Goal: Task Accomplishment & Management: Manage account settings

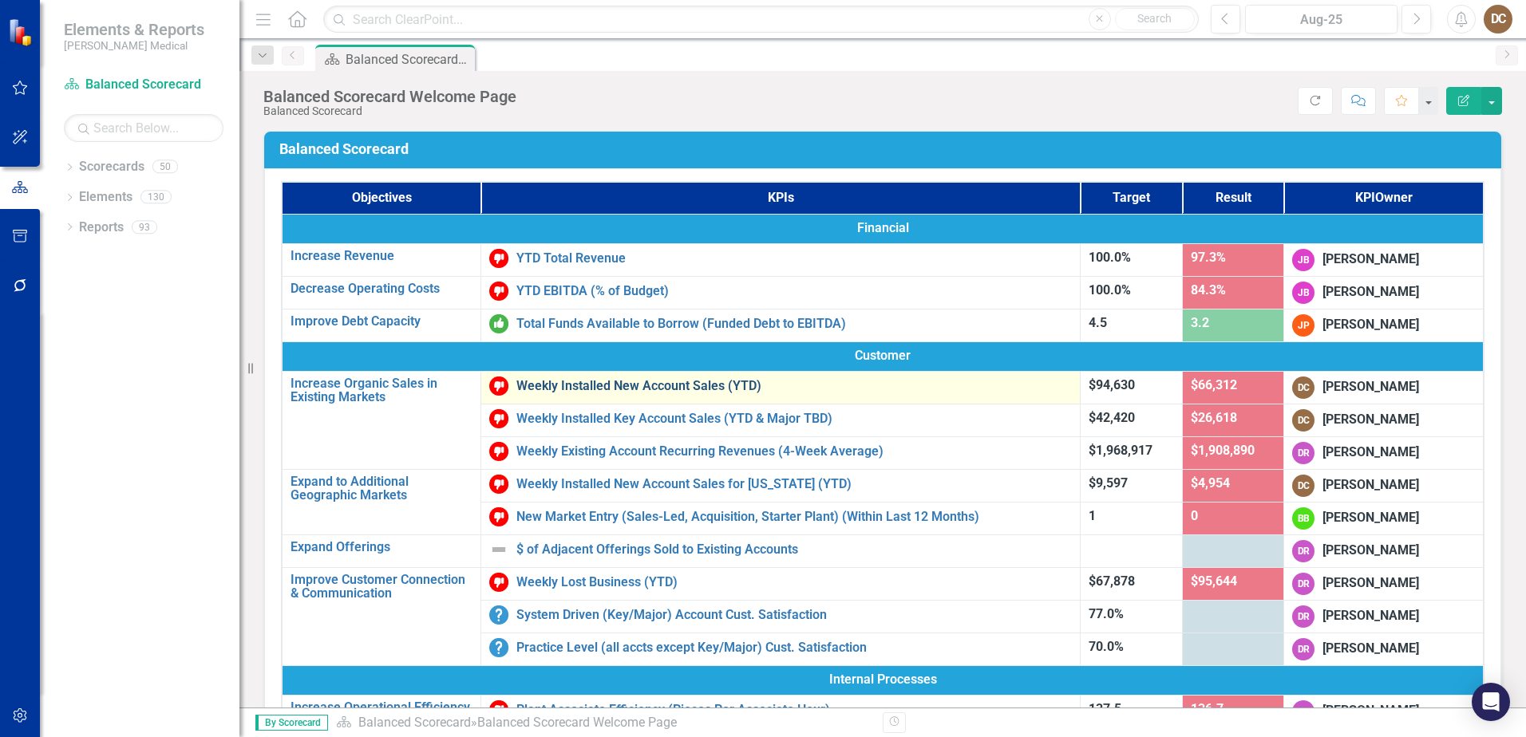
click at [685, 383] on link "Weekly Installed New Account Sales (YTD)" at bounding box center [794, 386] width 556 height 14
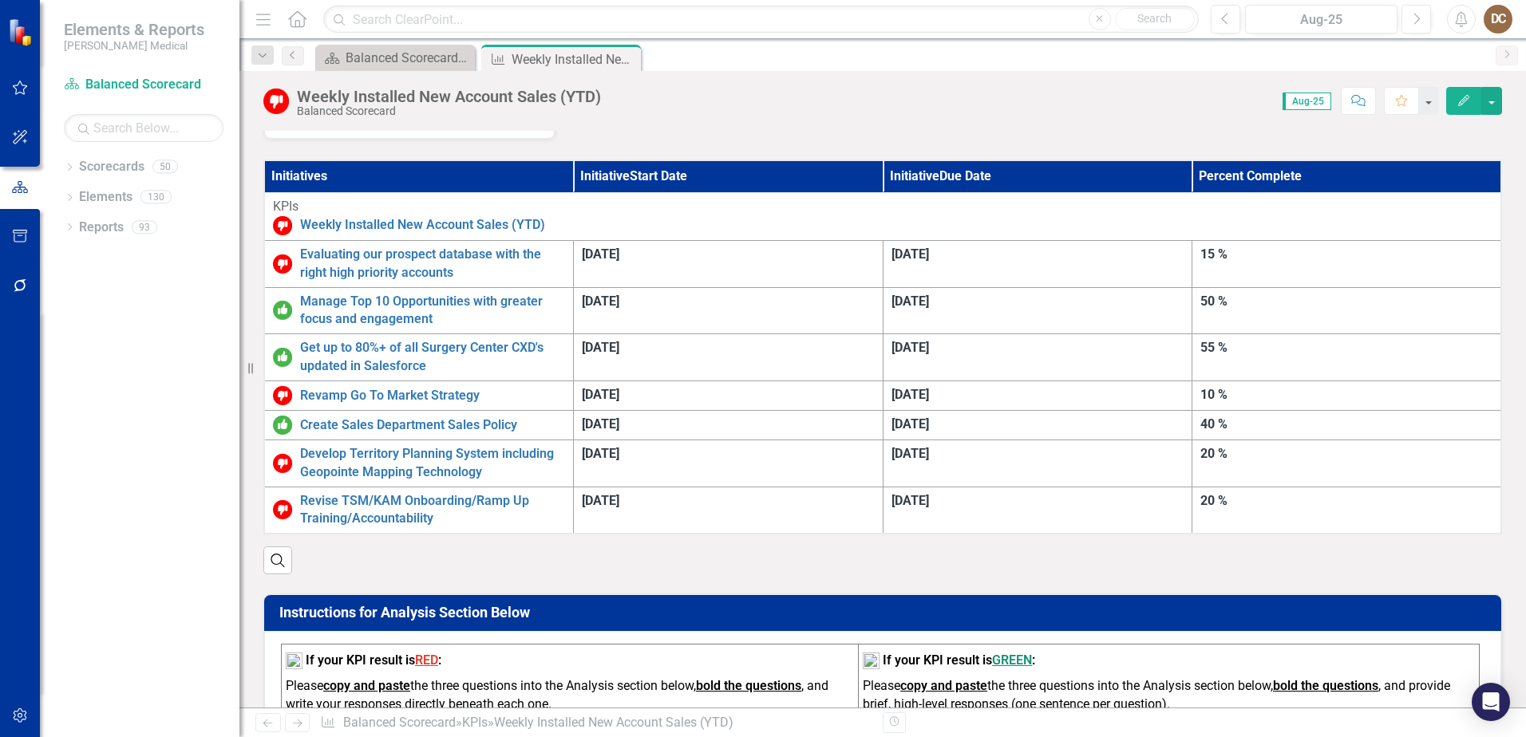
scroll to position [358, 0]
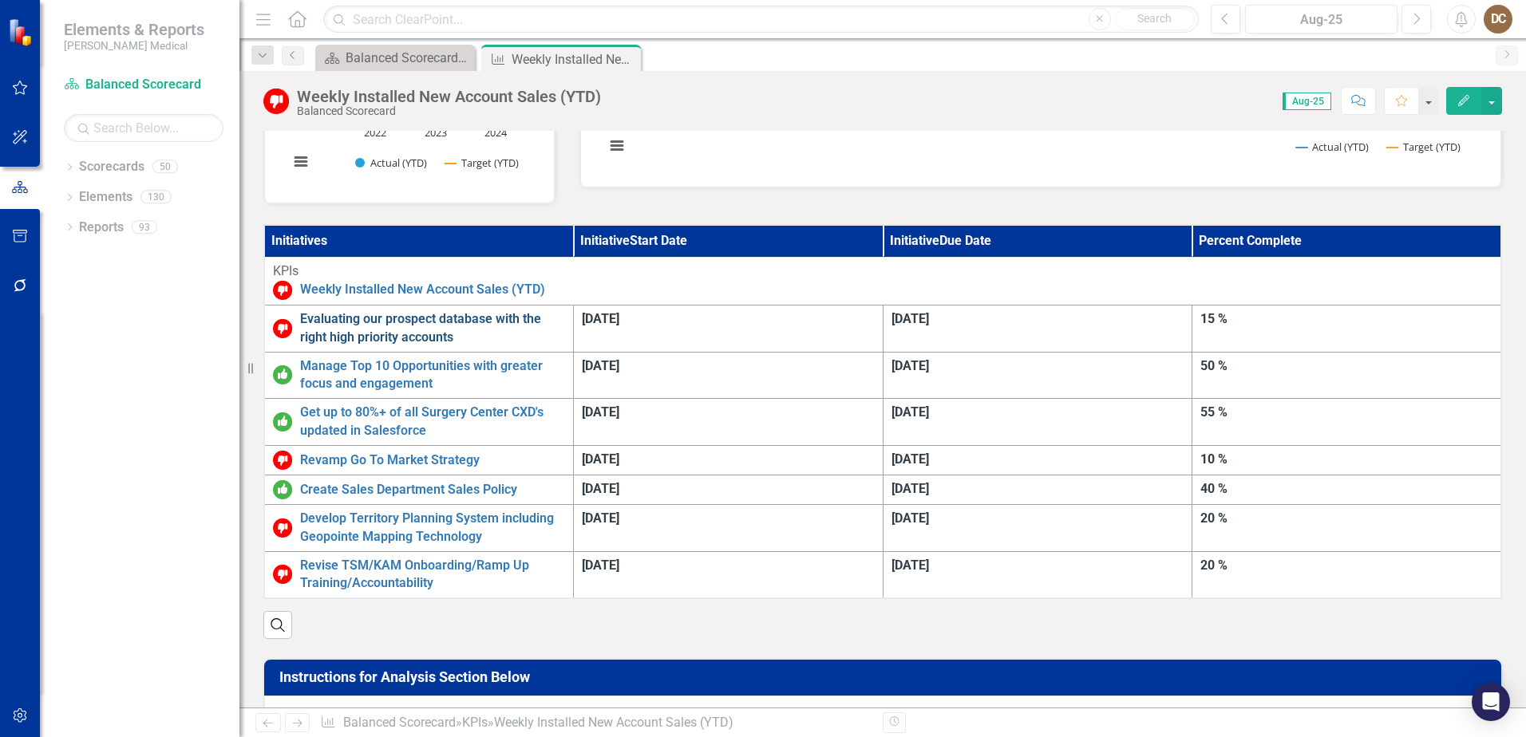
click at [367, 317] on link "Evaluating our prospect database with the right high priority accounts" at bounding box center [432, 328] width 265 height 37
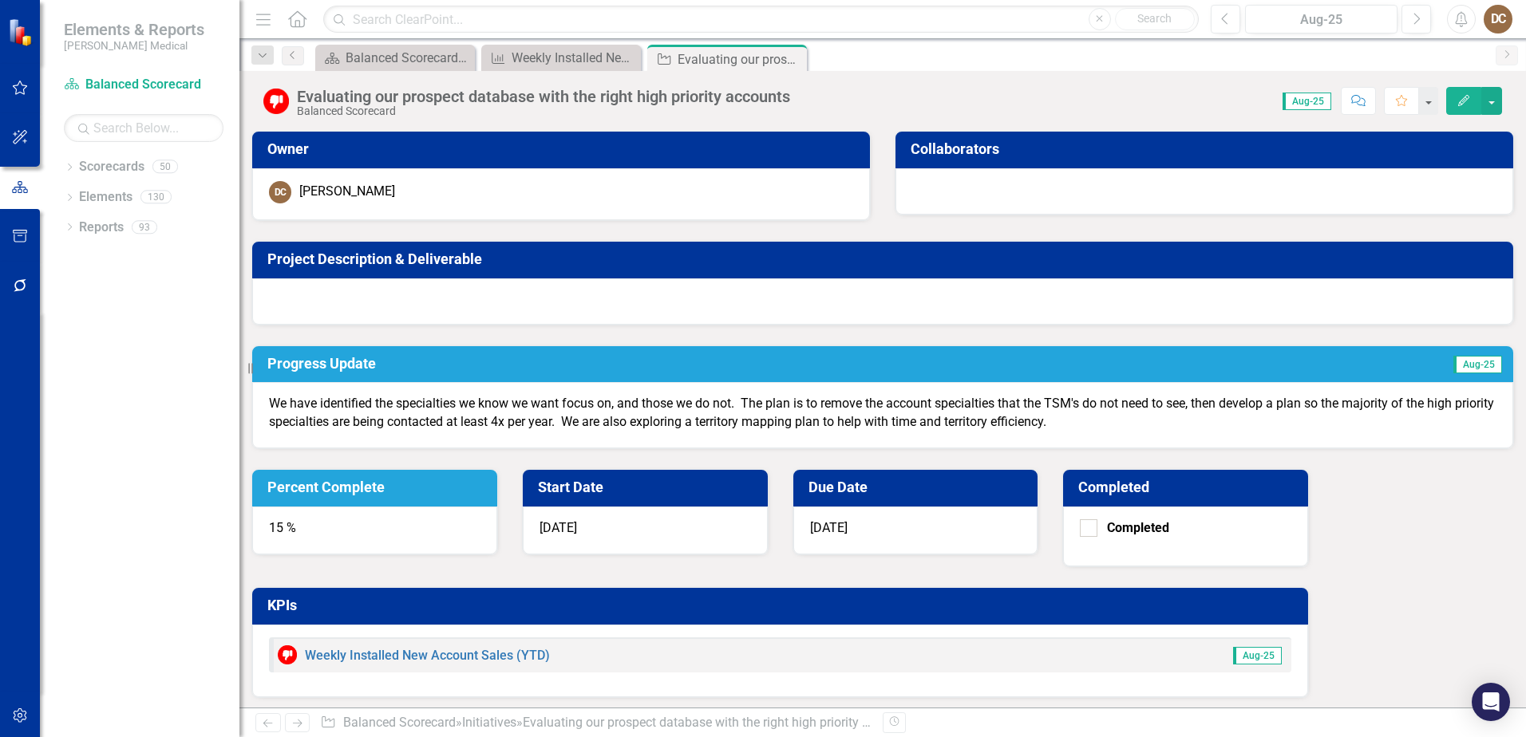
click at [497, 507] on div "15 %" at bounding box center [374, 531] width 245 height 48
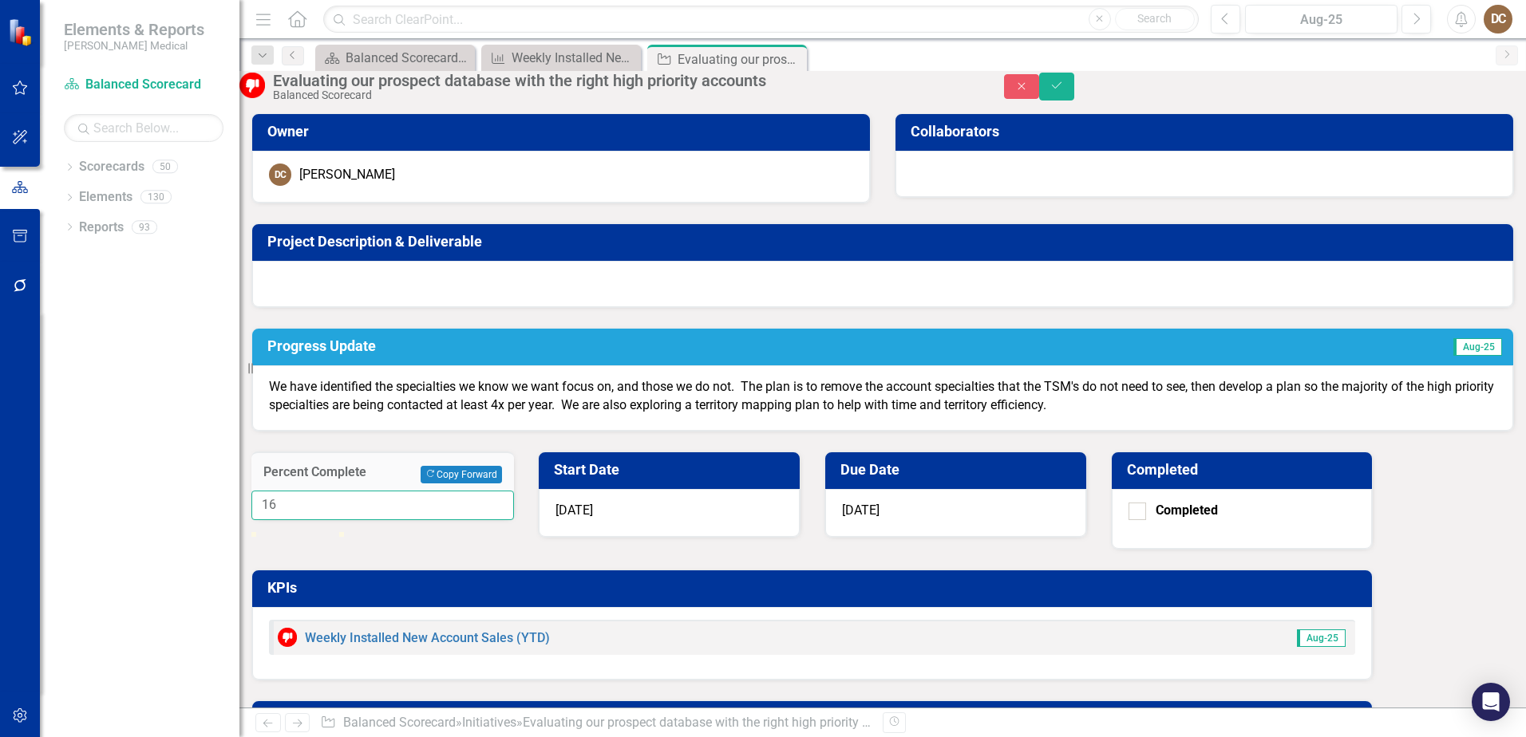
click at [514, 491] on input "16" at bounding box center [382, 506] width 263 height 30
click at [514, 491] on input "17" at bounding box center [382, 506] width 263 height 30
click at [514, 491] on input "18" at bounding box center [382, 506] width 263 height 30
click at [514, 491] on input "19" at bounding box center [382, 506] width 263 height 30
click at [514, 491] on input "20" at bounding box center [382, 506] width 263 height 30
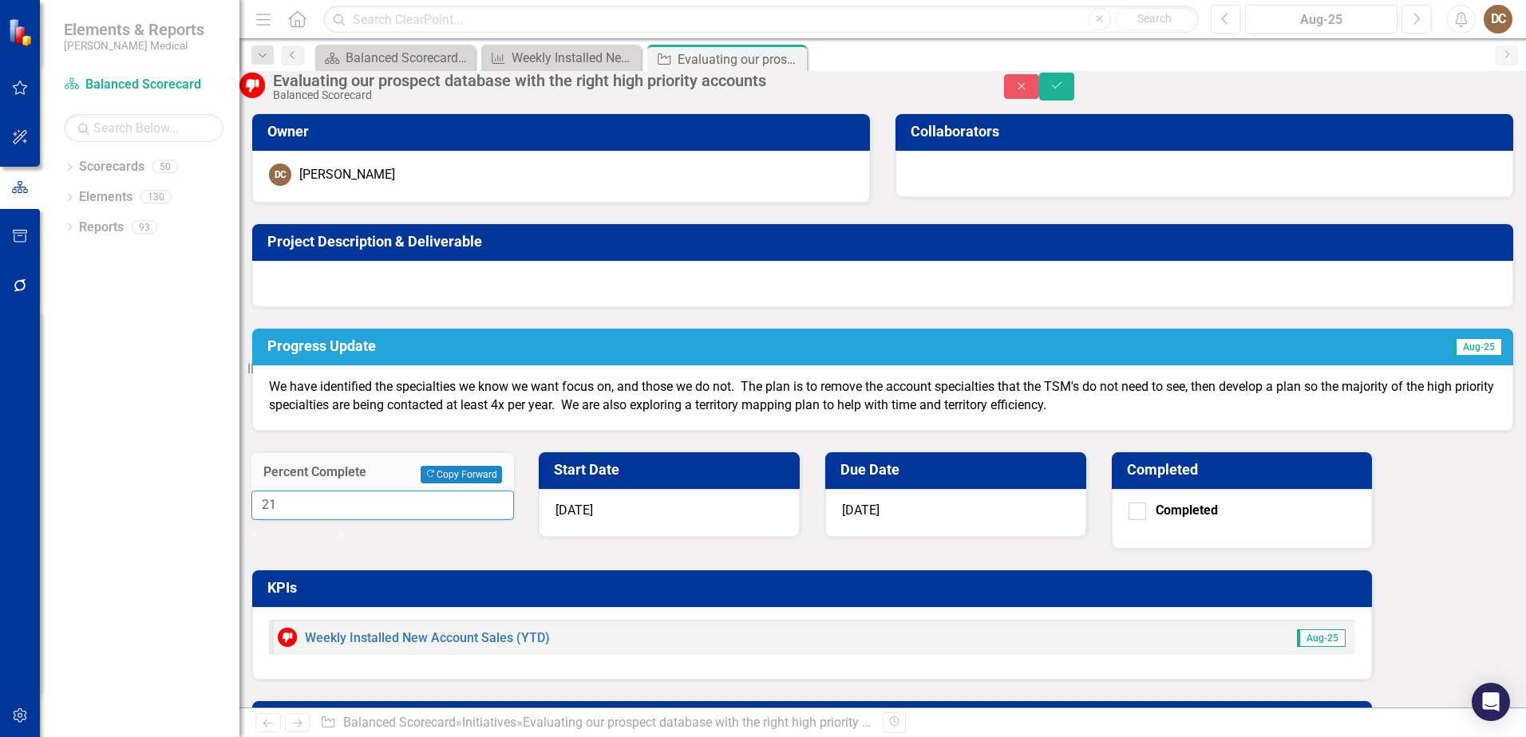
click at [514, 491] on input "21" at bounding box center [382, 506] width 263 height 30
click at [514, 491] on input "22" at bounding box center [382, 506] width 263 height 30
click at [514, 491] on input "23" at bounding box center [382, 506] width 263 height 30
click at [514, 491] on input "36" at bounding box center [382, 506] width 263 height 30
click at [514, 491] on input "37" at bounding box center [382, 506] width 263 height 30
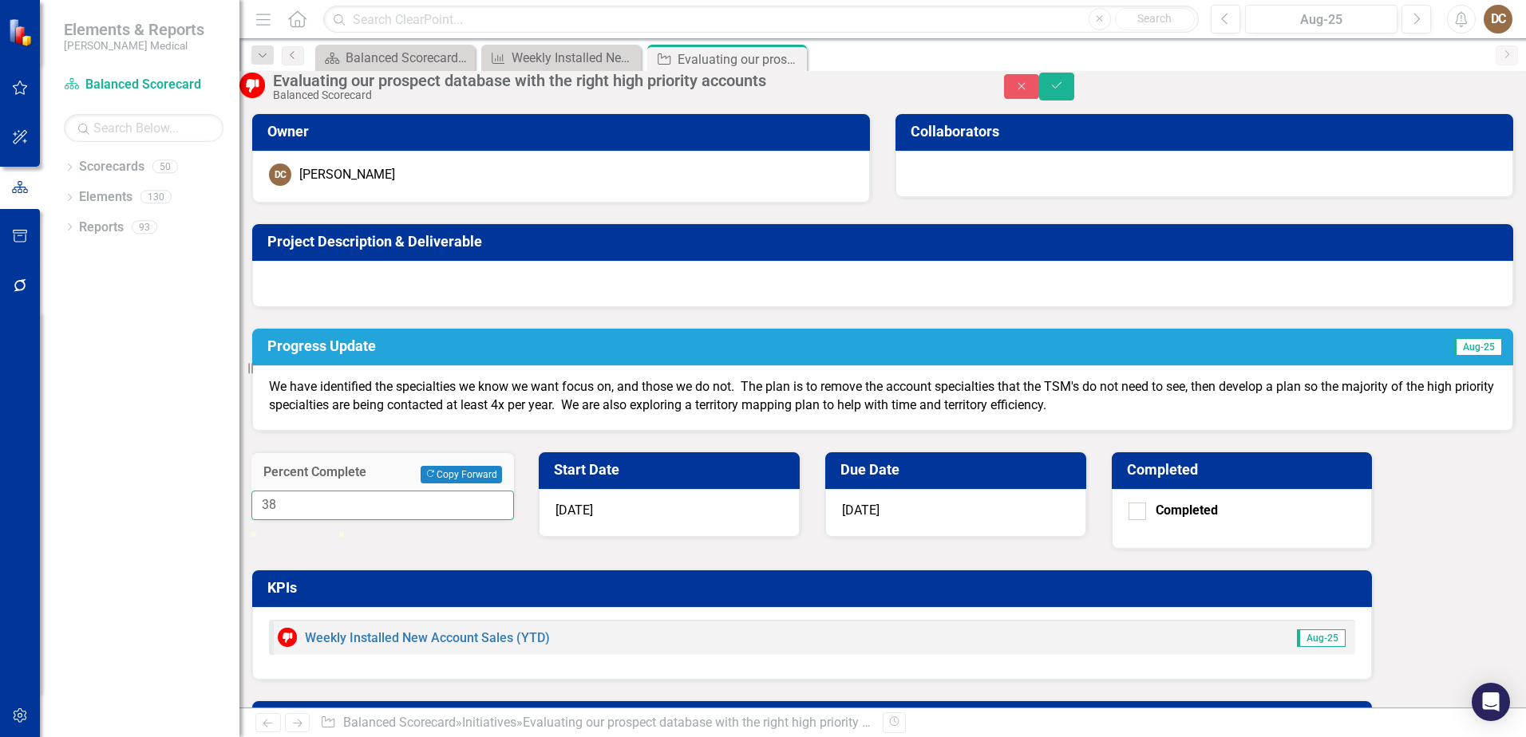
click at [514, 491] on input "38" at bounding box center [382, 506] width 263 height 30
click at [514, 491] on input "39" at bounding box center [382, 506] width 263 height 30
type input "40"
click at [514, 491] on input "40" at bounding box center [382, 506] width 263 height 30
click at [1064, 91] on icon "Save" at bounding box center [1057, 85] width 14 height 11
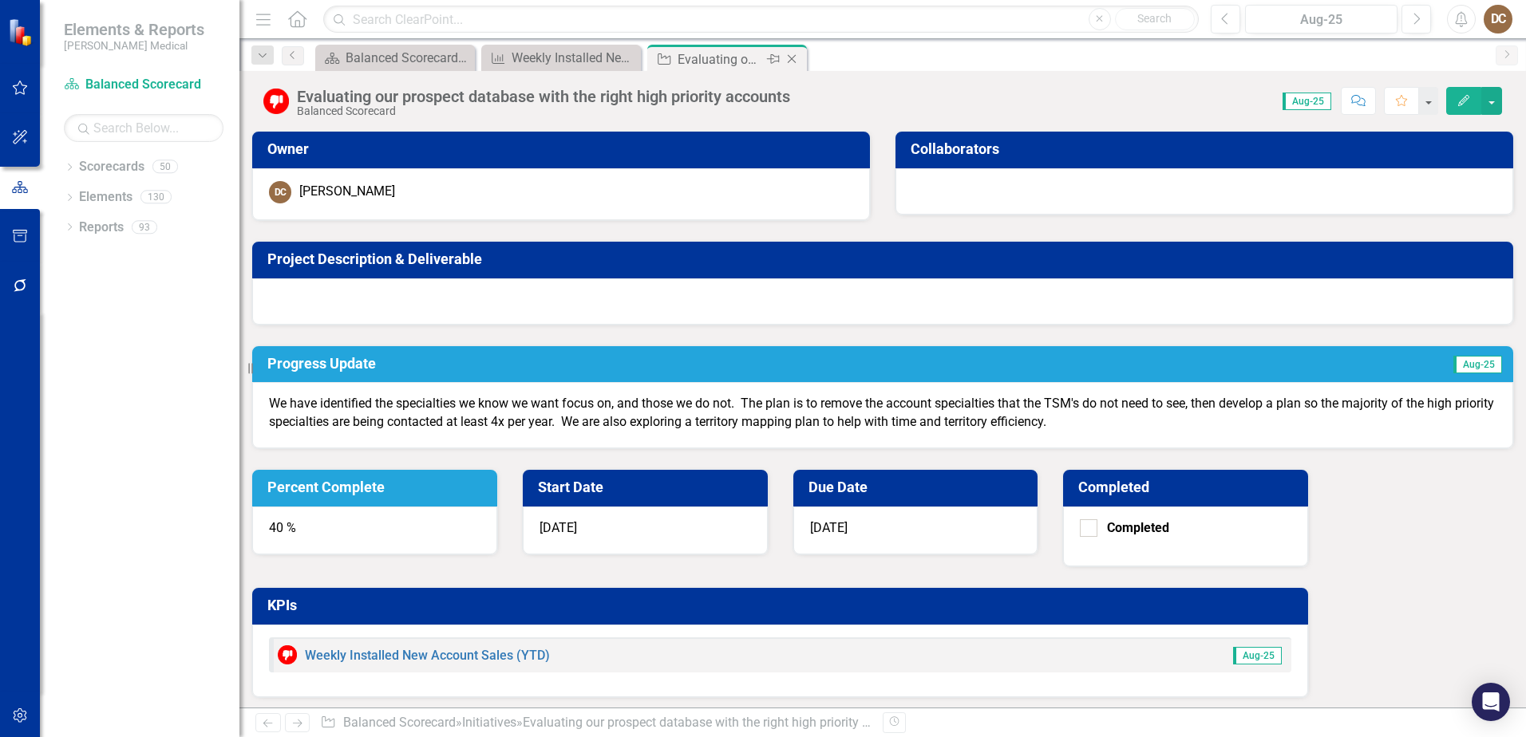
click at [790, 60] on icon "Close" at bounding box center [792, 59] width 16 height 13
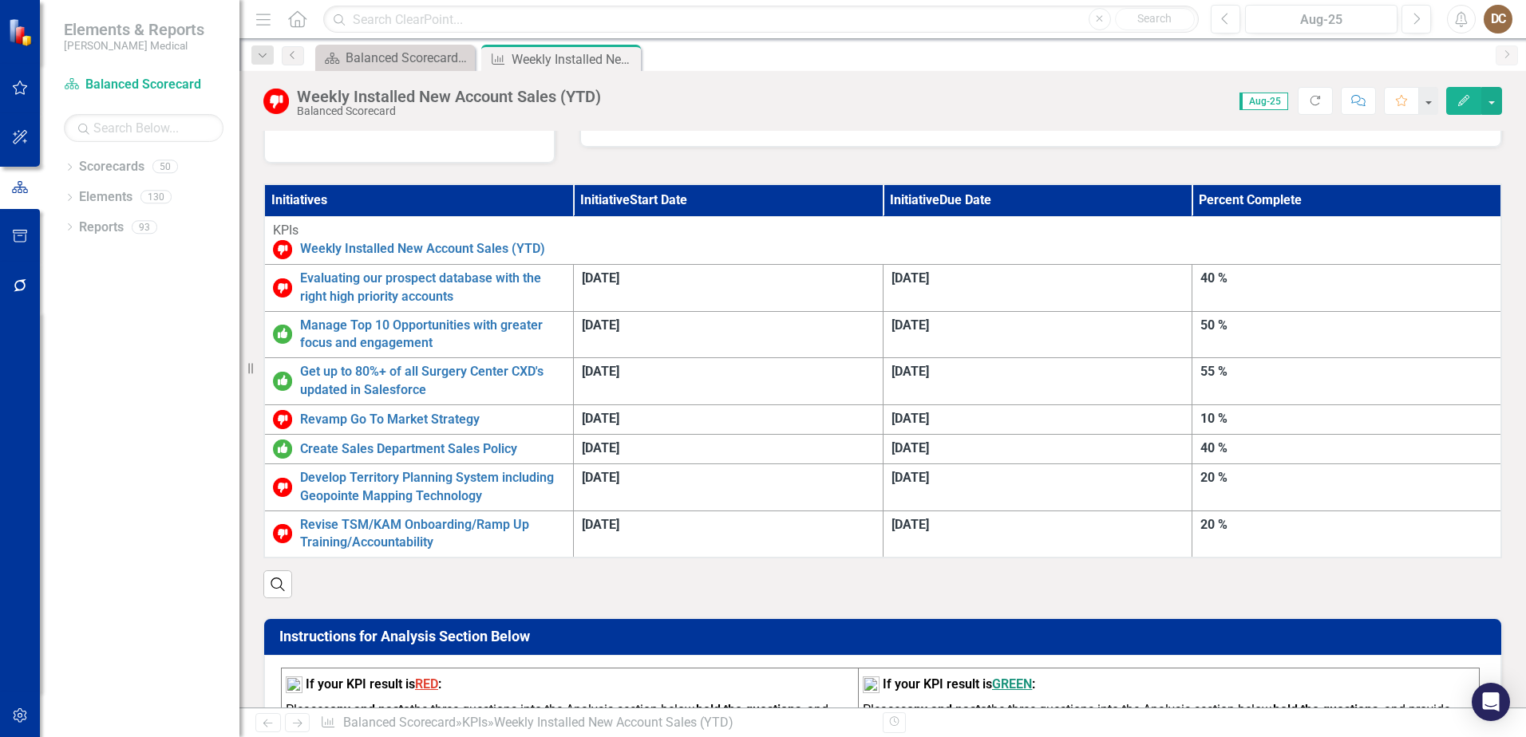
scroll to position [399, 0]
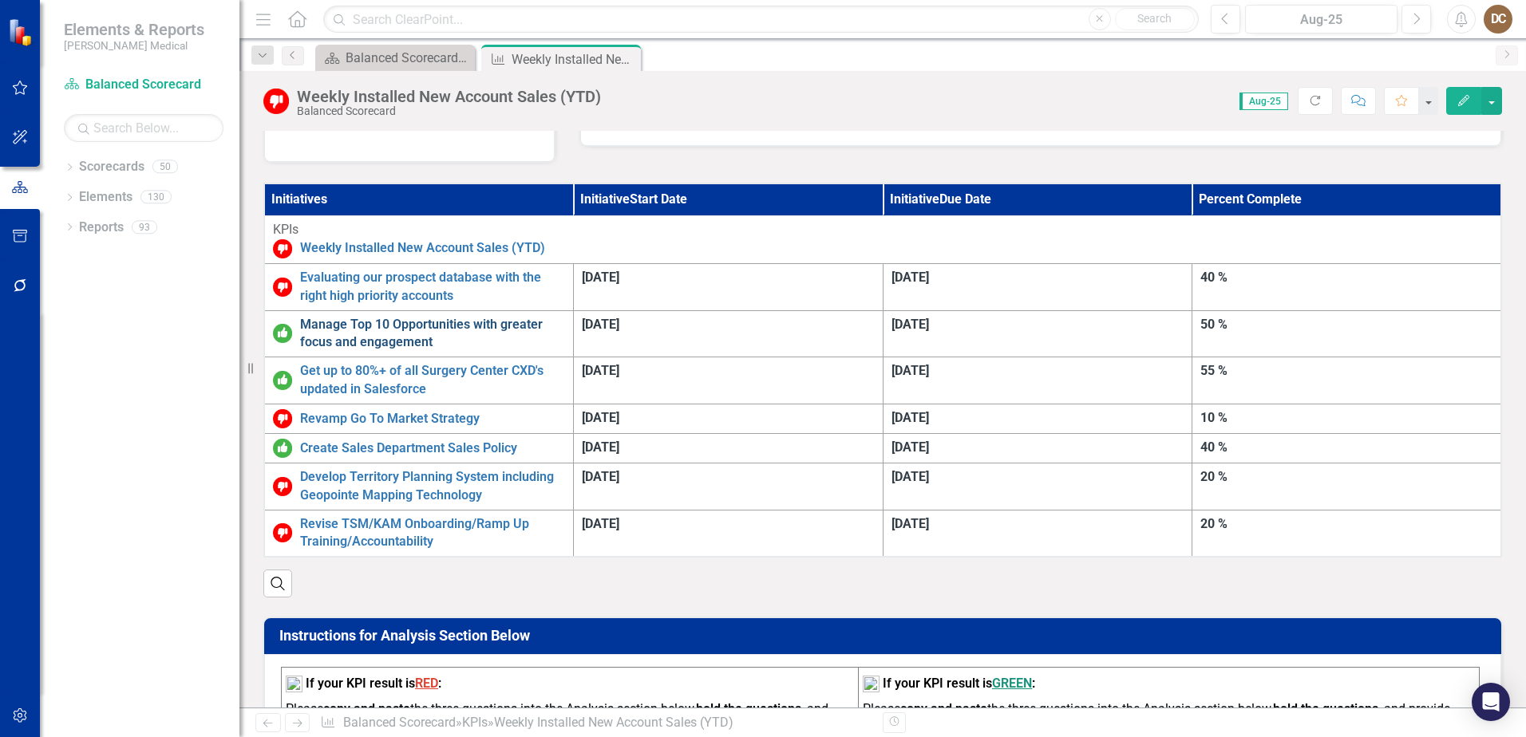
click at [499, 316] on link "Manage Top 10 Opportunities with greater focus and engagement" at bounding box center [432, 334] width 265 height 37
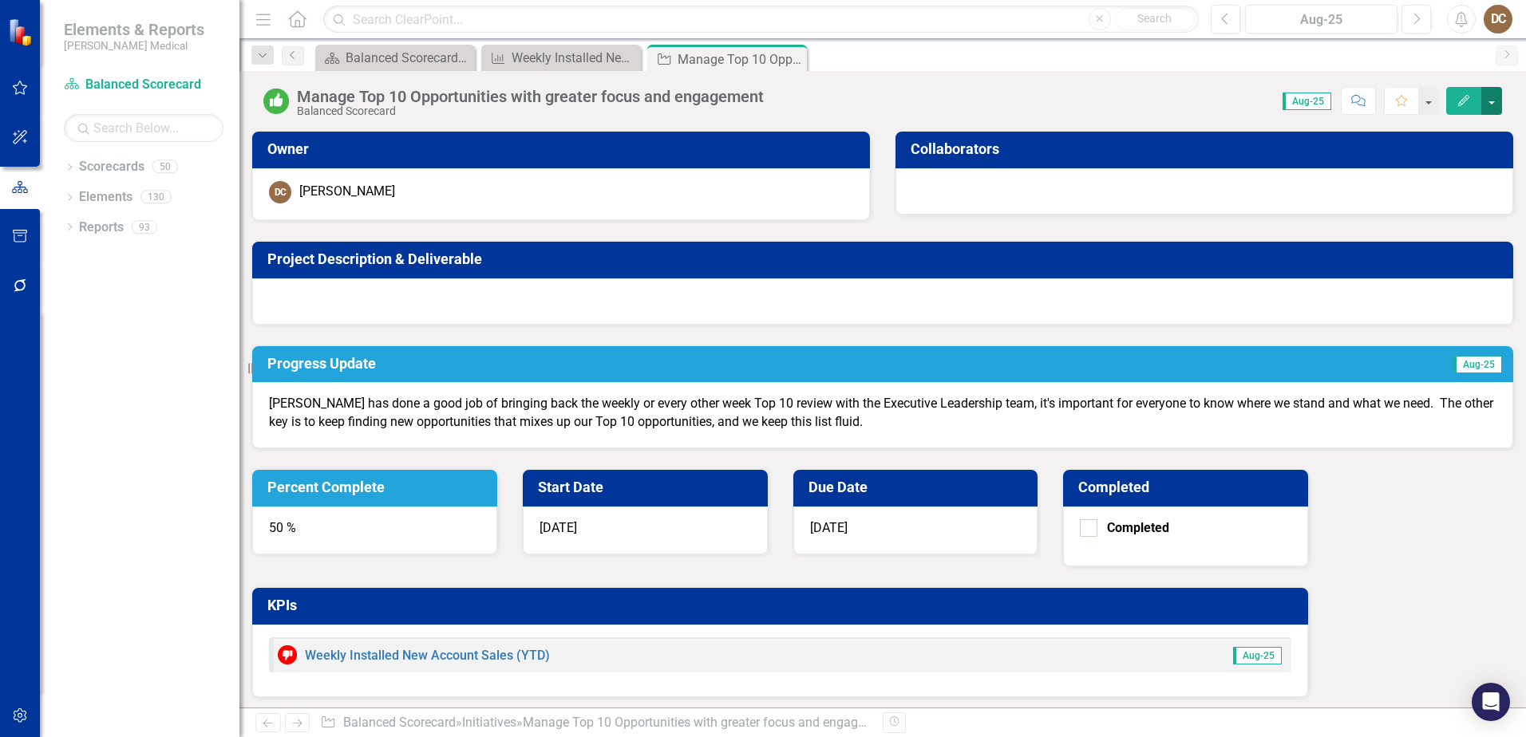
click at [1497, 102] on button "button" at bounding box center [1491, 101] width 21 height 28
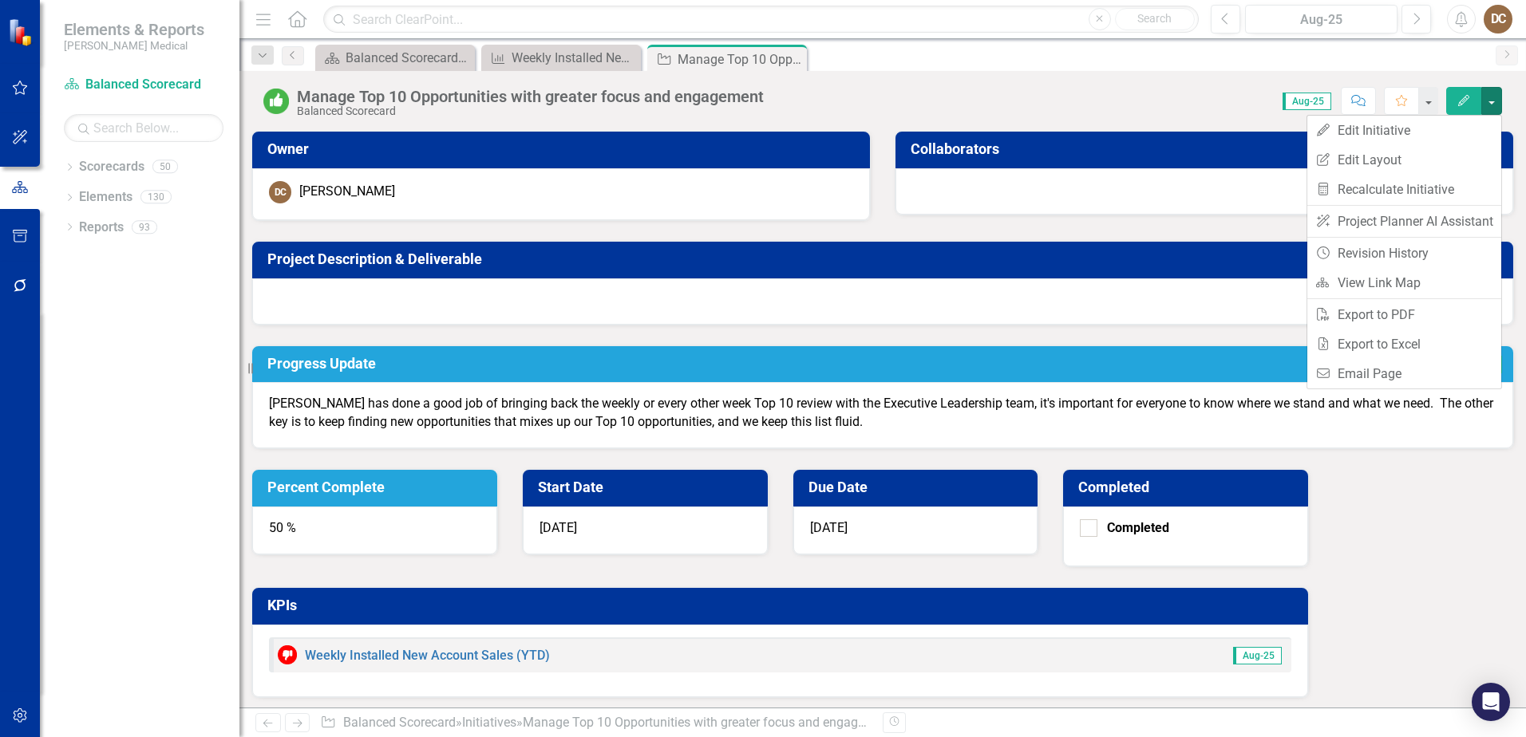
click at [1157, 91] on div "Score: 0.00 Aug-25 Completed Comment Favorite Edit" at bounding box center [1137, 100] width 730 height 27
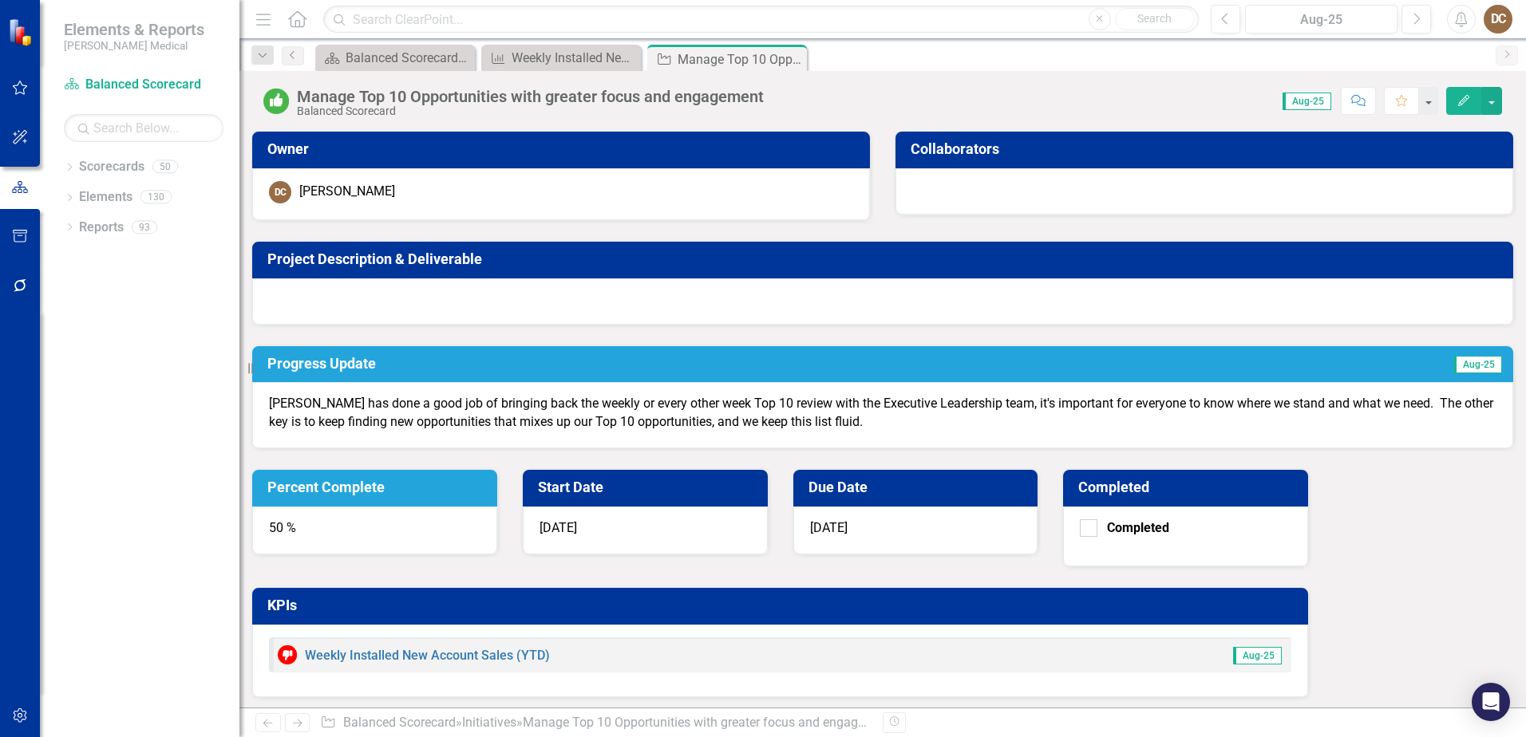
click at [497, 507] on div "50 %" at bounding box center [374, 531] width 245 height 48
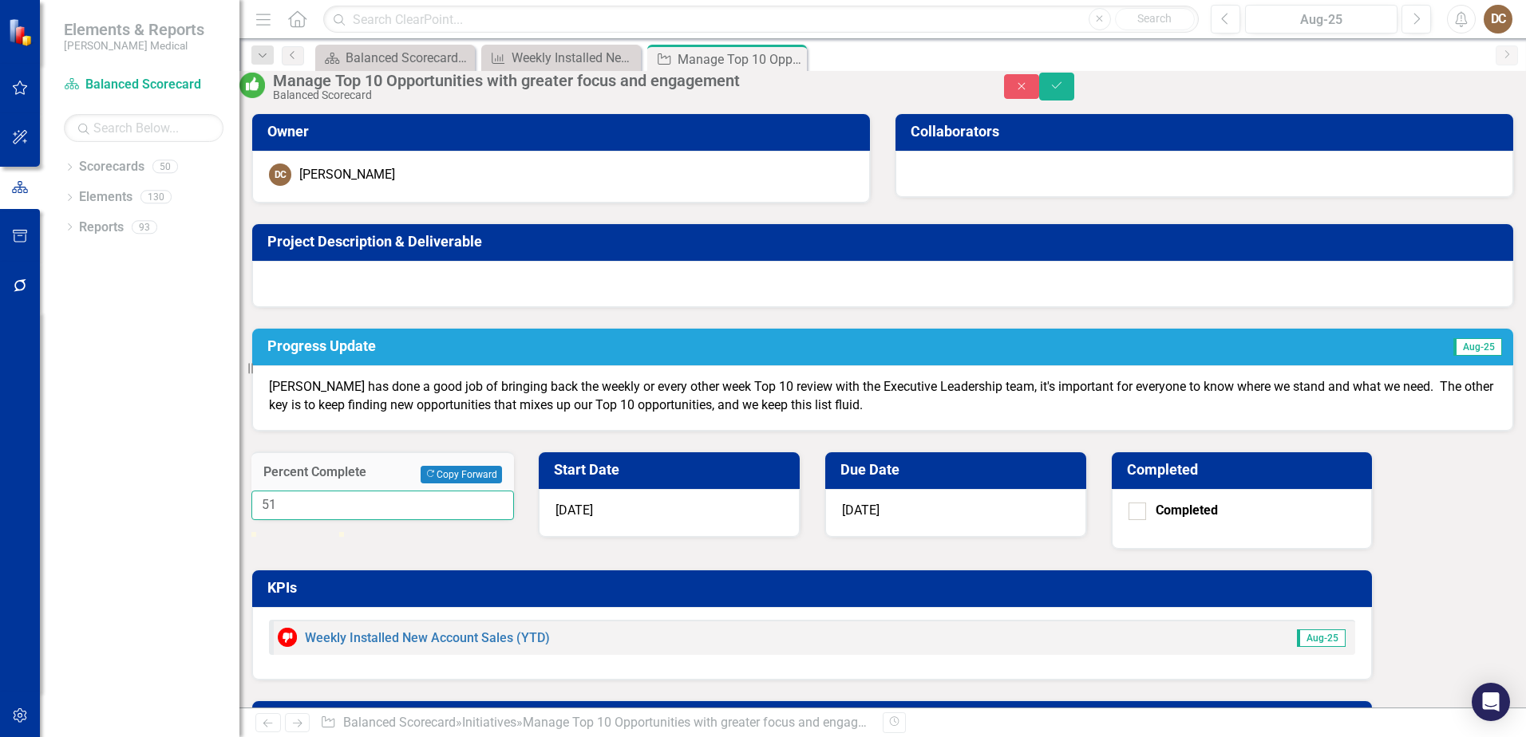
click at [514, 491] on input "51" at bounding box center [382, 506] width 263 height 30
click at [514, 491] on input "52" at bounding box center [382, 506] width 263 height 30
click at [514, 491] on input "53" at bounding box center [382, 506] width 263 height 30
click at [514, 491] on input "54" at bounding box center [382, 506] width 263 height 30
click at [514, 491] on input "55" at bounding box center [382, 506] width 263 height 30
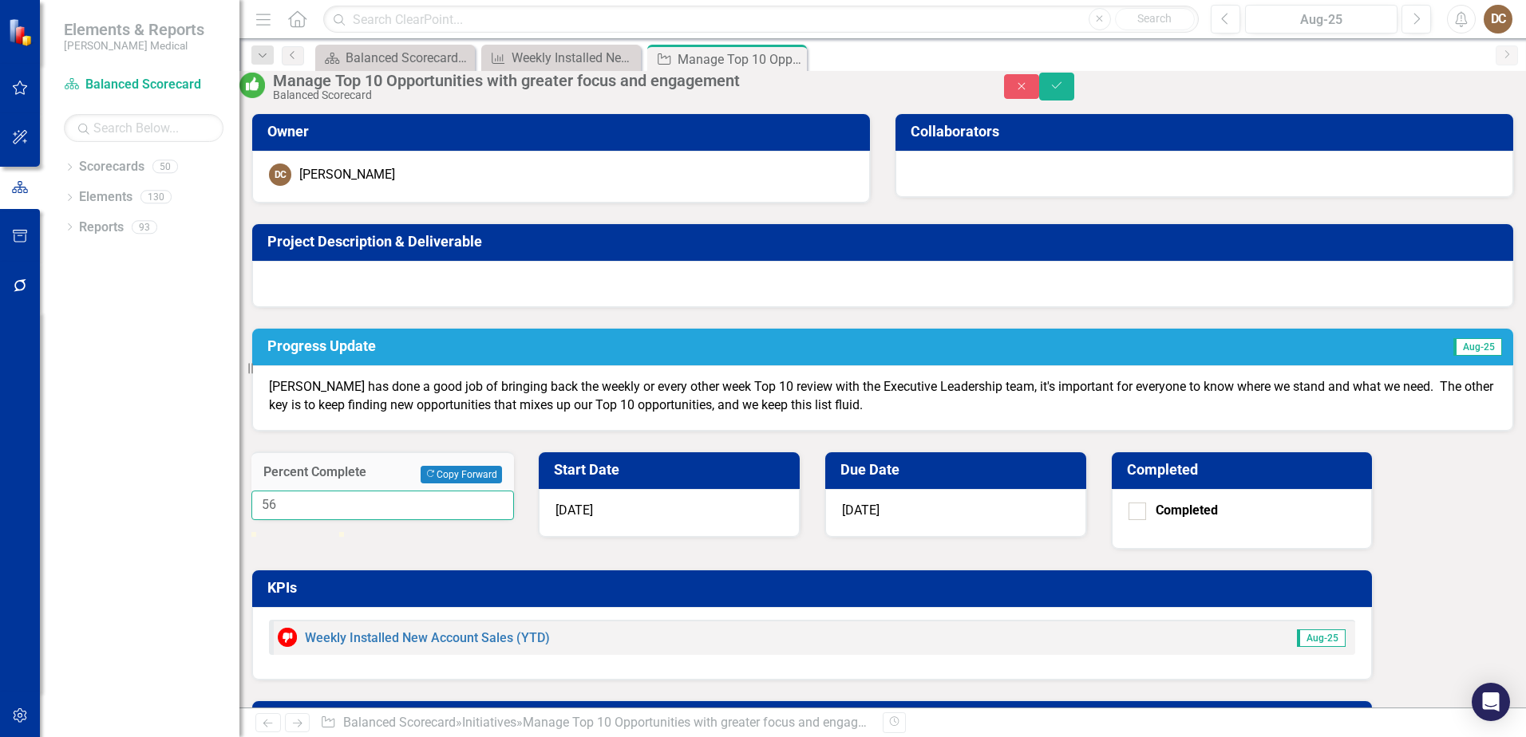
click at [514, 491] on input "56" at bounding box center [382, 506] width 263 height 30
click at [514, 491] on input "57" at bounding box center [382, 506] width 263 height 30
click at [514, 491] on input "58" at bounding box center [382, 506] width 263 height 30
click at [514, 491] on input "59" at bounding box center [382, 506] width 263 height 30
type input "60"
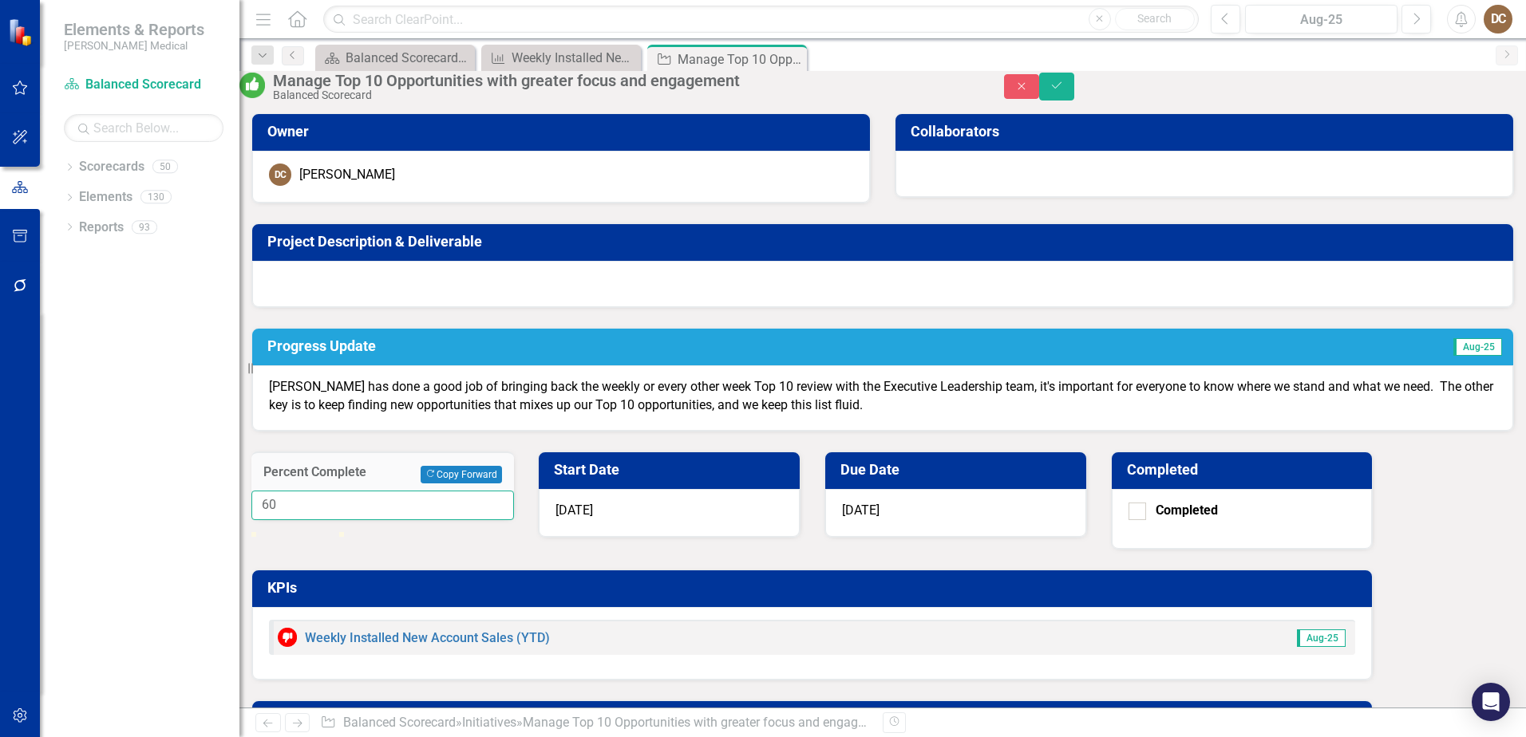
click at [514, 491] on input "60" at bounding box center [382, 506] width 263 height 30
click at [1064, 91] on icon "Save" at bounding box center [1057, 85] width 14 height 11
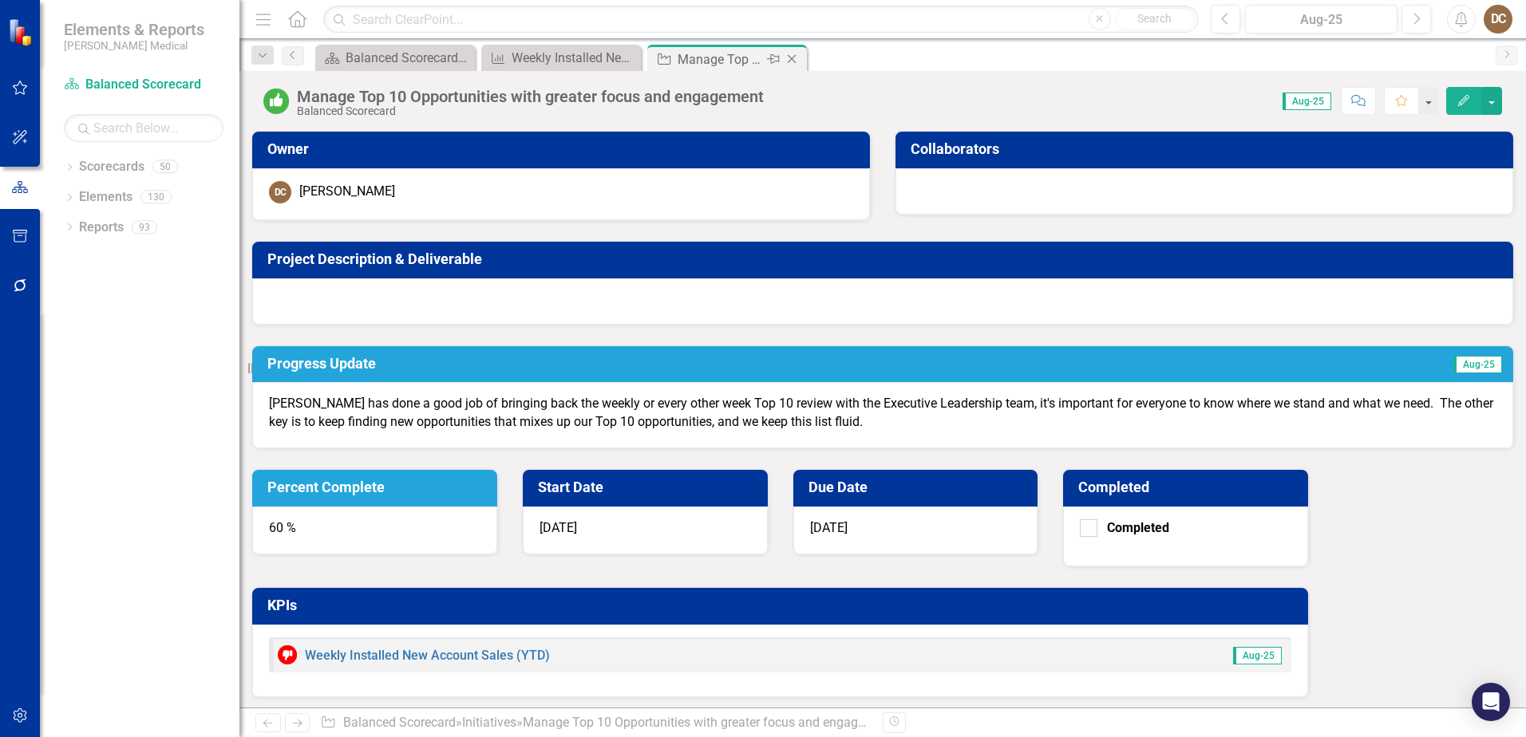
click at [796, 58] on icon "Close" at bounding box center [792, 59] width 16 height 13
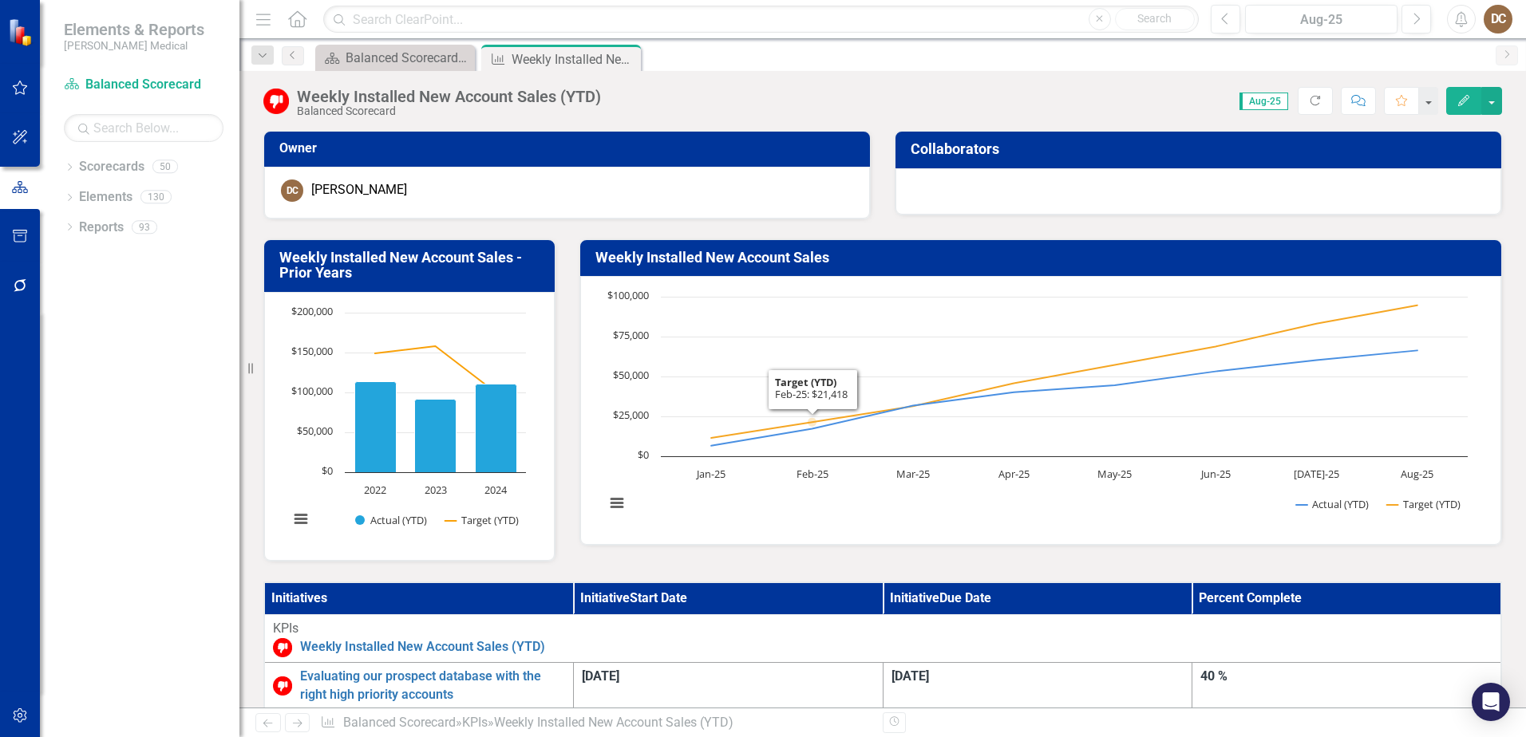
scroll to position [319, 0]
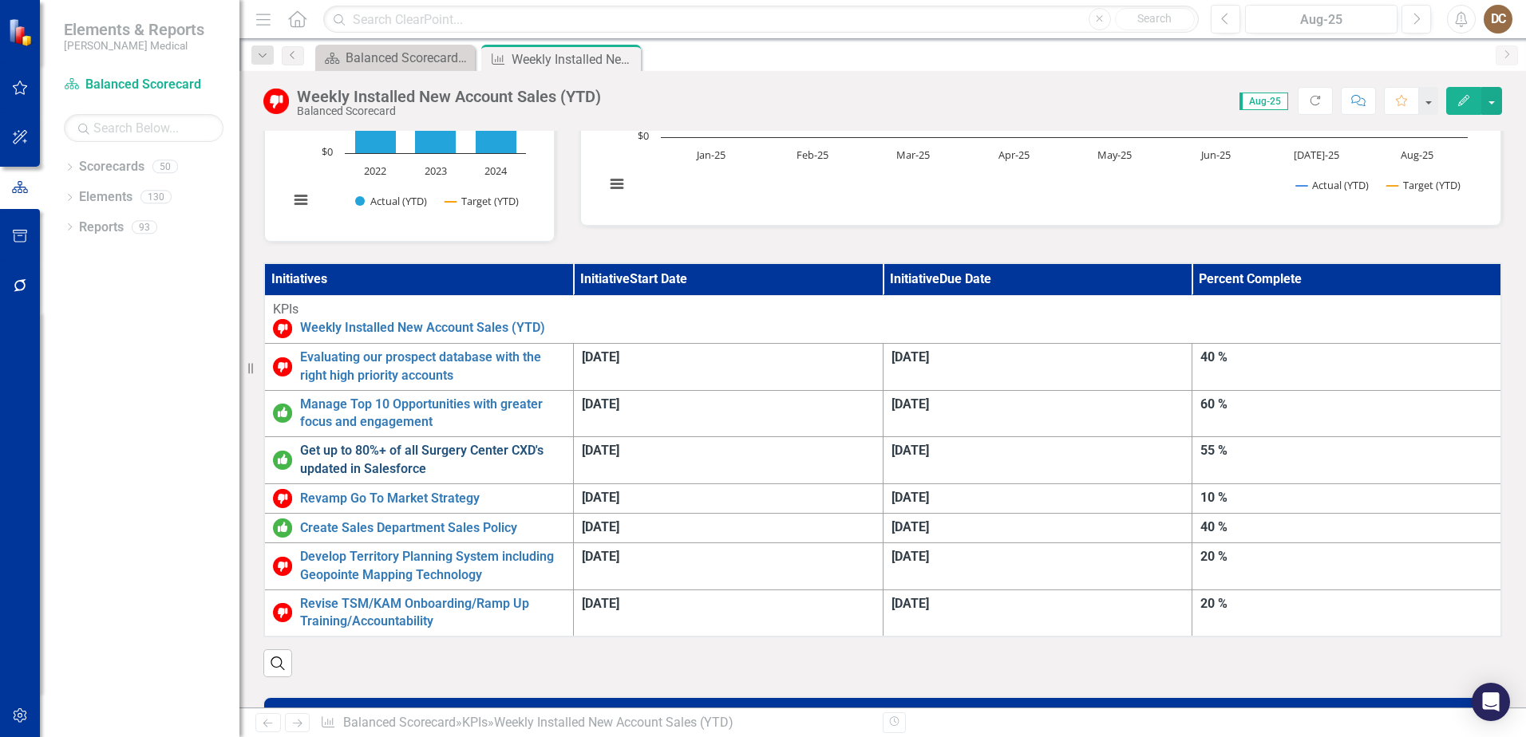
click at [565, 442] on link "Get up to 80%+ of all Surgery Center CXD's updated in Salesforce" at bounding box center [432, 460] width 265 height 37
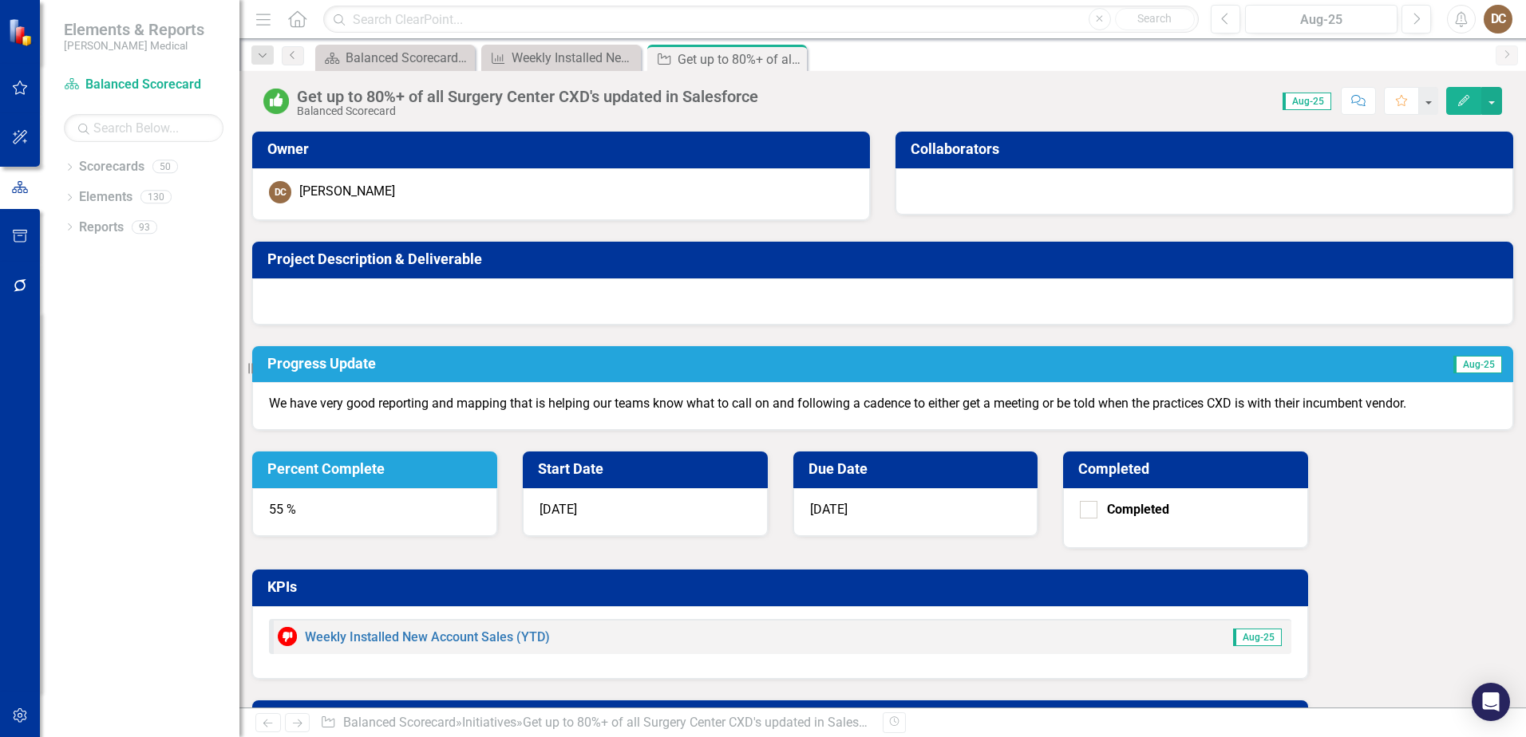
click at [497, 488] on div "55 %" at bounding box center [374, 512] width 245 height 48
click at [510, 431] on div "Percent Complete 55 %" at bounding box center [374, 484] width 271 height 106
click at [497, 488] on div "55 %" at bounding box center [374, 512] width 245 height 48
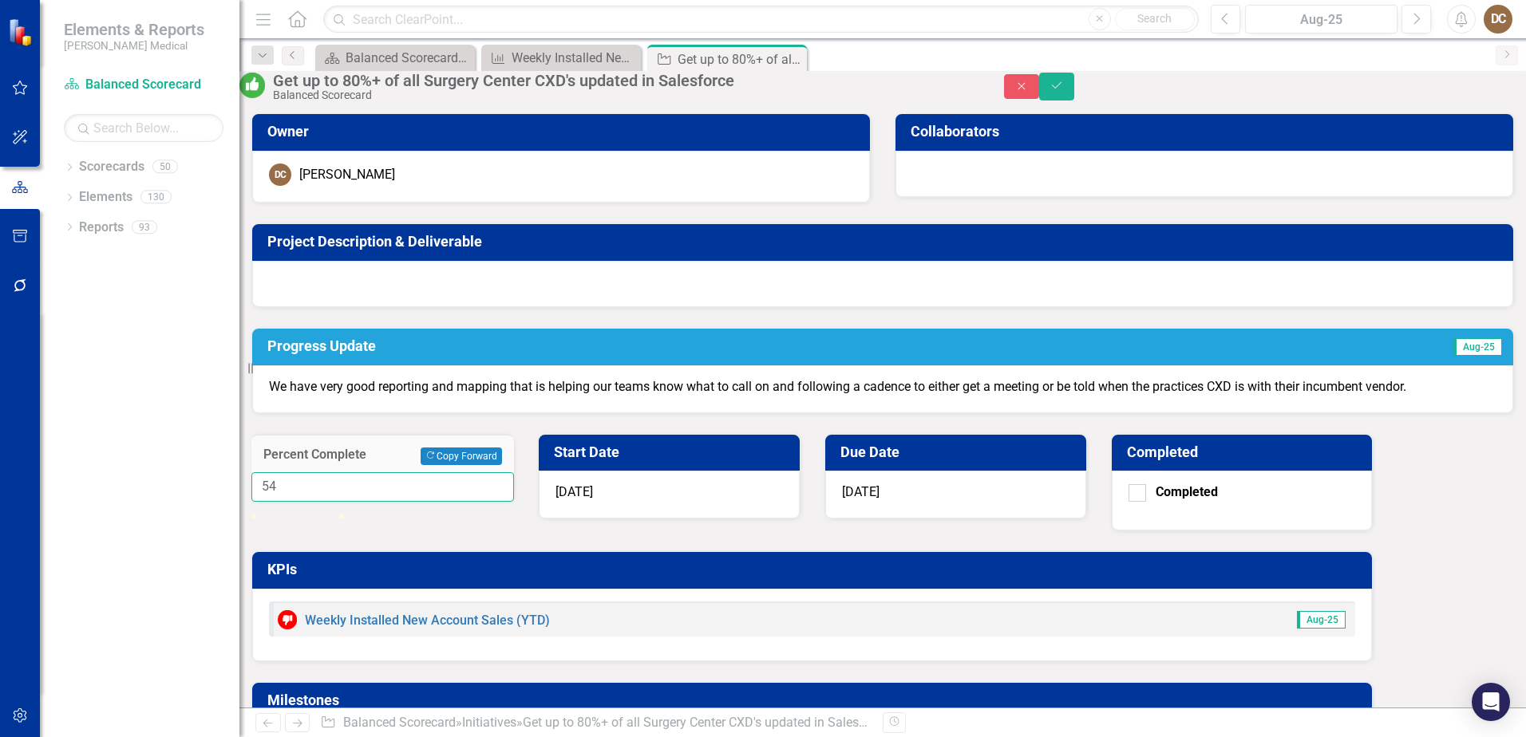
type input "54"
click at [514, 473] on input "54" at bounding box center [382, 488] width 263 height 30
click at [855, 413] on div "We have very good reporting and mapping that is helping our teams know what to …" at bounding box center [882, 390] width 1261 height 48
click at [314, 397] on p "We have very good reporting and mapping that is helping our teams know what to …" at bounding box center [883, 387] width 1228 height 18
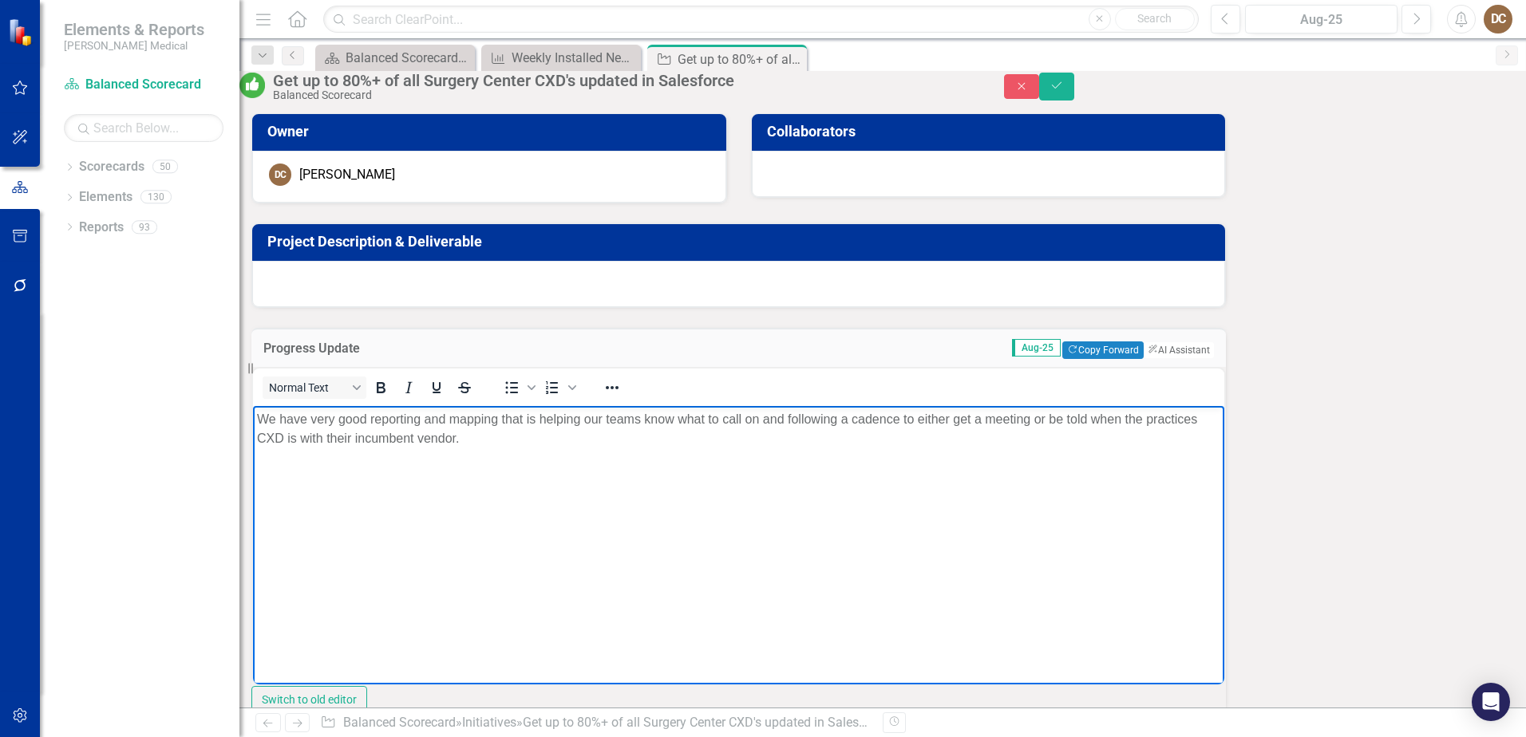
drag, startPoint x: 258, startPoint y: 420, endPoint x: 316, endPoint y: 415, distance: 58.5
click at [259, 418] on p "We have very good reporting and mapping that is helping our teams know what to …" at bounding box center [738, 428] width 963 height 38
click at [586, 448] on p "Through August, we are currently at 54%. We have very good reporting and mappin…" at bounding box center [738, 428] width 963 height 38
click at [418, 544] on p "New England 91%" at bounding box center [738, 533] width 963 height 19
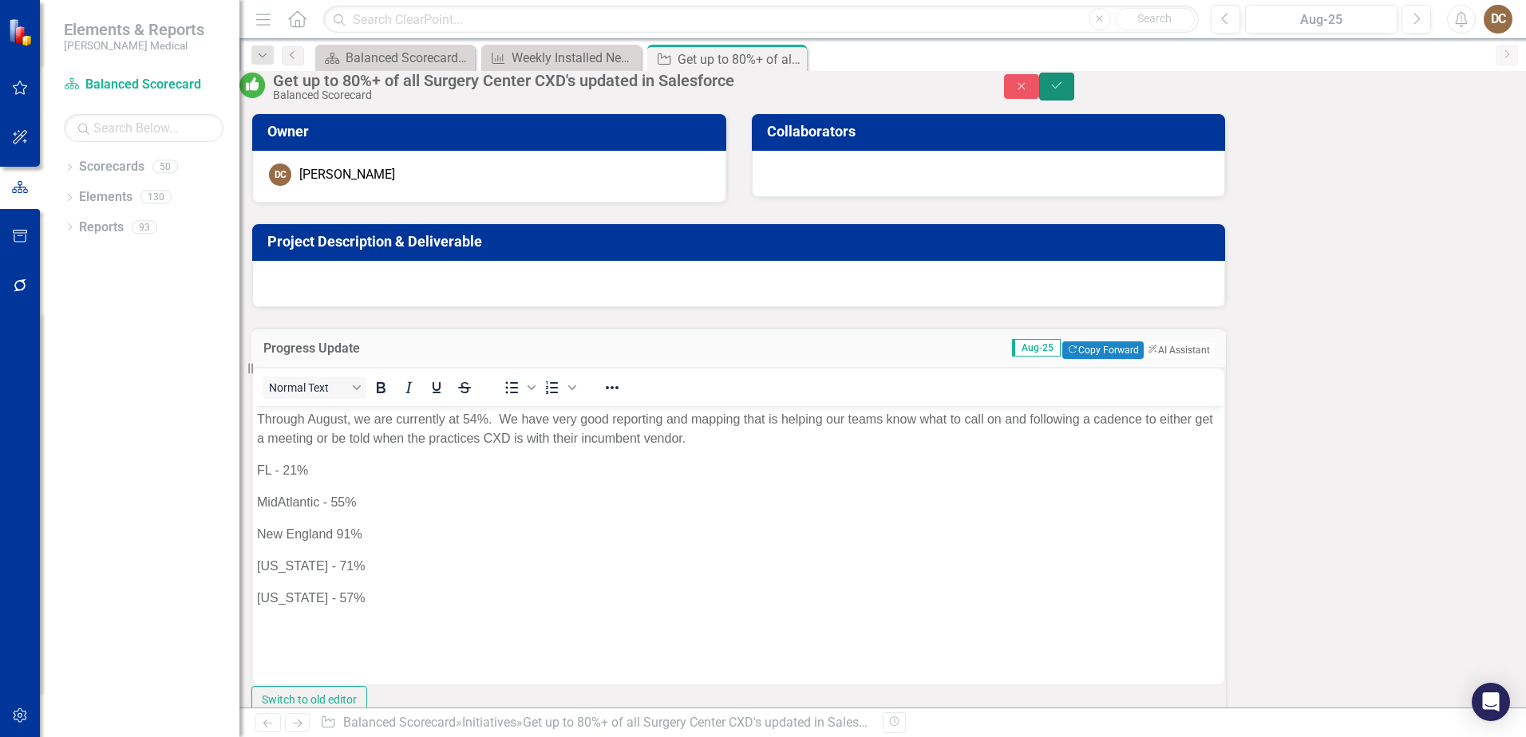
click at [1064, 91] on icon "Save" at bounding box center [1057, 85] width 14 height 11
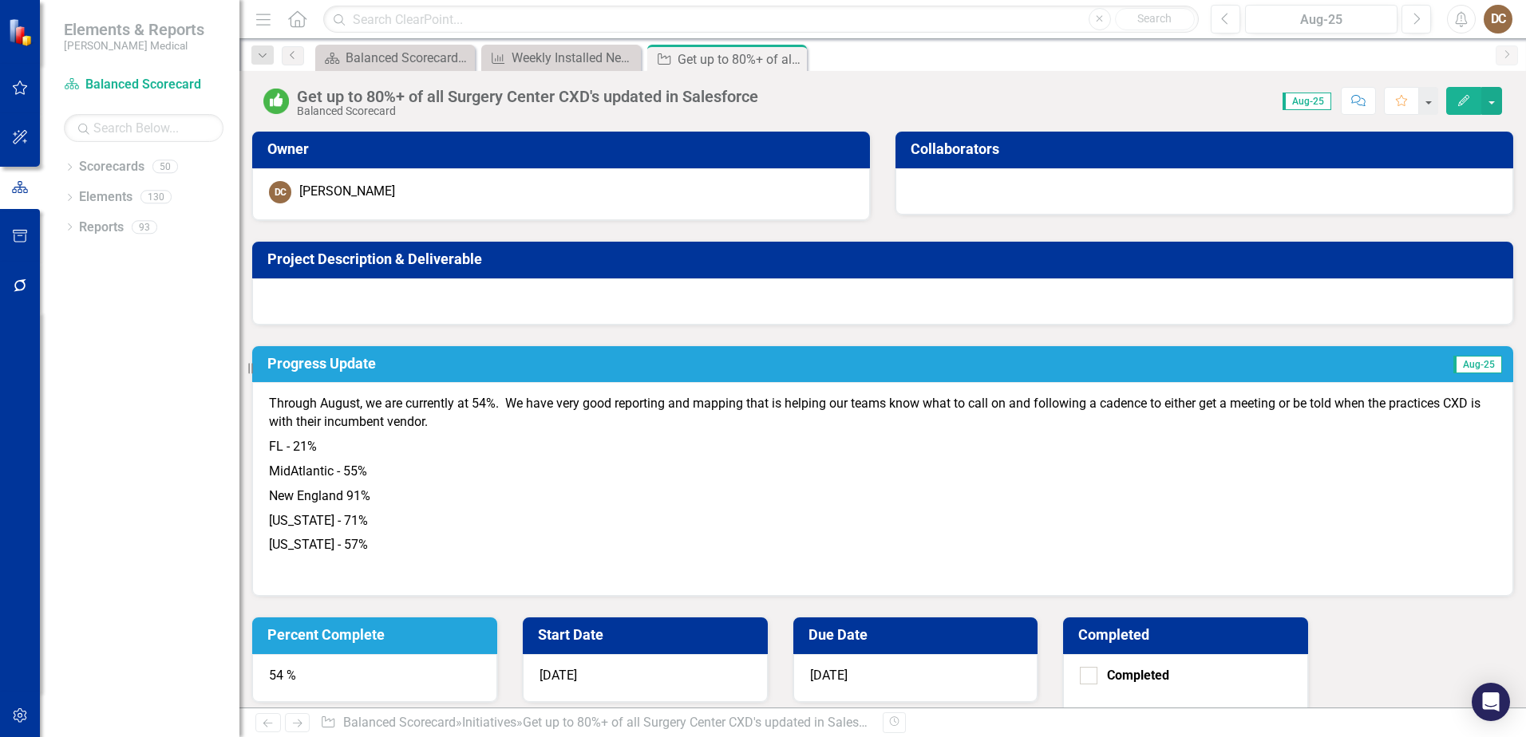
click at [762, 96] on div "Get up to 80%+ of all Surgery Center CXD's updated in Salesforce Balanced Score…" at bounding box center [531, 103] width 469 height 30
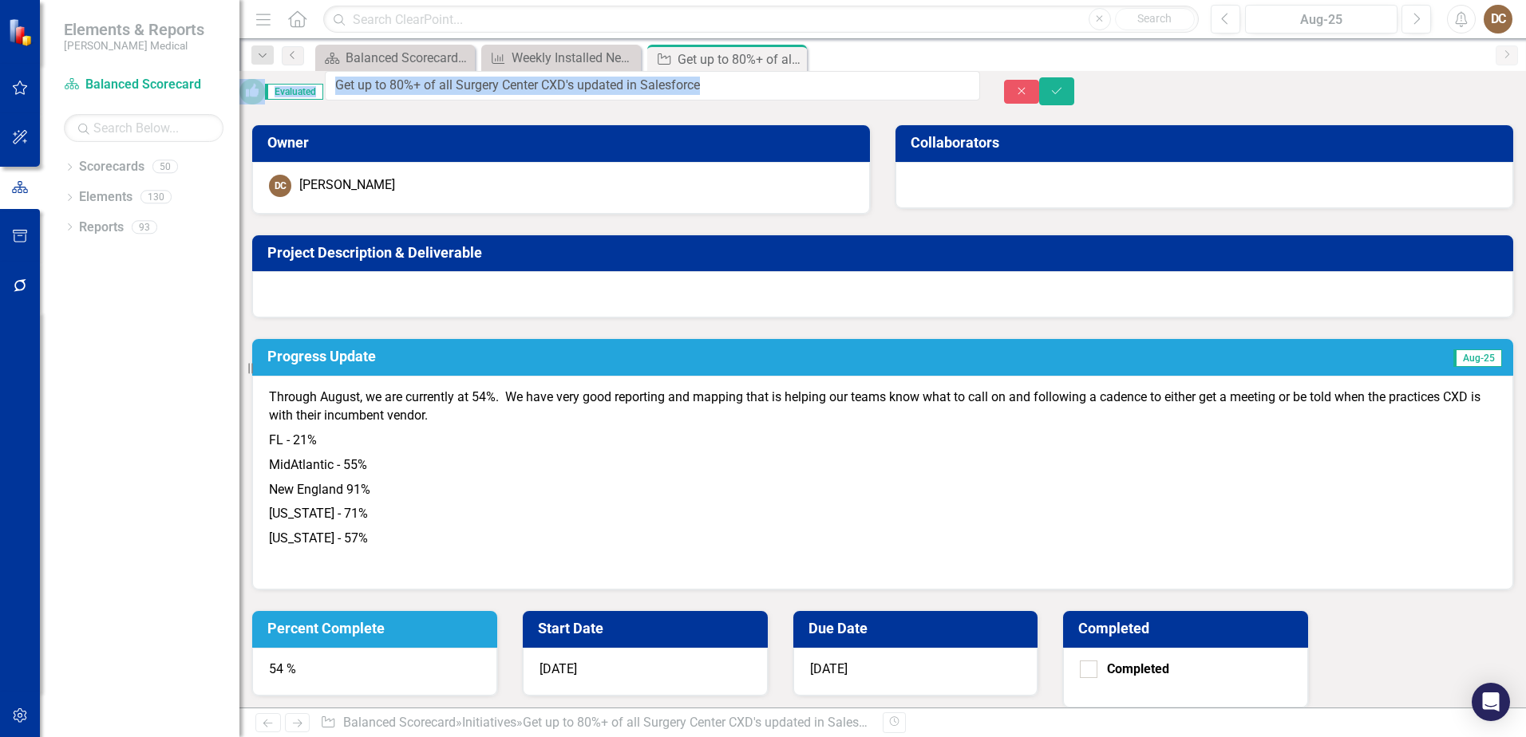
drag, startPoint x: 761, startPoint y: 97, endPoint x: 432, endPoint y: 99, distance: 328.8
drag, startPoint x: 779, startPoint y: 93, endPoint x: 334, endPoint y: 93, distance: 444.6
click at [334, 93] on div "Evaluated Get up to 80%+ of all Surgery Center CXD's updated in Salesforce" at bounding box center [609, 92] width 741 height 42
click at [428, 291] on div at bounding box center [882, 294] width 1261 height 46
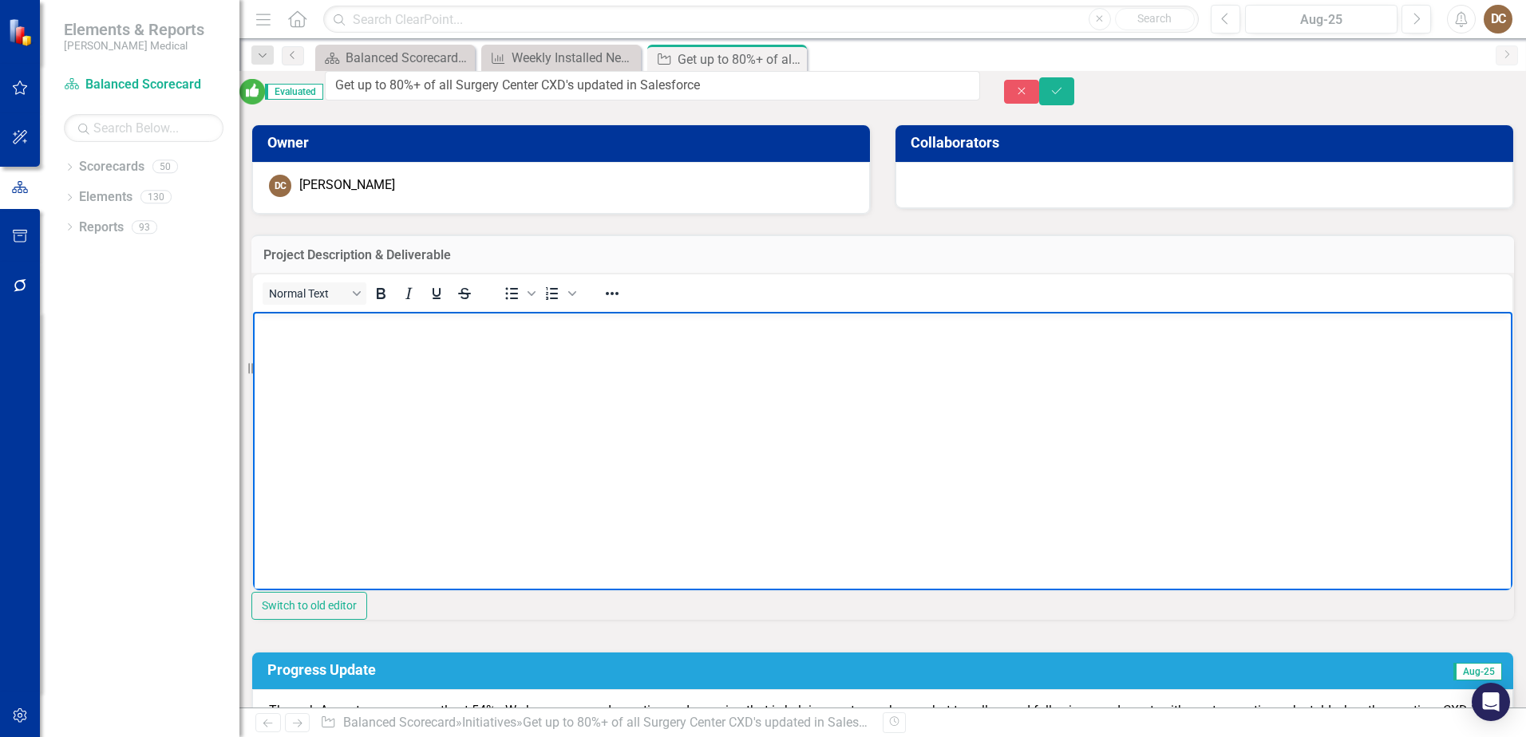
click at [327, 357] on body "Rich Text Area. Press ALT-0 for help." at bounding box center [882, 431] width 1259 height 239
paste body "Rich Text Area. Press ALT-0 for help."
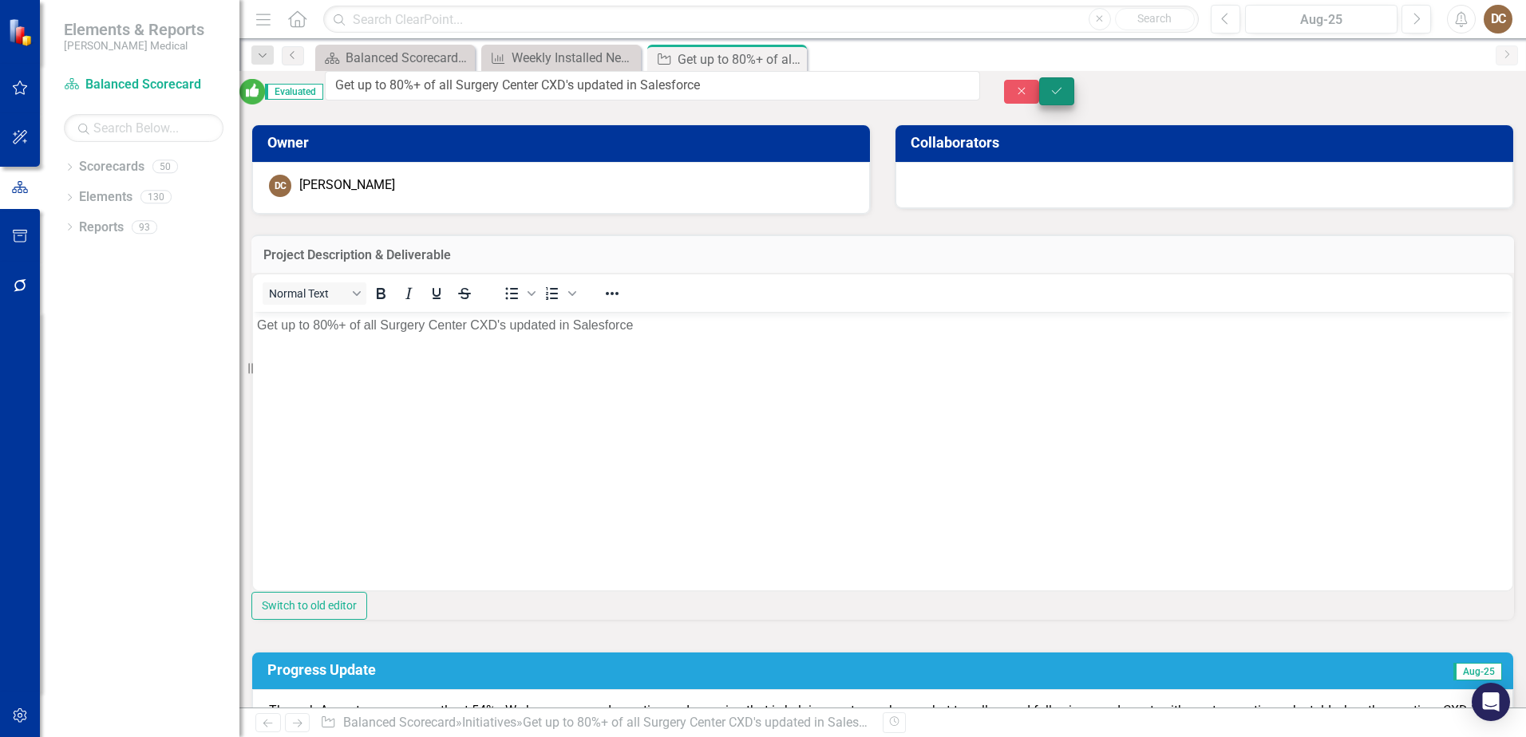
click at [1074, 85] on button "Save" at bounding box center [1056, 91] width 35 height 28
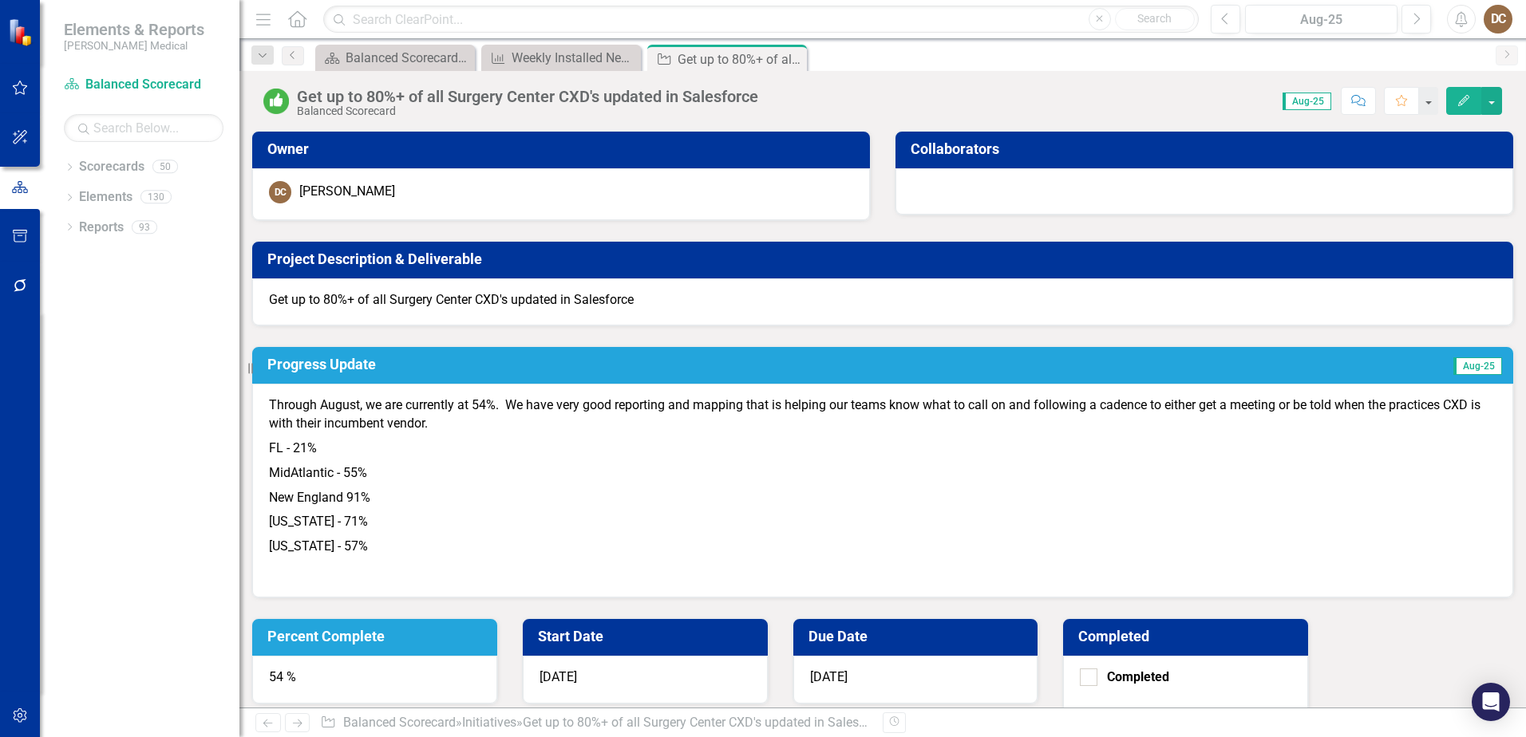
click at [675, 304] on p "Get up to 80%+ of all Surgery Center CXD's updated in Salesforce" at bounding box center [883, 300] width 1228 height 18
click at [669, 295] on p "Get up to 80%+ of all Surgery Center CXD's updated in Salesforce" at bounding box center [883, 300] width 1228 height 18
click at [639, 299] on p "Get up to 80%+ of all Surgery Center CXD's updated in Salesforce" at bounding box center [883, 300] width 1228 height 18
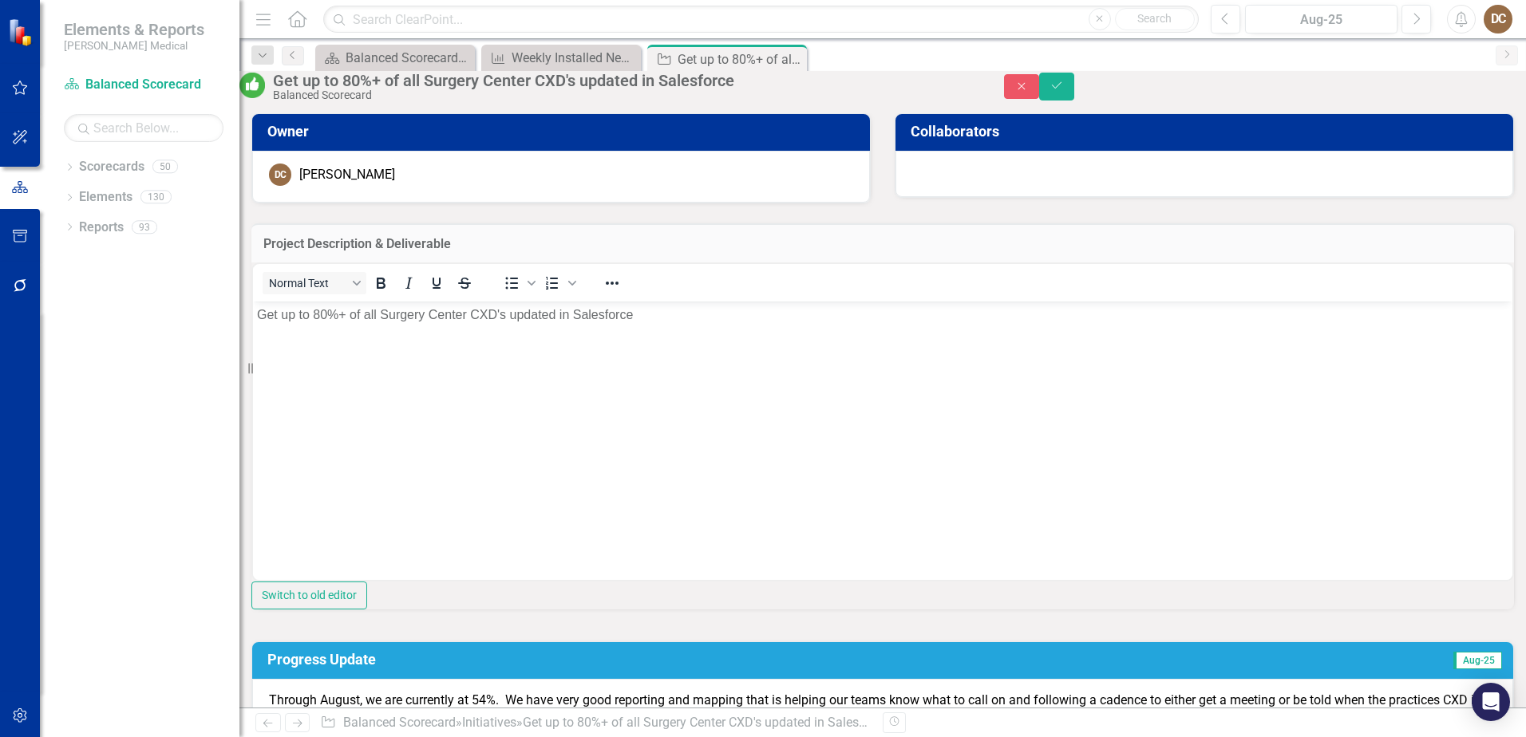
drag, startPoint x: 636, startPoint y: 321, endPoint x: 652, endPoint y: 318, distance: 16.1
click at [642, 321] on p "Get up to 80%+ of all Surgery Center CXD's updated in Salesforce" at bounding box center [883, 314] width 1252 height 19
click at [1074, 85] on button "Save" at bounding box center [1056, 87] width 35 height 28
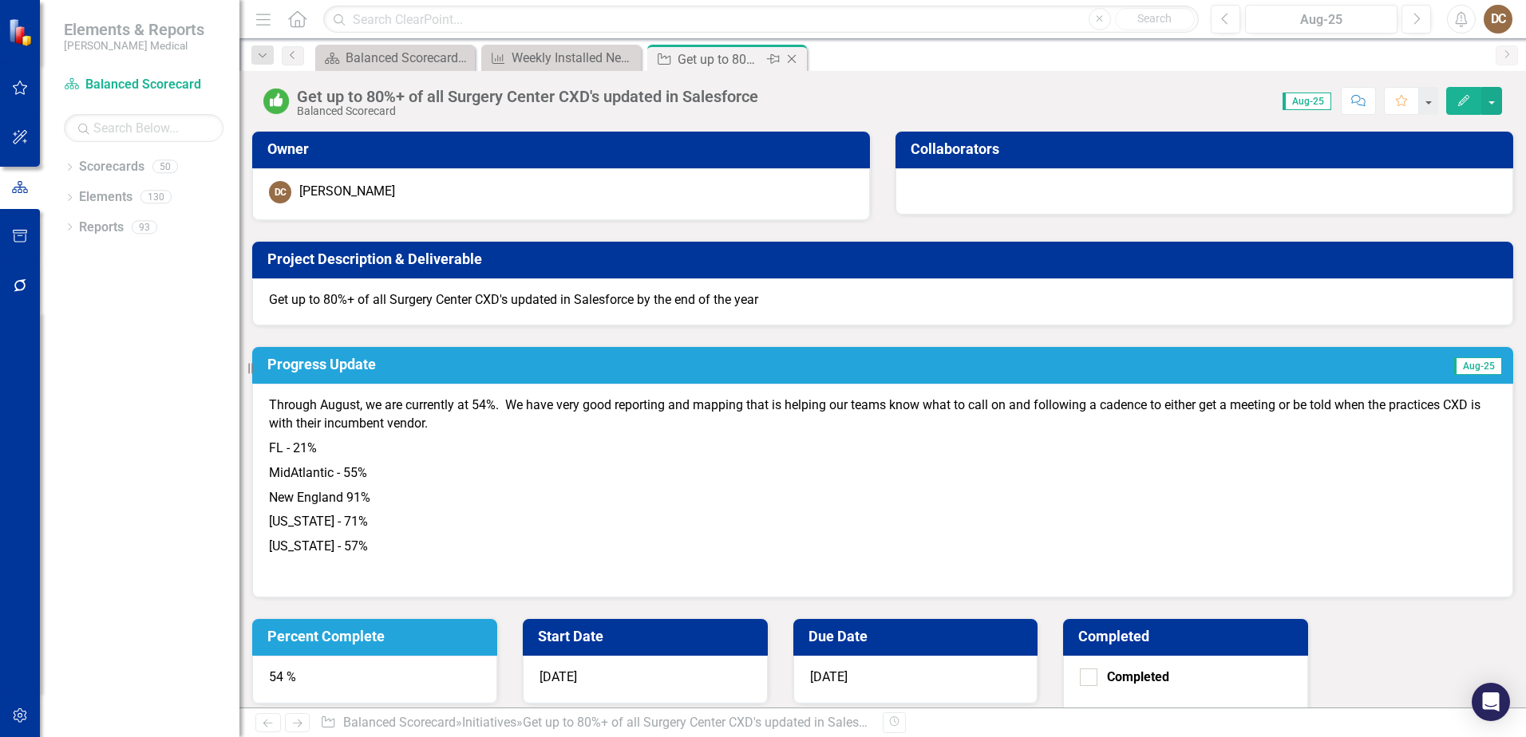
click at [795, 59] on icon "Close" at bounding box center [792, 59] width 16 height 13
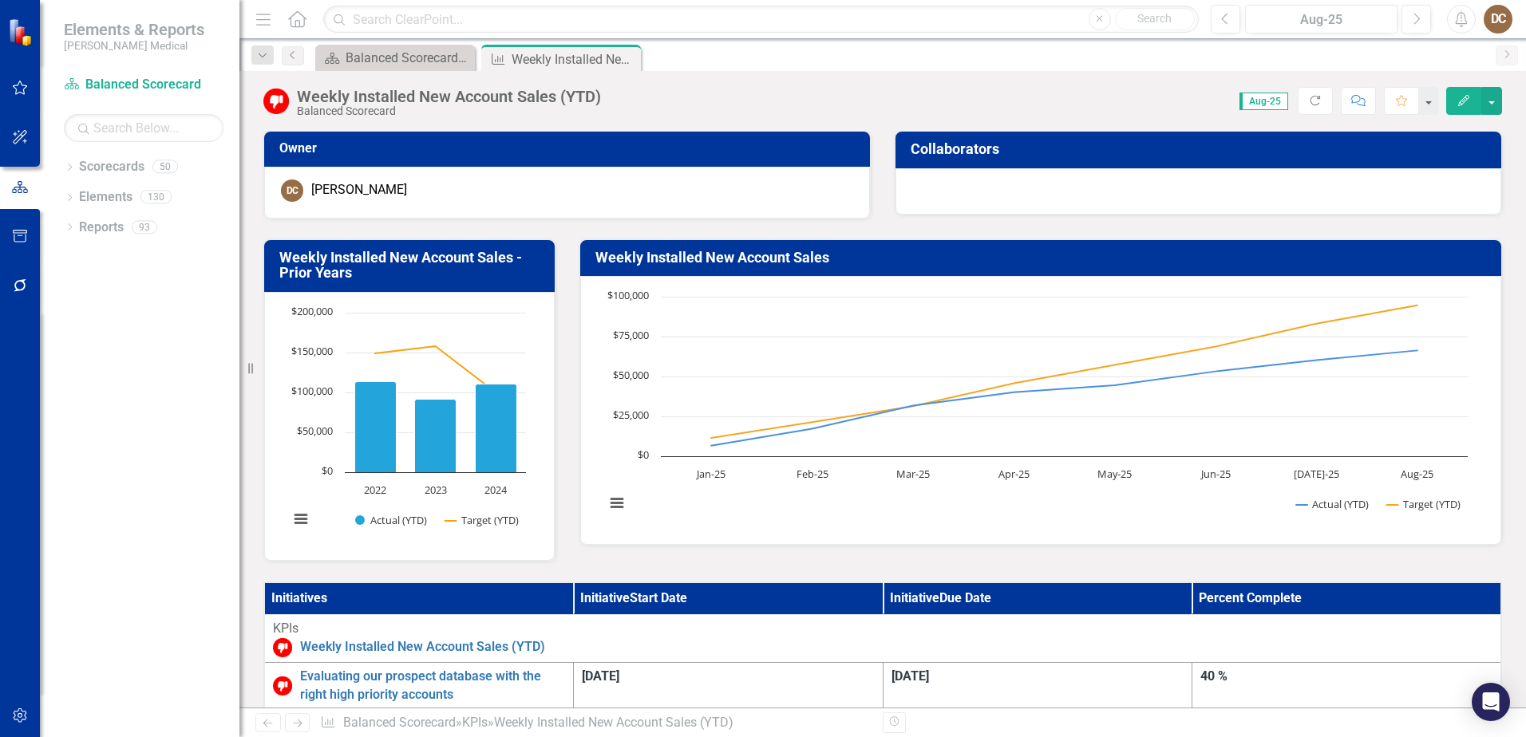
scroll to position [399, 0]
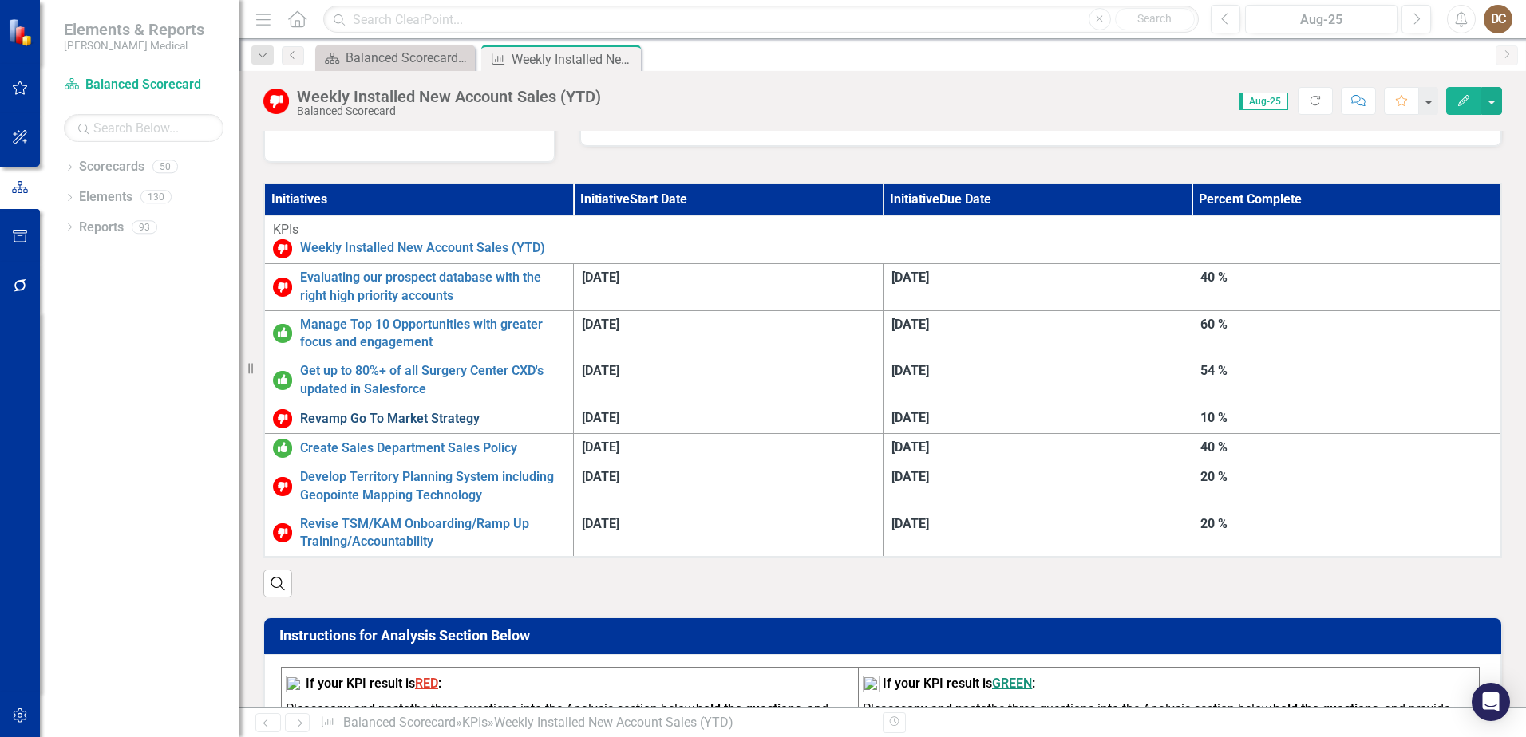
click at [386, 410] on link "Revamp Go To Market Strategy" at bounding box center [432, 419] width 265 height 18
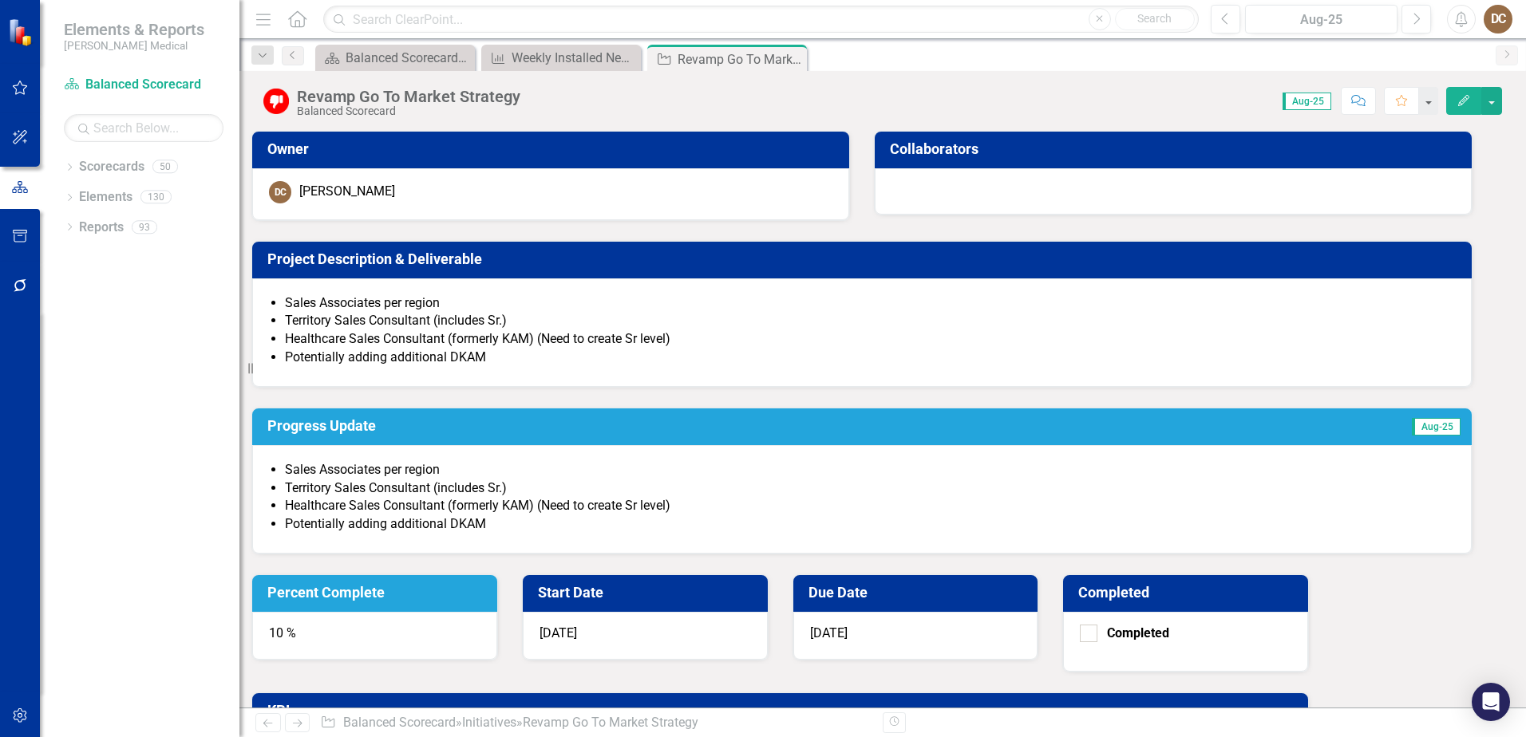
click at [500, 101] on div "Revamp Go To Market Strategy" at bounding box center [408, 97] width 223 height 18
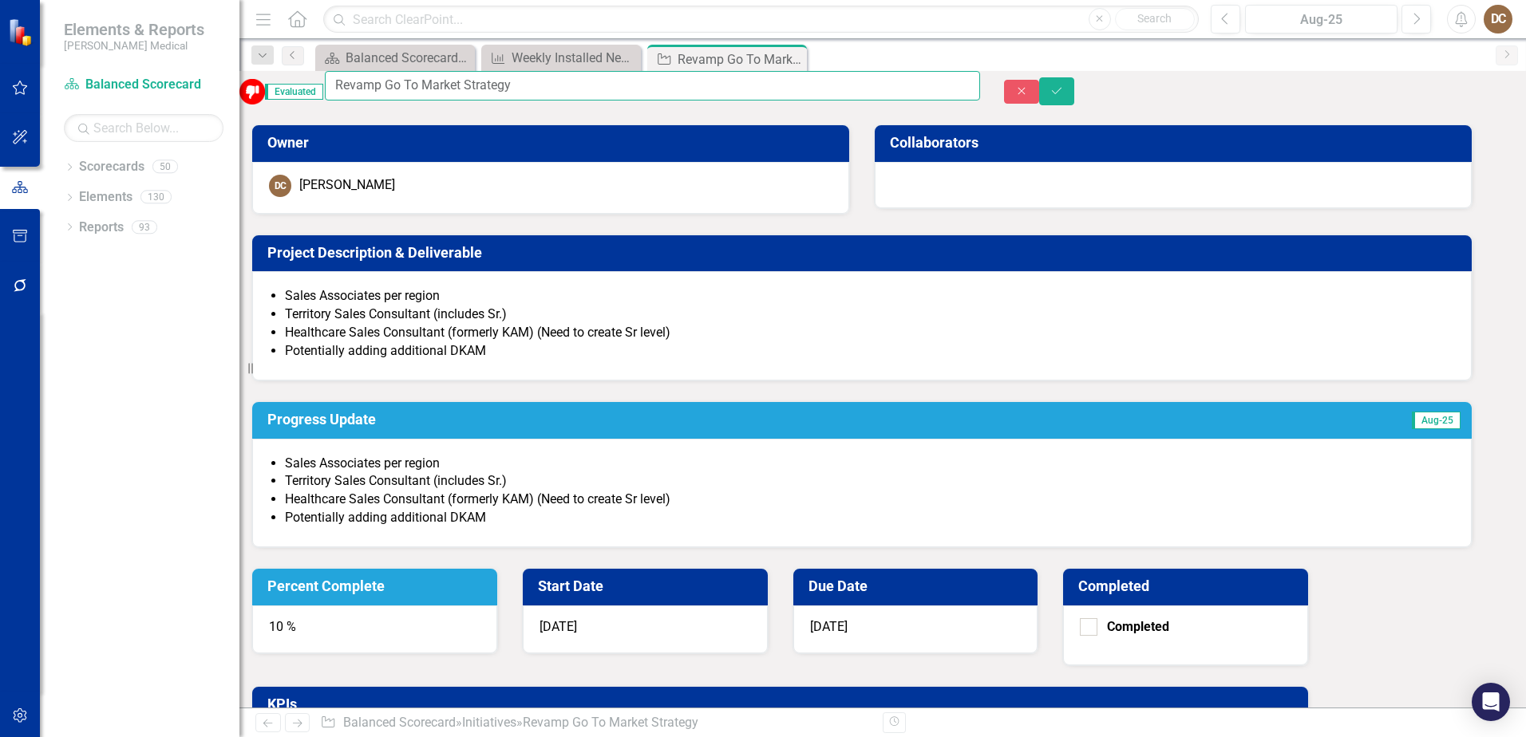
click at [575, 90] on input "Revamp Go To Market Strategy" at bounding box center [652, 86] width 655 height 30
click at [503, 94] on input "Revamp Go To Market Strategy" at bounding box center [652, 86] width 655 height 30
type input "Revamp Go To Market Coverage Strategy"
click at [1064, 93] on icon "Save" at bounding box center [1057, 90] width 14 height 11
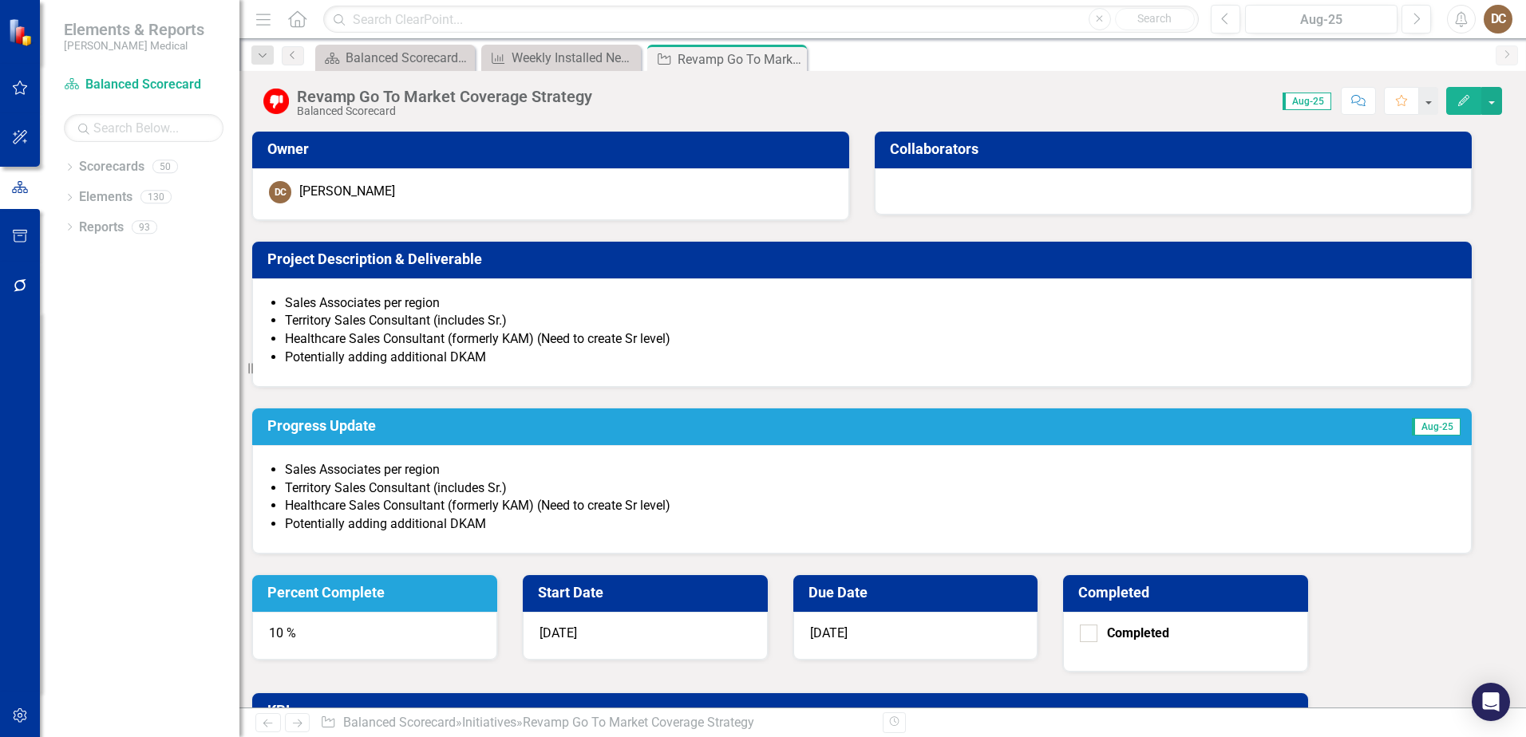
click at [497, 612] on div "10 %" at bounding box center [374, 636] width 245 height 48
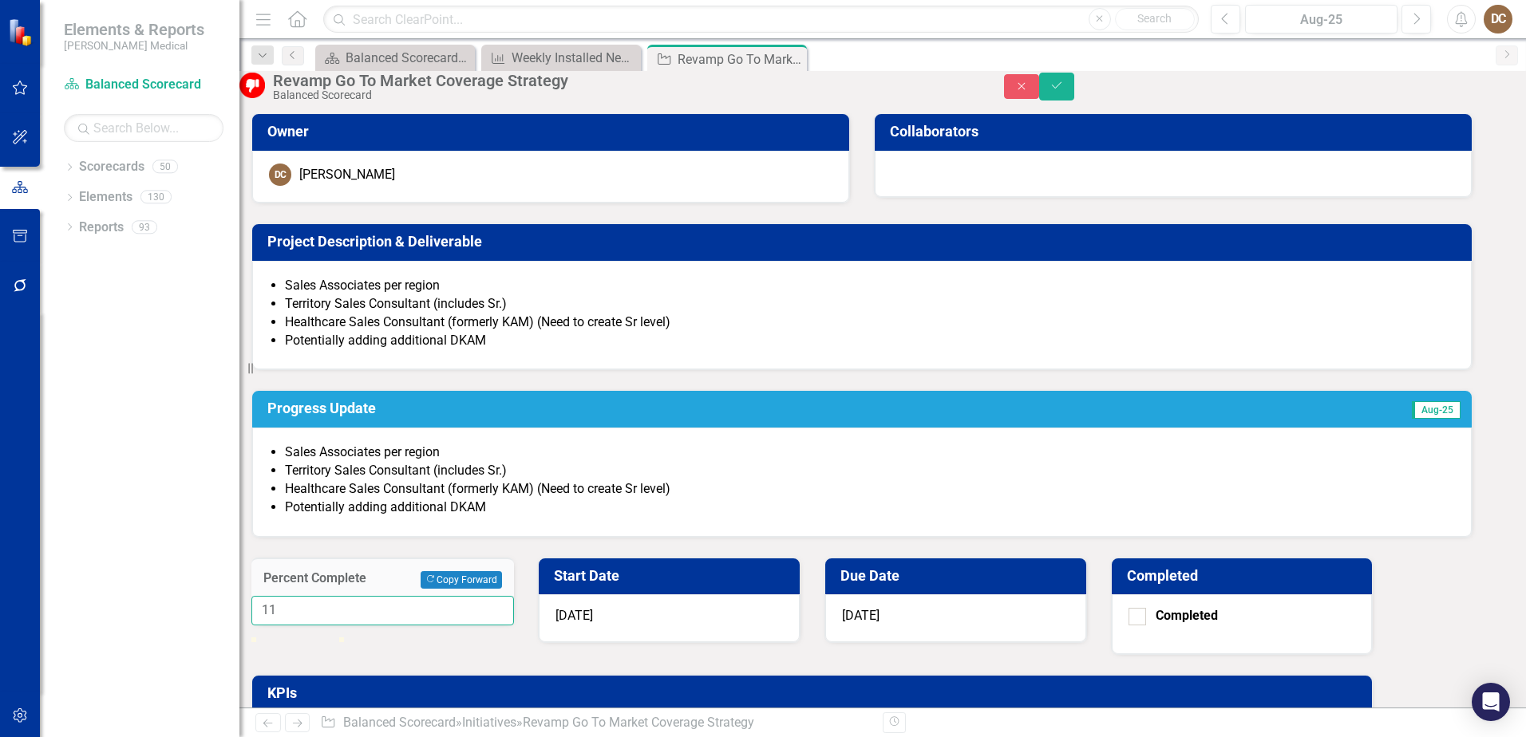
click at [514, 596] on input "11" at bounding box center [382, 611] width 263 height 30
click at [514, 596] on input "12" at bounding box center [382, 611] width 263 height 30
click at [514, 596] on input "13" at bounding box center [382, 611] width 263 height 30
click at [514, 596] on input "14" at bounding box center [382, 611] width 263 height 30
click at [514, 596] on input "15" at bounding box center [382, 611] width 263 height 30
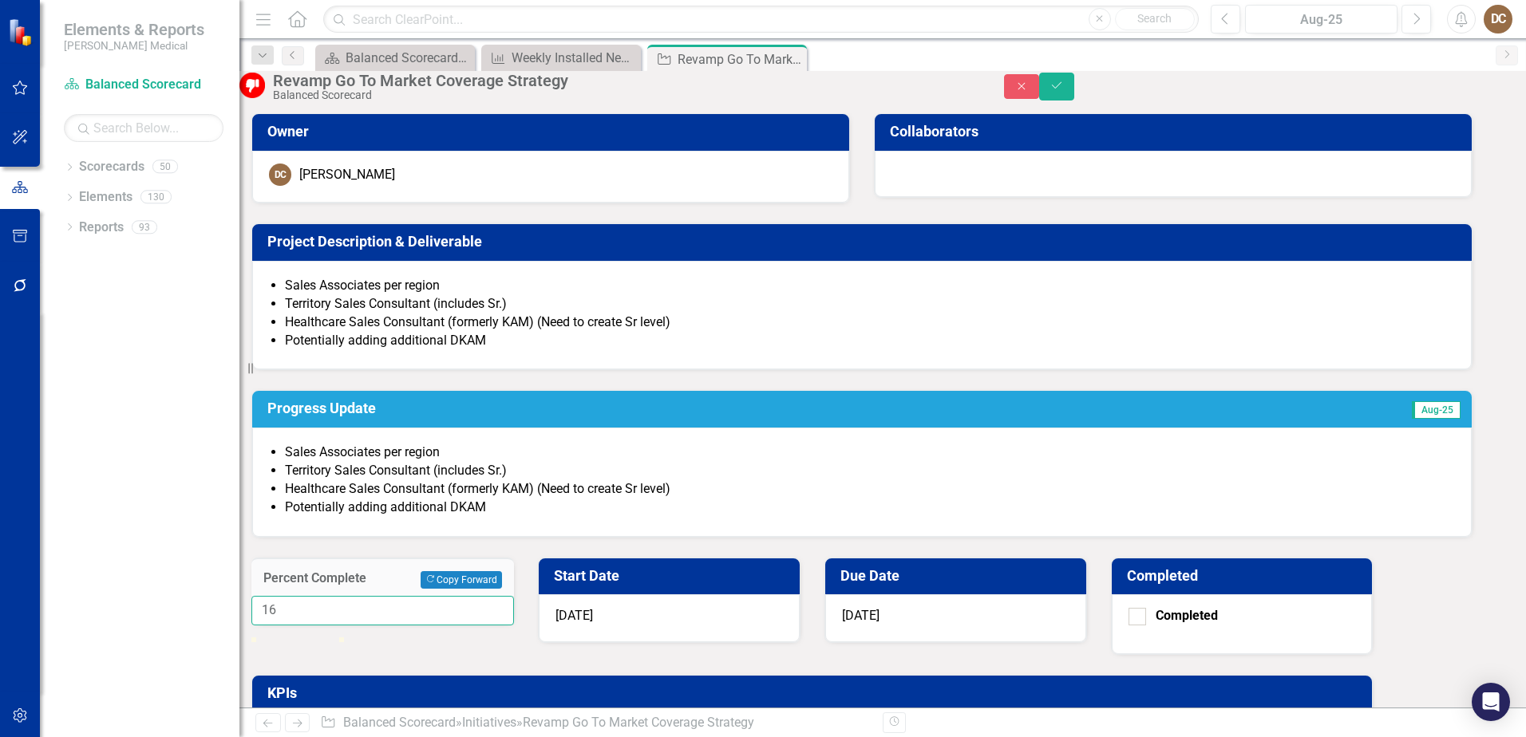
click at [514, 596] on input "16" at bounding box center [382, 611] width 263 height 30
click at [514, 596] on input "17" at bounding box center [382, 611] width 263 height 30
click at [514, 596] on input "18" at bounding box center [382, 611] width 263 height 30
click at [514, 596] on input "19" at bounding box center [382, 611] width 263 height 30
click at [514, 596] on input "20" at bounding box center [382, 611] width 263 height 30
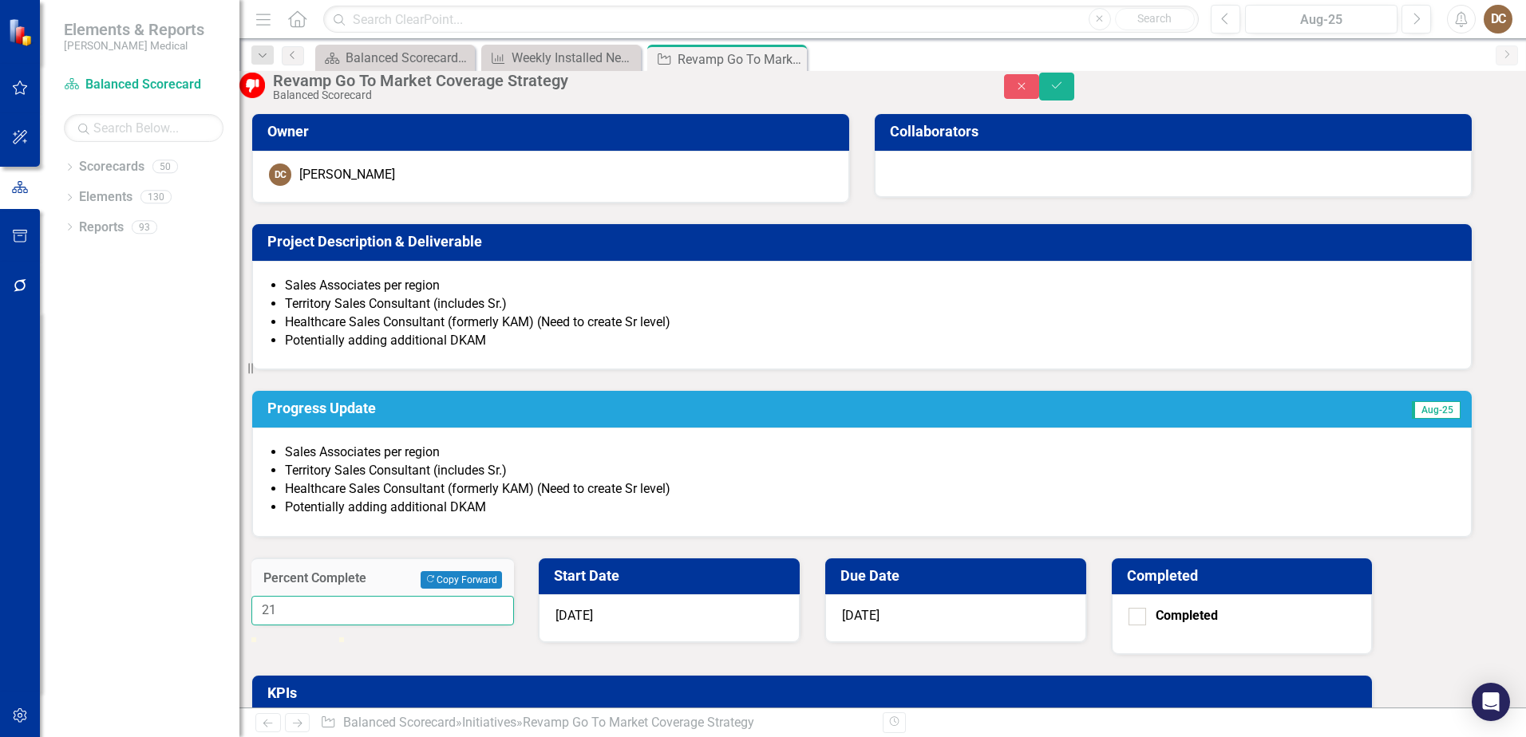
click at [514, 596] on input "21" at bounding box center [382, 611] width 263 height 30
click at [514, 596] on input "22" at bounding box center [382, 611] width 263 height 30
click at [514, 596] on input "23" at bounding box center [382, 611] width 263 height 30
click at [514, 596] on input "24" at bounding box center [382, 611] width 263 height 30
click at [514, 596] on input "25" at bounding box center [382, 611] width 263 height 30
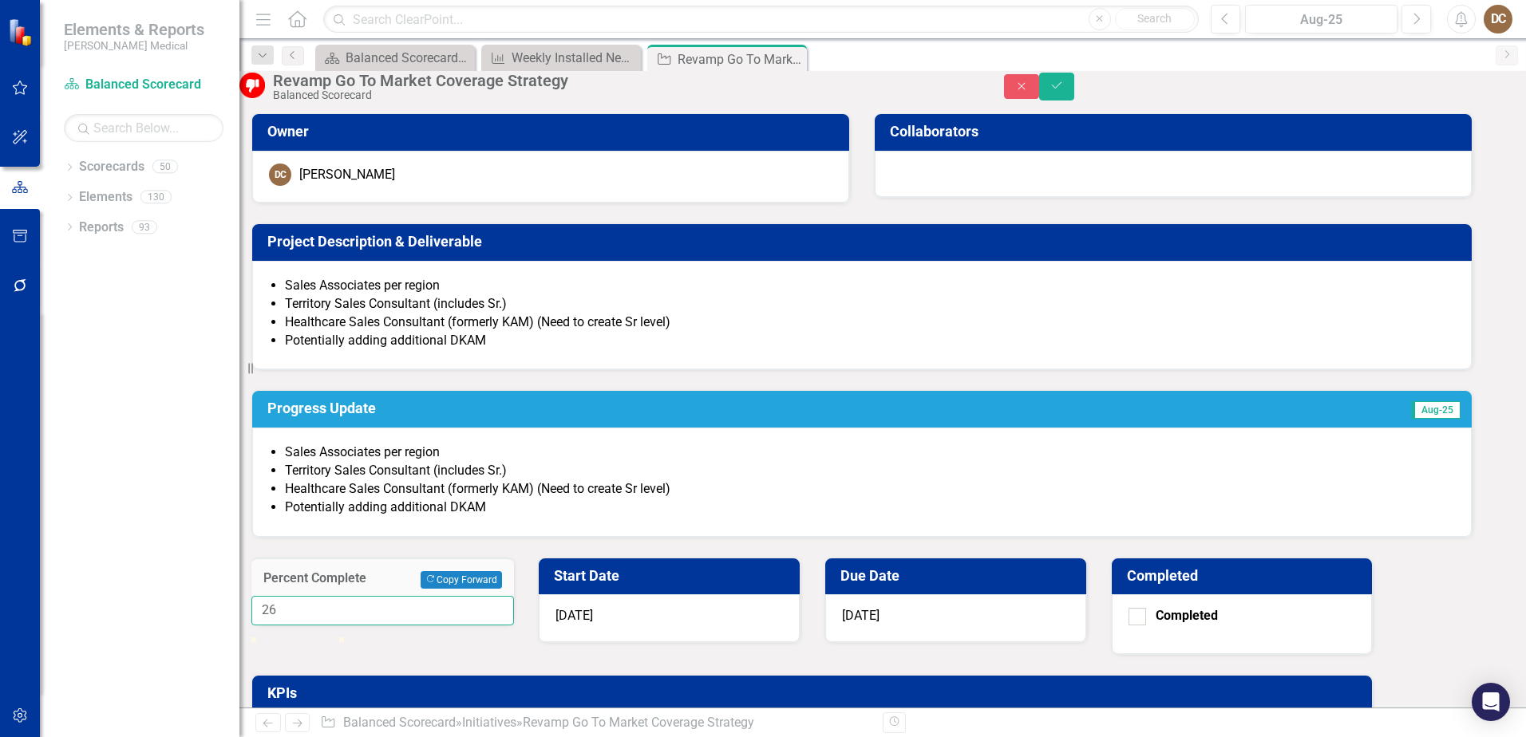
click at [514, 596] on input "26" at bounding box center [382, 611] width 263 height 30
click at [514, 596] on input "27" at bounding box center [382, 611] width 263 height 30
click at [514, 596] on input "28" at bounding box center [382, 611] width 263 height 30
click at [514, 596] on input "29" at bounding box center [382, 611] width 263 height 30
click at [514, 596] on input "30" at bounding box center [382, 611] width 263 height 30
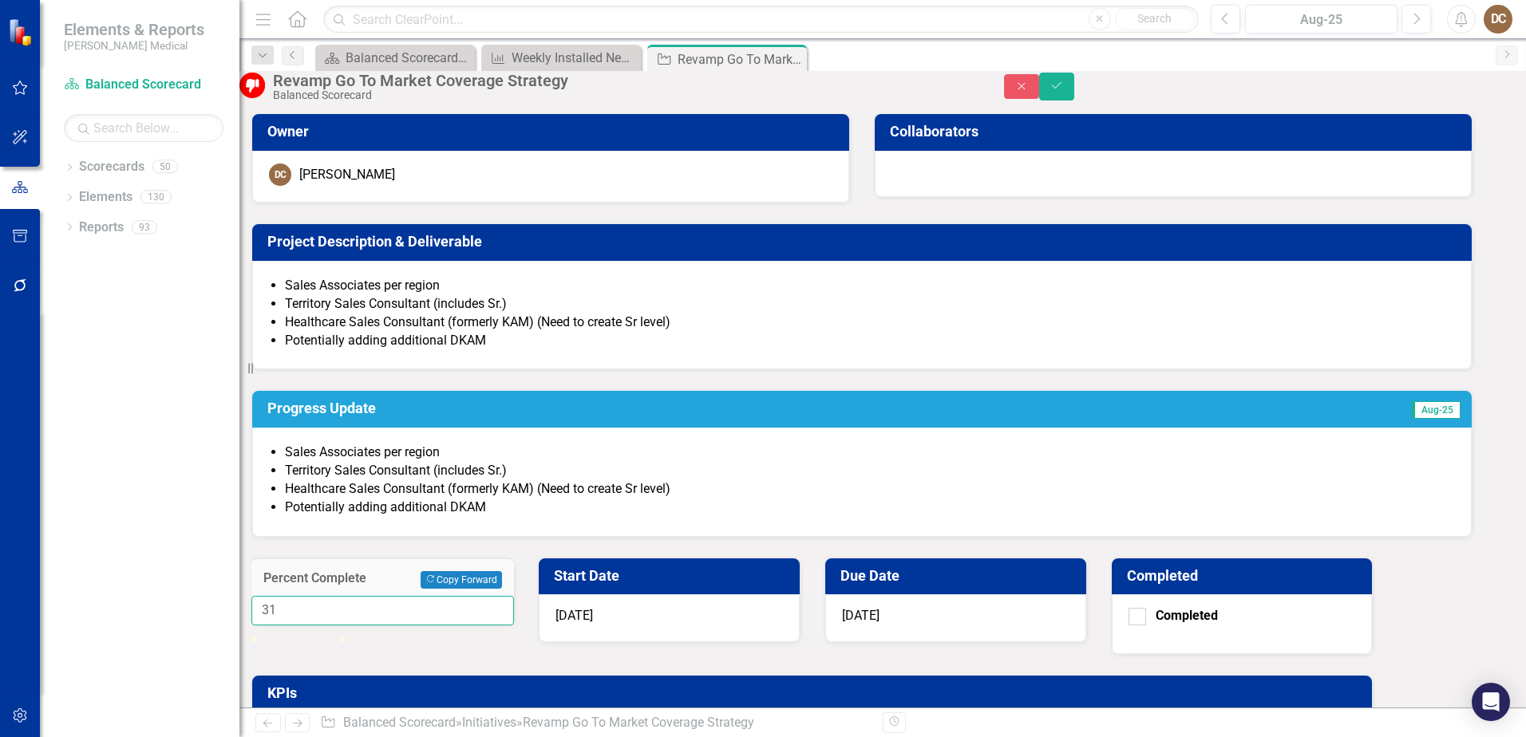
click at [514, 596] on input "31" at bounding box center [382, 611] width 263 height 30
click at [514, 596] on input "32" at bounding box center [382, 611] width 263 height 30
type input "33"
click at [514, 596] on input "33" at bounding box center [382, 611] width 263 height 30
click at [1064, 91] on icon "Save" at bounding box center [1057, 85] width 14 height 11
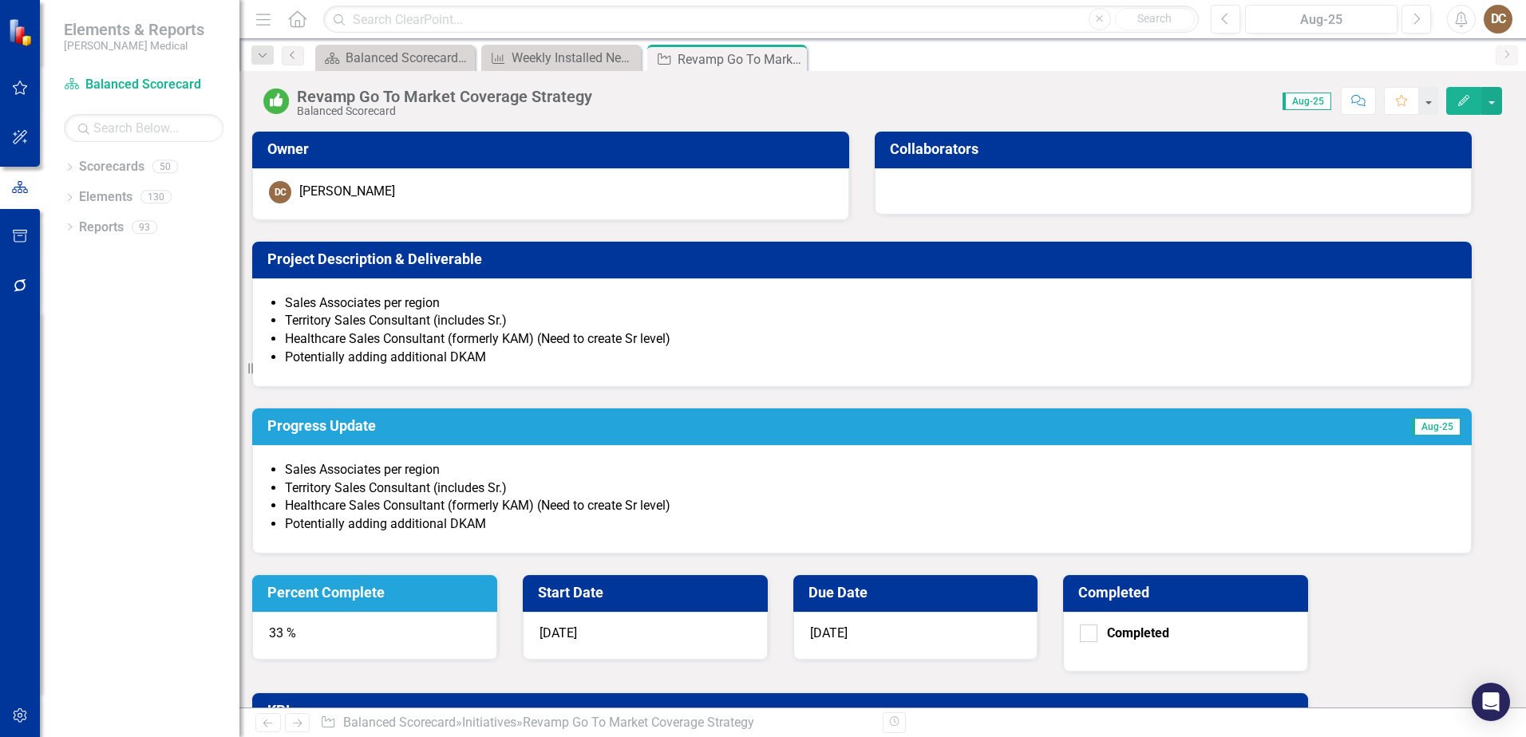
click at [507, 367] on span "Sales Associates per region Territory Sales Consultant (includes Sr.) Healthcar…" at bounding box center [862, 333] width 1186 height 76
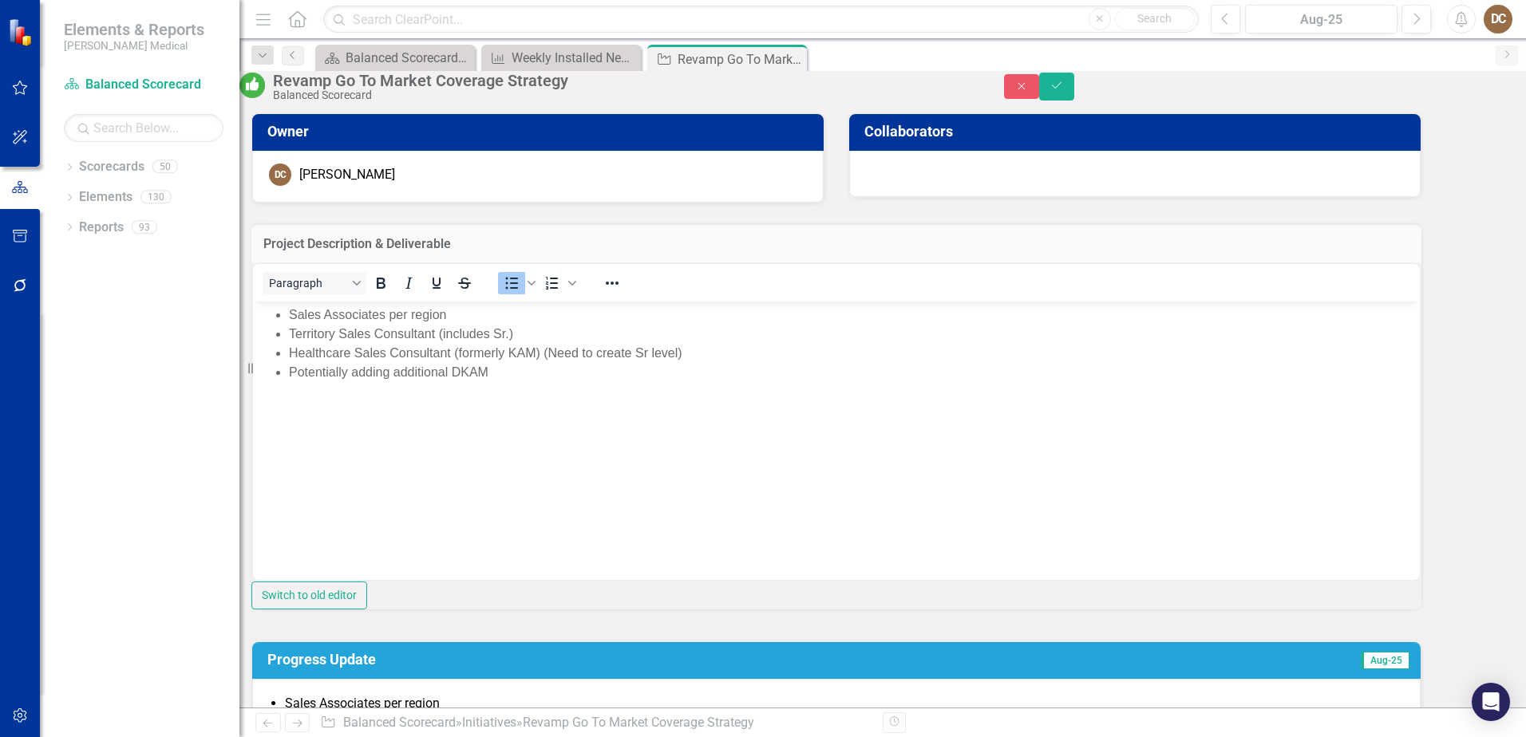
click at [501, 370] on li "Potentially adding additional DKAM" at bounding box center [852, 371] width 1127 height 19
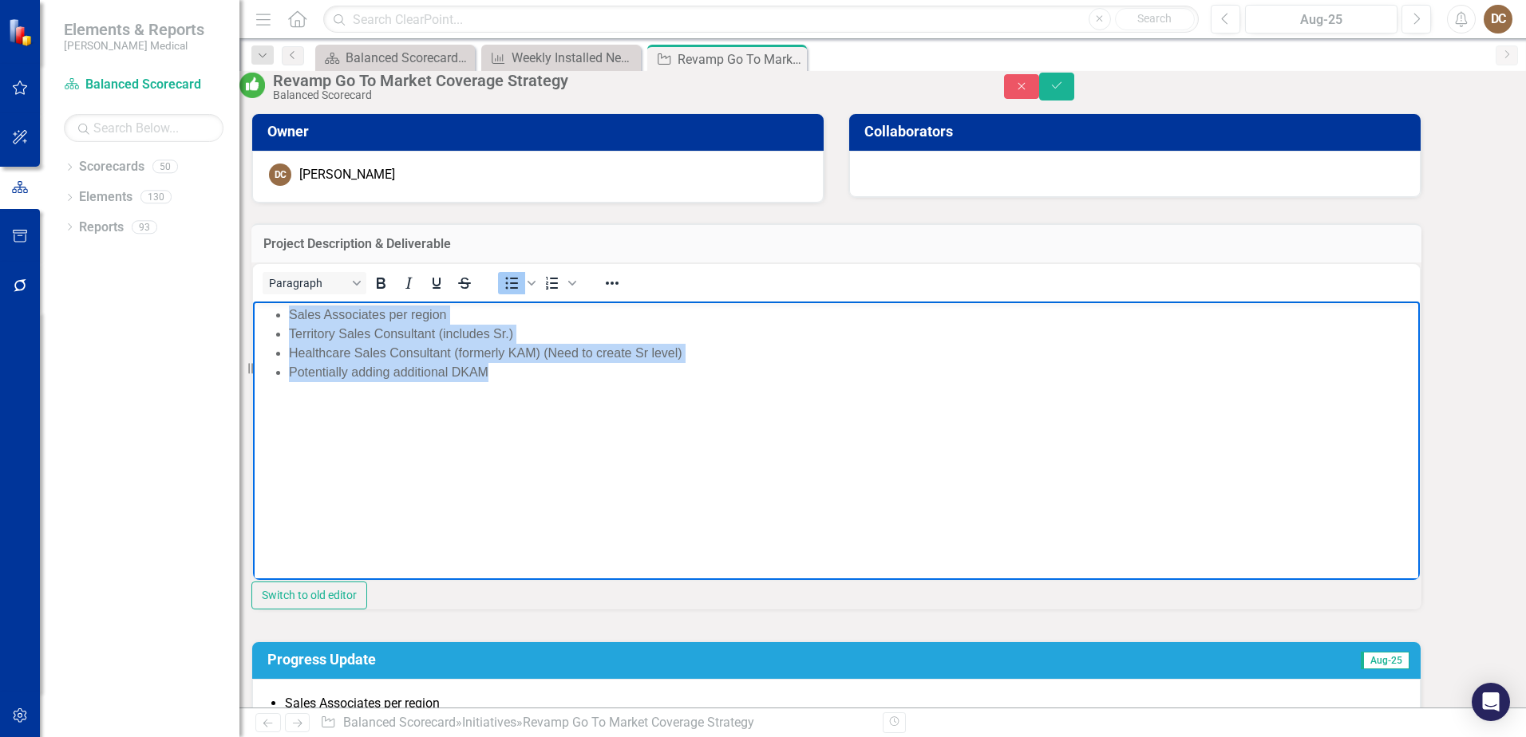
drag, startPoint x: 503, startPoint y: 373, endPoint x: 275, endPoint y: 313, distance: 236.0
click at [275, 313] on ul "Sales Associates per region Territory Sales Consultant (includes Sr.) Healthcar…" at bounding box center [836, 343] width 1159 height 77
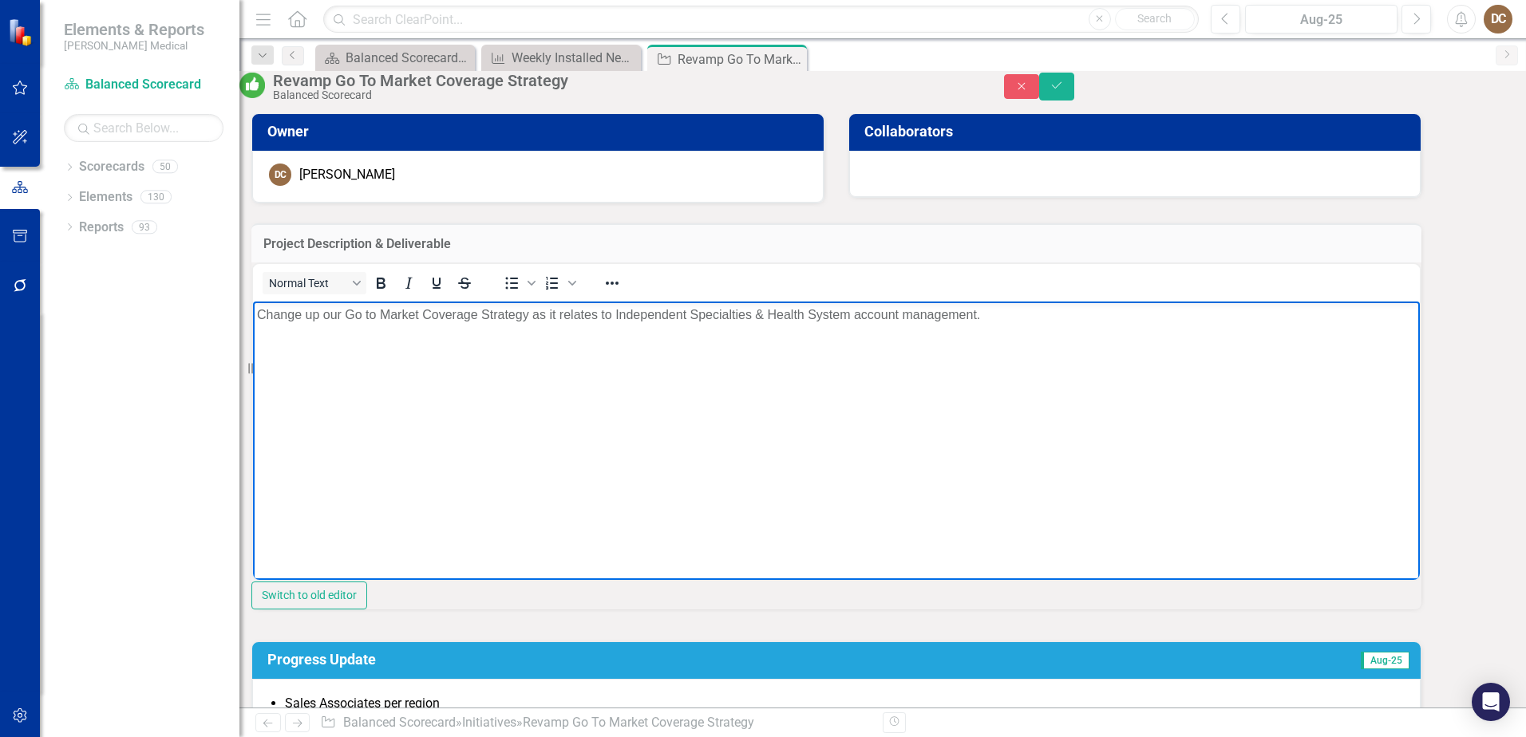
drag, startPoint x: 615, startPoint y: 314, endPoint x: 642, endPoint y: 314, distance: 27.1
click at [615, 314] on p "Change up our Go to Market Coverage Strategy as it relates to Independent Speci…" at bounding box center [836, 314] width 1159 height 19
click at [543, 324] on p "Change up our Go to Market Coverage Strategy as it relates to our prosepctive I…" at bounding box center [836, 314] width 1159 height 19
click at [1064, 91] on icon "Save" at bounding box center [1057, 85] width 14 height 11
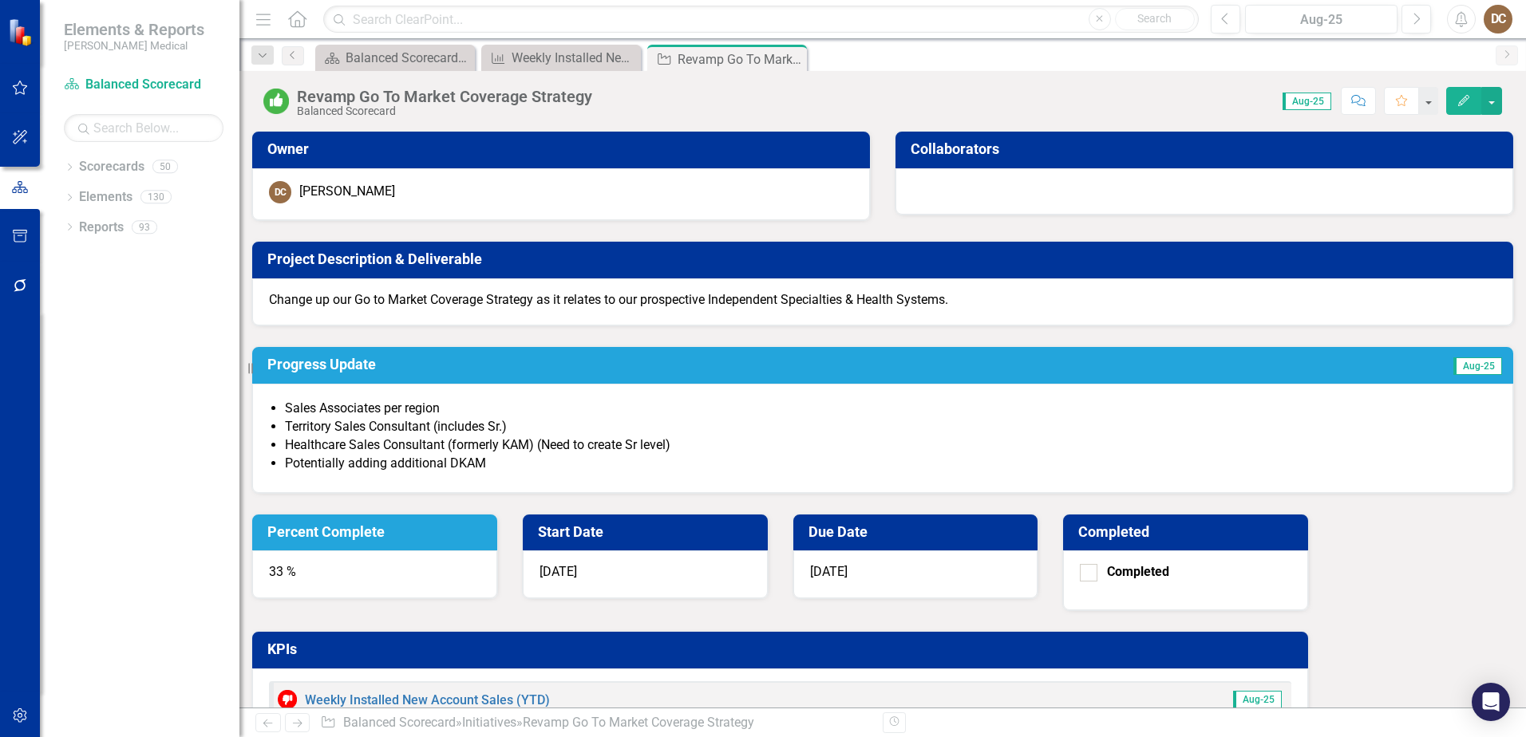
click at [368, 418] on li "Sales Associates per region" at bounding box center [891, 409] width 1212 height 18
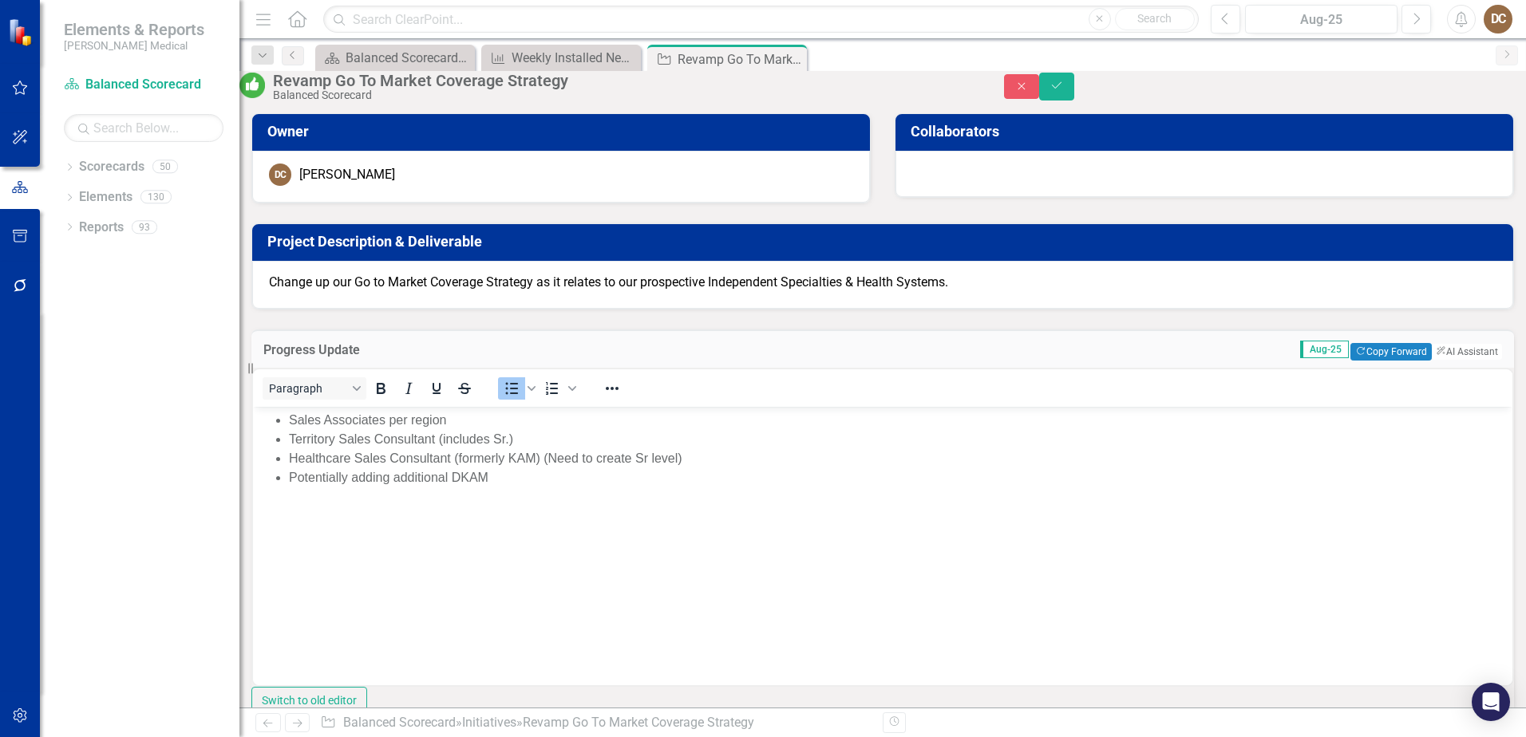
drag, startPoint x: 287, startPoint y: 420, endPoint x: 318, endPoint y: 433, distance: 33.6
click at [289, 421] on ul "Sales Associates per region Territory Sales Consultant (includes Sr.) Healthcar…" at bounding box center [883, 449] width 1252 height 77
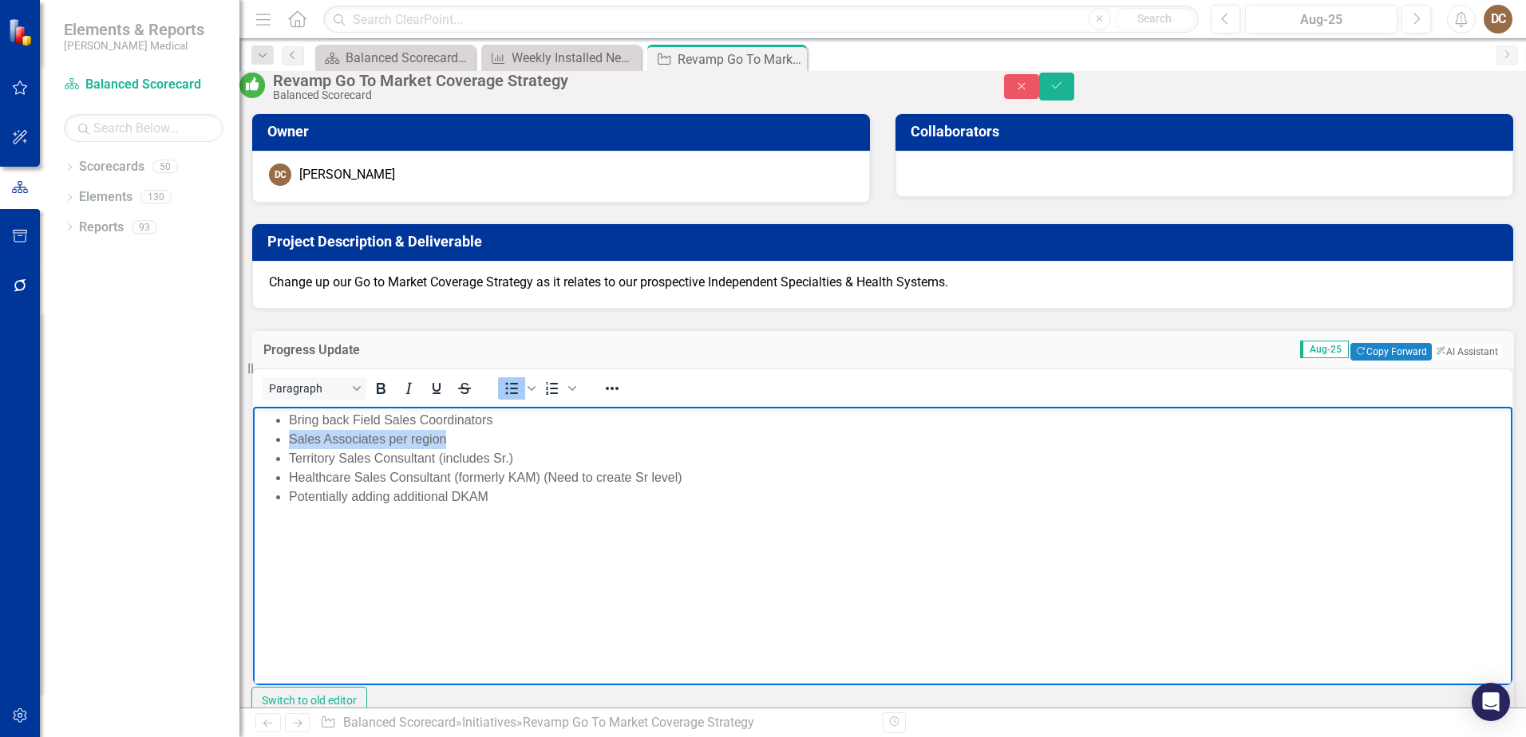
drag, startPoint x: 471, startPoint y: 441, endPoint x: 270, endPoint y: 441, distance: 201.1
click at [270, 441] on ul "Bring back Field Sales Coordinators Sales Associates per region Territory Sales…" at bounding box center [883, 459] width 1252 height 96
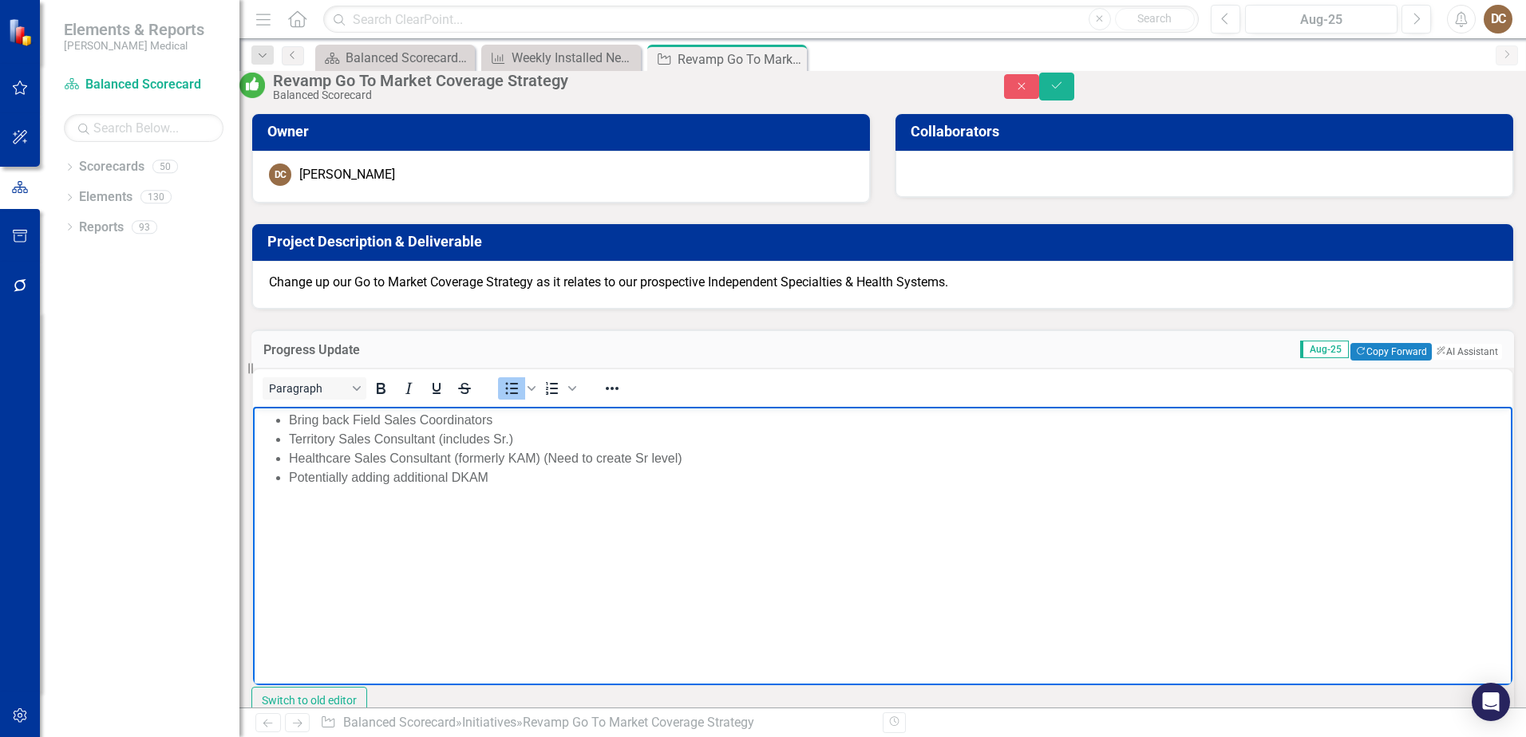
click at [710, 458] on li "Healthcare Sales Consultant (formerly KAM) (Need to create Sr level)" at bounding box center [899, 458] width 1220 height 19
drag, startPoint x: 710, startPoint y: 458, endPoint x: 455, endPoint y: 465, distance: 254.7
click at [455, 465] on li "Healthcare Sales Consultant (formerly KAM) (Need to create Sr level)" at bounding box center [899, 458] width 1220 height 19
drag, startPoint x: 511, startPoint y: 476, endPoint x: 277, endPoint y: 488, distance: 234.2
click at [277, 488] on body "Bring back Field Sales Coordinators Territory Sales Consultant (includes Sr.) H…" at bounding box center [882, 526] width 1259 height 239
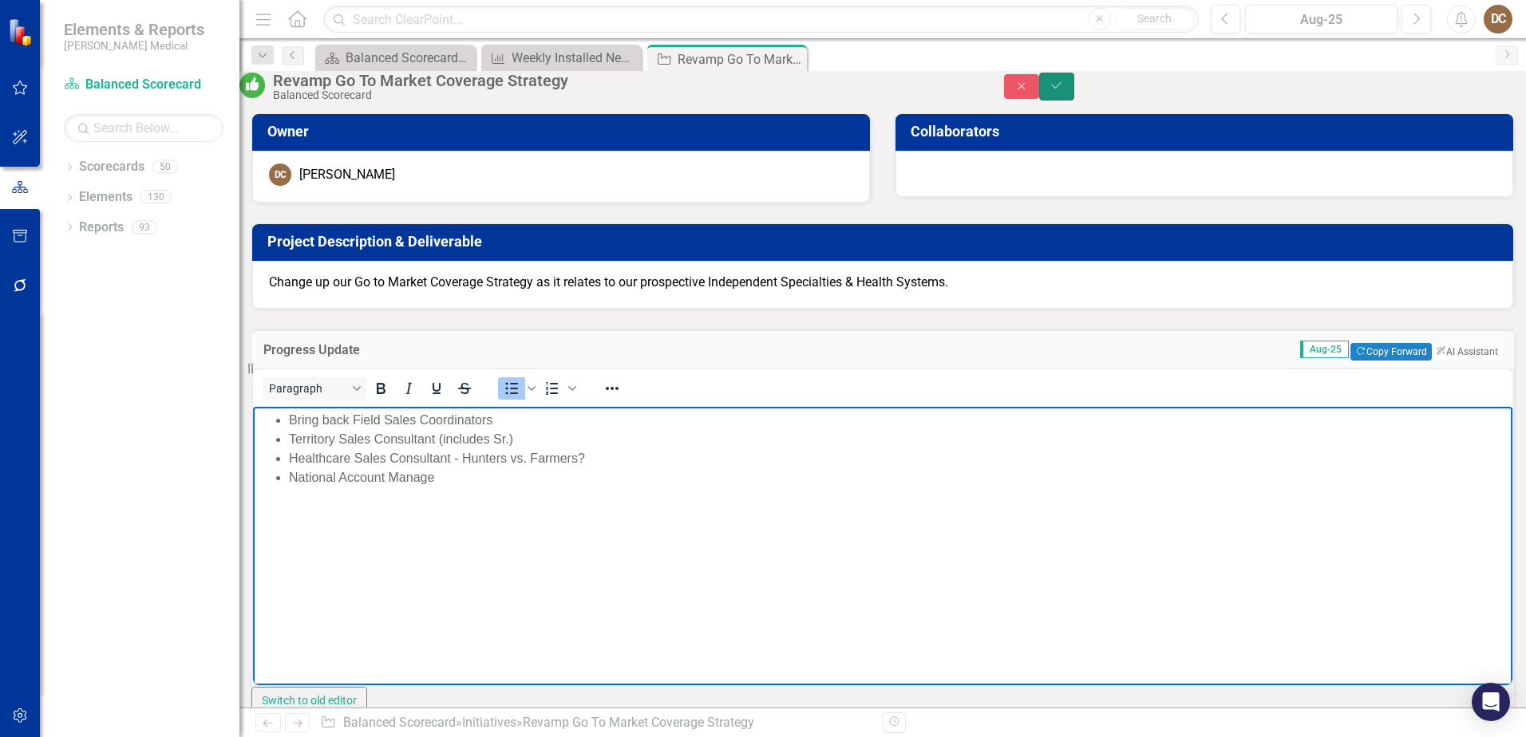
click at [1074, 93] on button "Save" at bounding box center [1056, 87] width 35 height 28
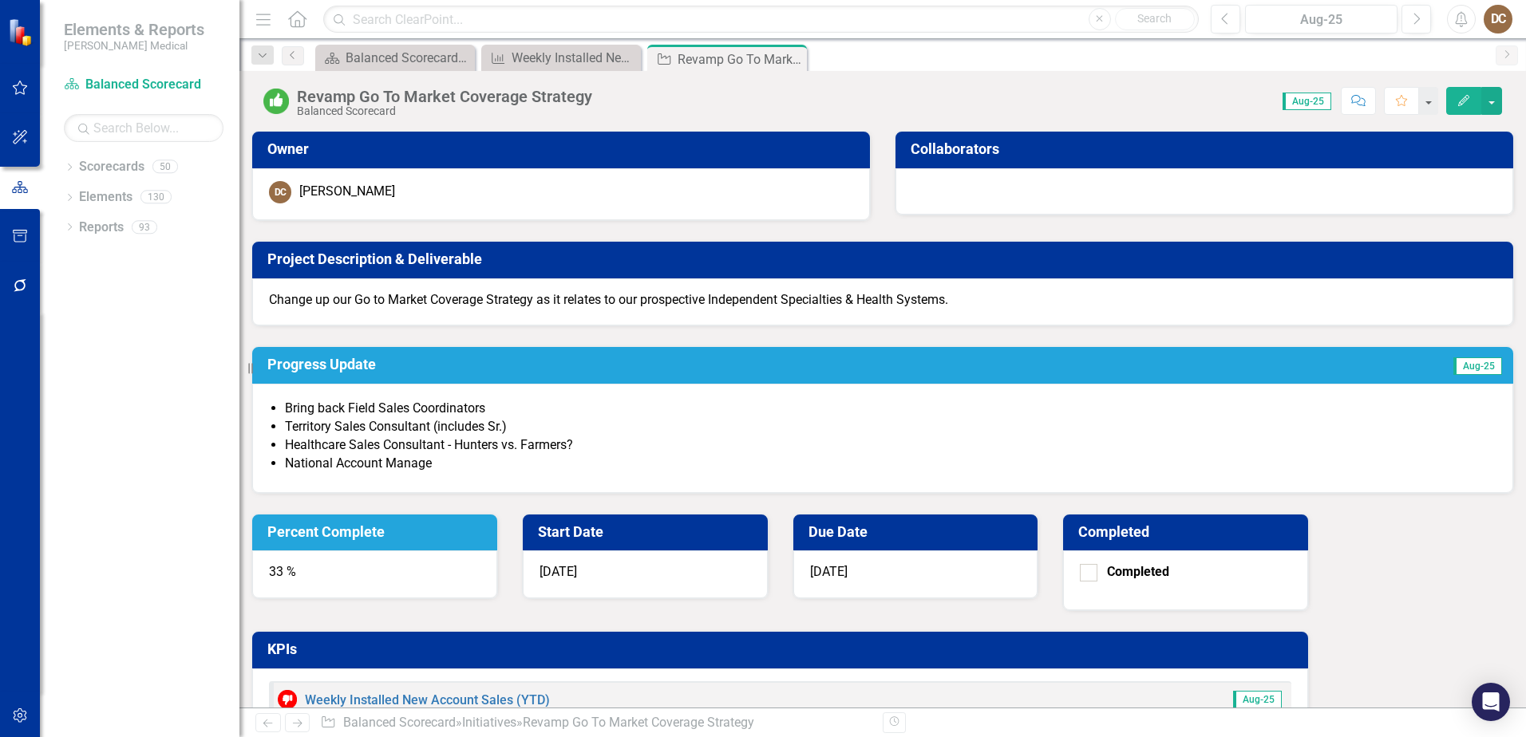
click at [445, 473] on li "National Account Manage" at bounding box center [891, 464] width 1212 height 18
click at [448, 473] on li "National Account Manage" at bounding box center [891, 464] width 1212 height 18
click at [504, 373] on h3 "Progress Update" at bounding box center [689, 365] width 845 height 16
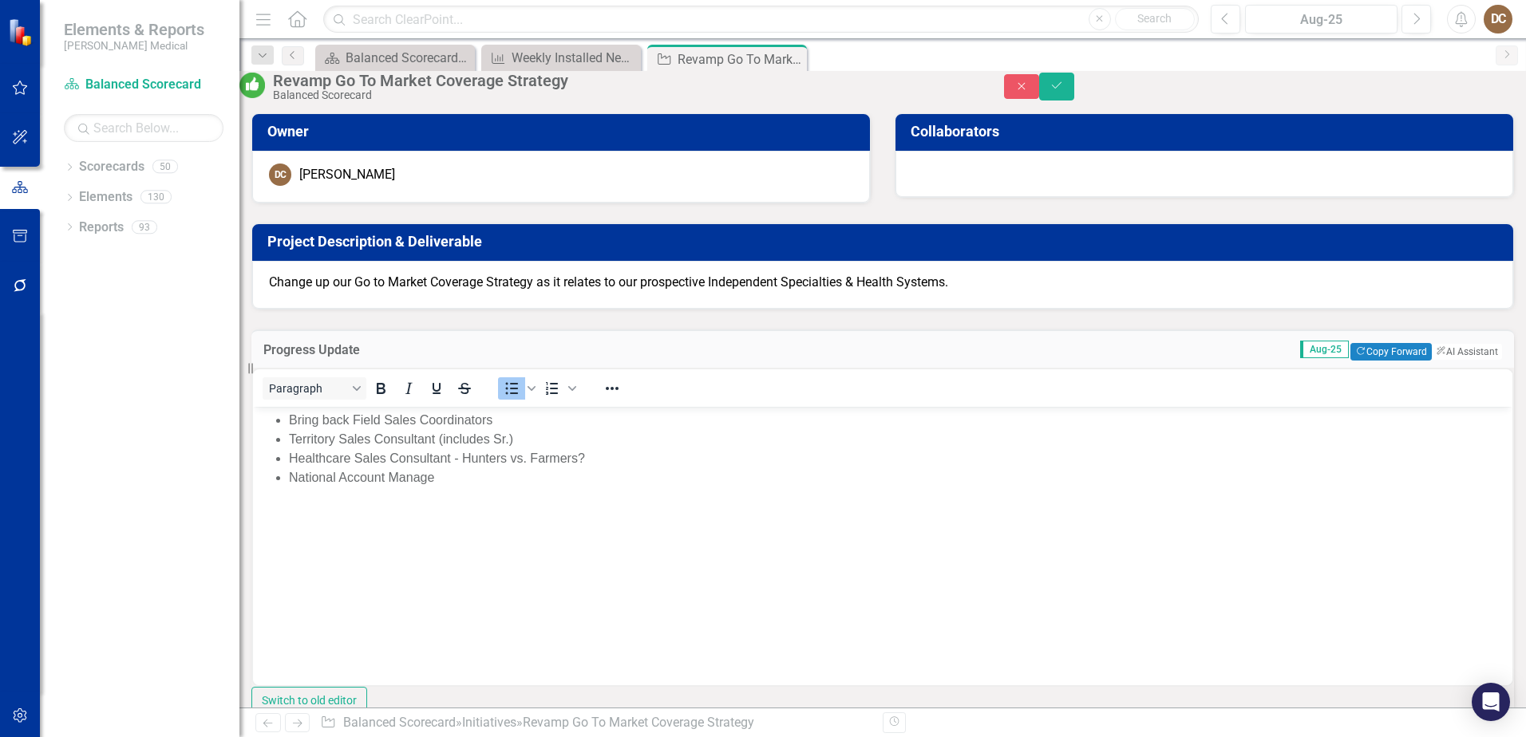
click at [457, 482] on li "National Account Manage" at bounding box center [899, 478] width 1220 height 19
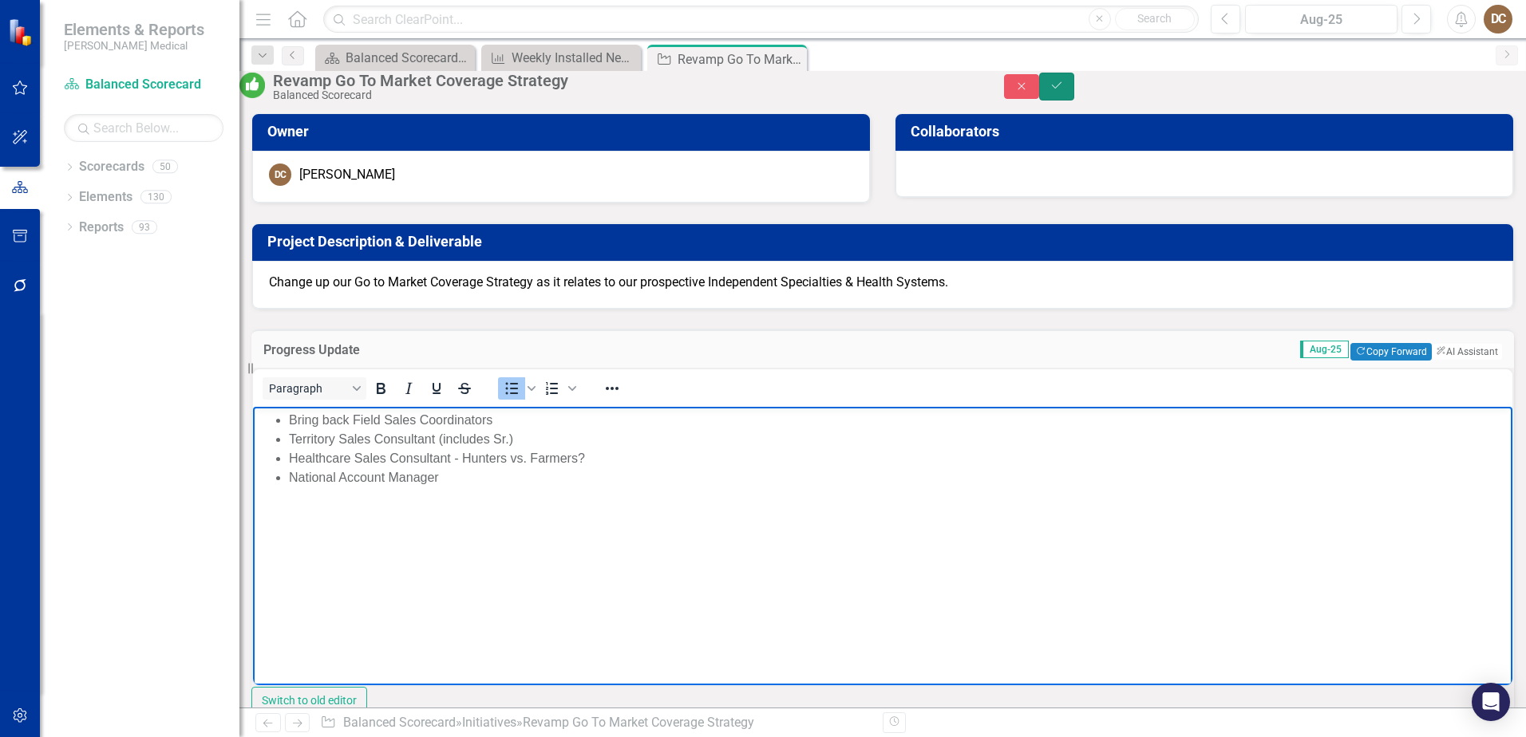
click at [1064, 89] on icon "Save" at bounding box center [1057, 85] width 14 height 11
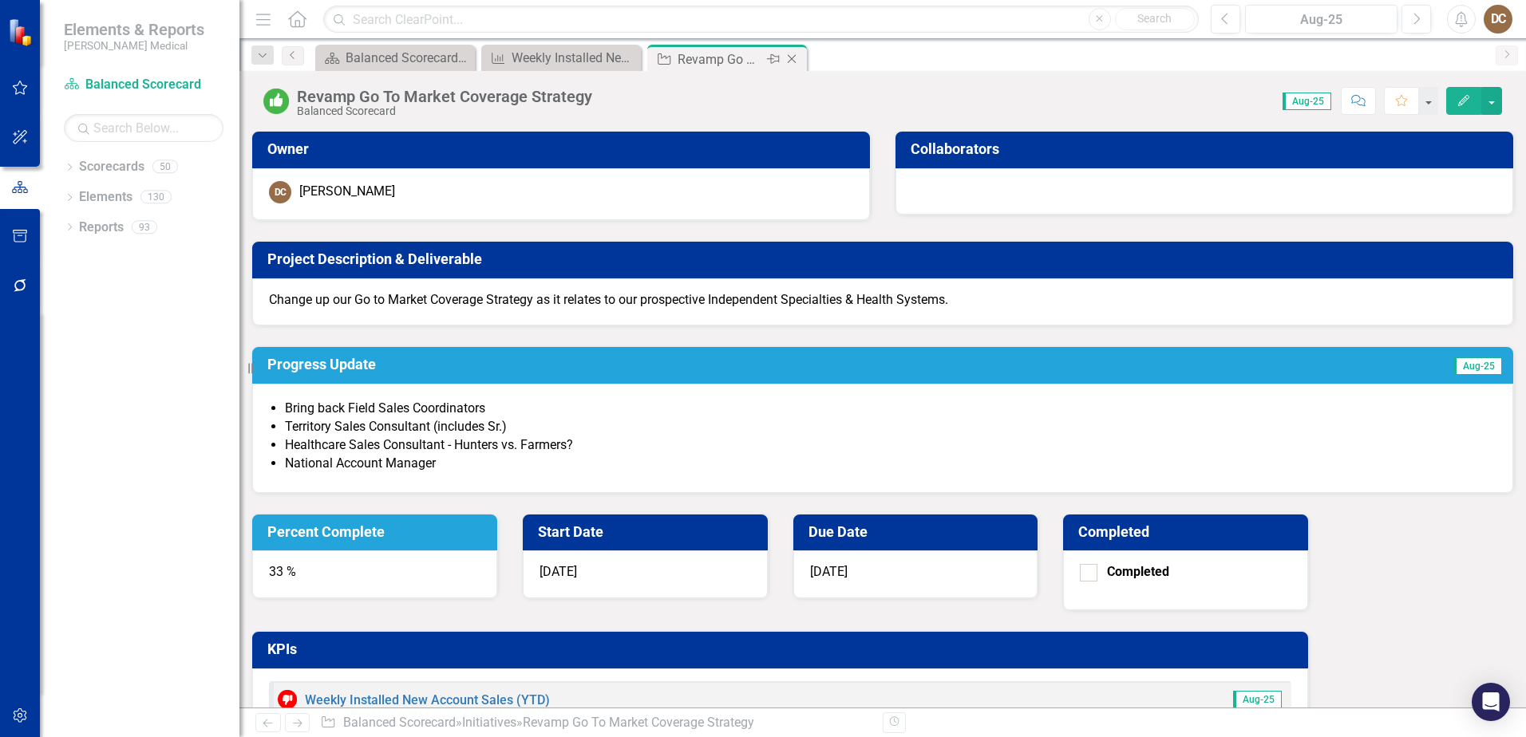
click at [789, 57] on icon at bounding box center [792, 59] width 9 height 9
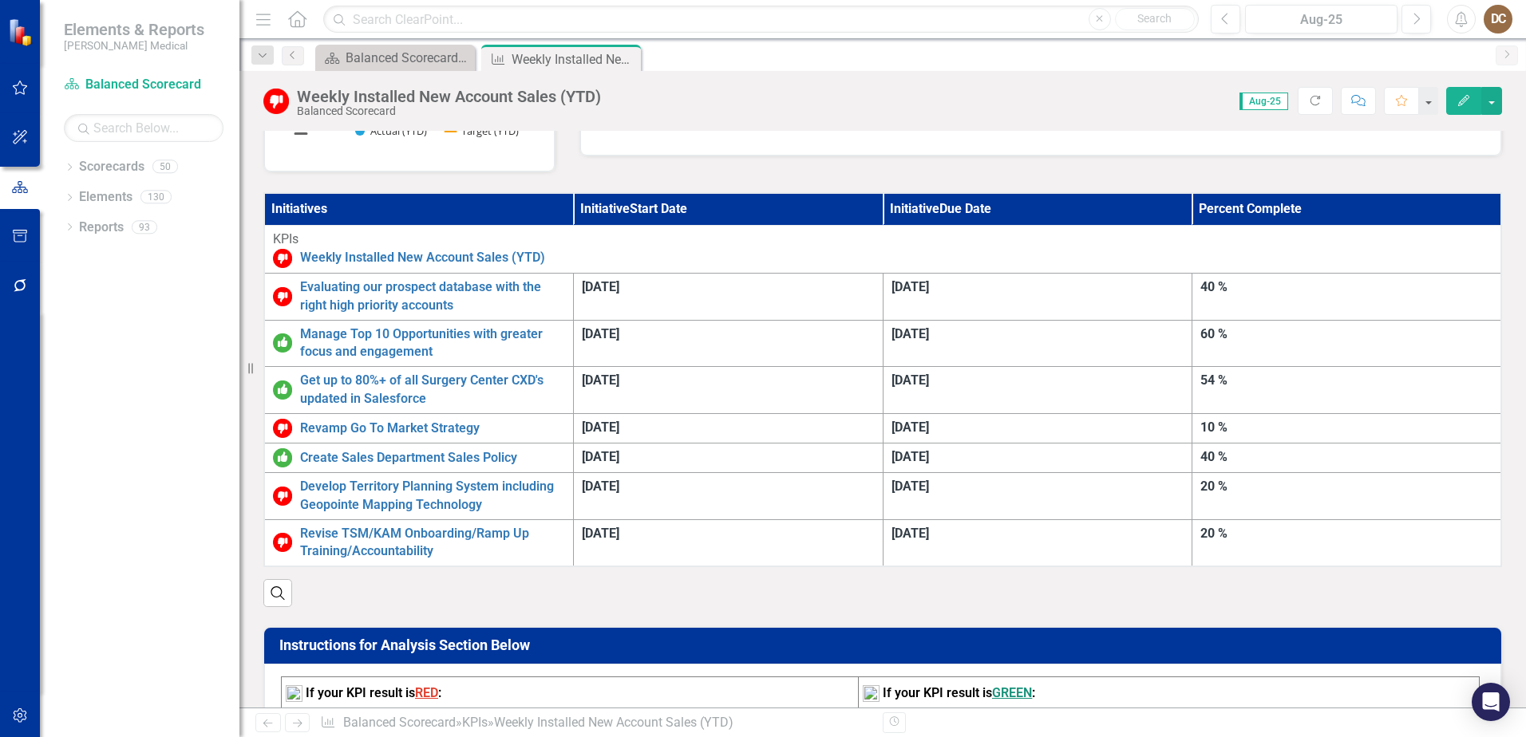
scroll to position [479, 0]
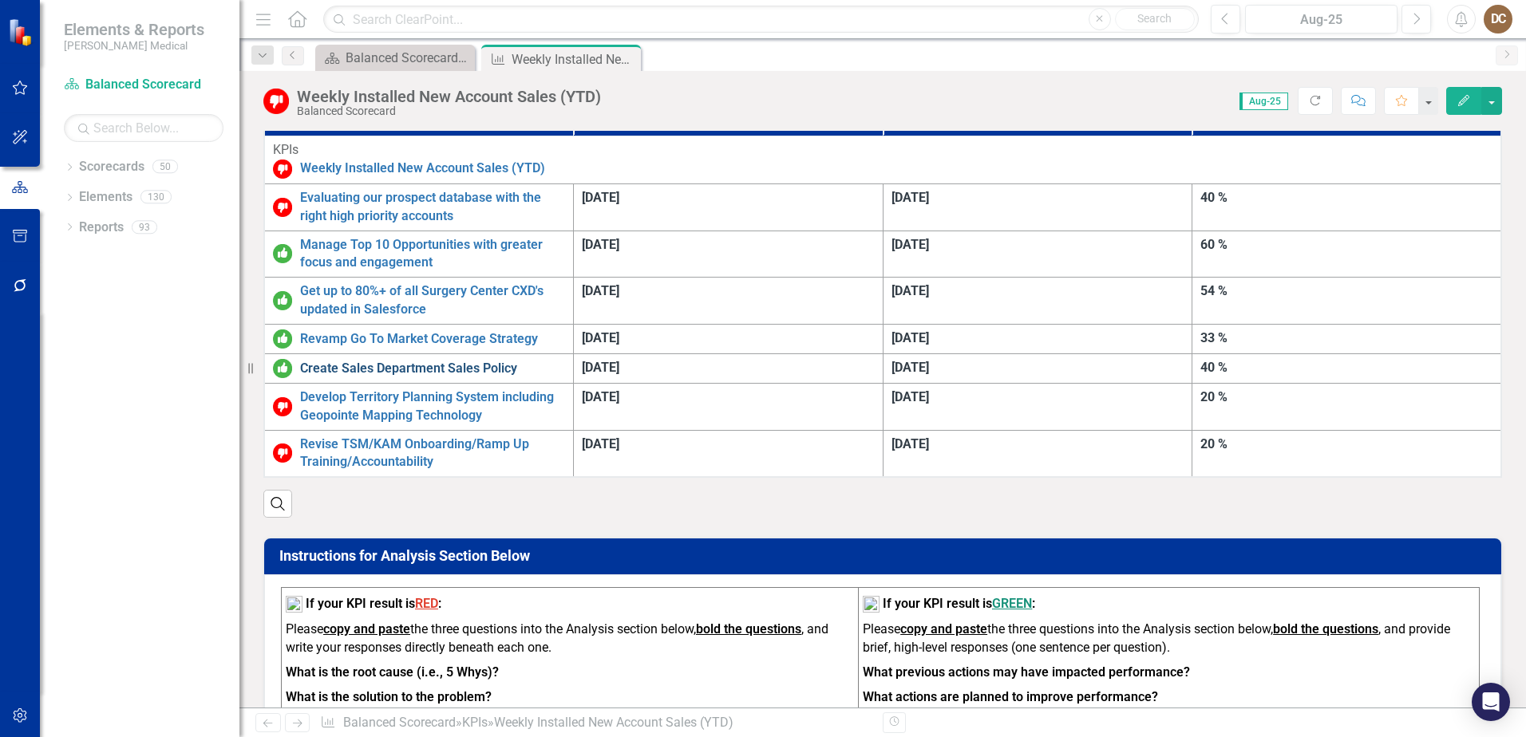
click at [430, 360] on link "Create Sales Department Sales Policy" at bounding box center [432, 369] width 265 height 18
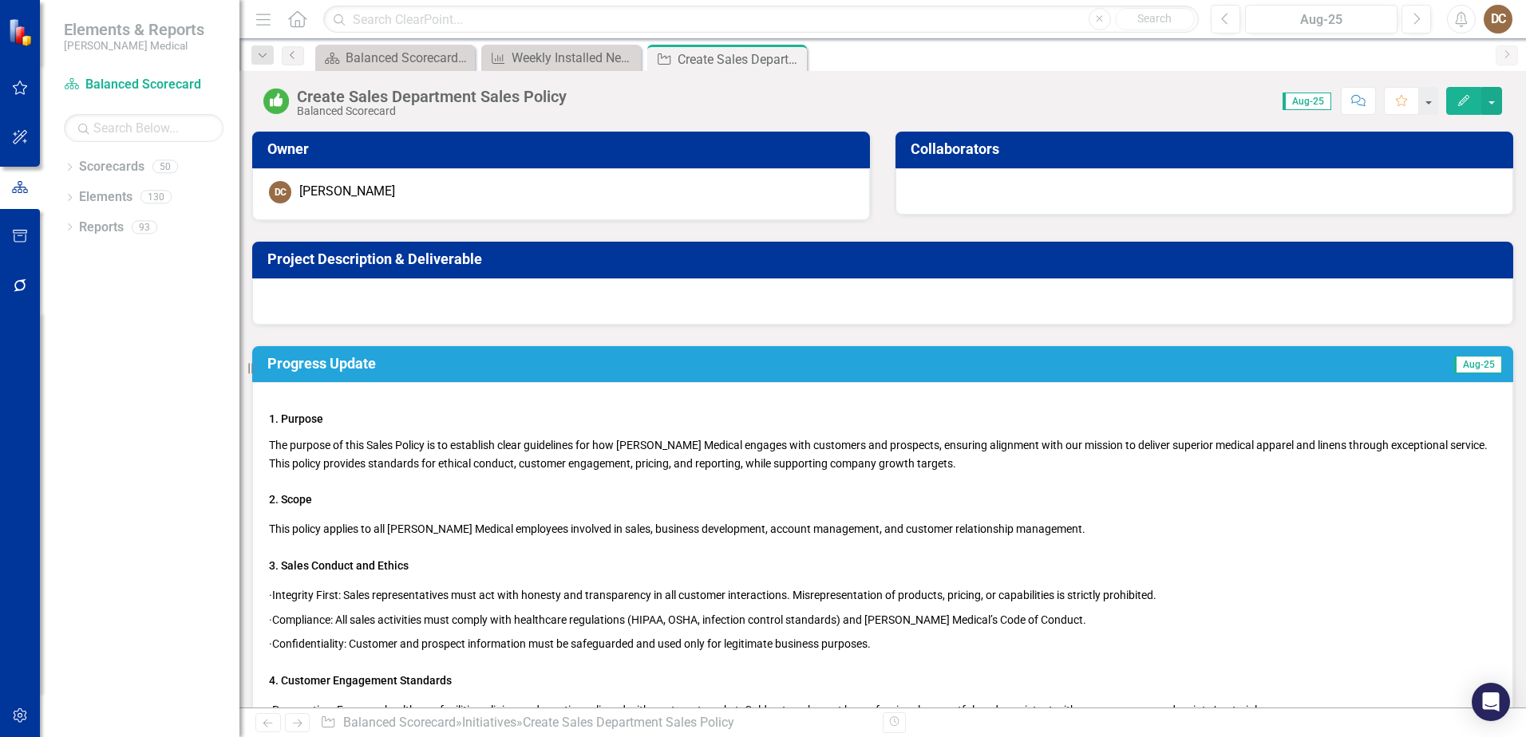
click at [408, 306] on div at bounding box center [882, 302] width 1261 height 46
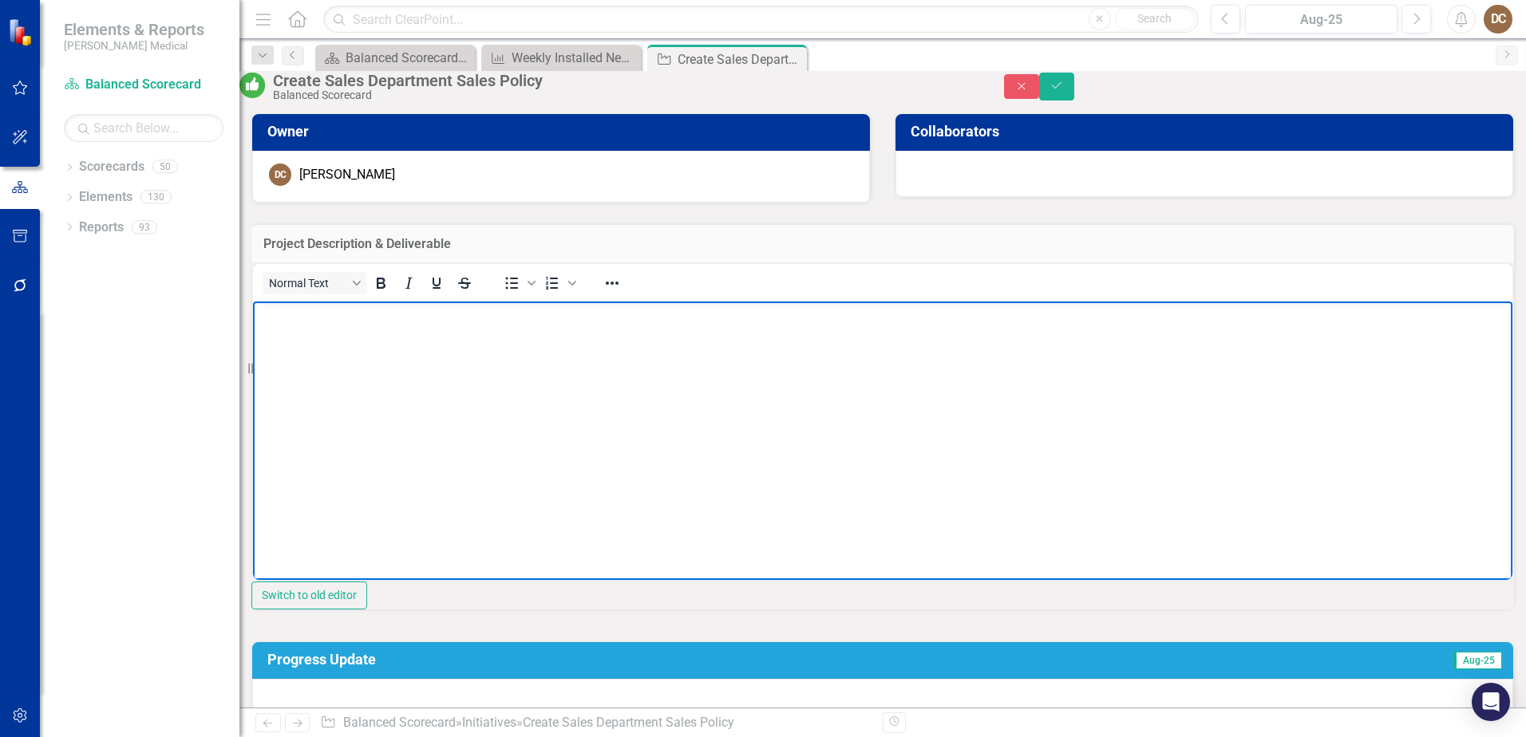
click at [363, 325] on body "Rich Text Area. Press ALT-0 for help." at bounding box center [882, 420] width 1259 height 239
click at [595, 310] on p "Create a Sales Department that outlines all Sales Polices, expectations & Stand…" at bounding box center [883, 314] width 1252 height 19
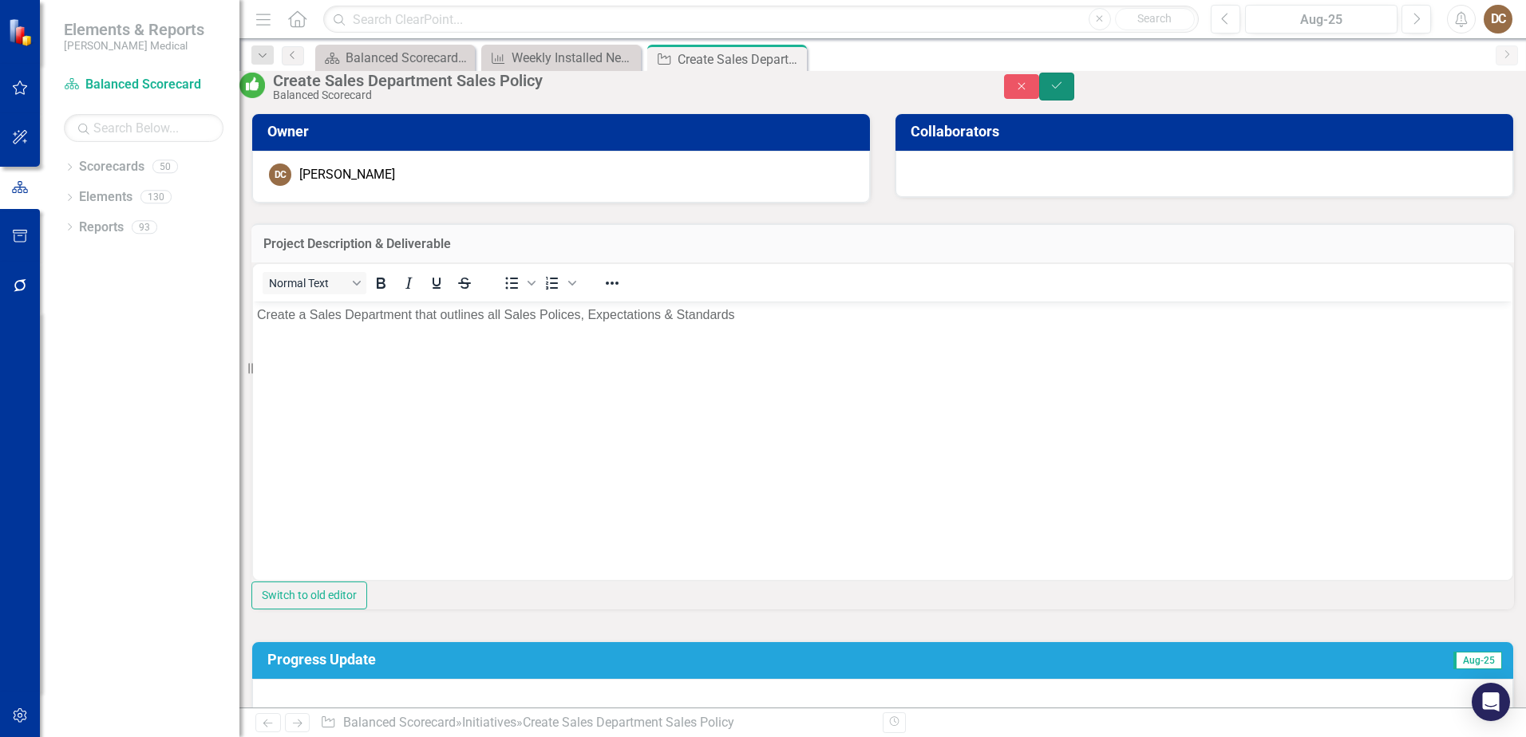
click at [1064, 91] on icon "Save" at bounding box center [1057, 85] width 14 height 11
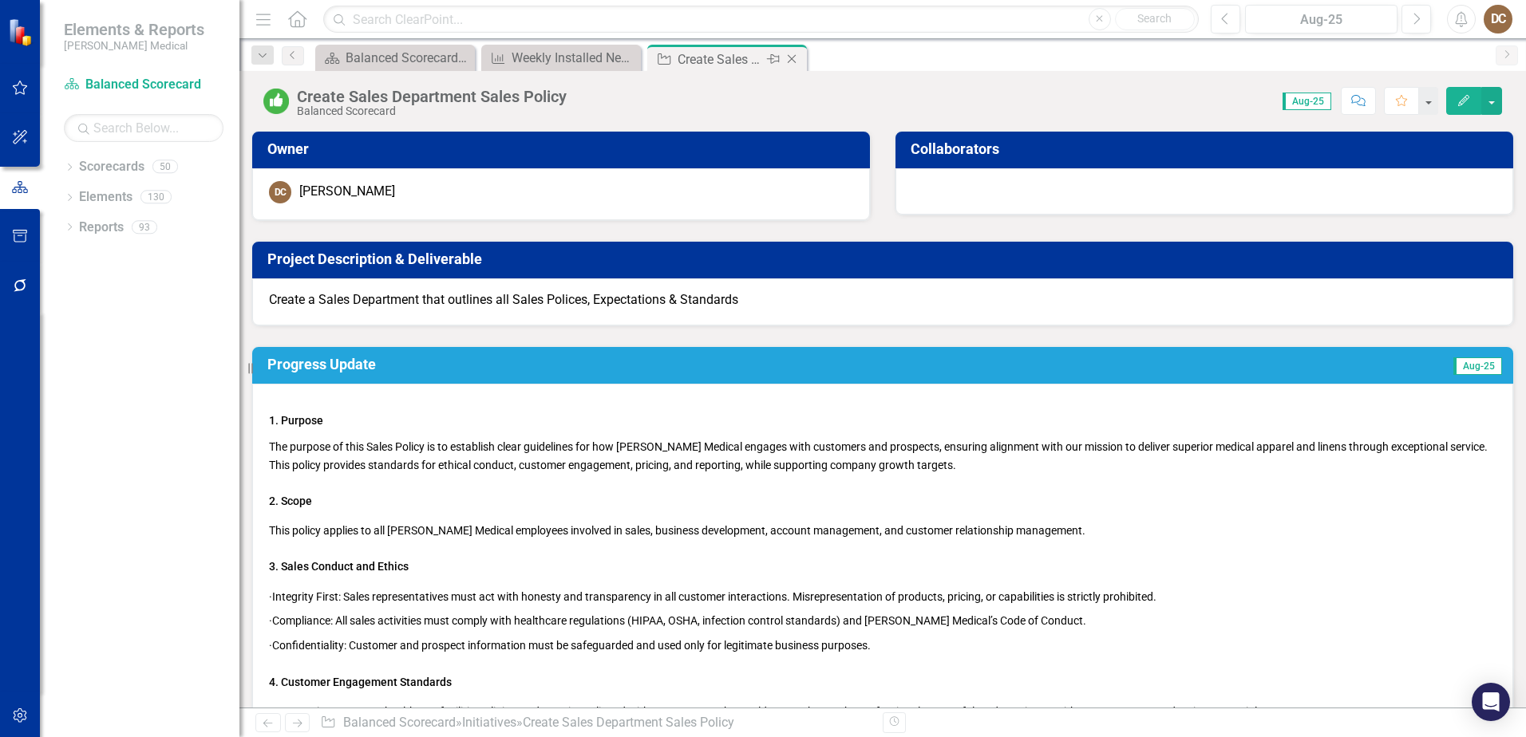
click at [797, 57] on icon "Close" at bounding box center [792, 59] width 16 height 13
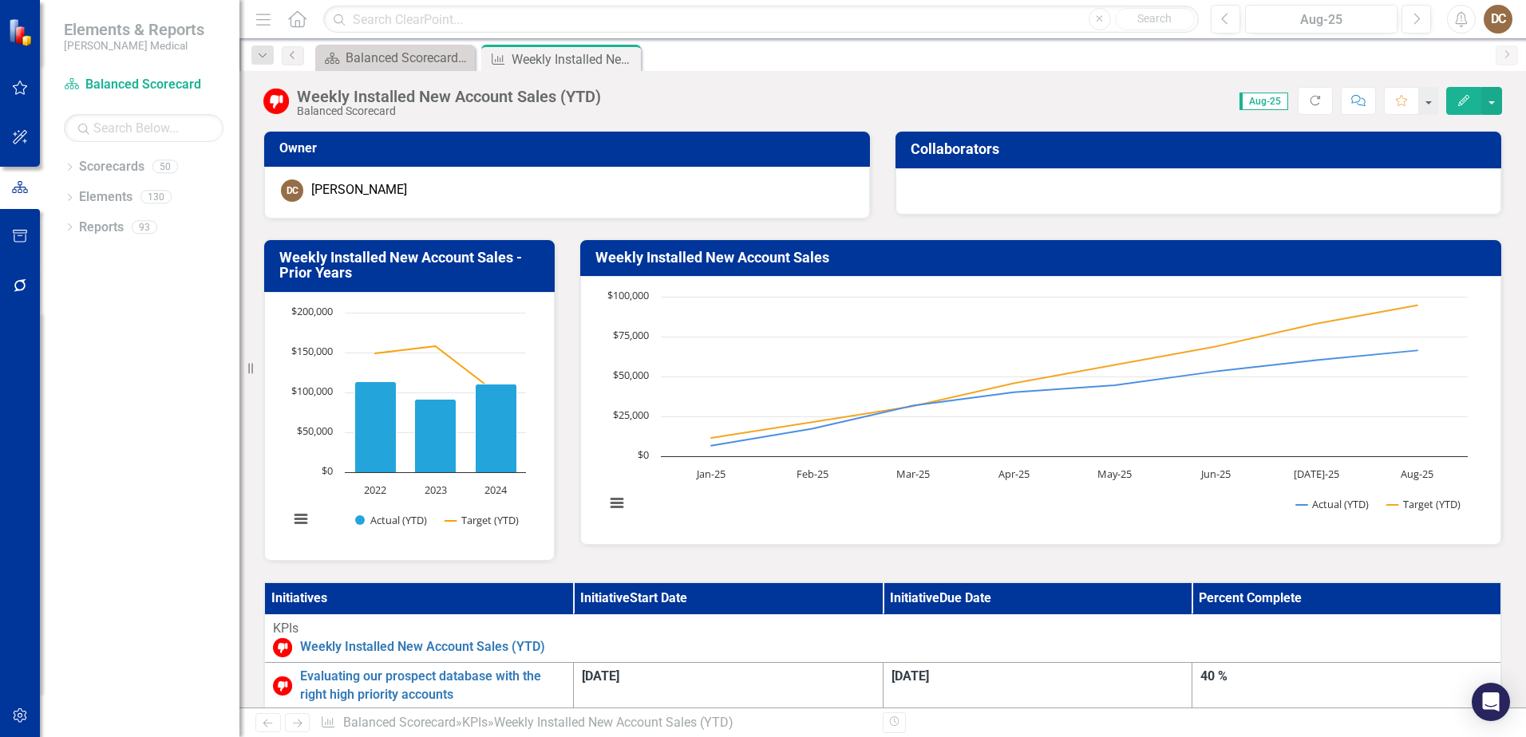
scroll to position [399, 0]
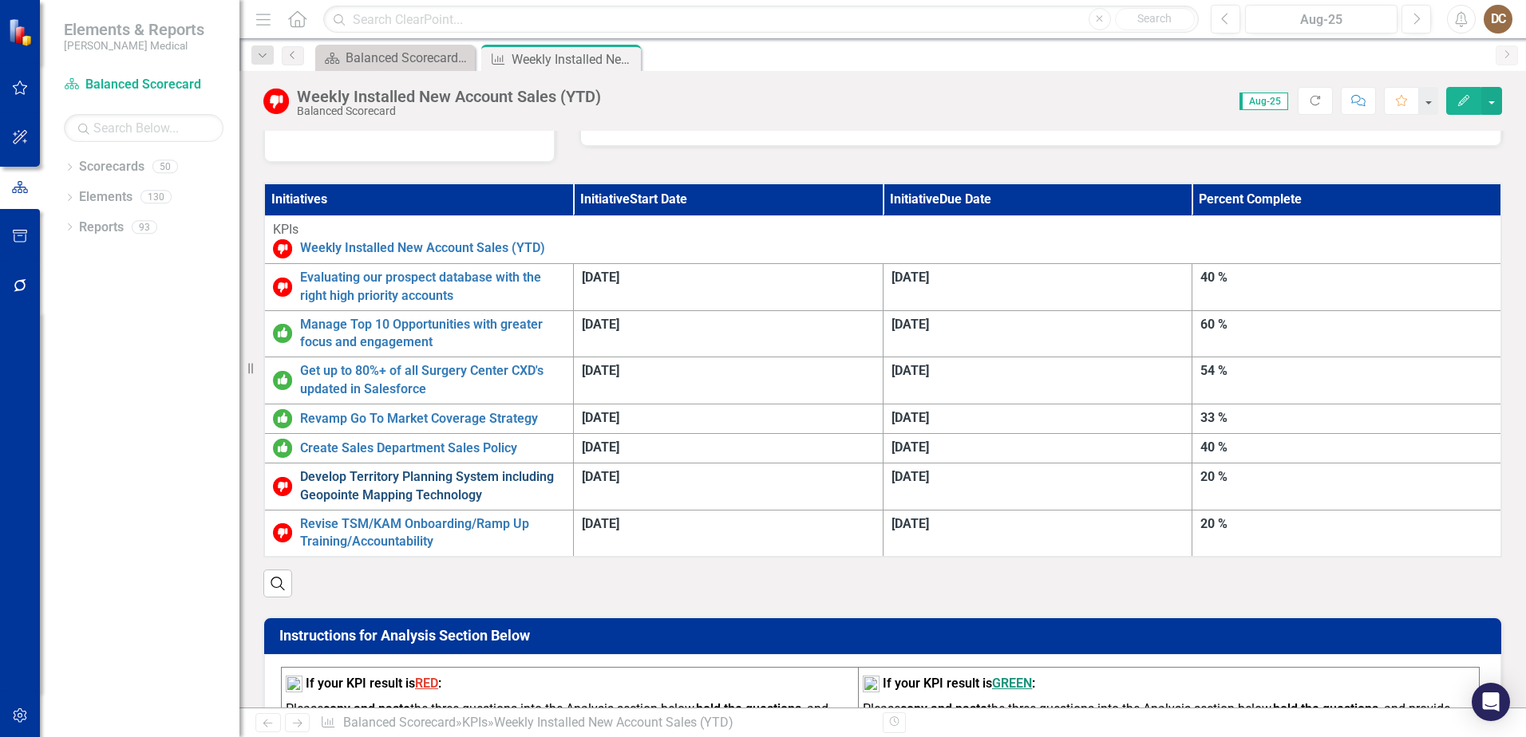
click at [528, 469] on link "Develop Territory Planning System including Geopointe Mapping Technology" at bounding box center [432, 487] width 265 height 37
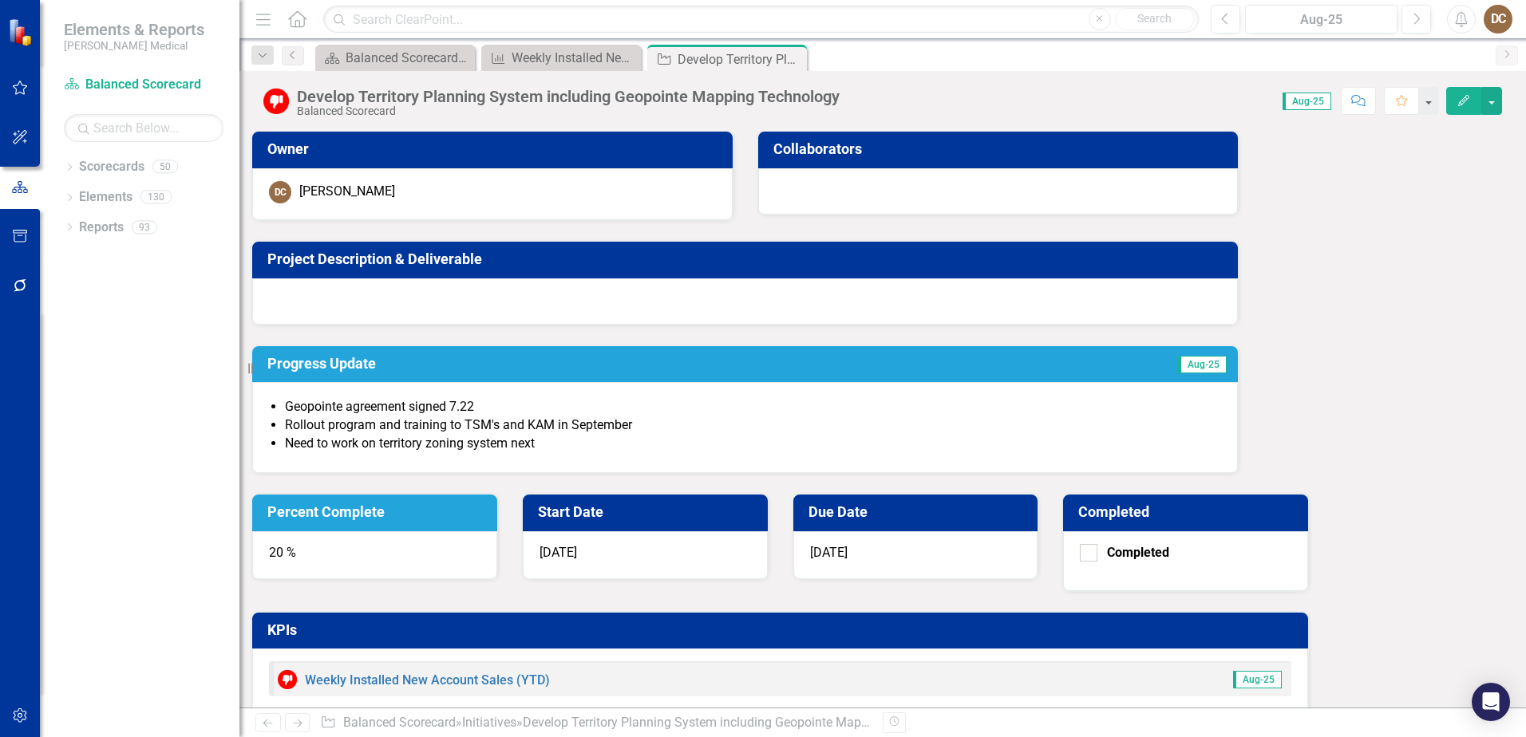
click at [497, 532] on div "20 %" at bounding box center [374, 556] width 245 height 48
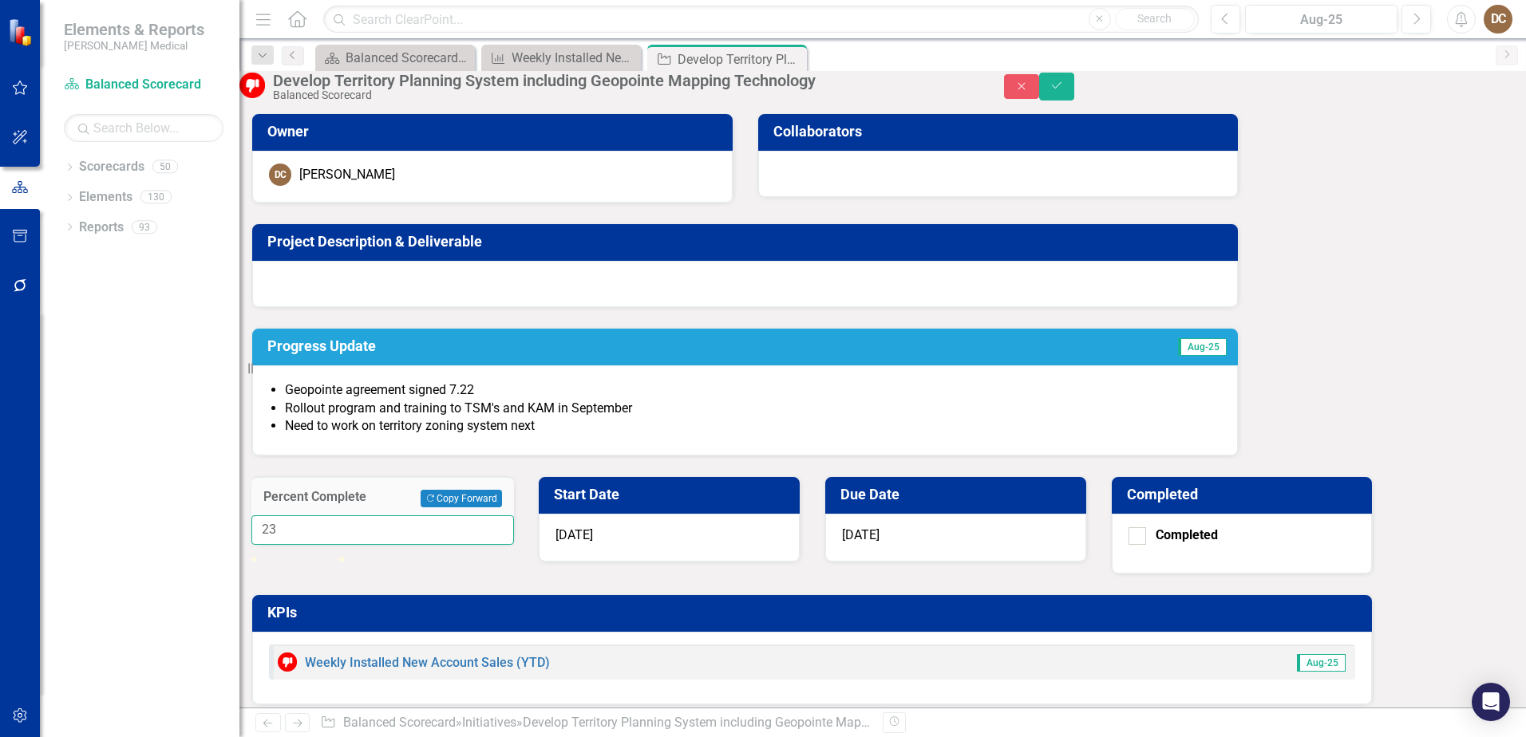
click at [514, 516] on input "23" at bounding box center [382, 531] width 263 height 30
click at [514, 516] on input "24" at bounding box center [382, 531] width 263 height 30
click at [514, 516] on input "25" at bounding box center [382, 531] width 263 height 30
click at [514, 516] on input "26" at bounding box center [382, 531] width 263 height 30
click at [514, 516] on input "27" at bounding box center [382, 531] width 263 height 30
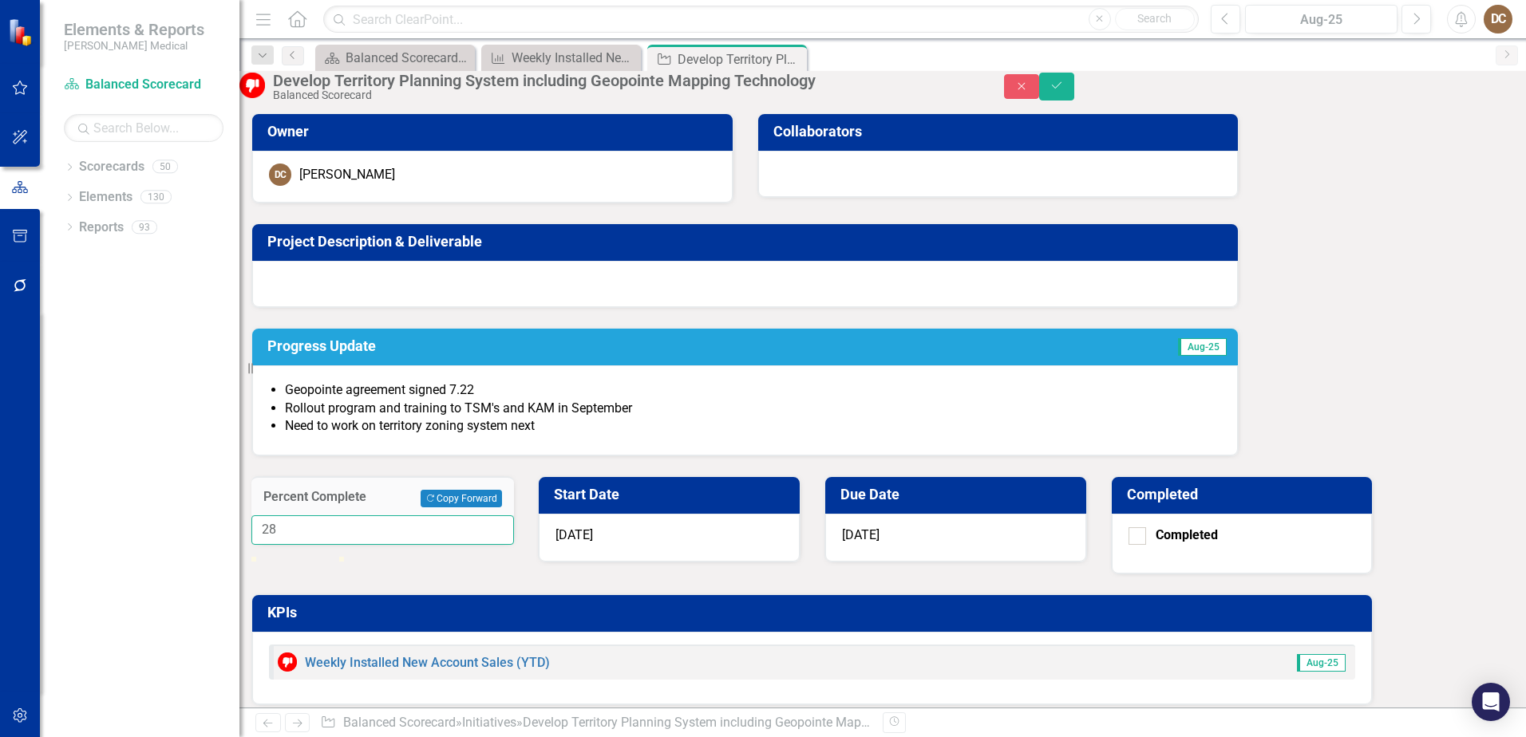
click at [514, 516] on input "28" at bounding box center [382, 531] width 263 height 30
click at [514, 516] on input "29" at bounding box center [382, 531] width 263 height 30
click at [514, 516] on input "30" at bounding box center [382, 531] width 263 height 30
click at [514, 516] on input "31" at bounding box center [382, 531] width 263 height 30
click at [514, 516] on input "32" at bounding box center [382, 531] width 263 height 30
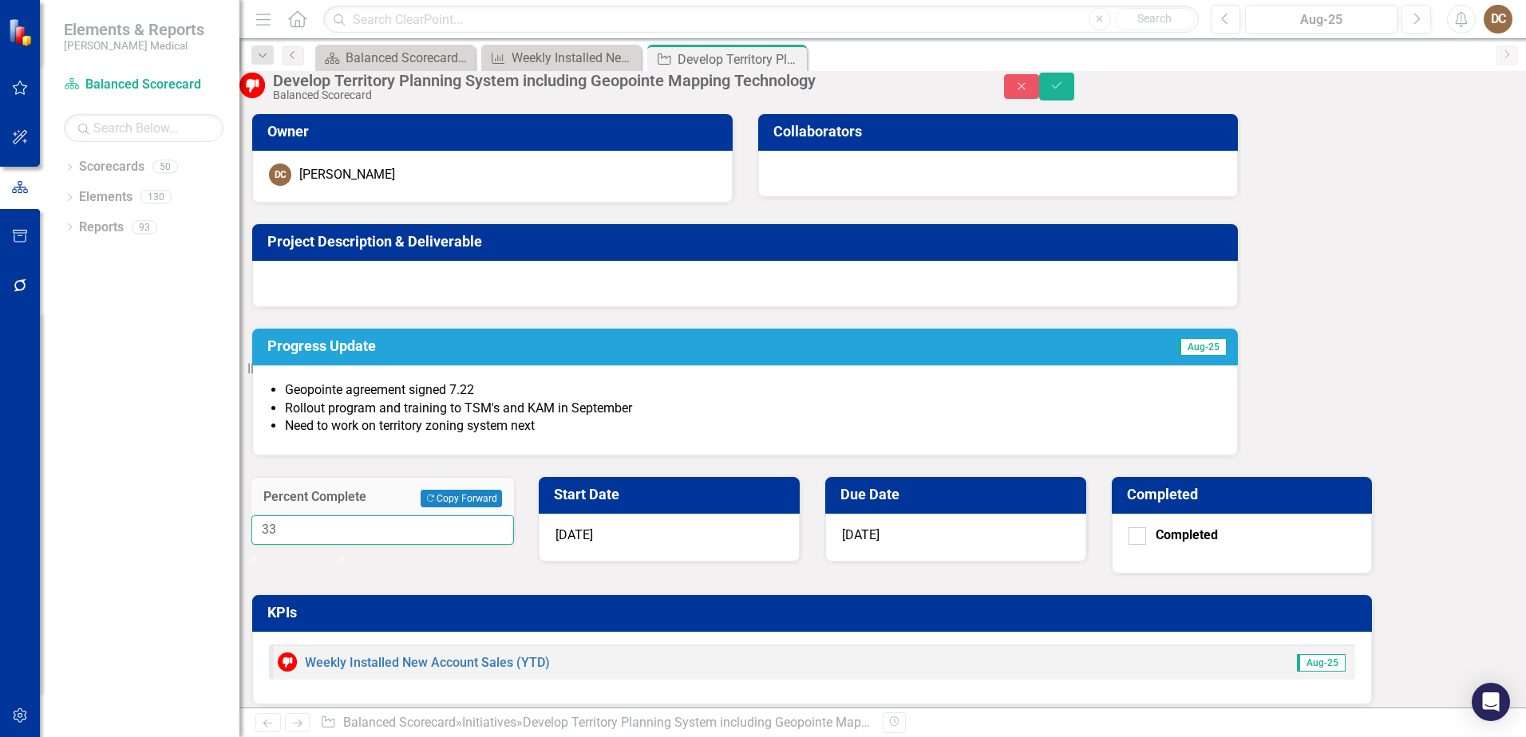
click at [514, 516] on input "33" at bounding box center [382, 531] width 263 height 30
click at [514, 516] on input "34" at bounding box center [382, 531] width 263 height 30
click at [514, 516] on input "35" at bounding box center [382, 531] width 263 height 30
click at [514, 516] on input "36" at bounding box center [382, 531] width 263 height 30
click at [514, 516] on input "37" at bounding box center [382, 531] width 263 height 30
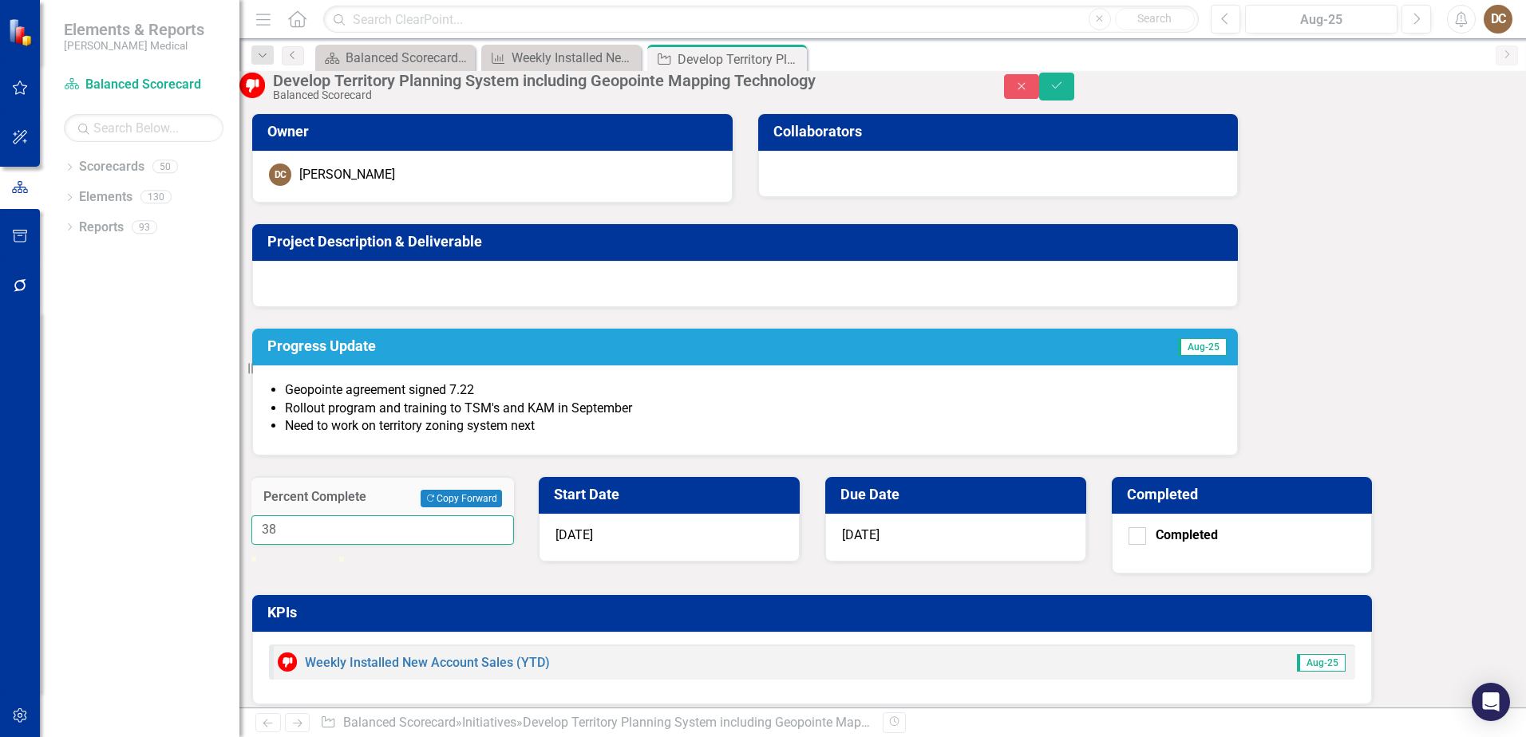
click at [514, 516] on input "38" at bounding box center [382, 531] width 263 height 30
click at [514, 516] on input "39" at bounding box center [382, 531] width 263 height 30
click at [514, 516] on input "40" at bounding box center [382, 531] width 263 height 30
click at [514, 516] on input "41" at bounding box center [382, 531] width 263 height 30
click at [514, 516] on input "42" at bounding box center [382, 531] width 263 height 30
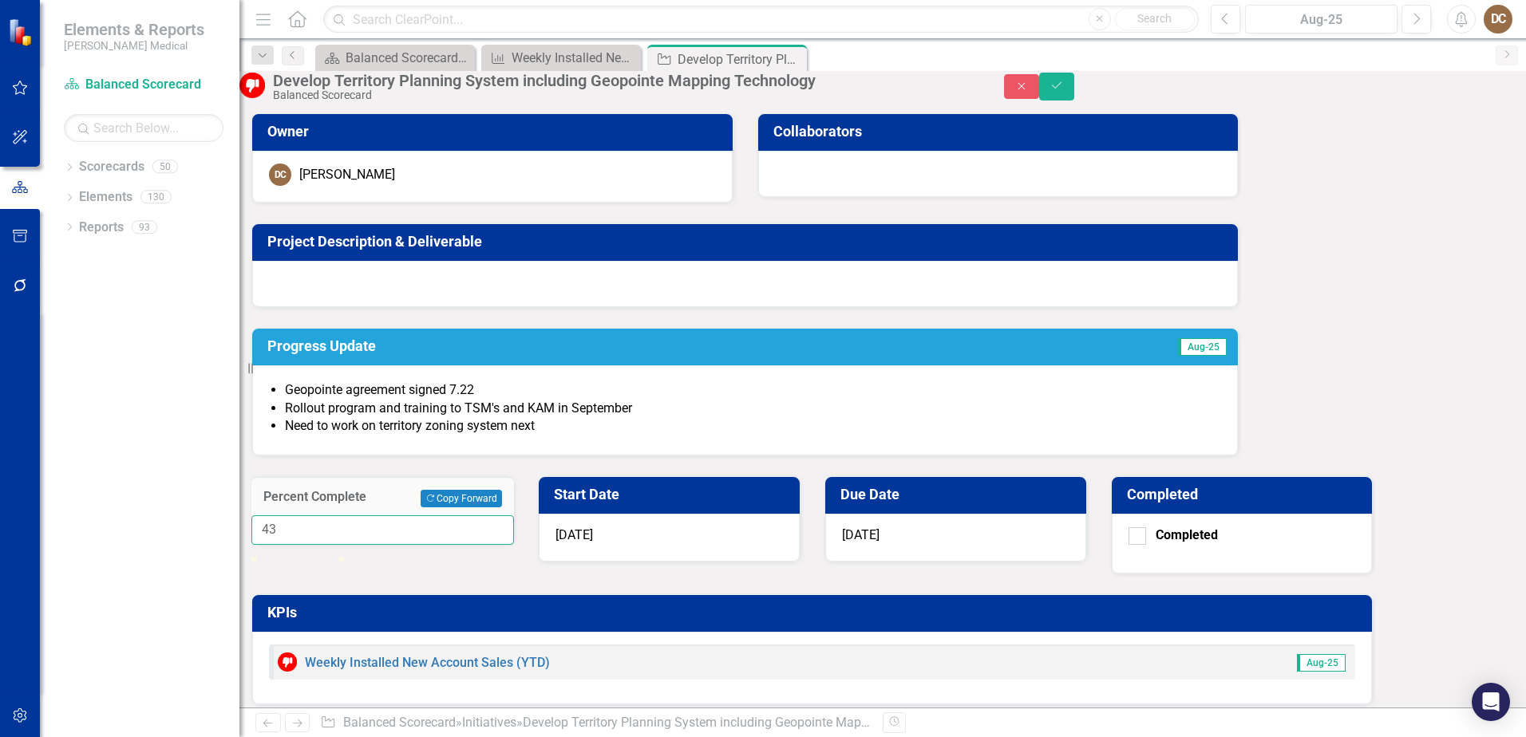
click at [514, 516] on input "43" at bounding box center [382, 531] width 263 height 30
click at [514, 516] on input "44" at bounding box center [382, 531] width 263 height 30
click at [514, 516] on input "45" at bounding box center [382, 531] width 263 height 30
click at [514, 516] on input "46" at bounding box center [382, 531] width 263 height 30
click at [514, 516] on input "47" at bounding box center [382, 531] width 263 height 30
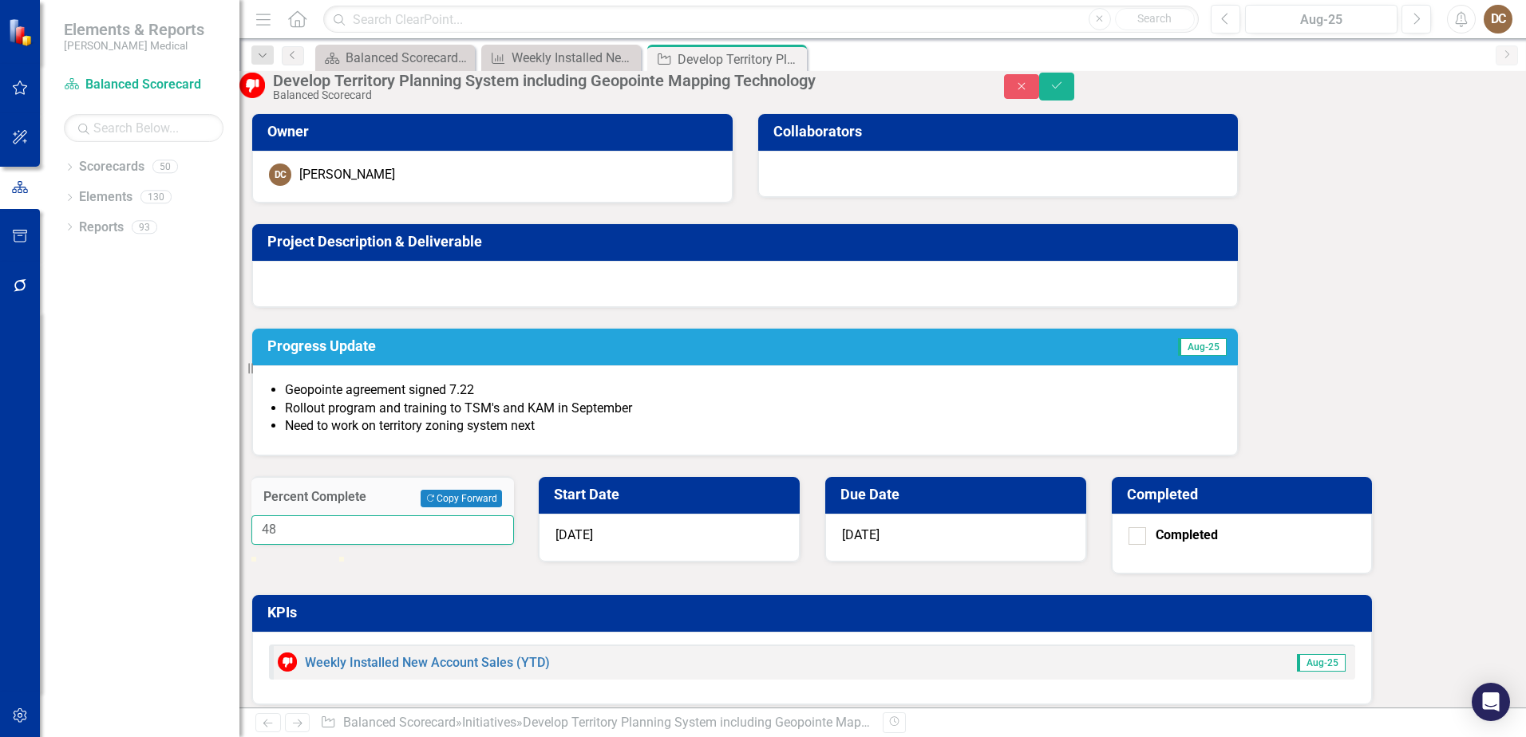
click at [514, 516] on input "48" at bounding box center [382, 531] width 263 height 30
click at [514, 516] on input "49" at bounding box center [382, 531] width 263 height 30
type input "50"
click at [514, 516] on input "50" at bounding box center [382, 531] width 263 height 30
click at [1077, 457] on div "Percent Complete Copy Forward Copy Forward 50 Start Date 8/1/25 Due Date 9/30/2…" at bounding box center [811, 633] width 1145 height 353
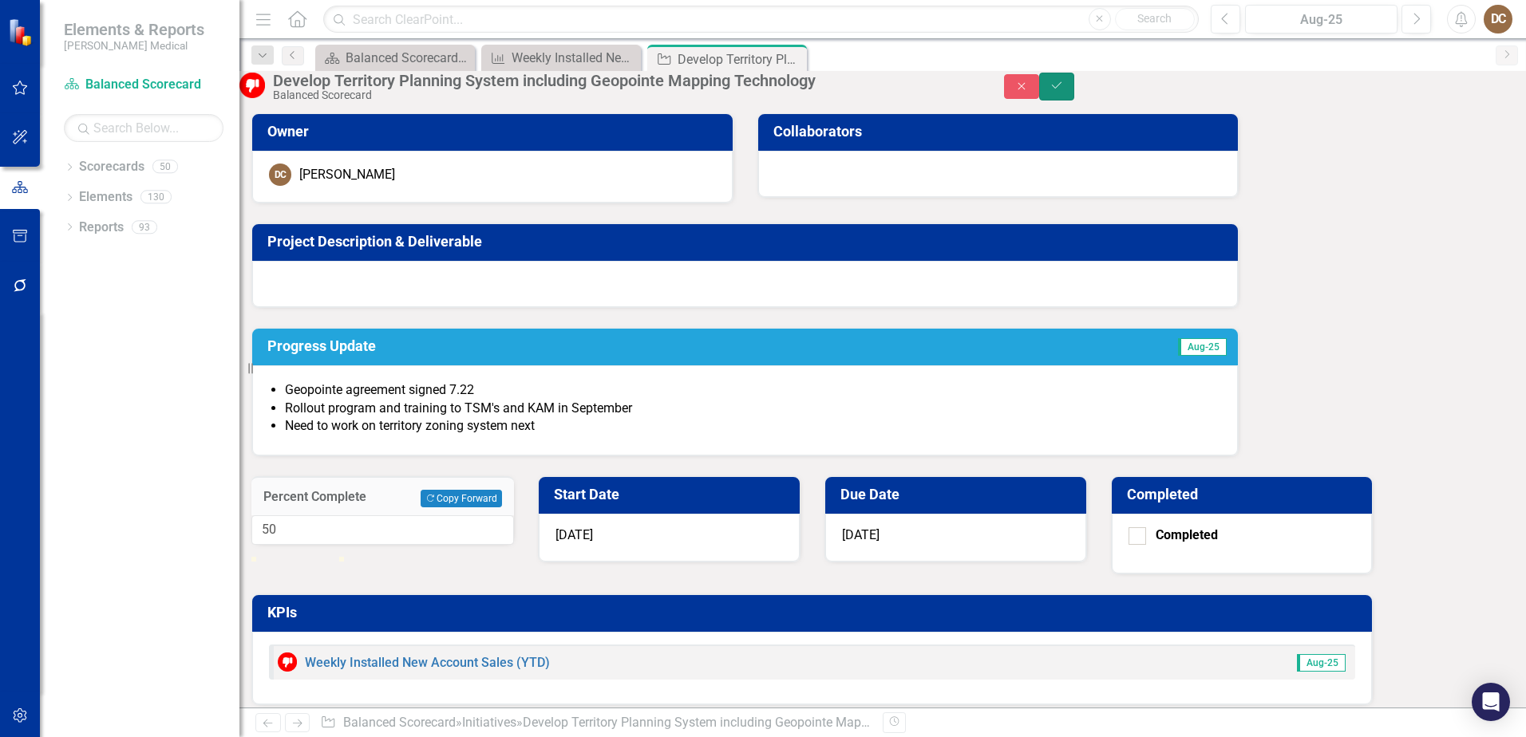
click at [1062, 89] on icon "submit" at bounding box center [1057, 85] width 10 height 6
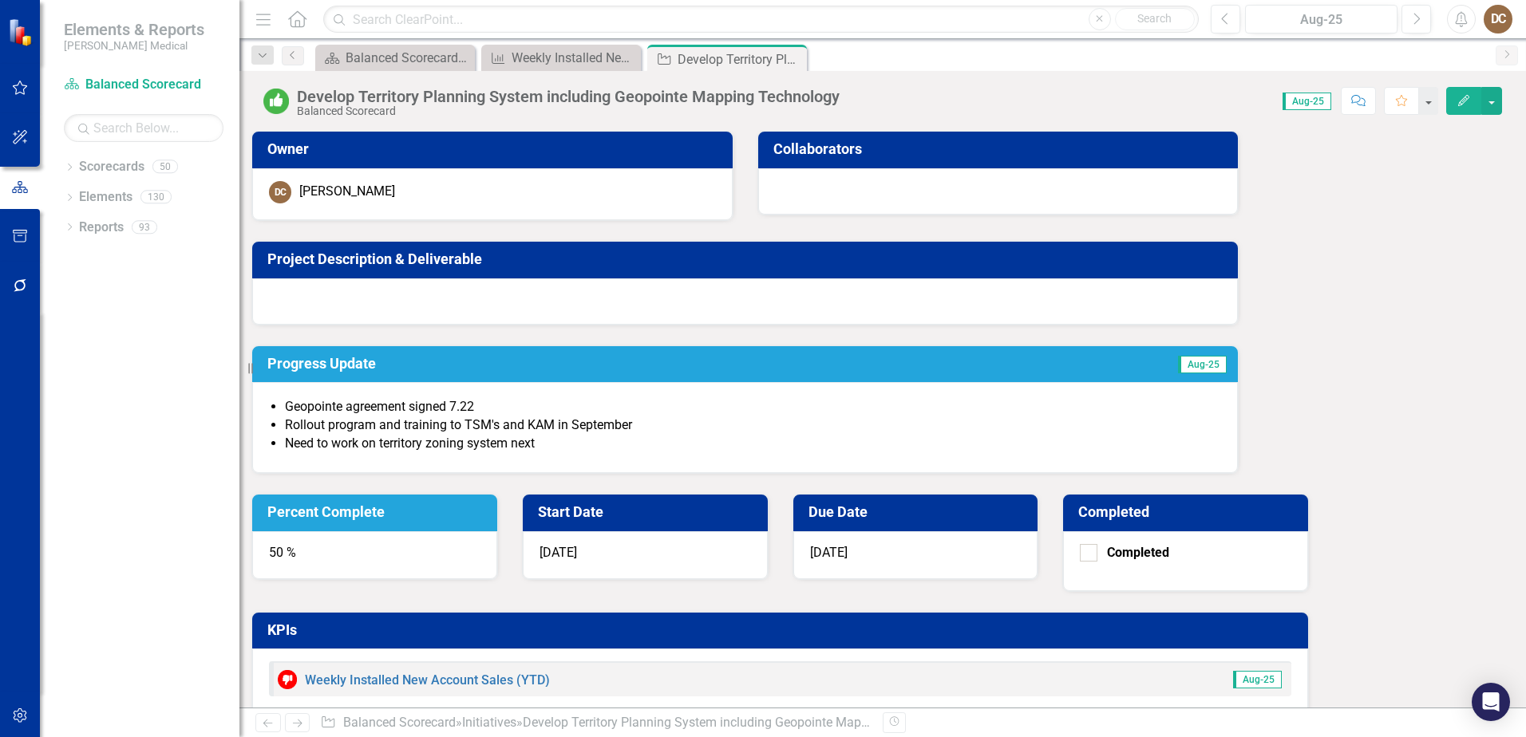
click at [457, 308] on div at bounding box center [745, 302] width 986 height 46
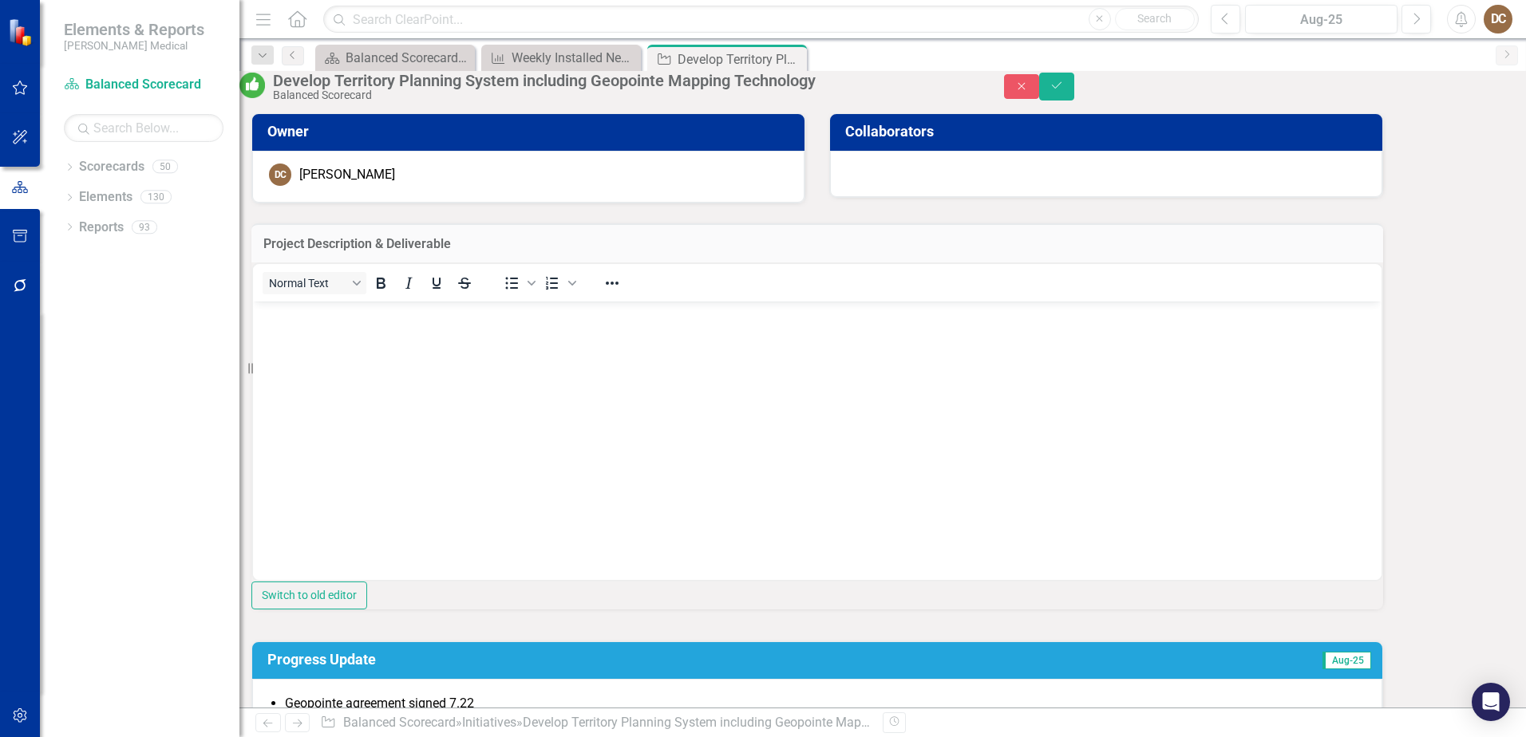
click at [380, 340] on body "Rich Text Area. Press ALT-0 for help." at bounding box center [817, 420] width 1129 height 239
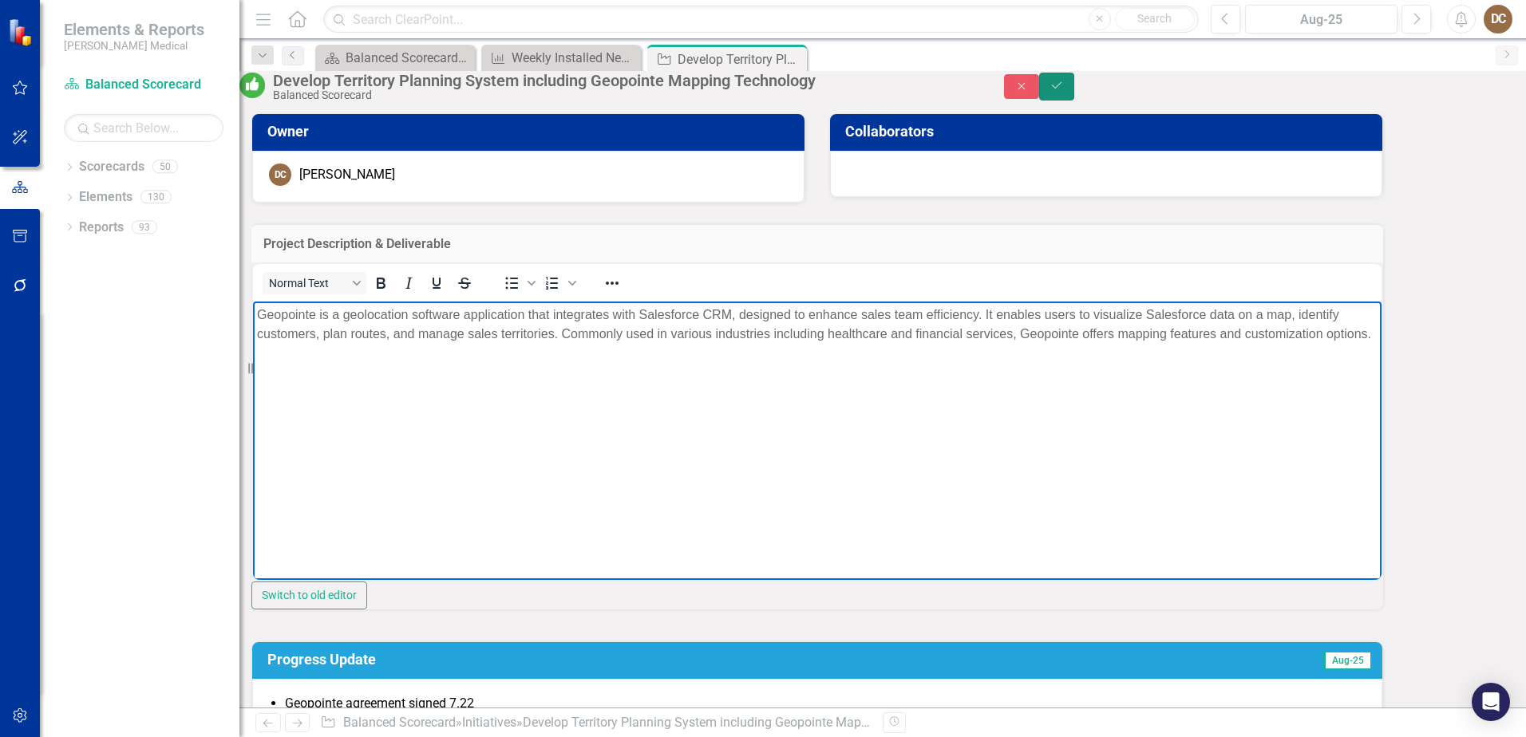
click at [1062, 89] on icon "submit" at bounding box center [1057, 85] width 10 height 6
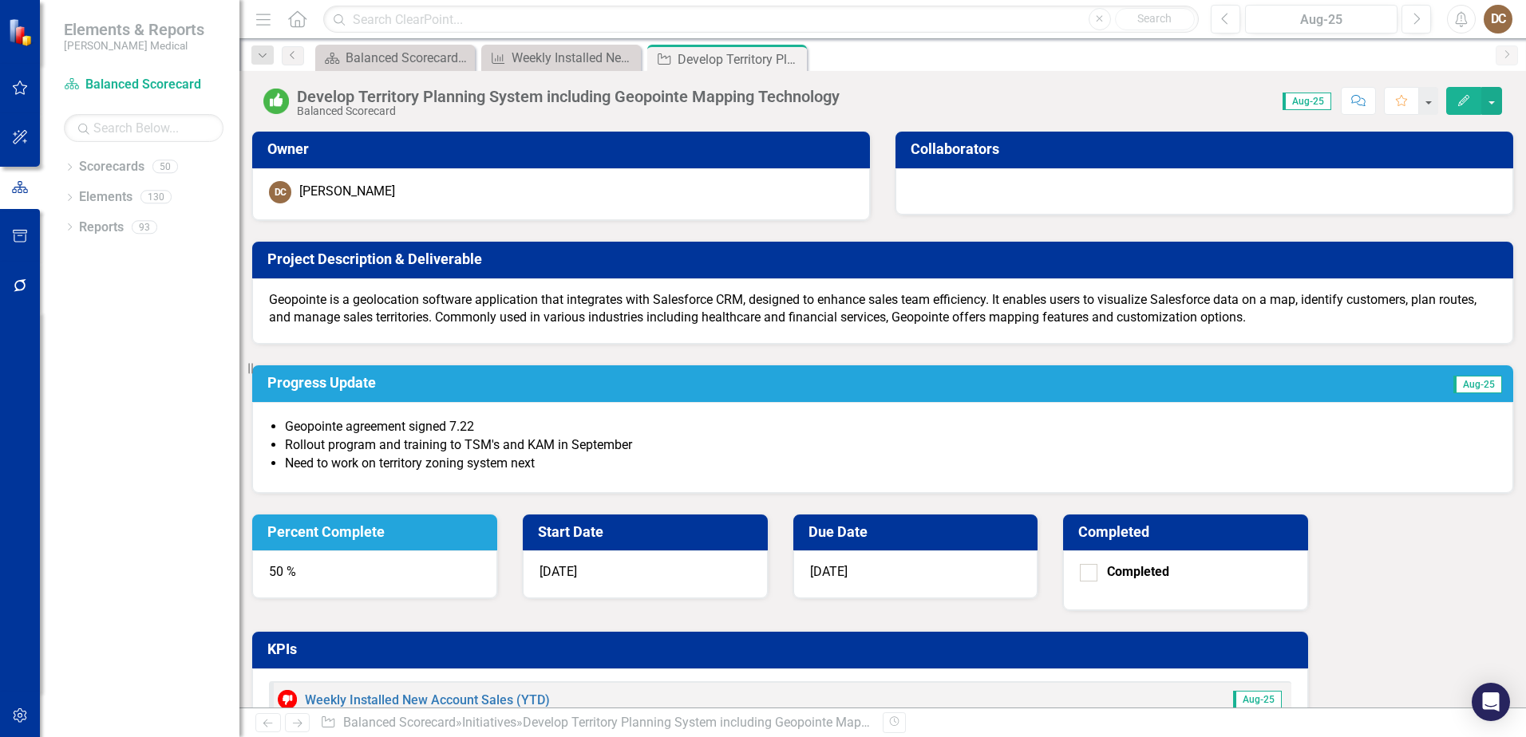
click at [0, 0] on icon "Close" at bounding box center [0, 0] width 0 height 0
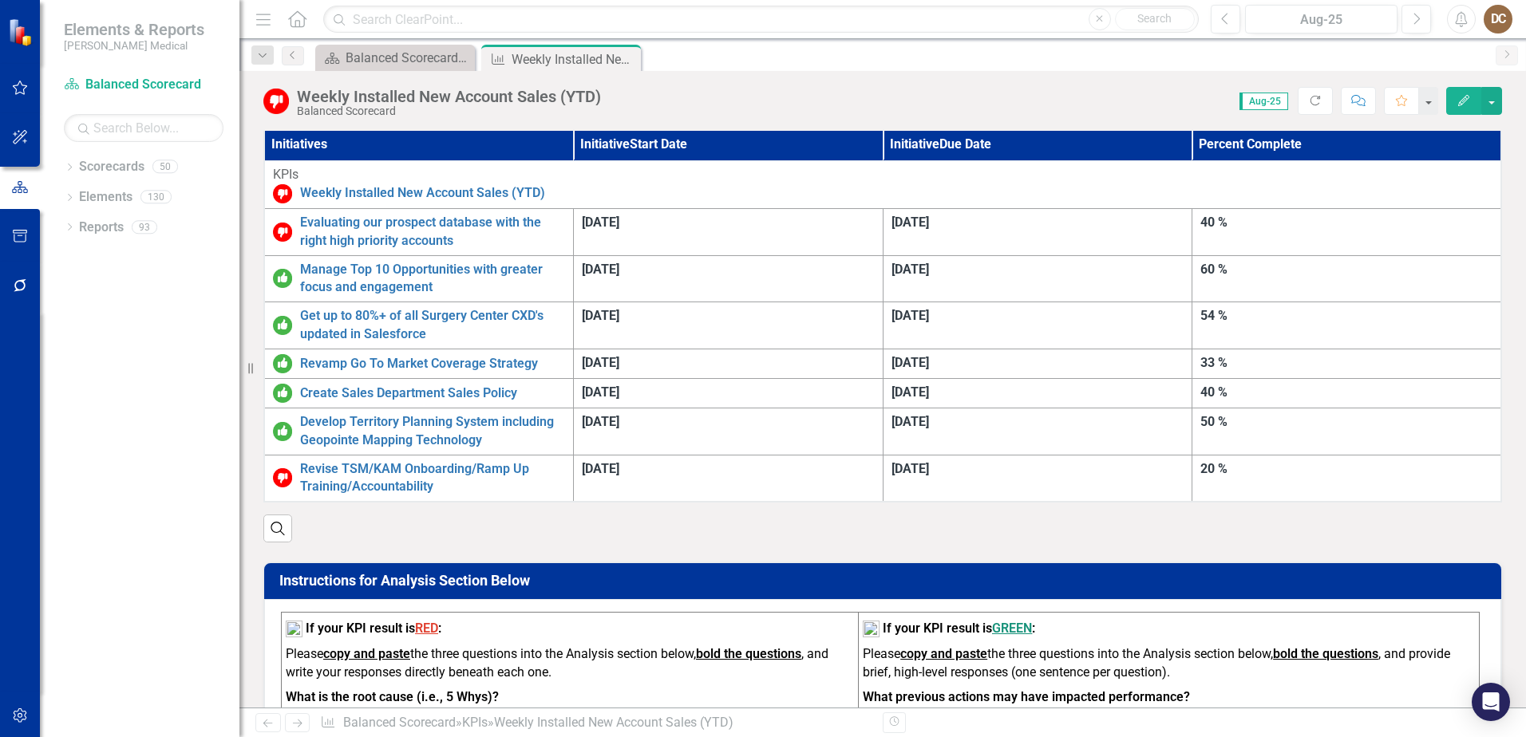
scroll to position [479, 0]
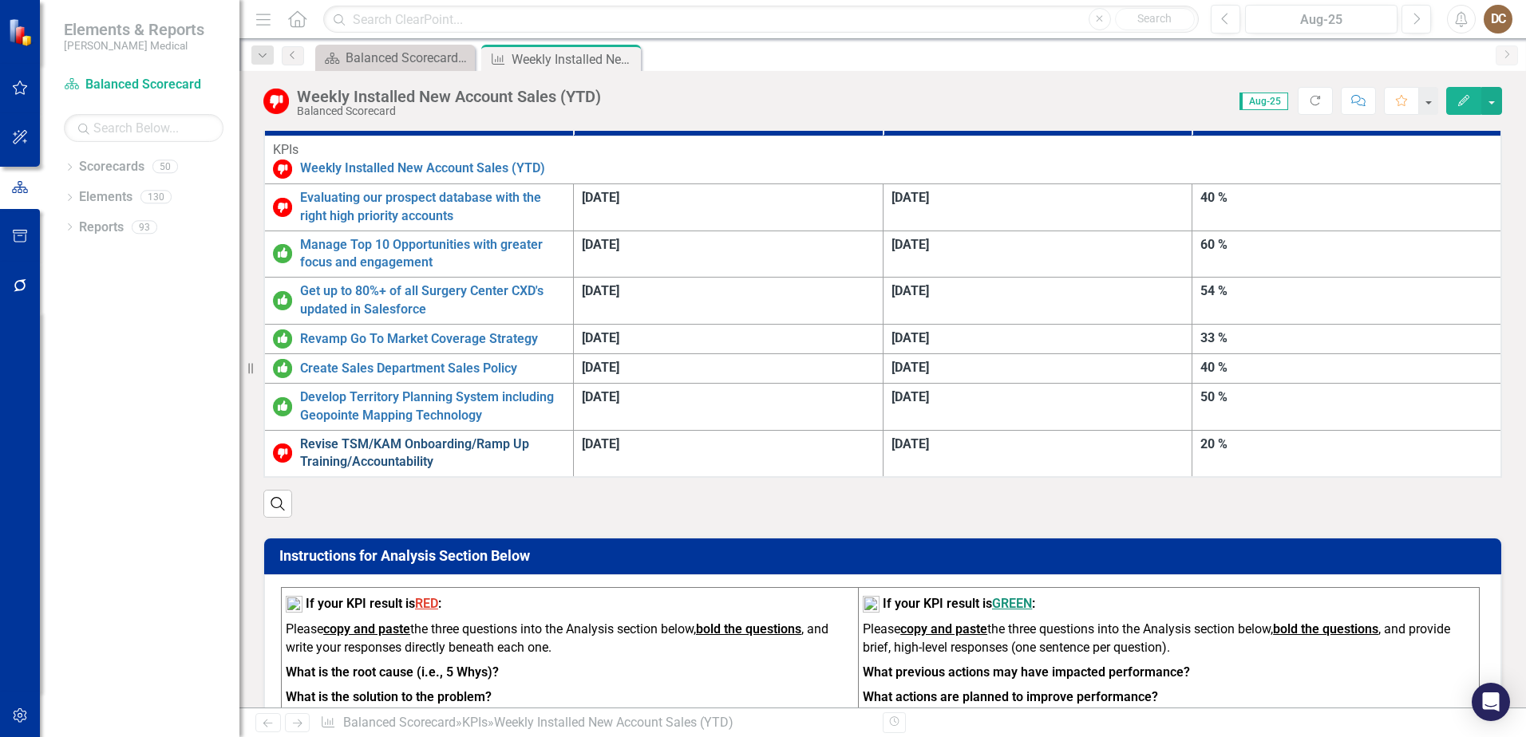
click at [467, 436] on link "Revise TSM/KAM Onboarding/Ramp Up Training/Accountability" at bounding box center [432, 454] width 265 height 37
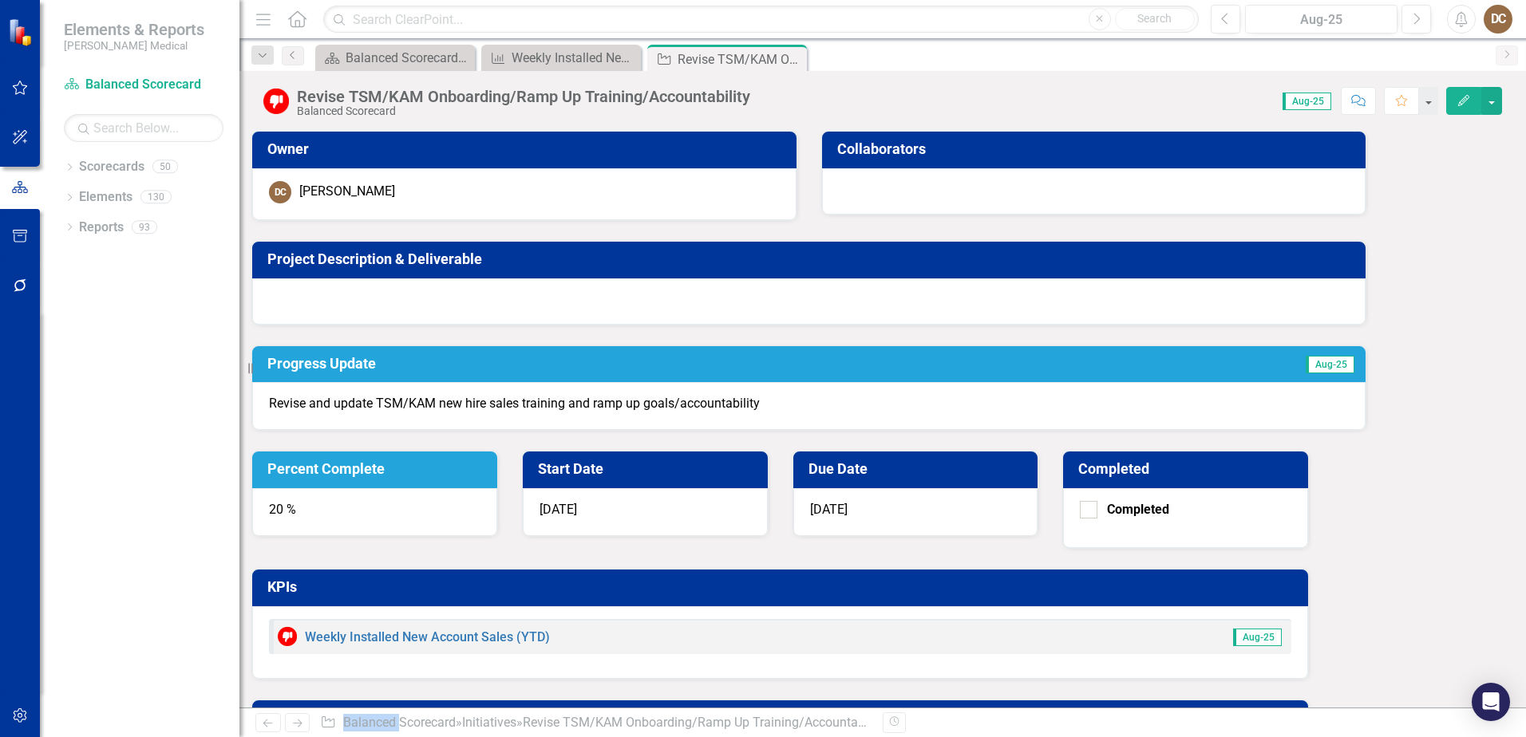
click at [806, 411] on p "Revise and update TSM/KAM new hire sales training and ramp up goals/accountabil…" at bounding box center [809, 404] width 1080 height 18
click at [786, 410] on p "Revise and update TSM/KAM new hire sales training and ramp up goals/accountabil…" at bounding box center [809, 404] width 1080 height 18
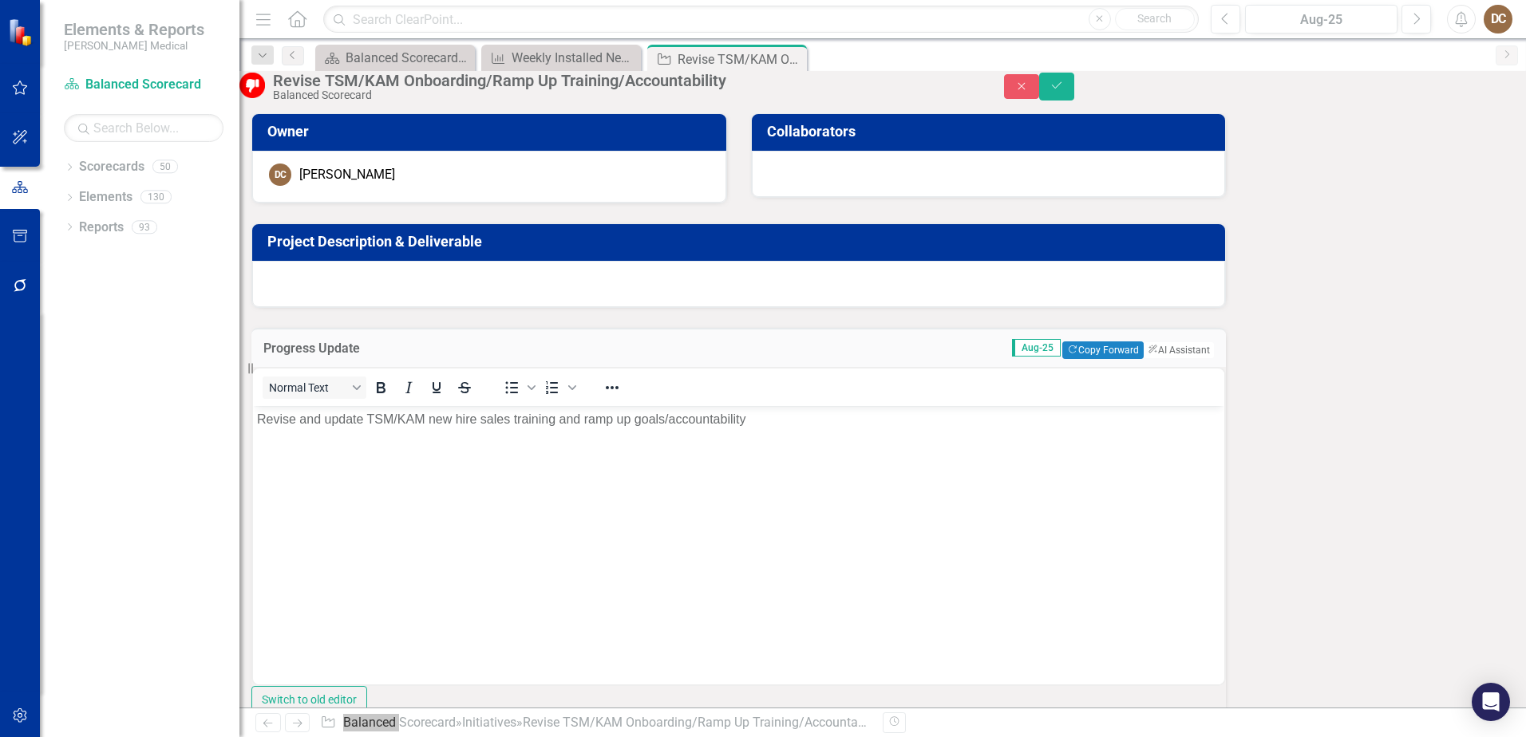
drag, startPoint x: 1039, startPoint y: 816, endPoint x: 755, endPoint y: 416, distance: 490.5
click at [755, 416] on p "Revise and update TSM/KAM new hire sales training and ramp up goals/accountabil…" at bounding box center [738, 418] width 963 height 19
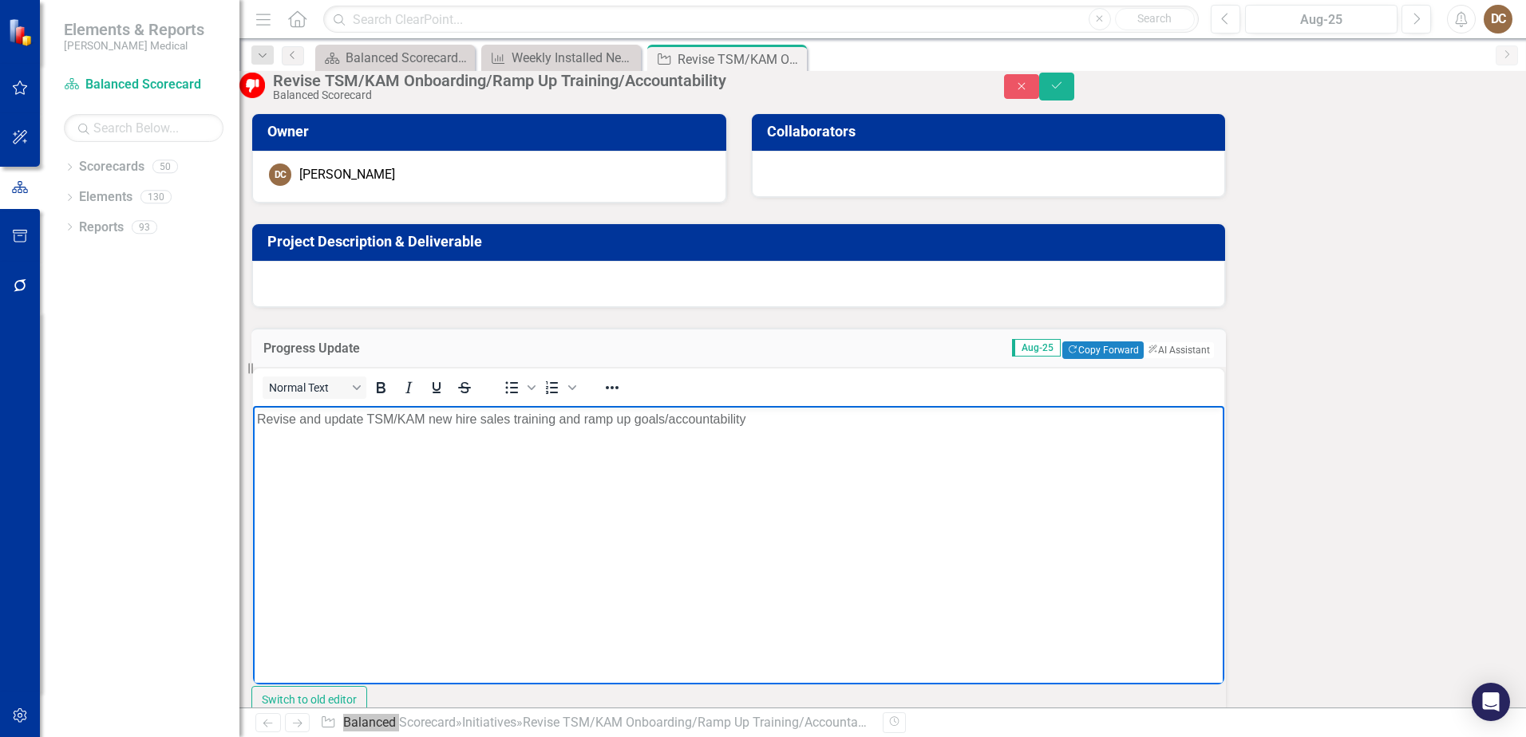
drag, startPoint x: 756, startPoint y: 418, endPoint x: 240, endPoint y: 401, distance: 515.9
click at [253, 405] on html "Revise and update TSM/KAM new hire sales training and ramp up goals/accountabil…" at bounding box center [738, 524] width 971 height 239
copy p "Revise and update TSM/KAM new hire sales training and ramp up goals/accountabil…"
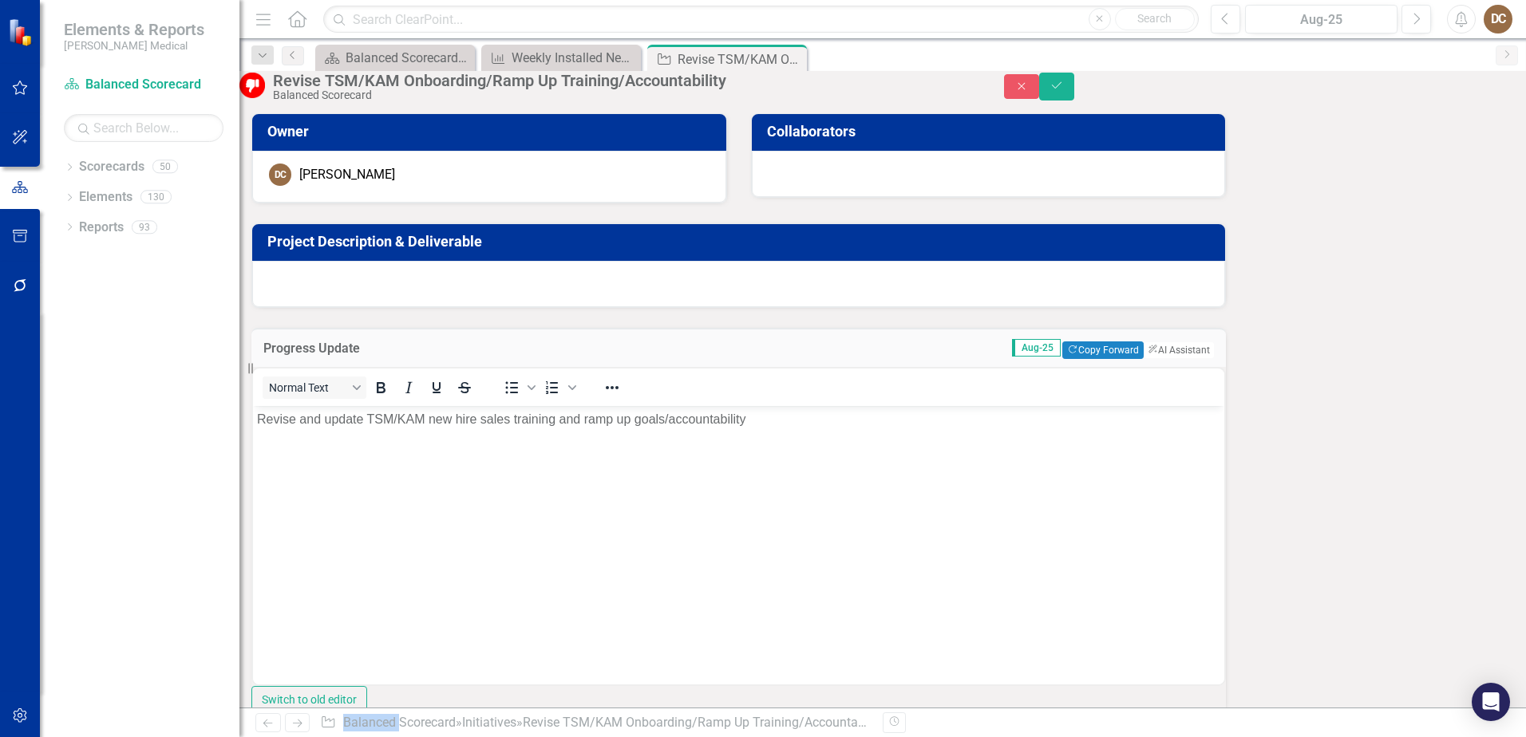
click at [353, 307] on div at bounding box center [738, 284] width 973 height 46
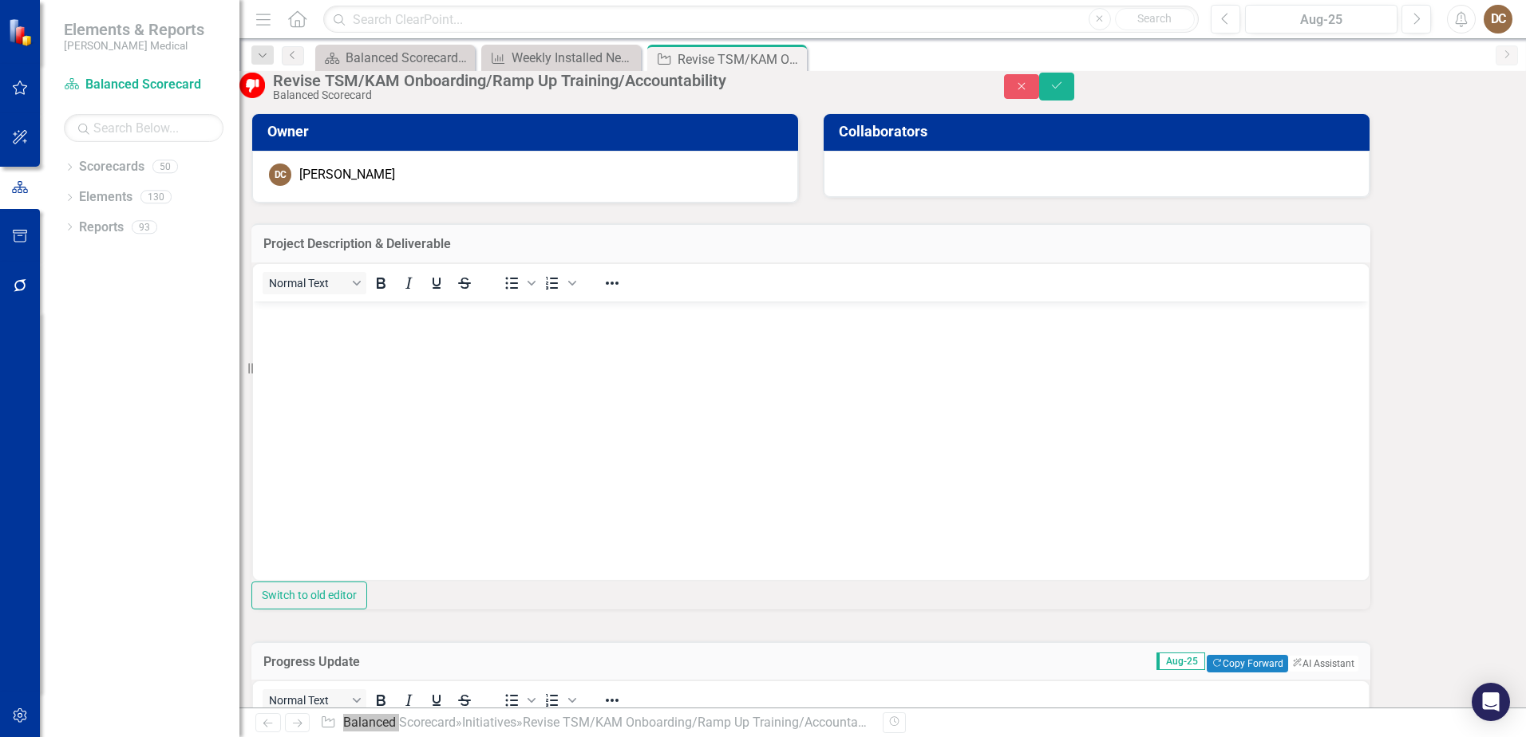
drag, startPoint x: 606, startPoint y: 609, endPoint x: 317, endPoint y: 325, distance: 405.2
click at [317, 325] on body "Rich Text Area. Press ALT-0 for help." at bounding box center [811, 420] width 1116 height 239
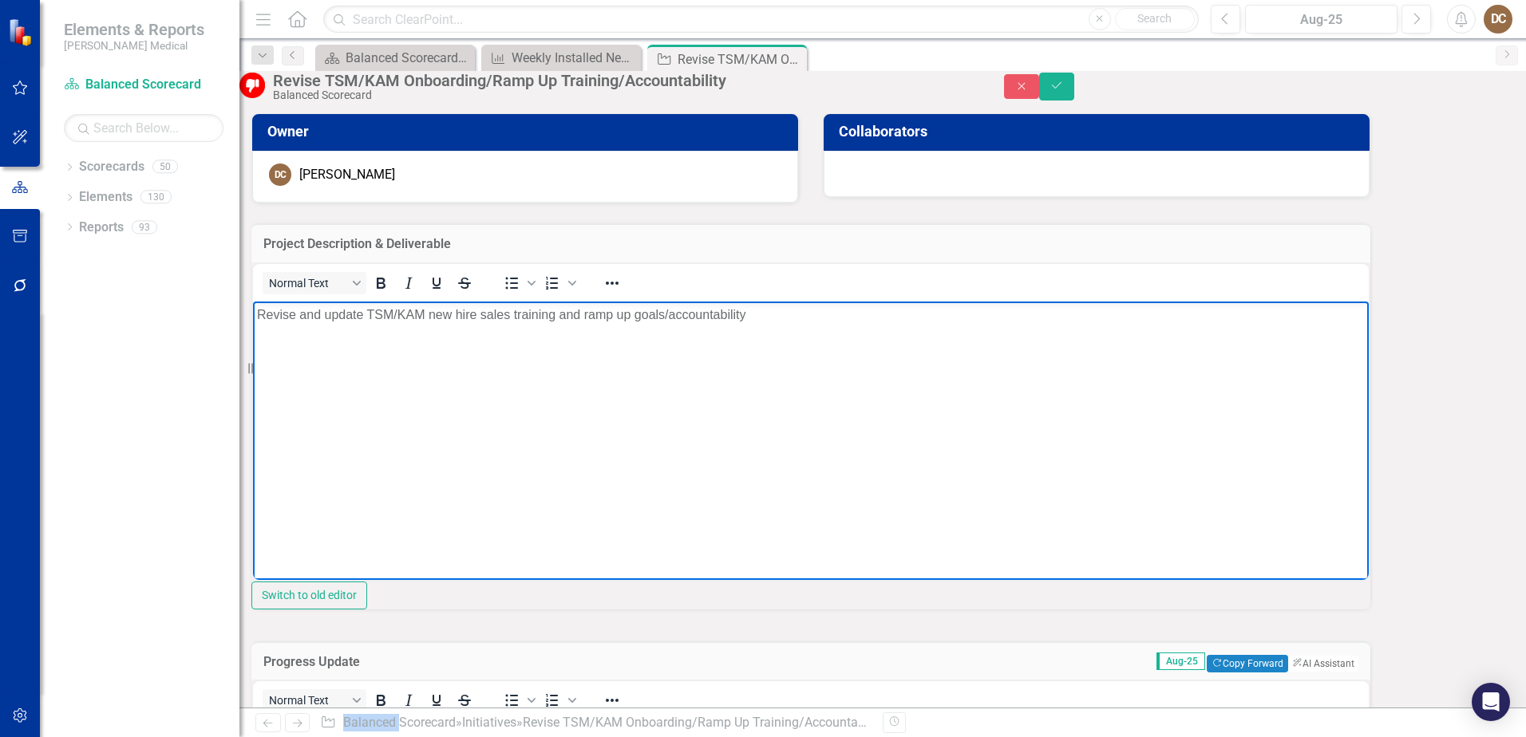
click at [863, 488] on div "Normal Text To open the popup, press Shift+Enter To open the popup, press Shift…" at bounding box center [810, 436] width 1119 height 347
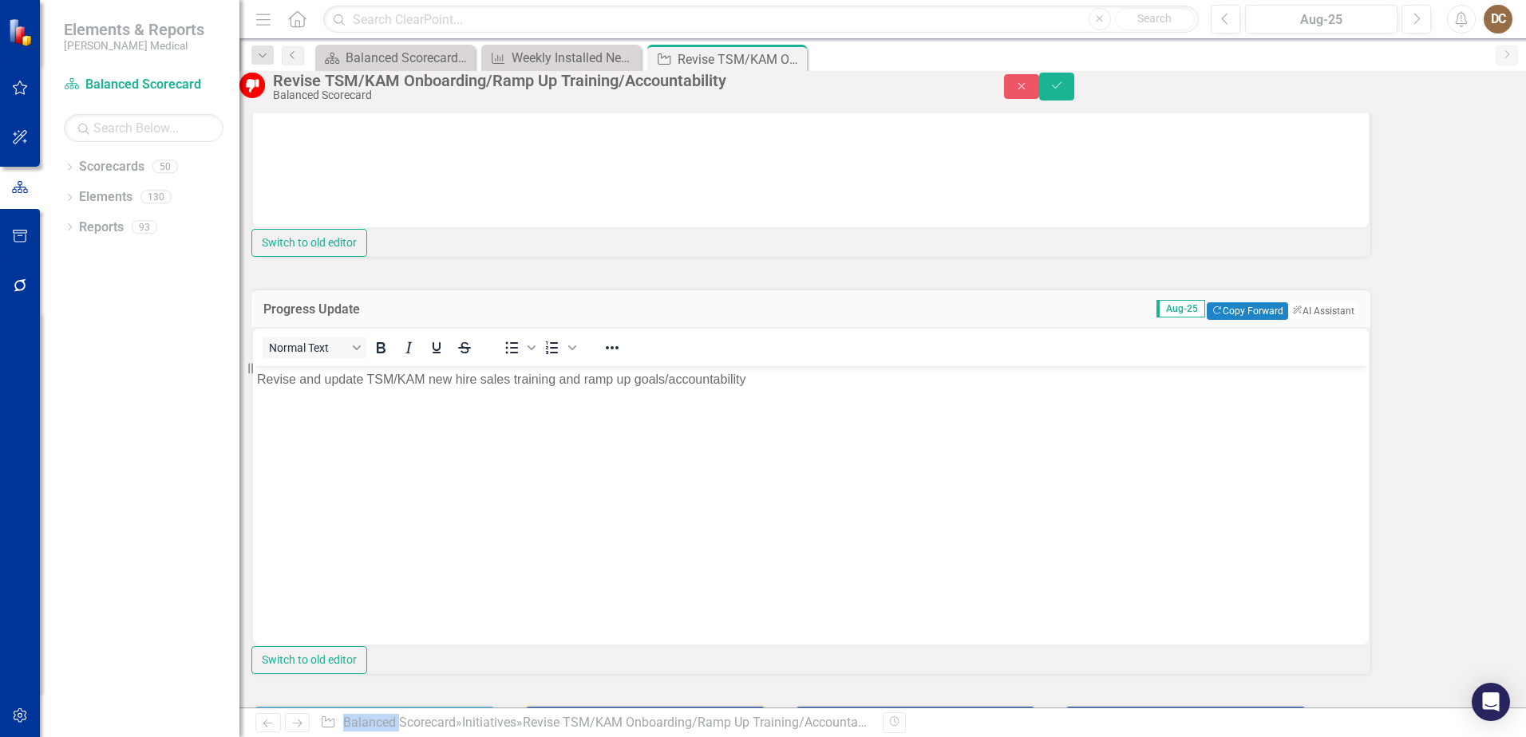
scroll to position [399, 0]
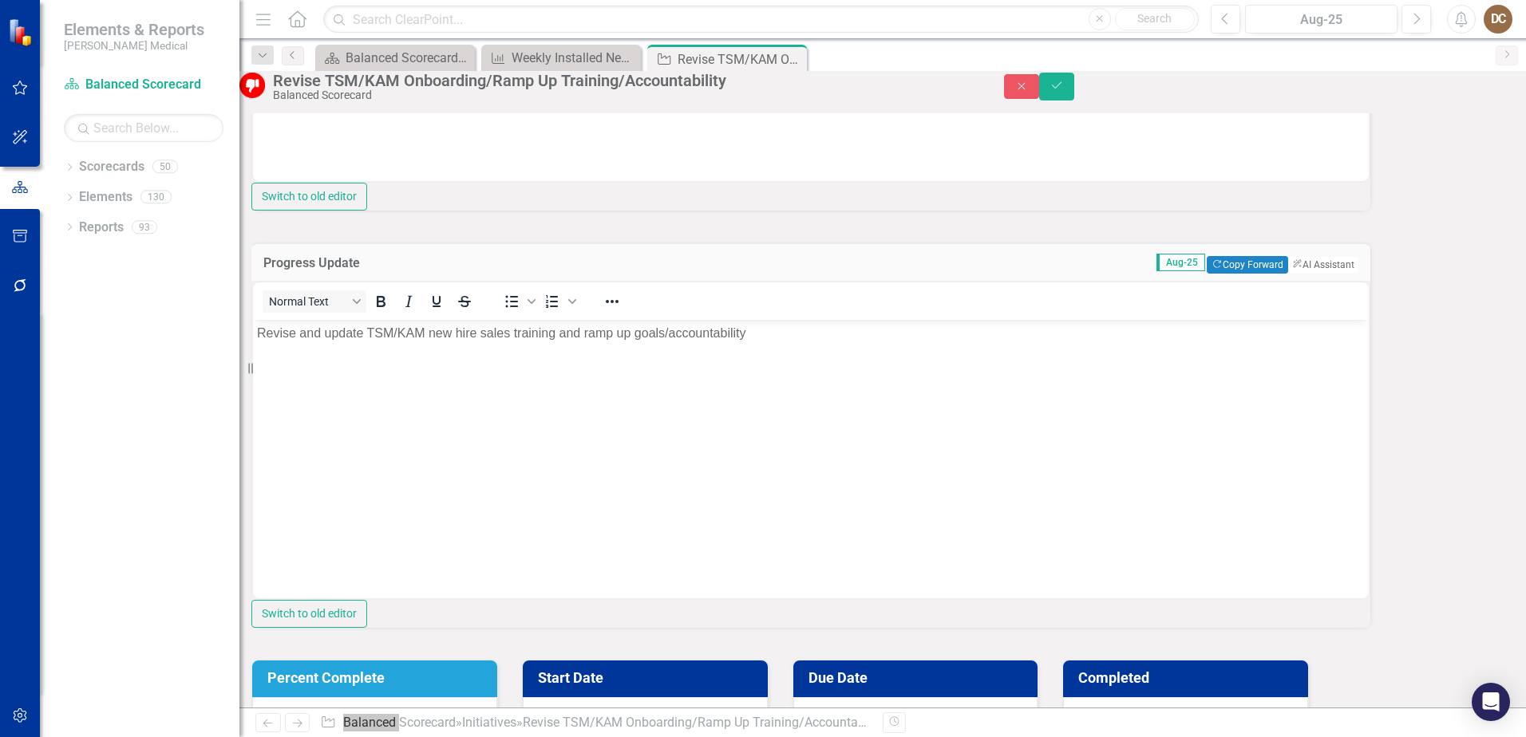
click at [773, 341] on p "Revise and update TSM/KAM new hire sales training and ramp up goals/accountabil…" at bounding box center [811, 333] width 1108 height 19
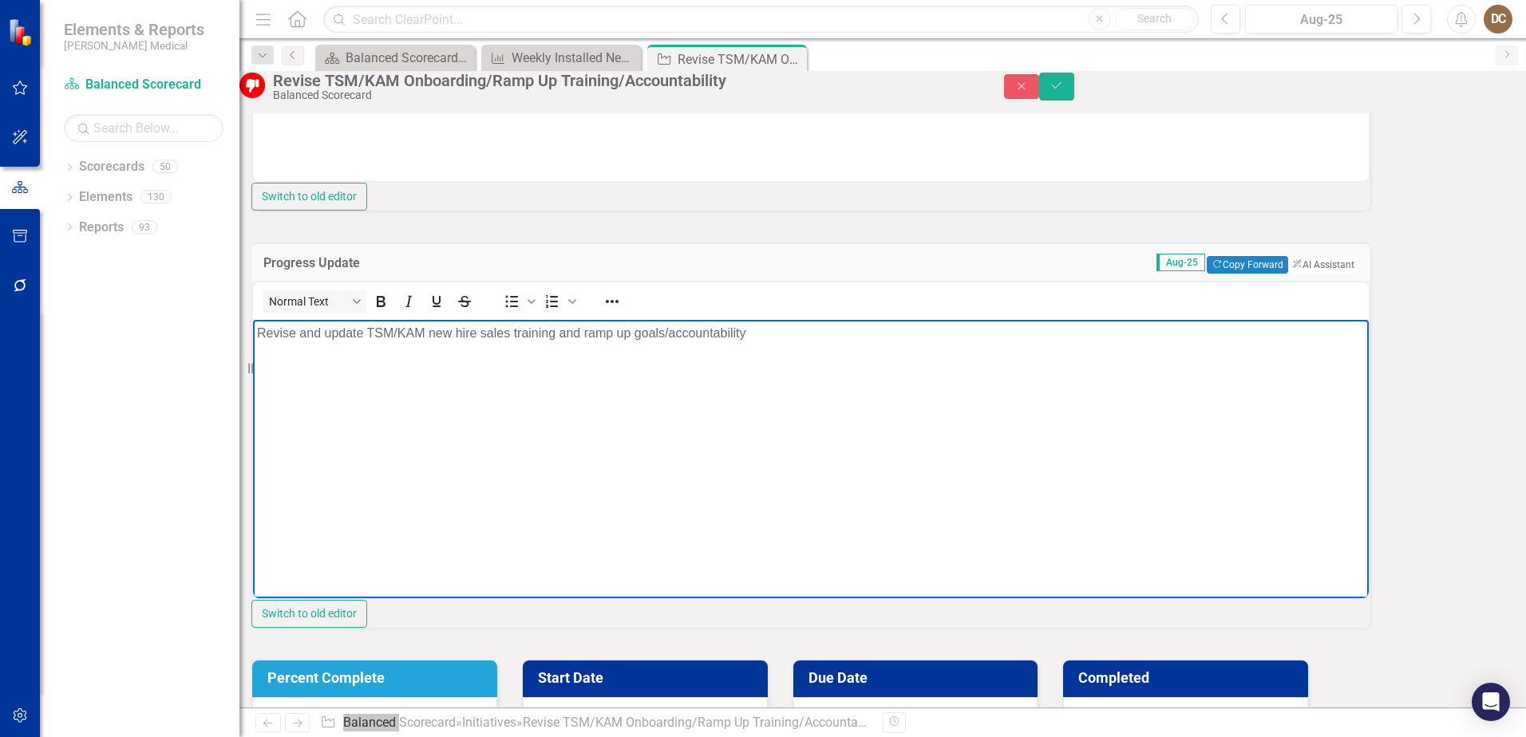
drag, startPoint x: 773, startPoint y: 341, endPoint x: 201, endPoint y: 349, distance: 572.3
click at [253, 349] on html "Revise and update TSM/KAM new hire sales training and ramp up goals/accountabil…" at bounding box center [811, 439] width 1116 height 239
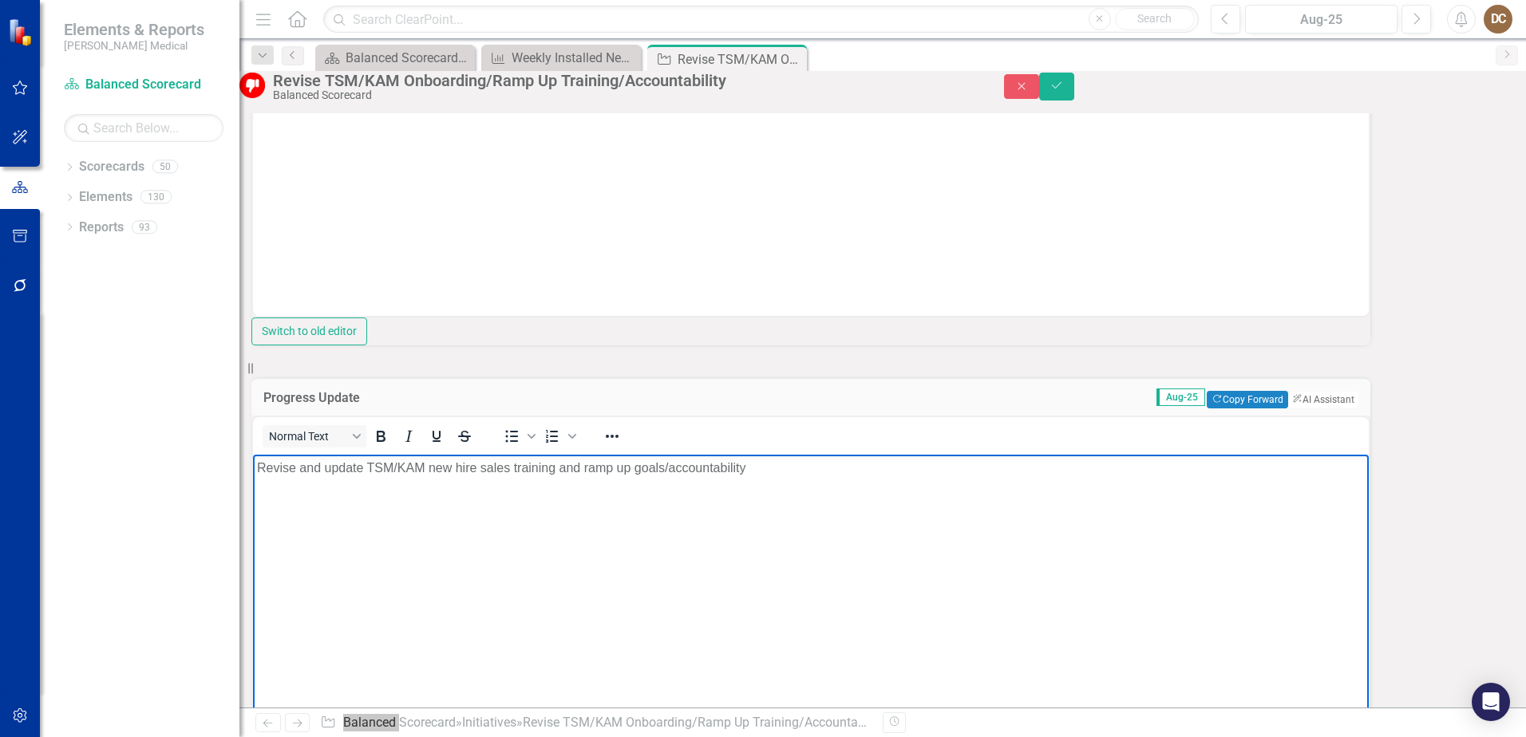
scroll to position [319, 0]
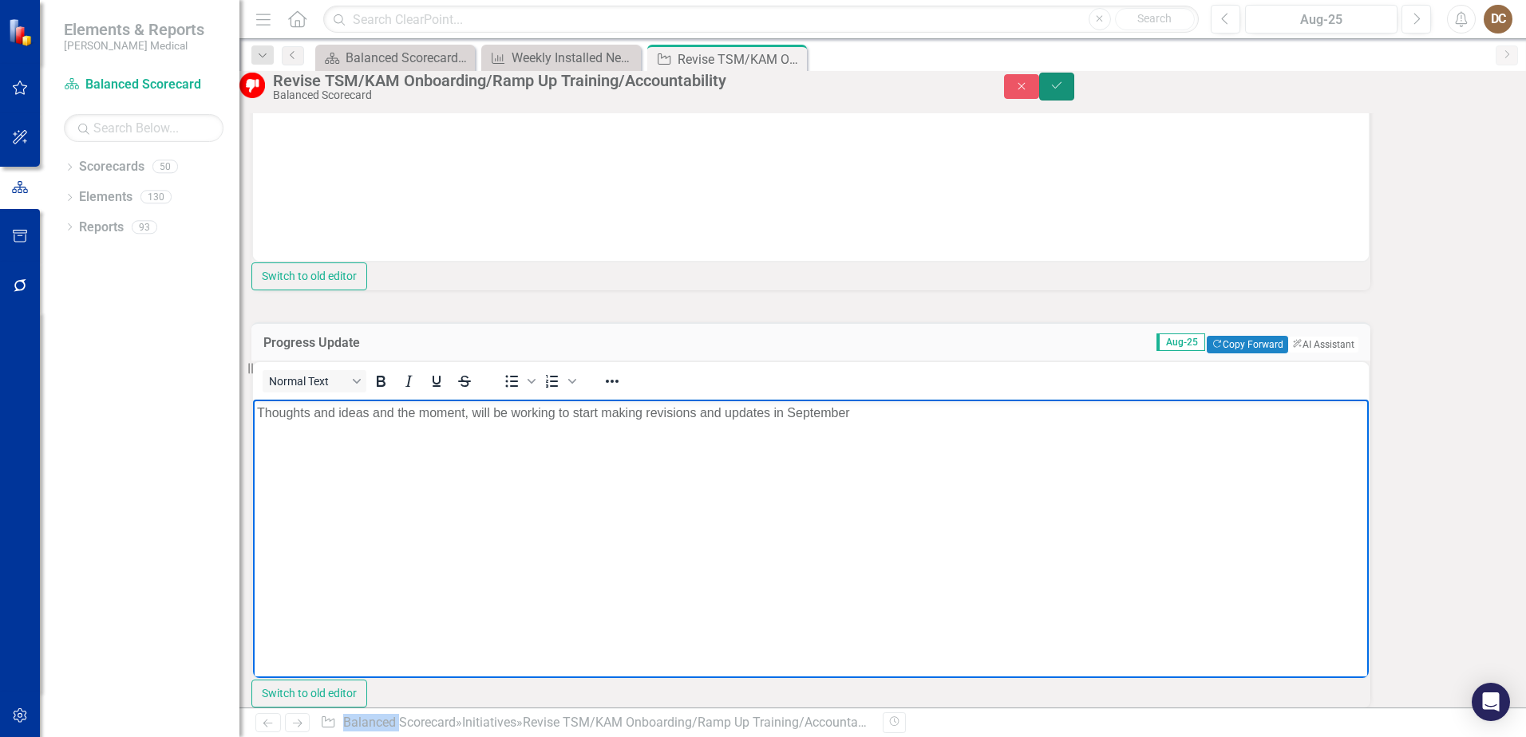
click at [1074, 85] on button "Save" at bounding box center [1056, 87] width 35 height 28
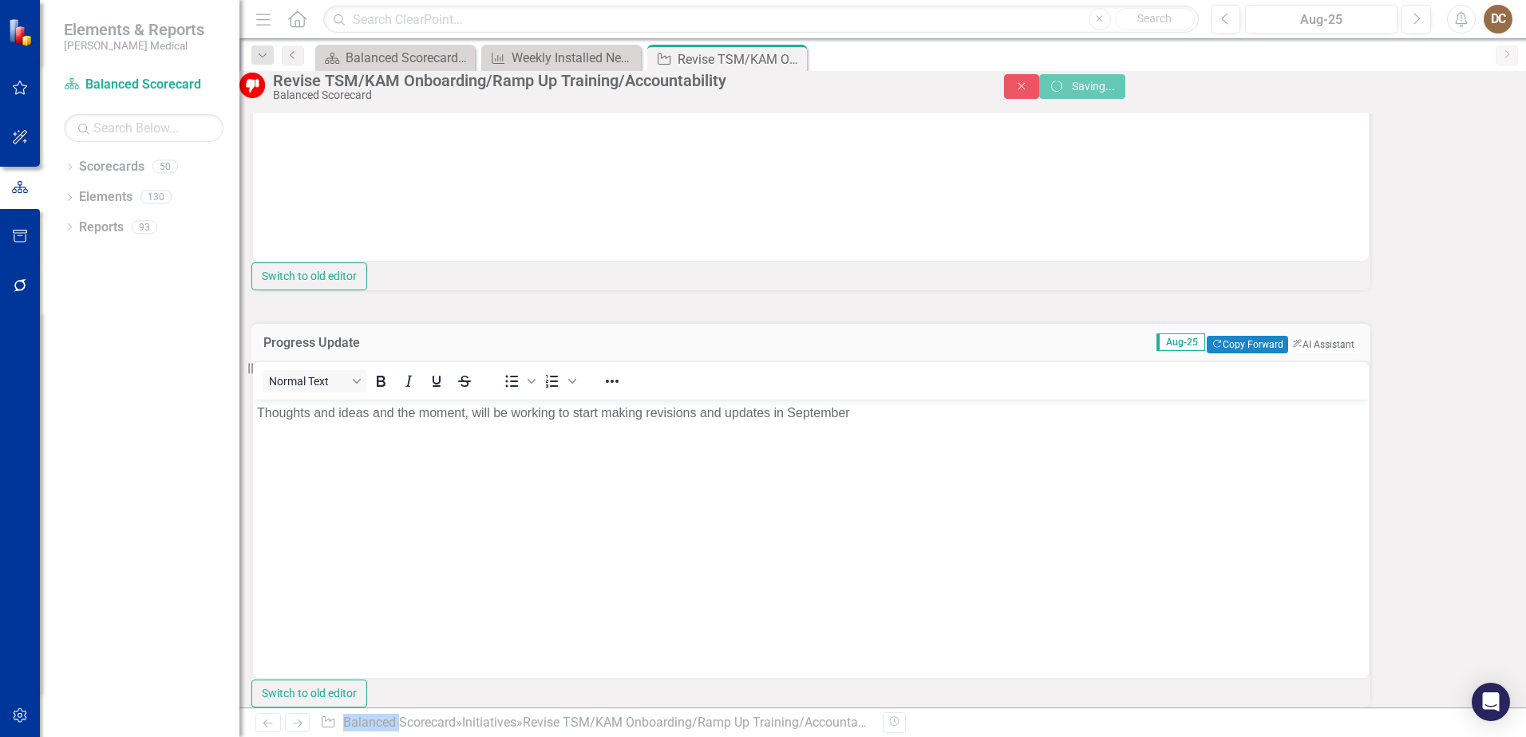
scroll to position [0, 0]
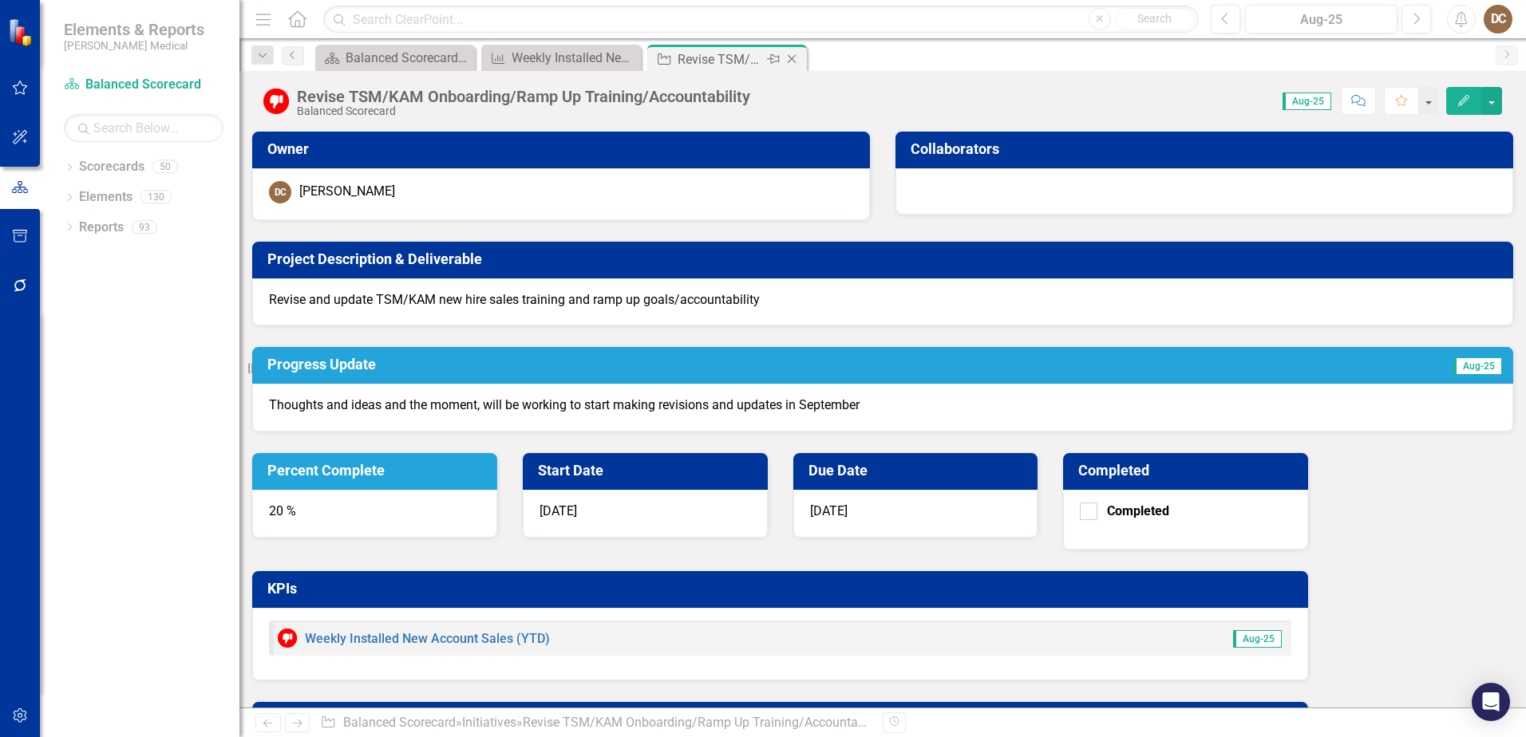
click at [795, 59] on icon "Close" at bounding box center [792, 59] width 16 height 13
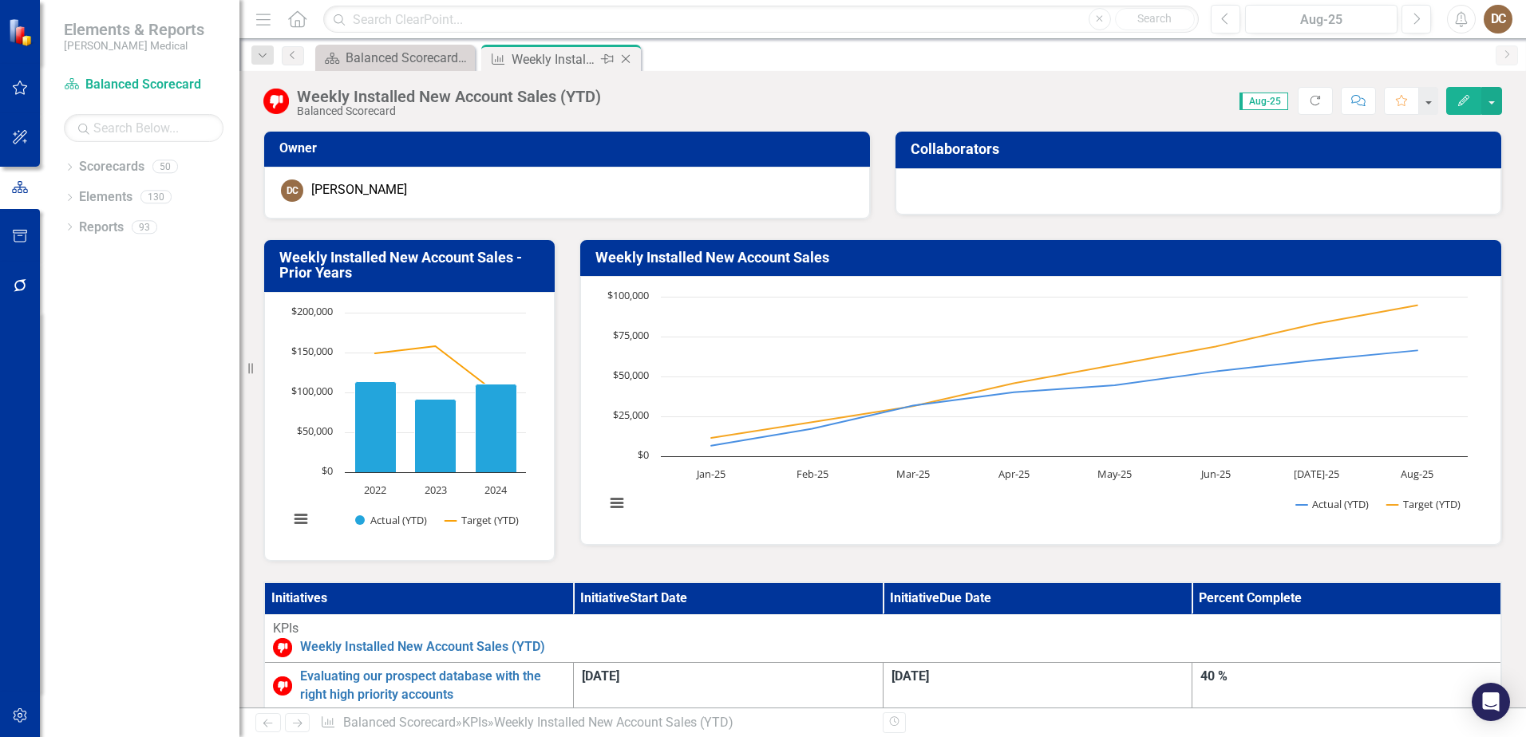
click at [627, 55] on icon "Close" at bounding box center [626, 59] width 16 height 13
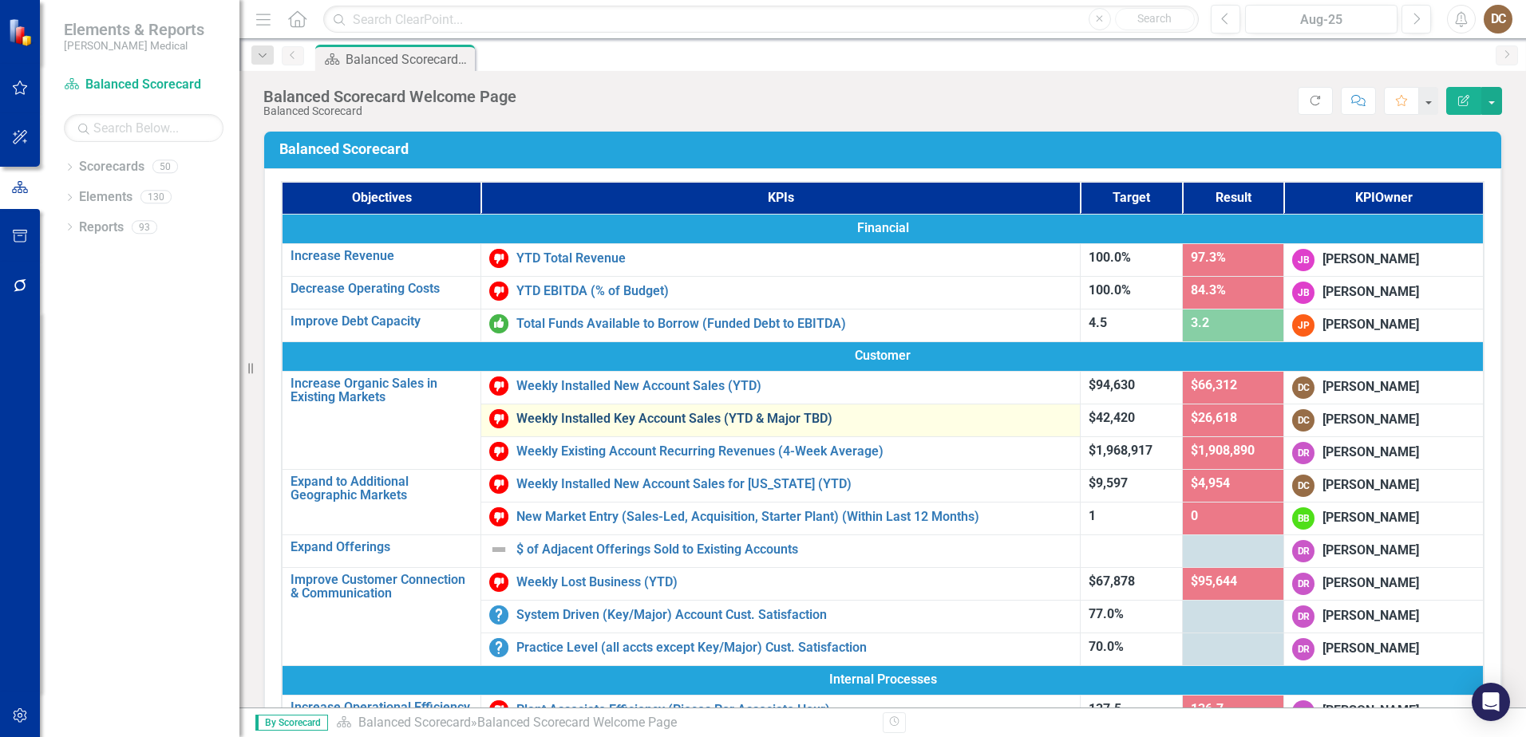
click at [700, 418] on link "Weekly Installed Key Account Sales (YTD & Major TBD)" at bounding box center [794, 419] width 556 height 14
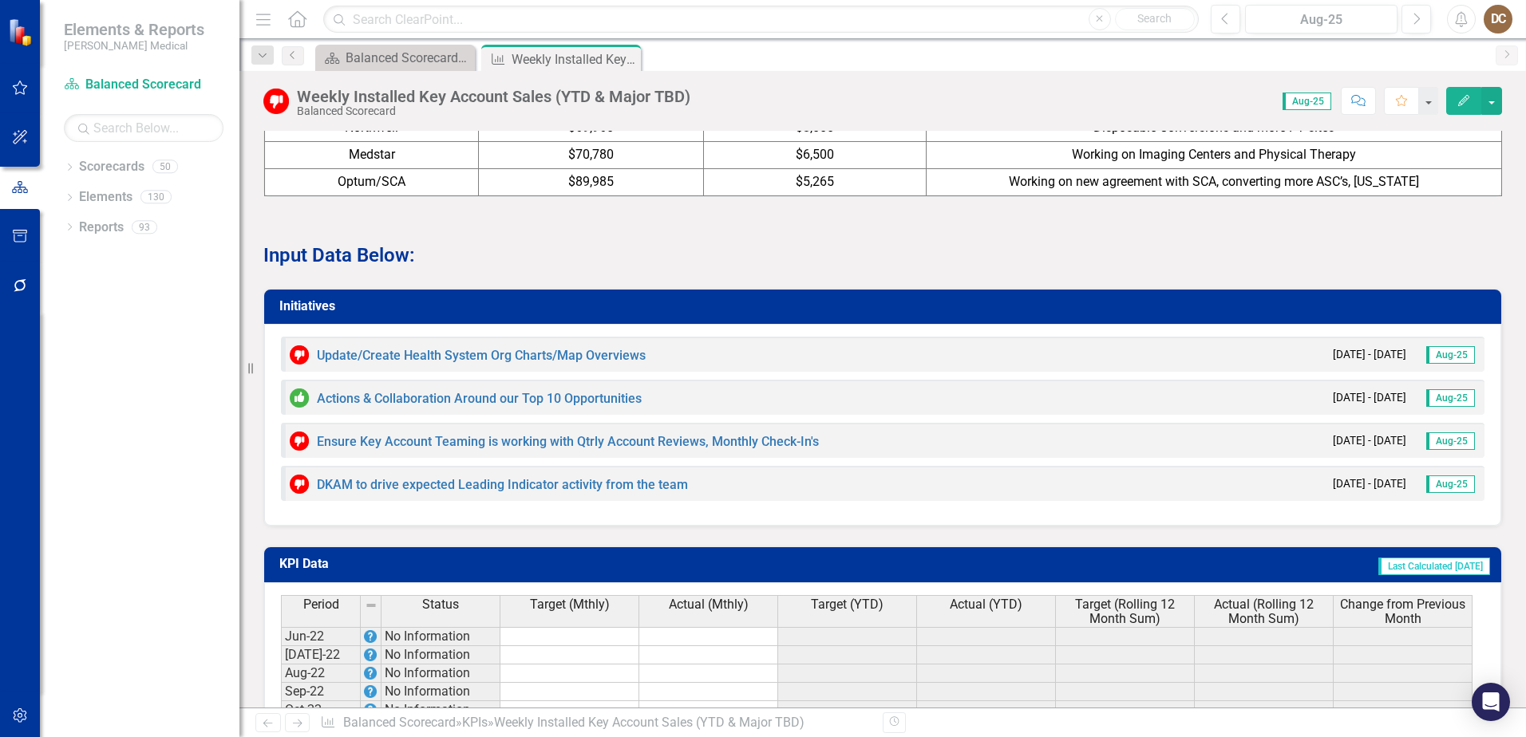
scroll to position [1579, 0]
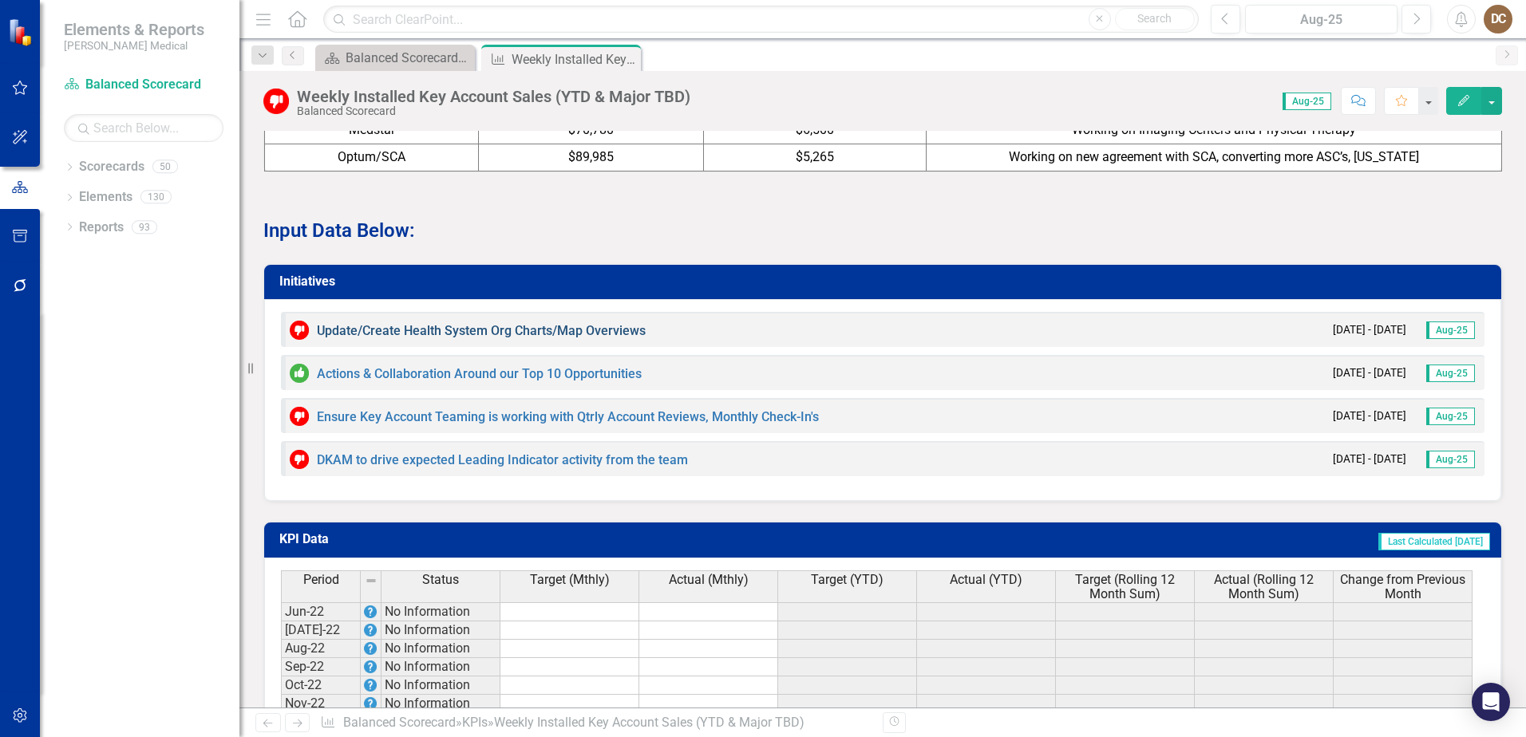
click at [461, 338] on link "Update/Create Health System Org Charts/Map Overviews" at bounding box center [481, 330] width 329 height 15
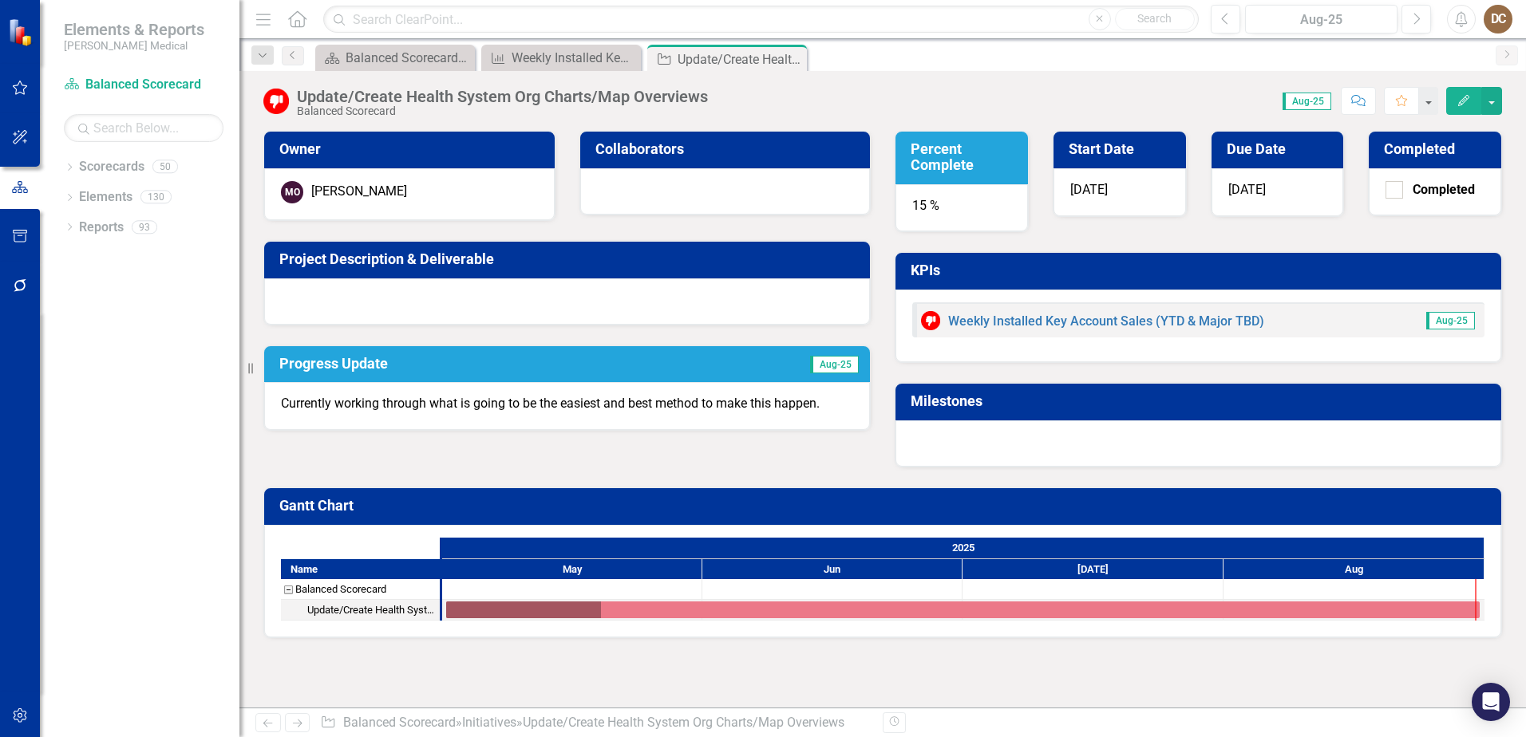
click at [840, 405] on p "Currently working through what is going to be the easiest and best method to ma…" at bounding box center [567, 404] width 572 height 18
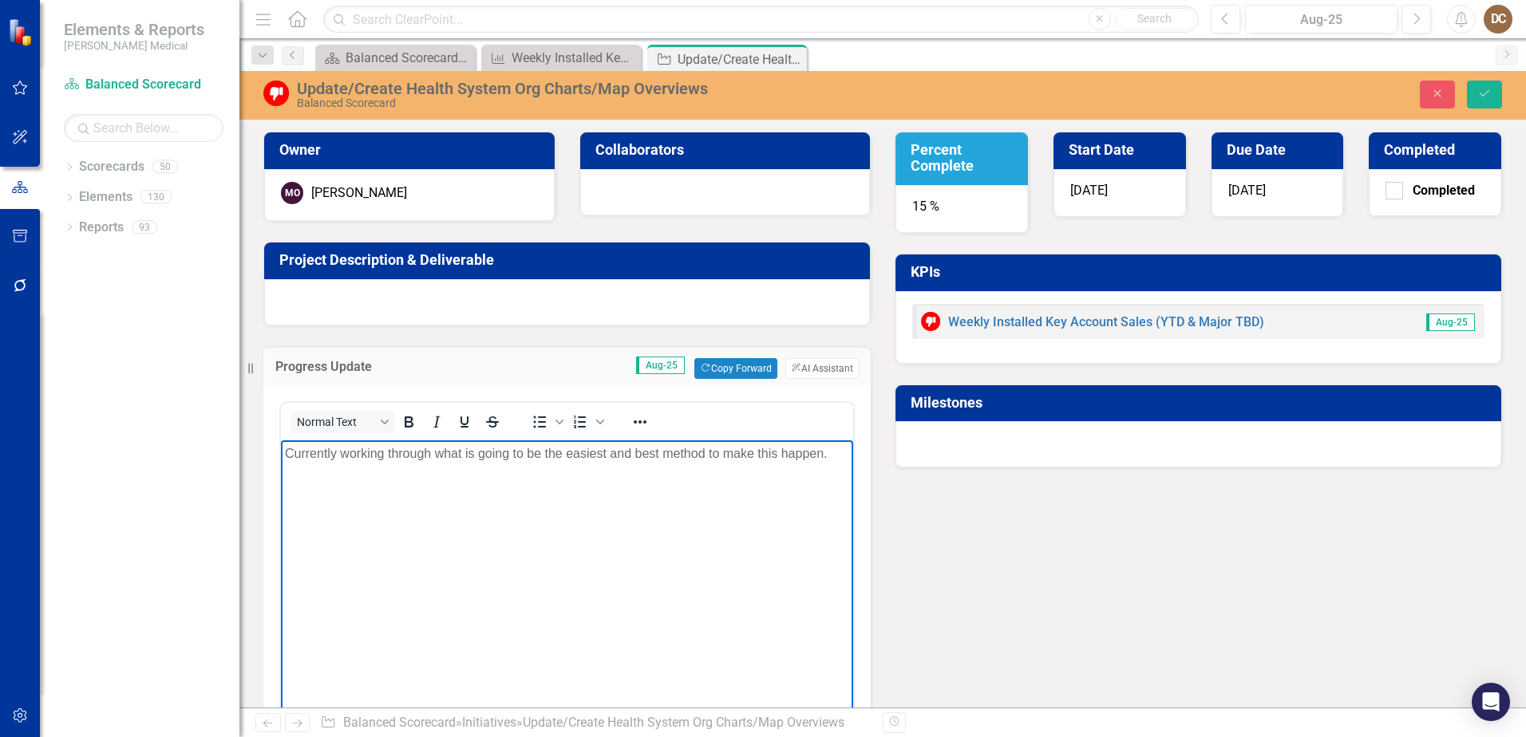
drag, startPoint x: 836, startPoint y: 457, endPoint x: 285, endPoint y: 474, distance: 551.8
click at [285, 474] on body "Currently working through what is going to be the easiest and best method to ma…" at bounding box center [567, 560] width 572 height 239
copy p "Currently working through what is going to be the easiest and best method to ma…"
click at [466, 283] on div at bounding box center [567, 302] width 606 height 46
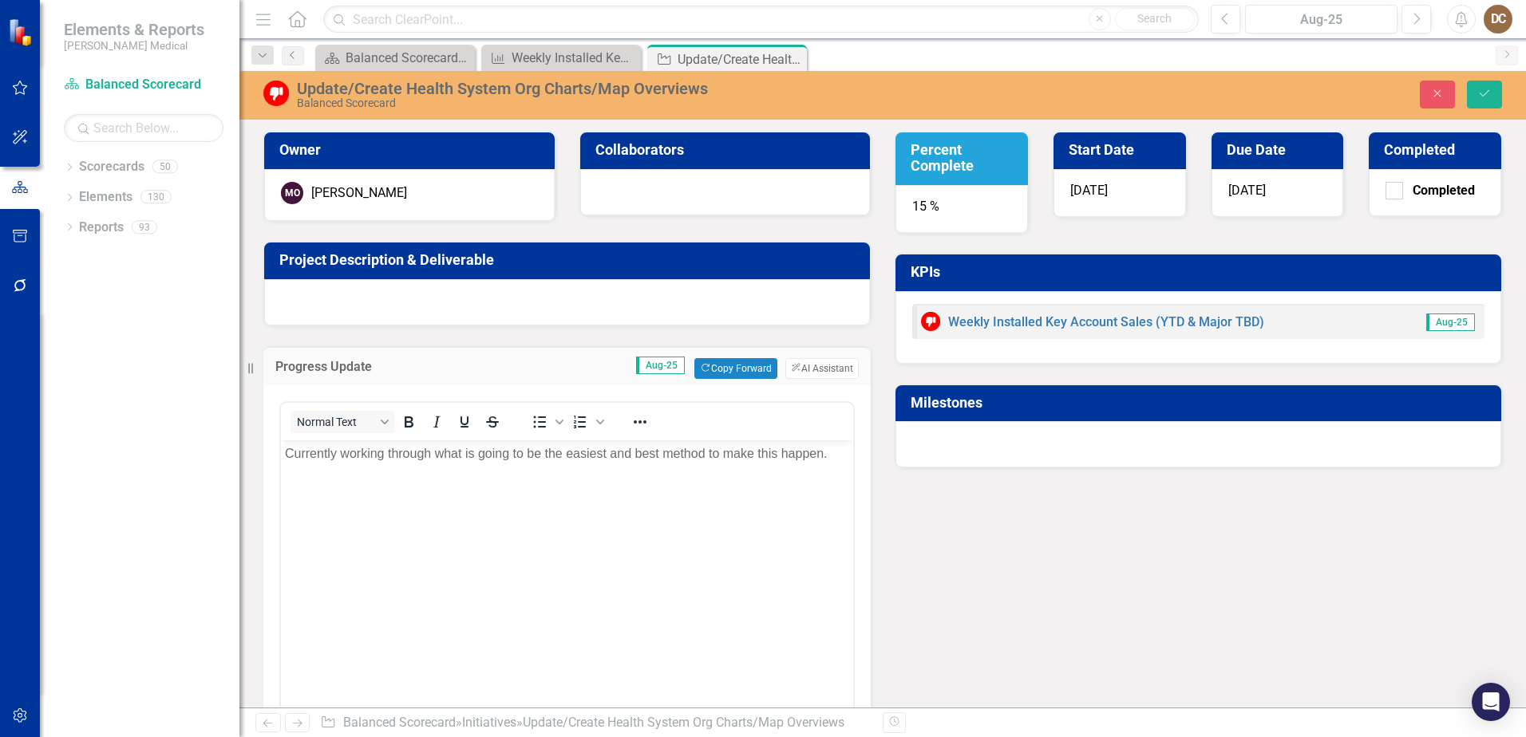
click at [466, 283] on div at bounding box center [567, 302] width 606 height 46
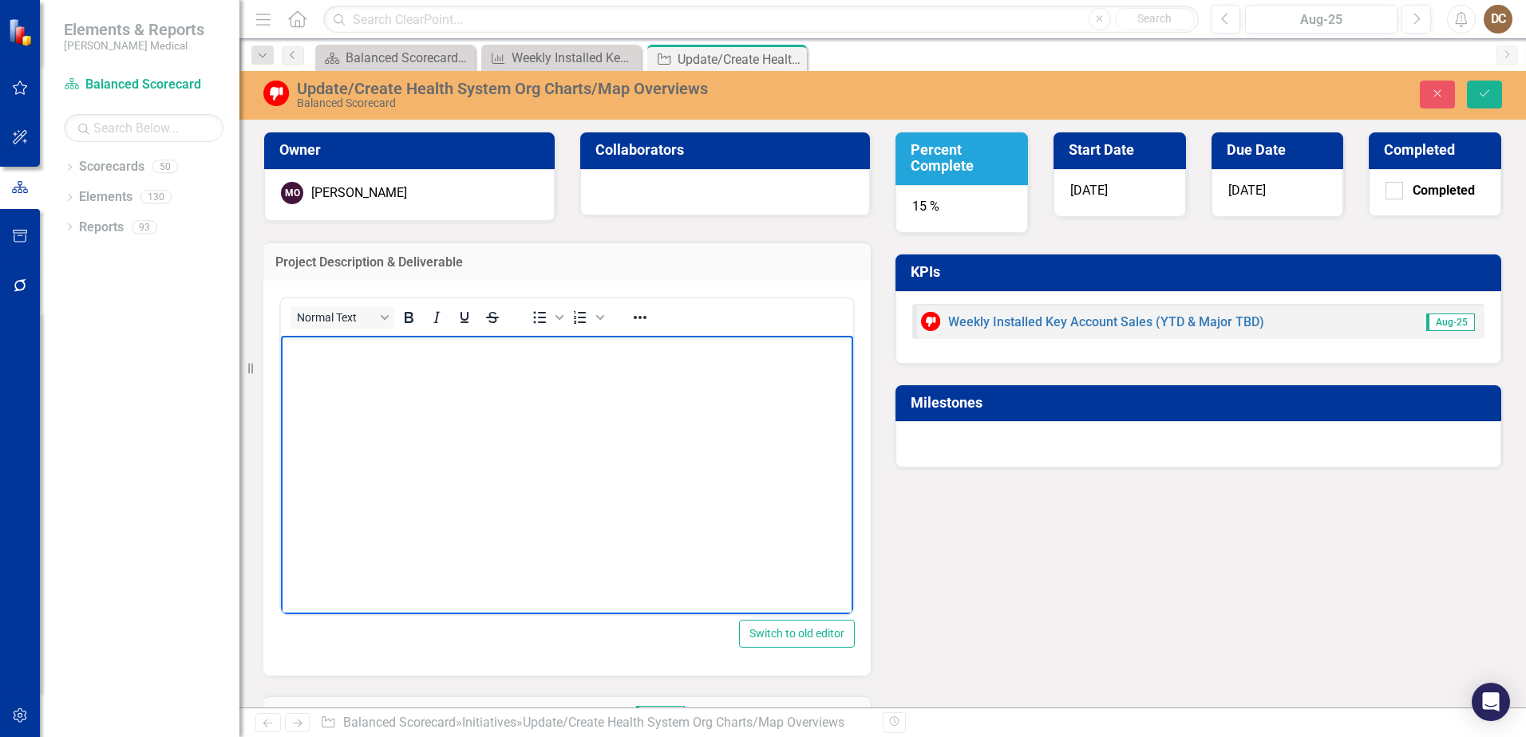
click at [393, 366] on body "Rich Text Area. Press ALT-0 for help." at bounding box center [567, 454] width 572 height 239
click at [1489, 92] on icon "Save" at bounding box center [1484, 93] width 14 height 11
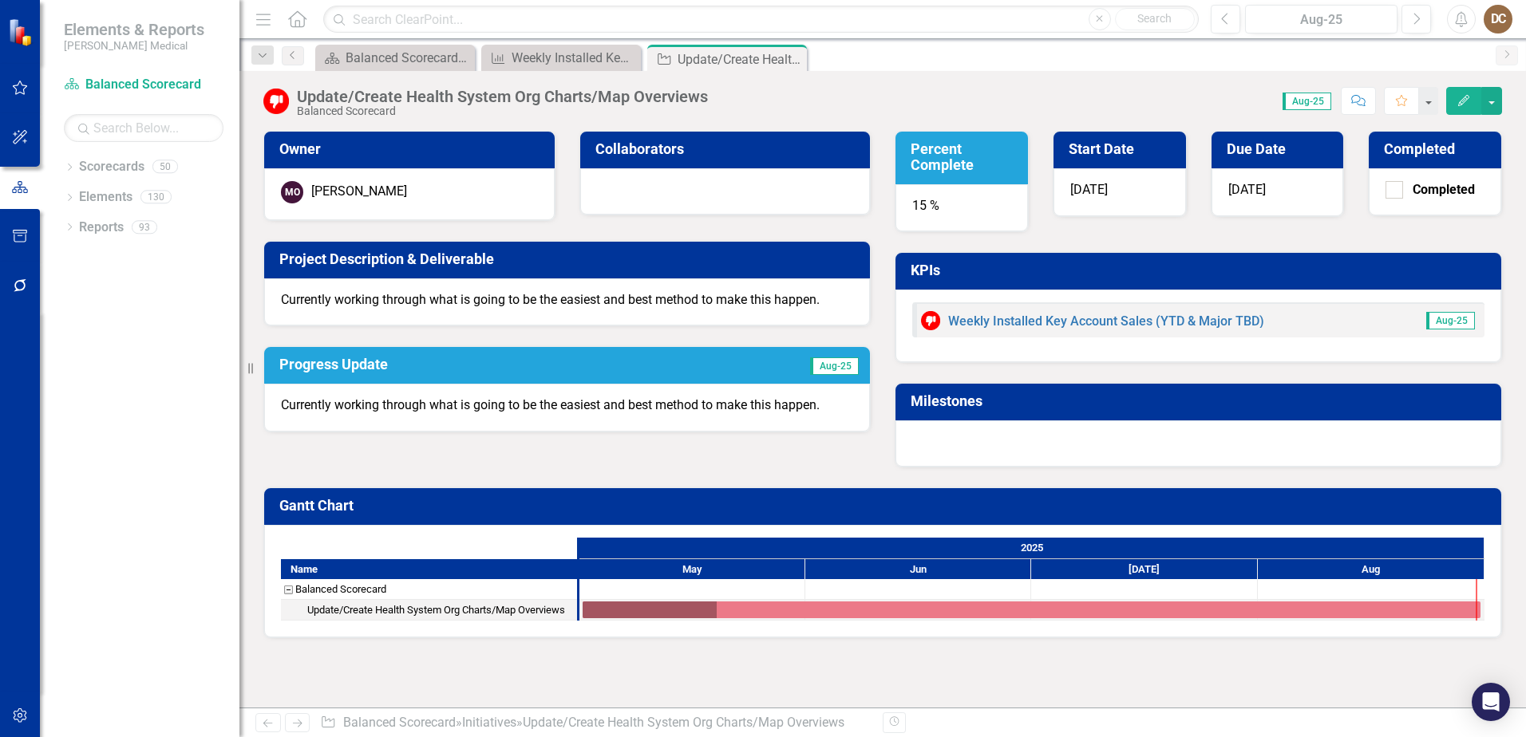
click at [720, 104] on div "Score: 0.00 Aug-25 Completed Comment Favorite Edit" at bounding box center [1109, 100] width 786 height 27
drag, startPoint x: 722, startPoint y: 90, endPoint x: 312, endPoint y: 87, distance: 409.5
click at [312, 87] on div "Update/Create Health System Org Charts/Map Overviews Balanced Scorecard Score: …" at bounding box center [882, 95] width 1287 height 48
drag, startPoint x: 312, startPoint y: 87, endPoint x: 582, endPoint y: 95, distance: 269.9
click at [469, 117] on div "Balanced Scorecard" at bounding box center [502, 111] width 411 height 12
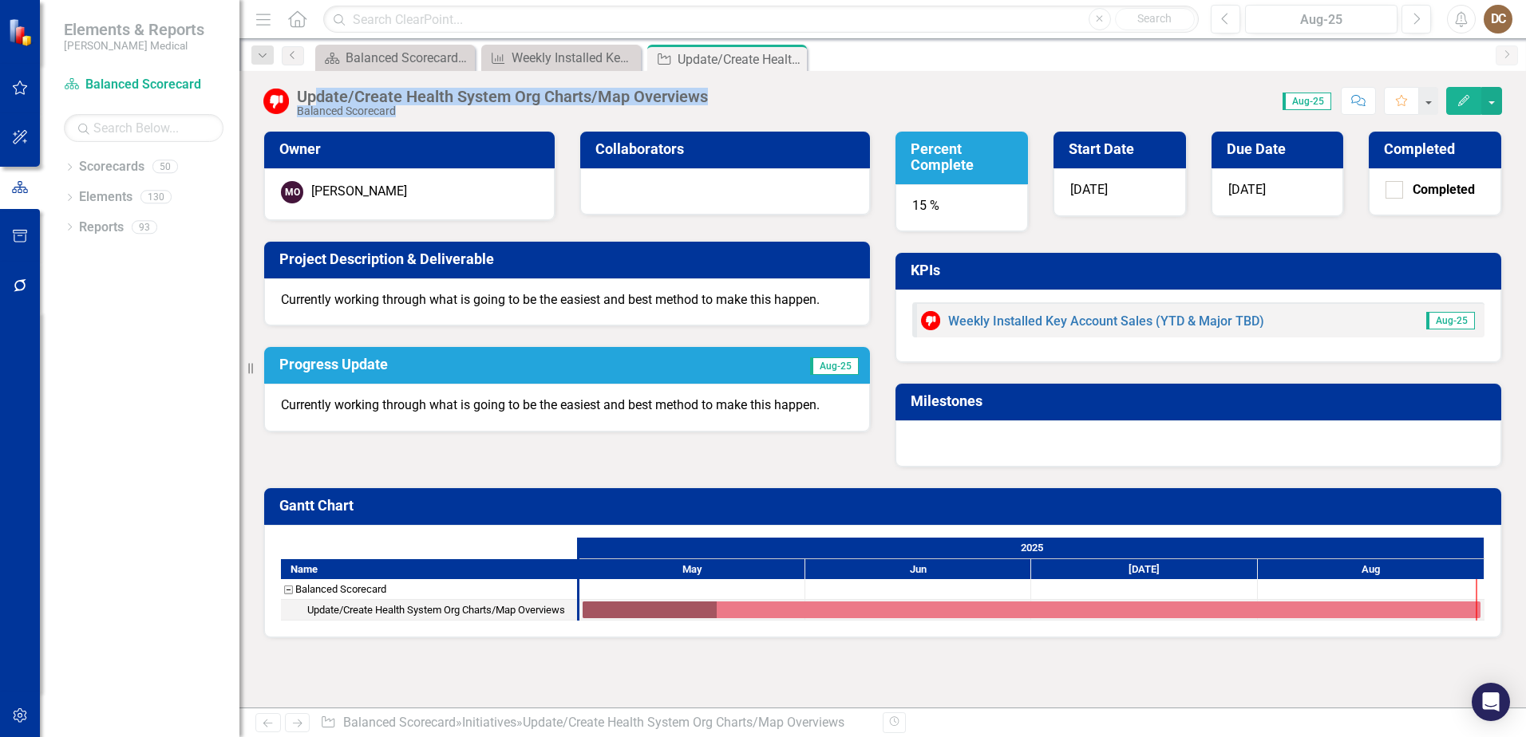
click at [710, 95] on div "Update/Create Health System Org Charts/Map Overviews Balanced Scorecard" at bounding box center [506, 103] width 419 height 30
click at [529, 112] on div "Balanced Scorecard" at bounding box center [502, 111] width 411 height 12
drag, startPoint x: 714, startPoint y: 97, endPoint x: 292, endPoint y: 82, distance: 421.7
click at [292, 82] on div "Update/Create Health System Org Charts/Map Overviews Balanced Scorecard Score: …" at bounding box center [882, 95] width 1287 height 48
drag, startPoint x: 292, startPoint y: 82, endPoint x: 434, endPoint y: 91, distance: 142.3
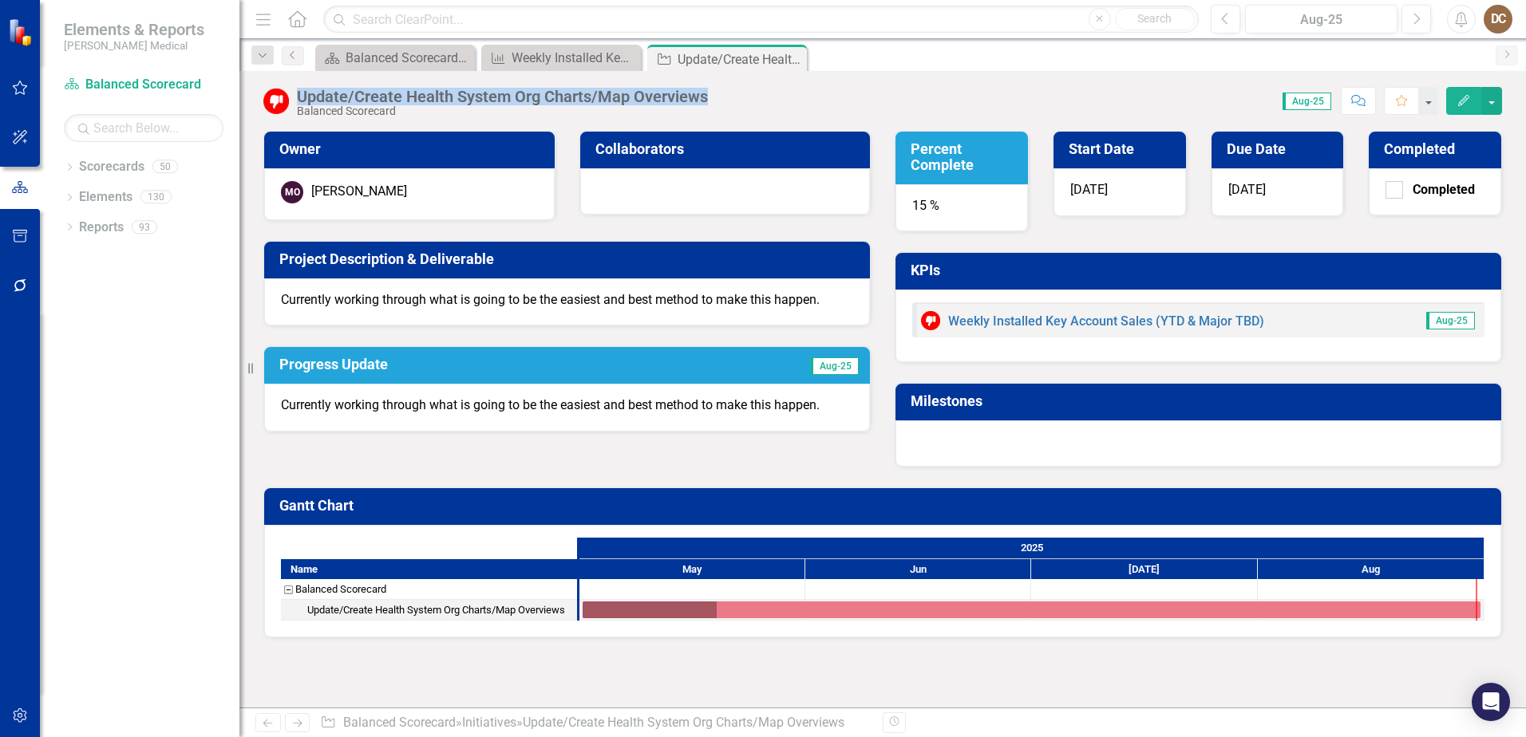
copy div "Update/Create Health System Org Charts/Map Overviews"
click at [540, 295] on p "Currently working through what is going to be the easiest and best method to ma…" at bounding box center [567, 300] width 572 height 18
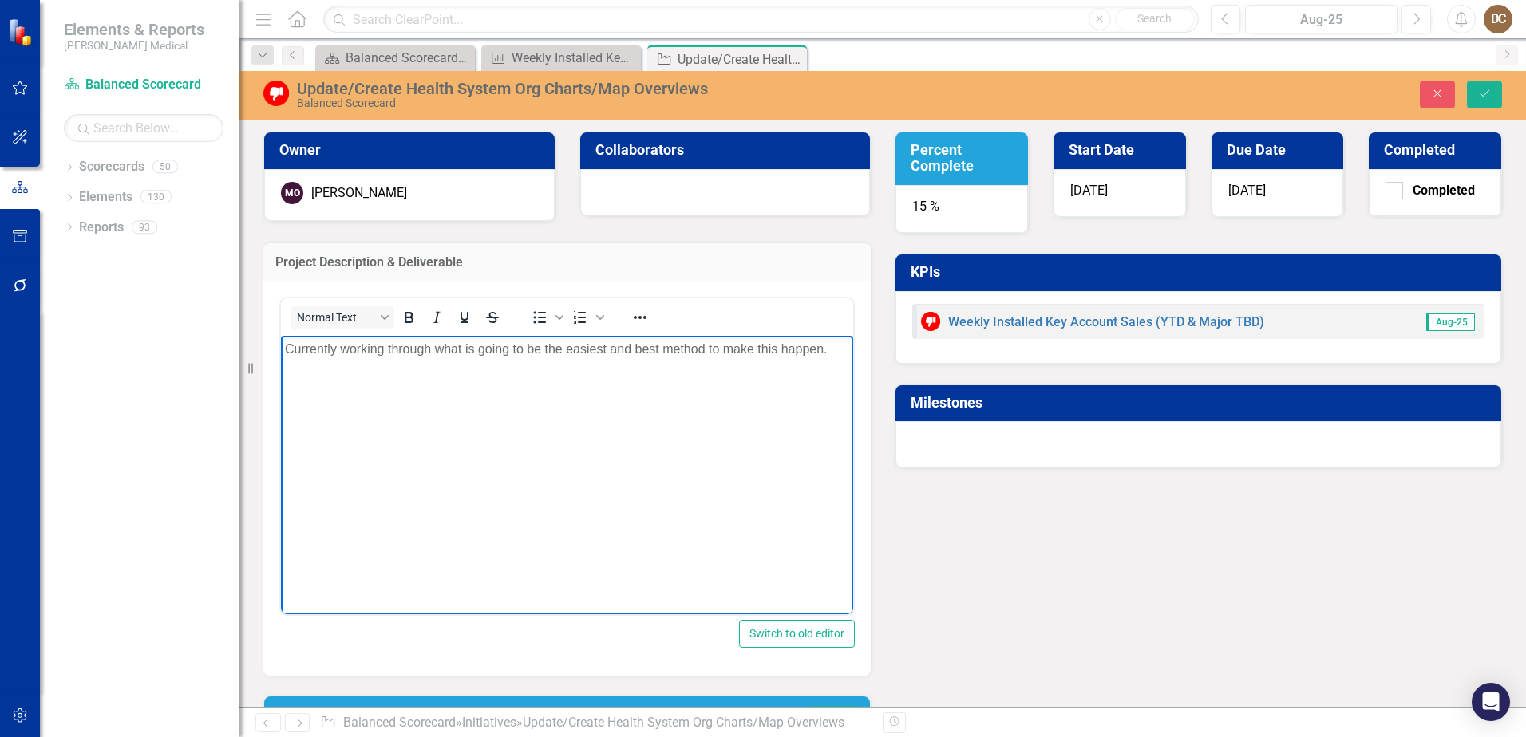
drag, startPoint x: 831, startPoint y: 348, endPoint x: 526, endPoint y: 672, distance: 444.9
click at [281, 335] on html "Currently working through what is going to be the easiest and best method to ma…" at bounding box center [567, 454] width 572 height 239
paste body "Rich Text Area. Press ALT-0 for help."
click at [1485, 99] on icon "Save" at bounding box center [1484, 93] width 14 height 11
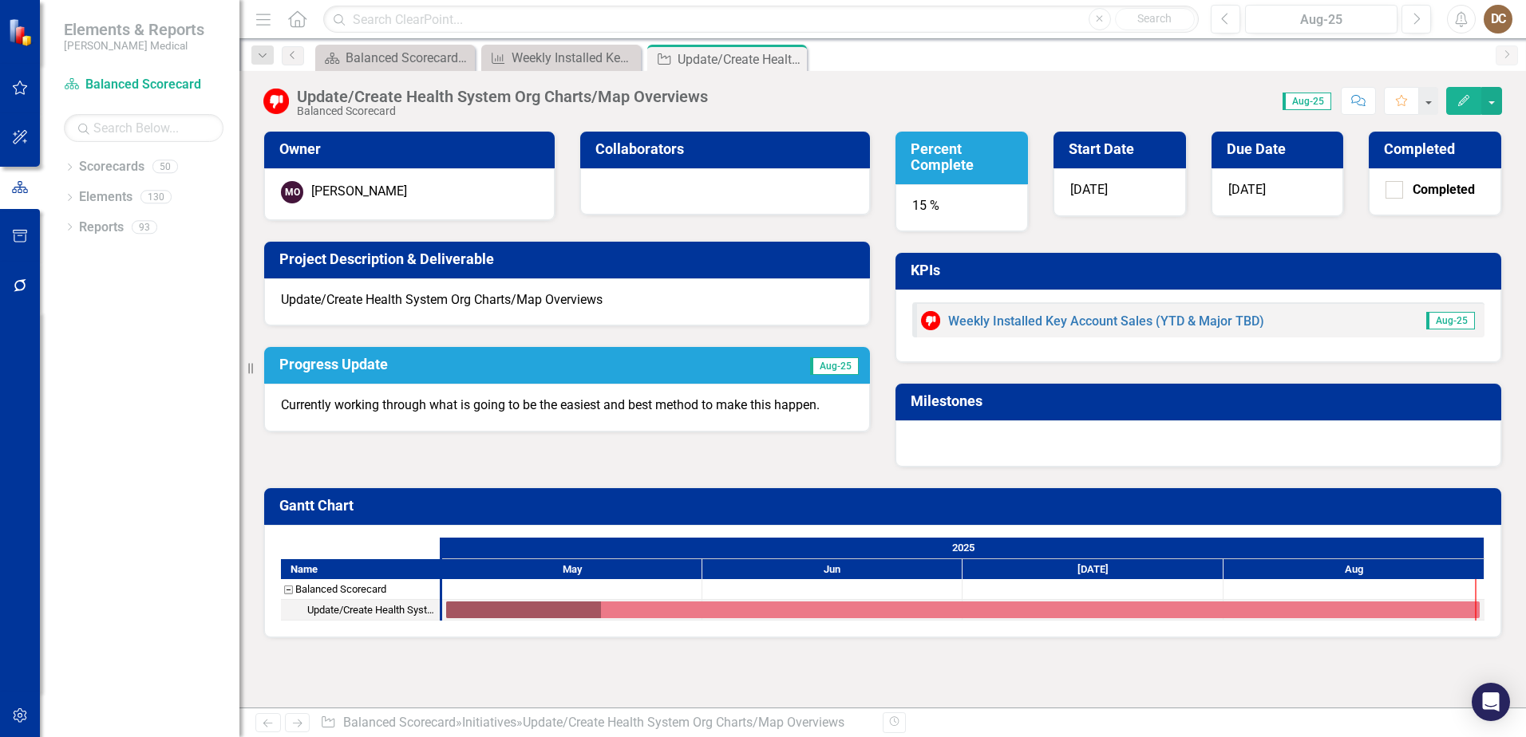
click at [654, 404] on p "Currently working through what is going to be the easiest and best method to ma…" at bounding box center [567, 406] width 572 height 18
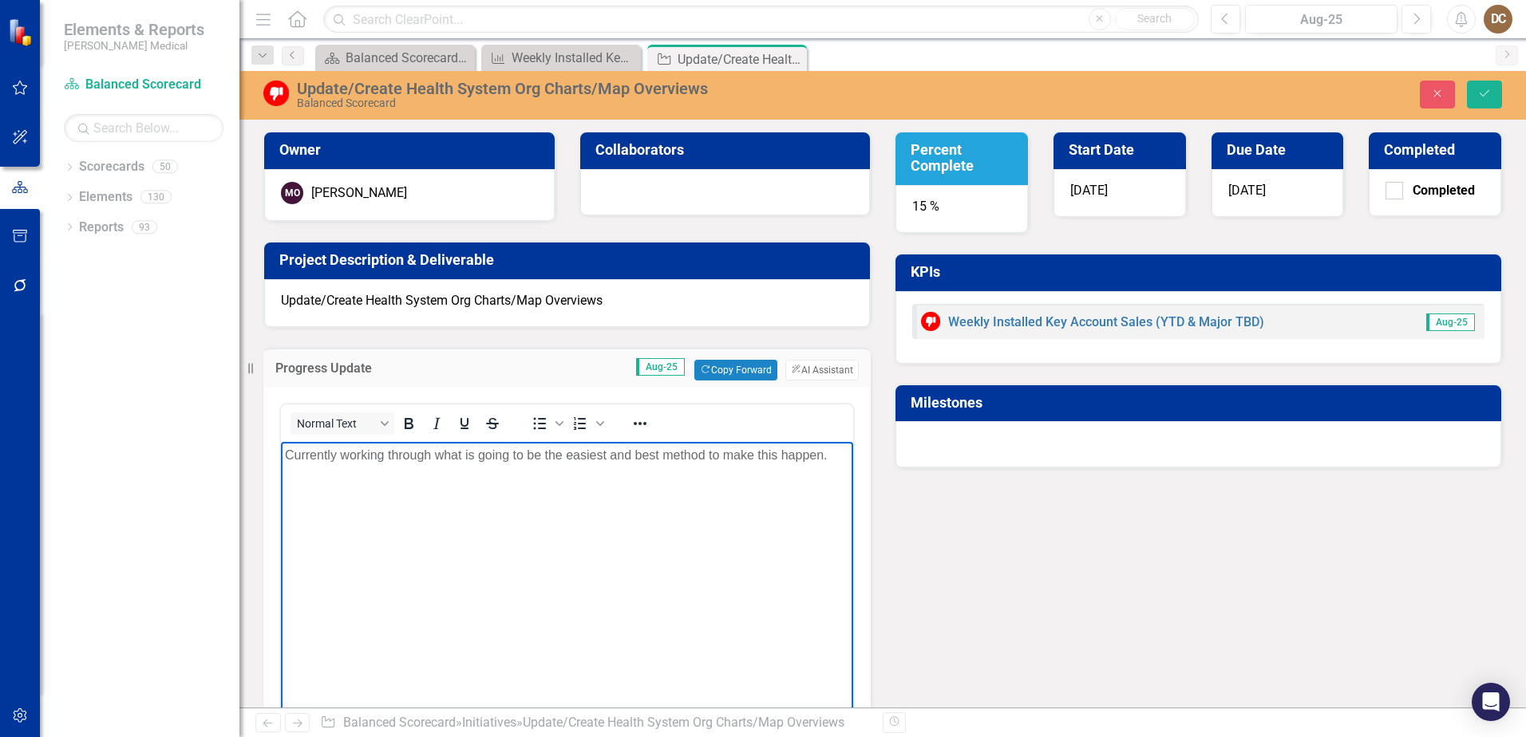
drag, startPoint x: 832, startPoint y: 460, endPoint x: 484, endPoint y: 885, distance: 549.1
click at [281, 443] on html "Currently working through what is going to be the easiest and best method to ma…" at bounding box center [567, 560] width 572 height 239
click at [1488, 93] on icon "Save" at bounding box center [1484, 93] width 14 height 11
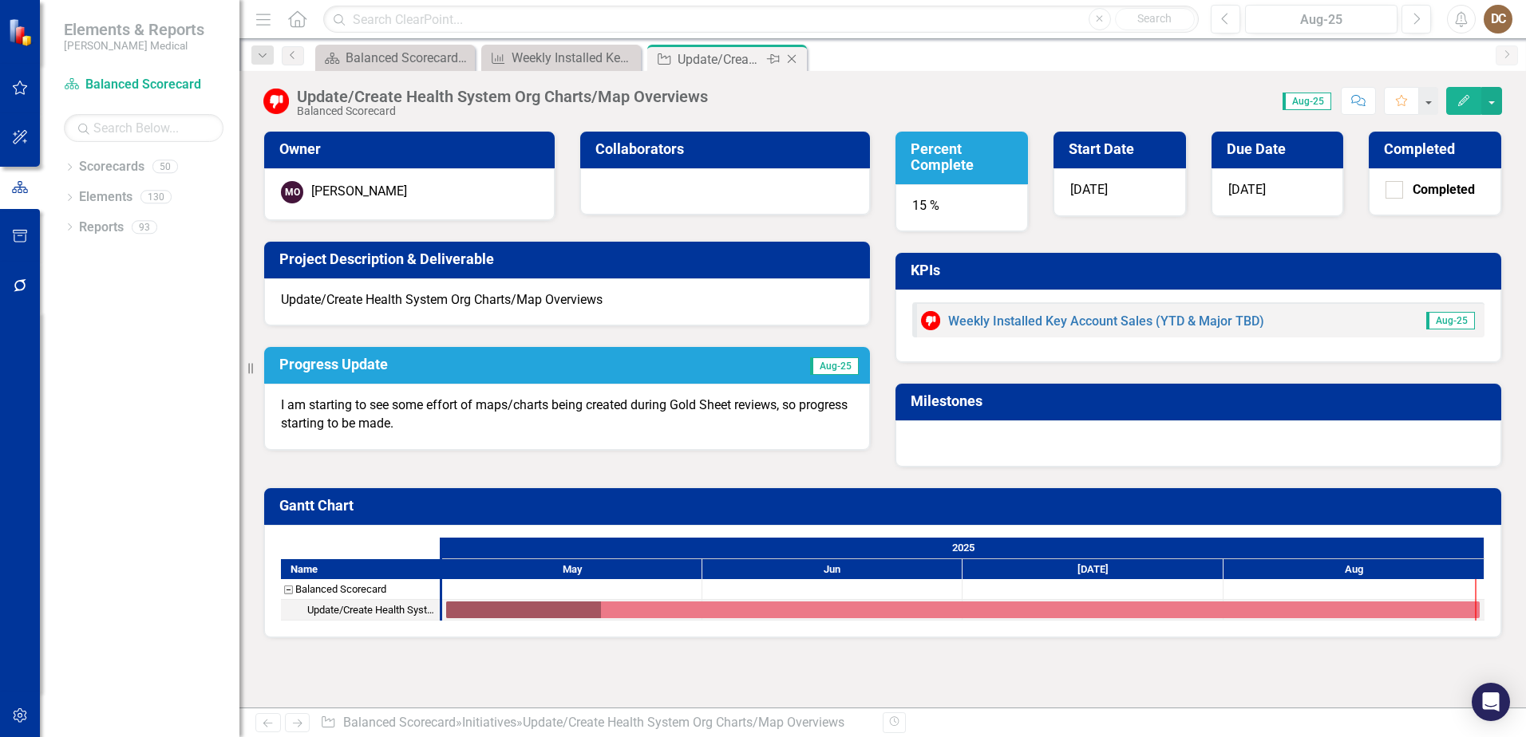
click at [795, 61] on icon "Close" at bounding box center [792, 59] width 16 height 13
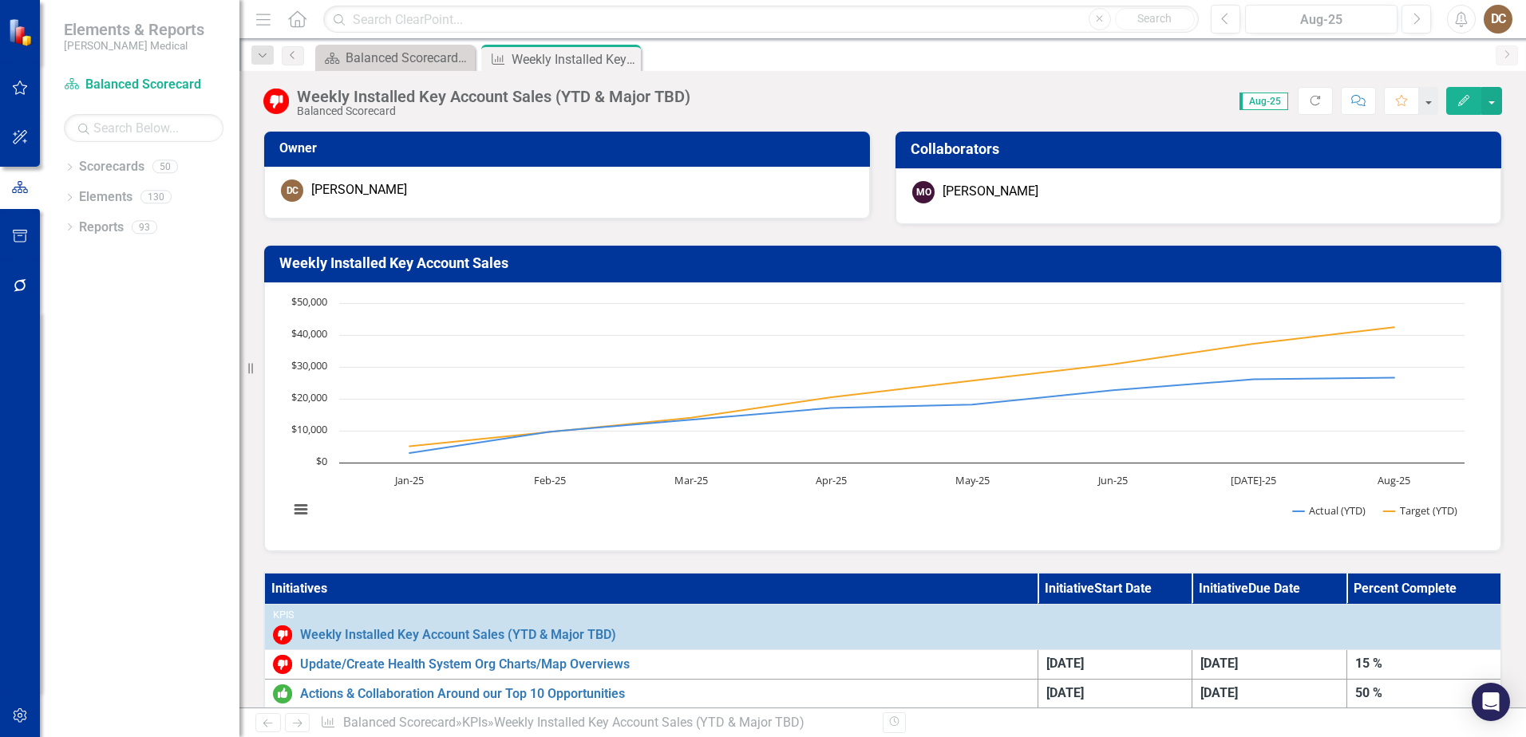
scroll to position [319, 0]
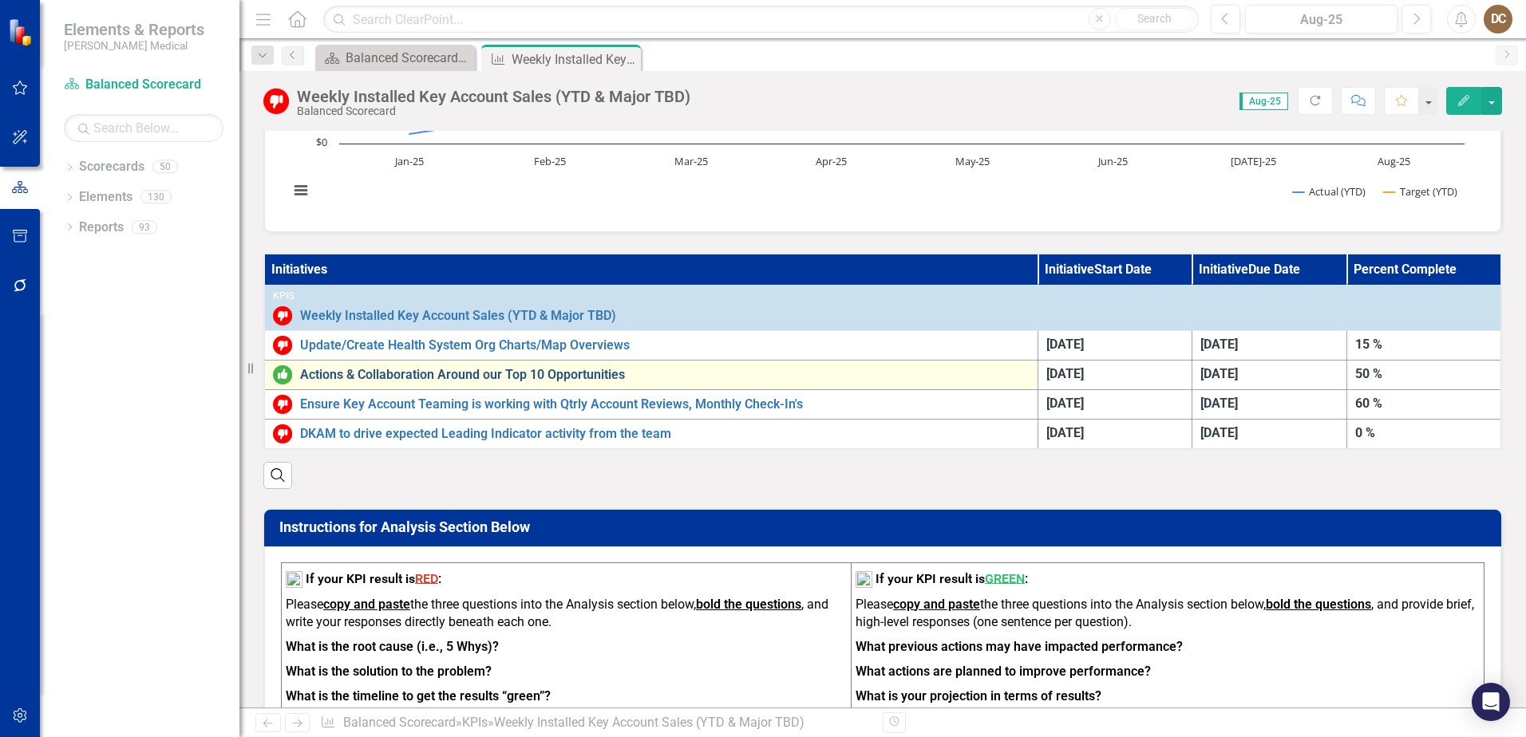
click at [585, 374] on link "Actions & Collaboration Around our Top 10 Opportunities" at bounding box center [665, 375] width 730 height 14
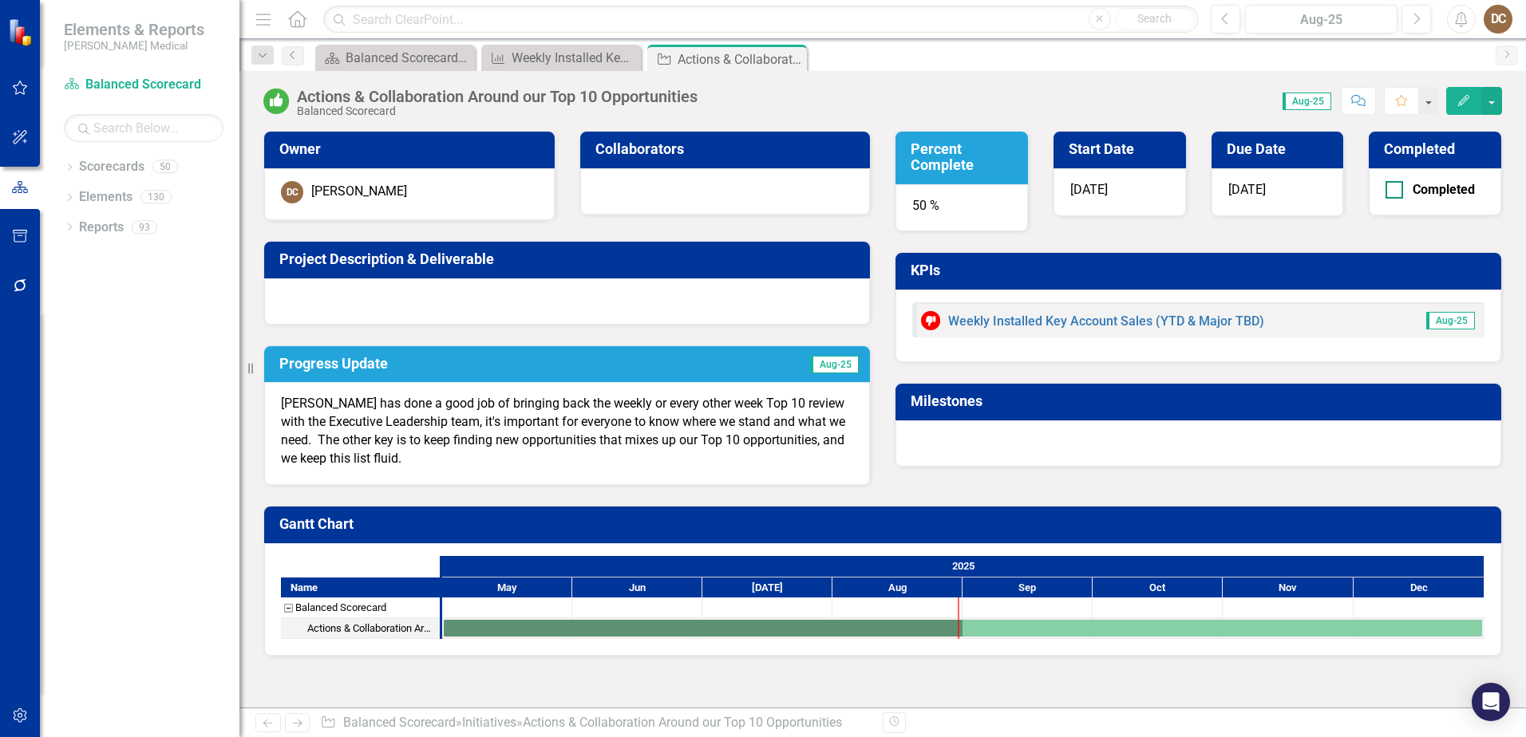
click at [1392, 188] on input "Completed" at bounding box center [1391, 186] width 10 height 10
checkbox input "true"
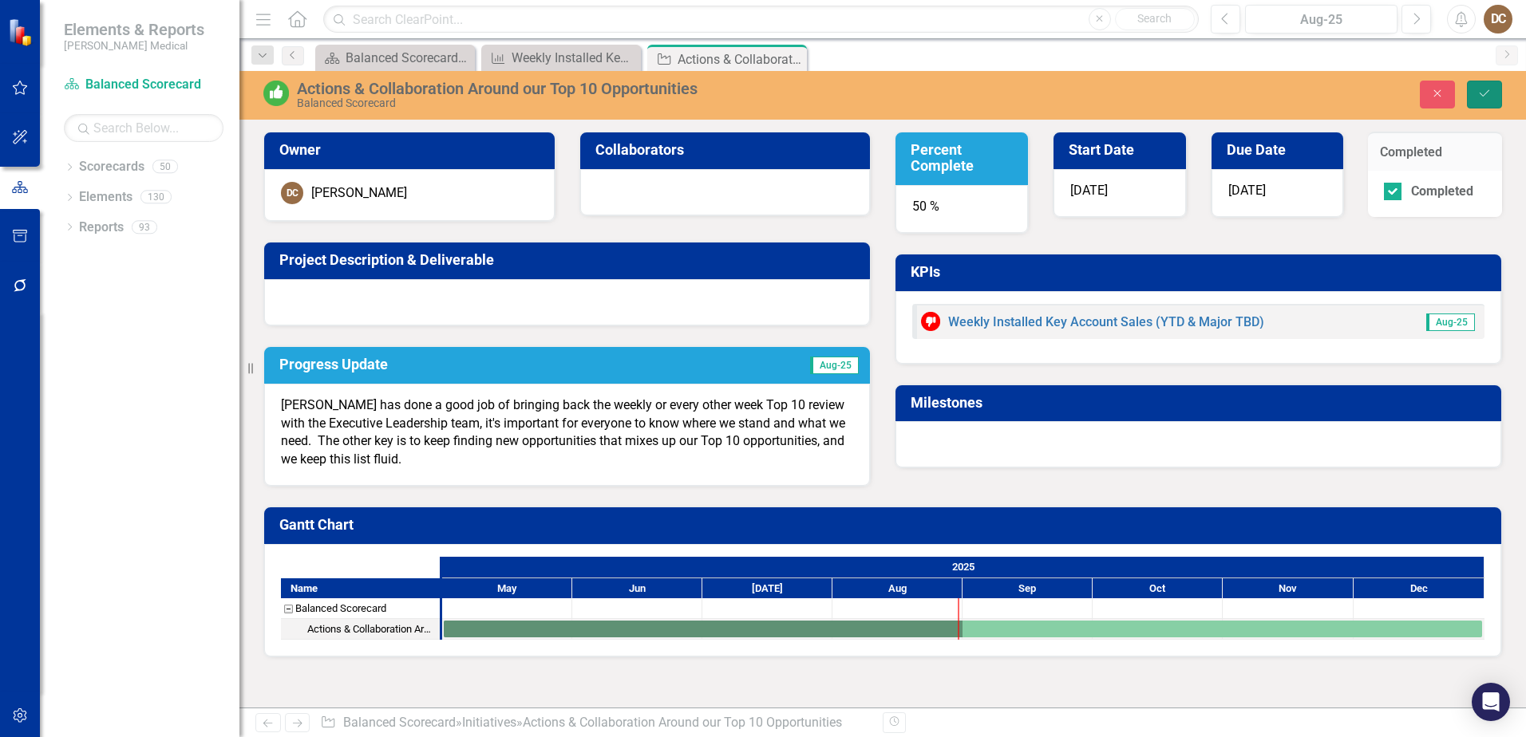
click at [1481, 101] on button "Save" at bounding box center [1484, 95] width 35 height 28
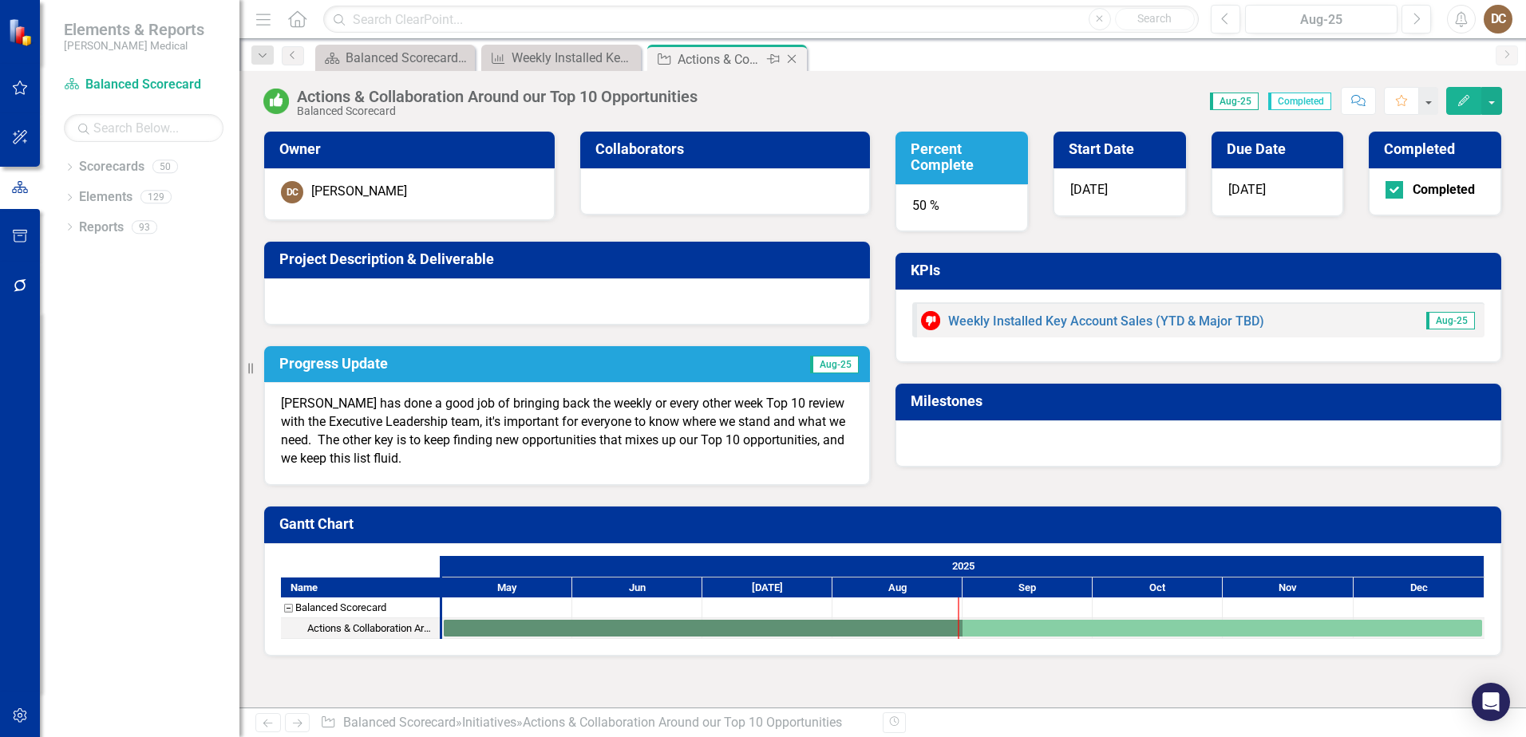
click at [796, 57] on icon "Close" at bounding box center [792, 59] width 16 height 13
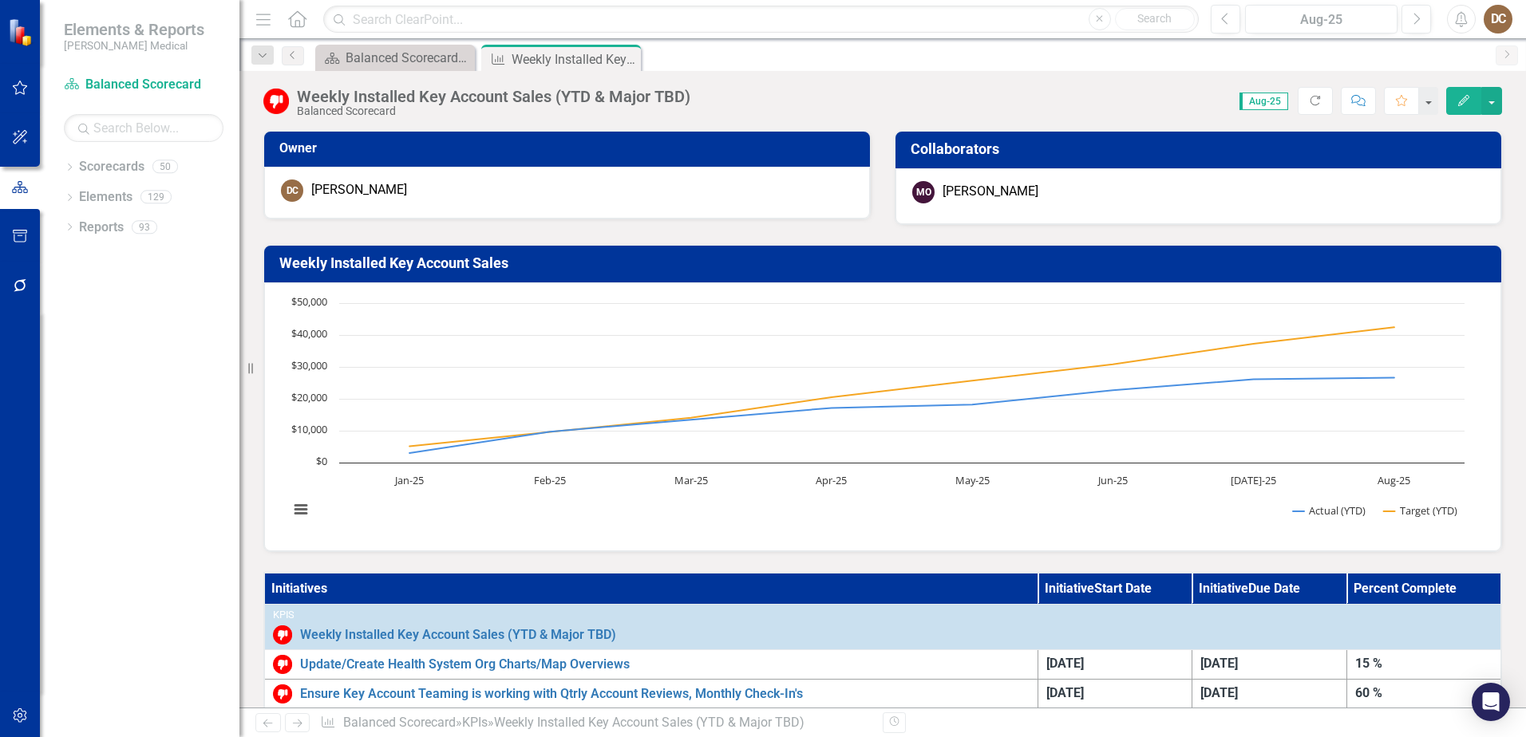
scroll to position [239, 0]
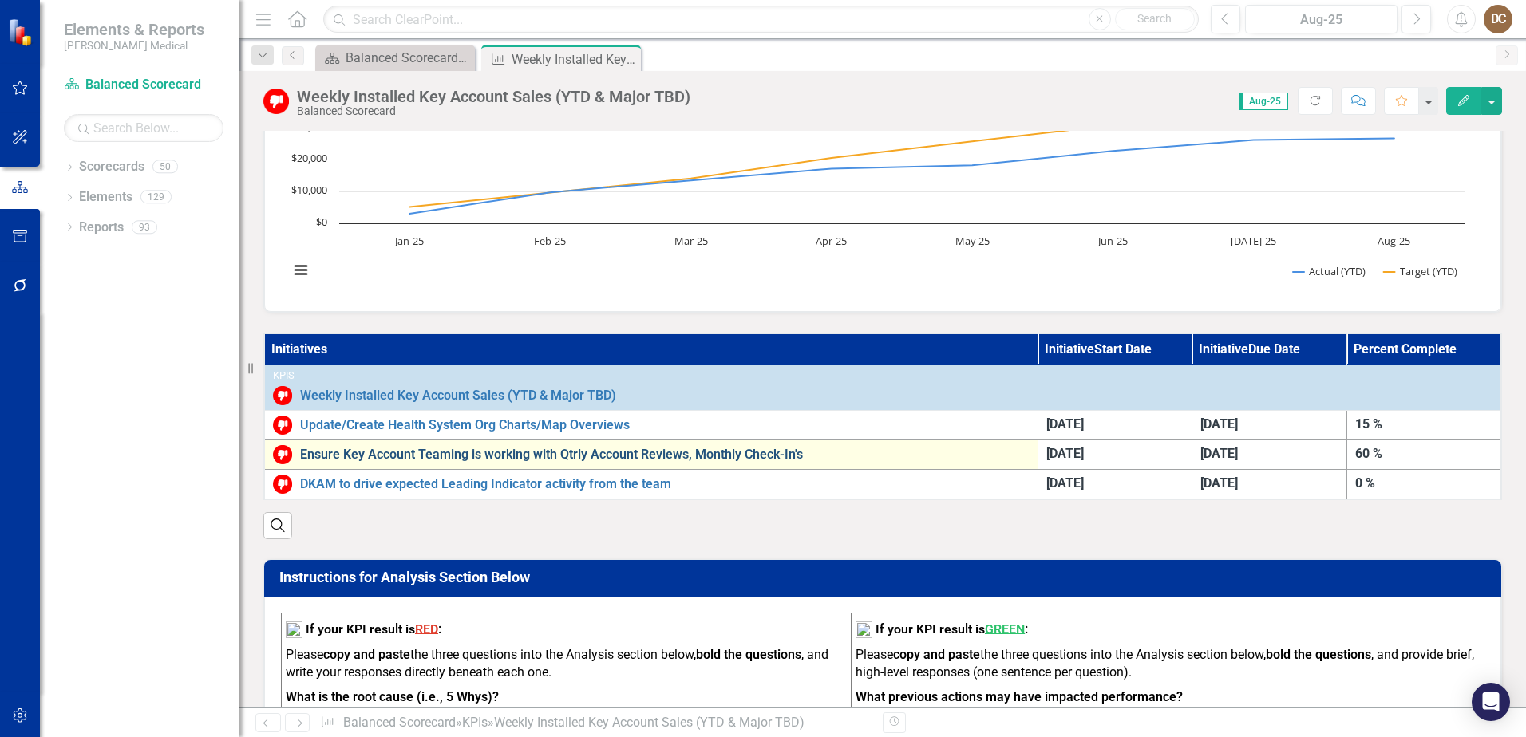
click at [594, 450] on link "Ensure Key Account Teaming is working with Qtrly Account Reviews, Monthly Check…" at bounding box center [665, 455] width 730 height 14
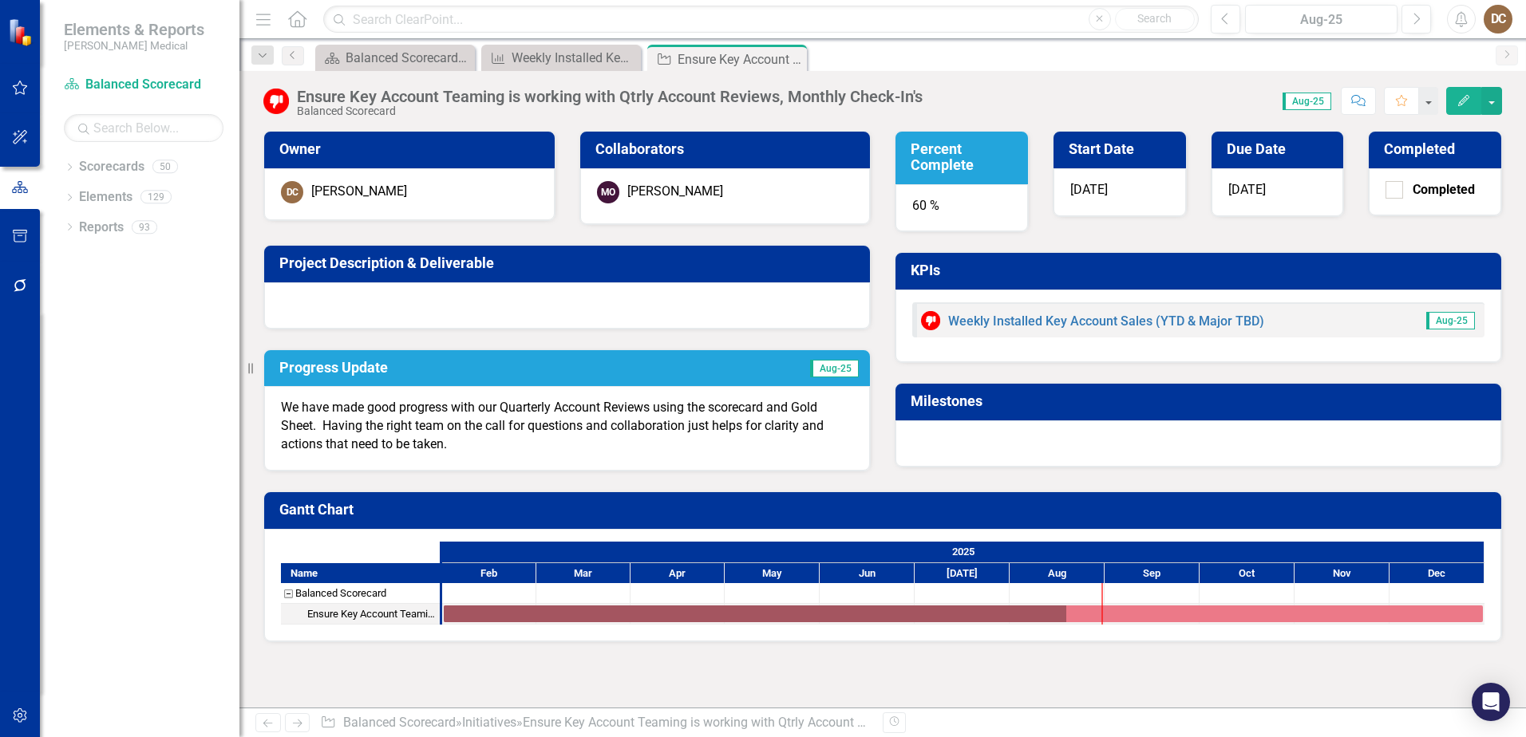
click at [940, 98] on div "Score: 0.00 Aug-25 Completed Comment Favorite Edit" at bounding box center [1216, 100] width 571 height 27
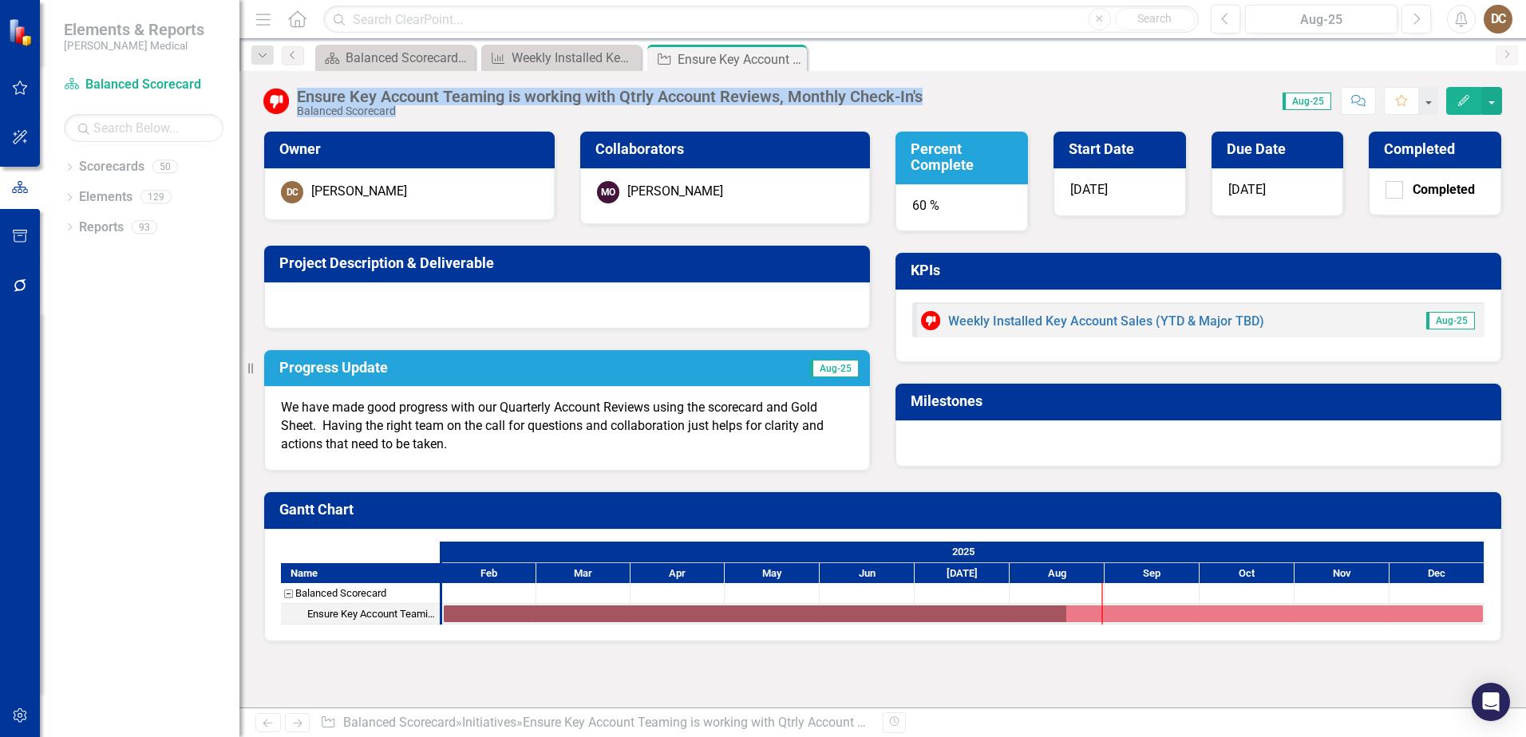
drag, startPoint x: 935, startPoint y: 97, endPoint x: 300, endPoint y: 87, distance: 634.6
click at [300, 87] on div "Ensure Key Account Teaming is working with Qtrly Account Reviews, Monthly Check…" at bounding box center [882, 95] width 1287 height 48
drag, startPoint x: 300, startPoint y: 87, endPoint x: 476, endPoint y: 93, distance: 175.7
copy div "Ensure Key Account Teaming is working with Qtrly Account Reviews, Monthly Check…"
click at [511, 270] on h3 "Project Description & Deliverable" at bounding box center [569, 263] width 581 height 16
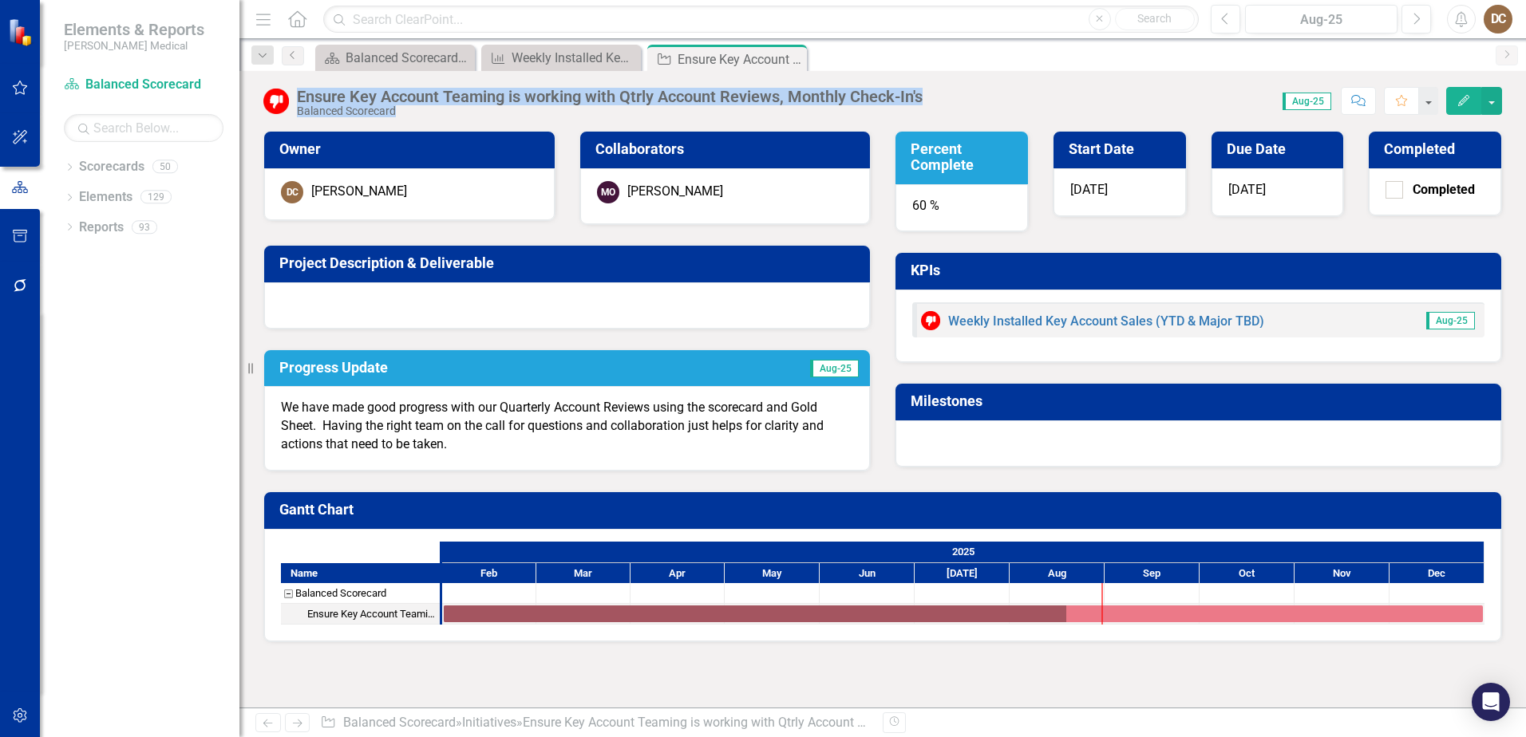
click at [511, 270] on h3 "Project Description & Deliverable" at bounding box center [569, 263] width 581 height 16
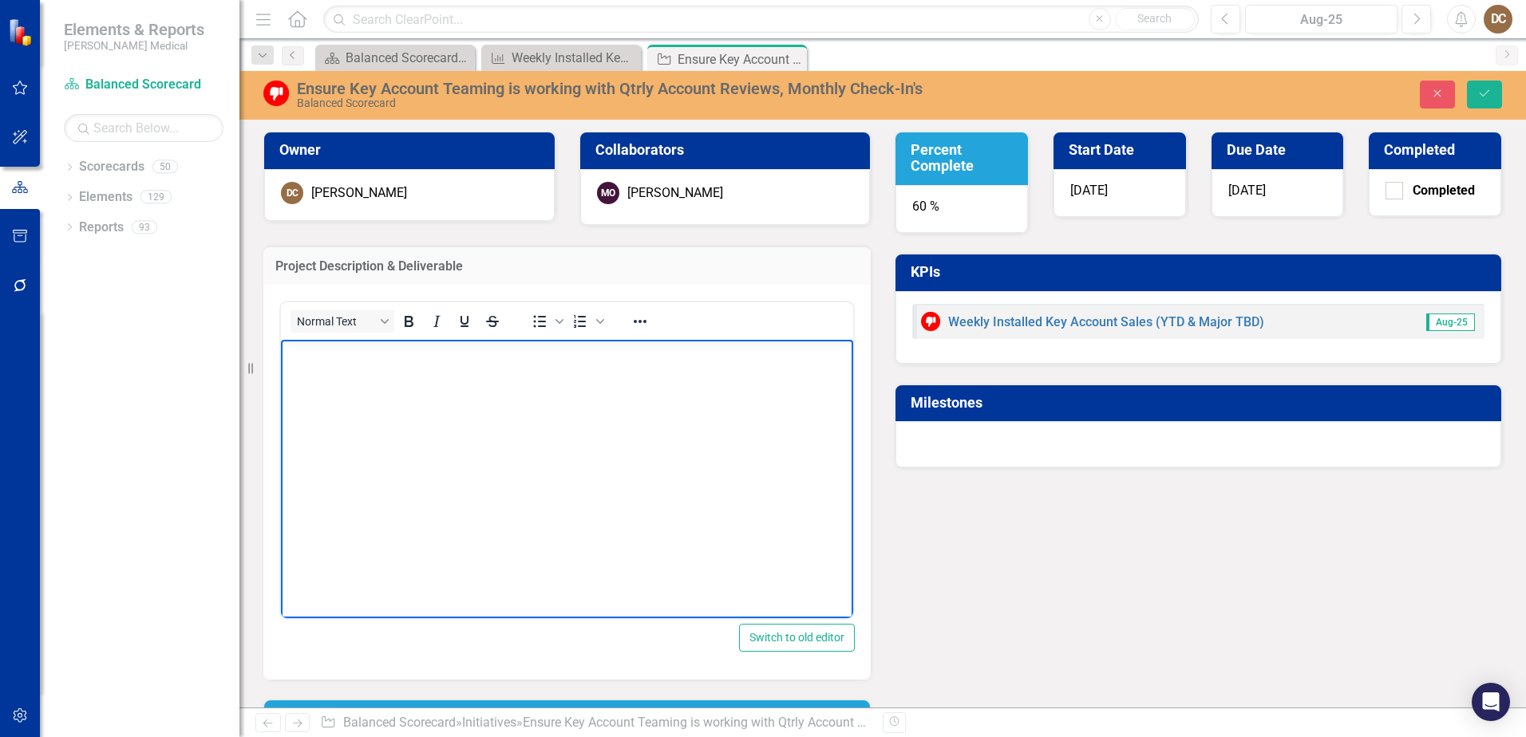
click at [386, 363] on body "Rich Text Area. Press ALT-0 for help." at bounding box center [567, 458] width 572 height 239
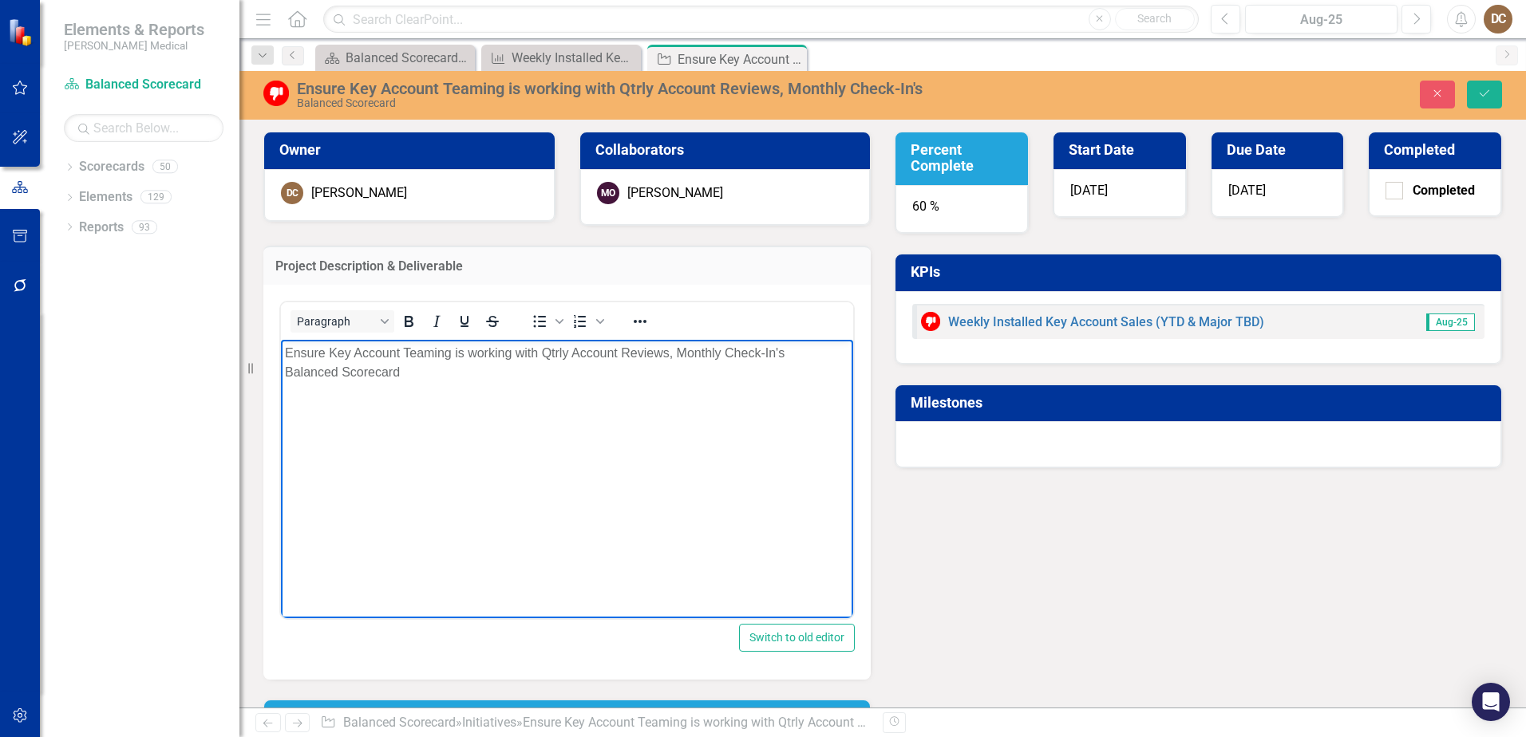
click at [666, 354] on div "Ensure Key Account Teaming is working with Qtrly Account Reviews, Monthly Check…" at bounding box center [567, 352] width 564 height 19
drag, startPoint x: 436, startPoint y: 386, endPoint x: 377, endPoint y: 401, distance: 60.8
click at [281, 391] on html "Ensure Key Account Teaming is working with Qtrly Account Reviews (Gold Sheet Re…" at bounding box center [567, 458] width 572 height 239
click at [334, 376] on div "Ensure Key Account Teaming is working with Qtrly Account Reviews (Gold Sheet Re…" at bounding box center [567, 362] width 564 height 38
click at [1493, 91] on button "Save" at bounding box center [1484, 95] width 35 height 28
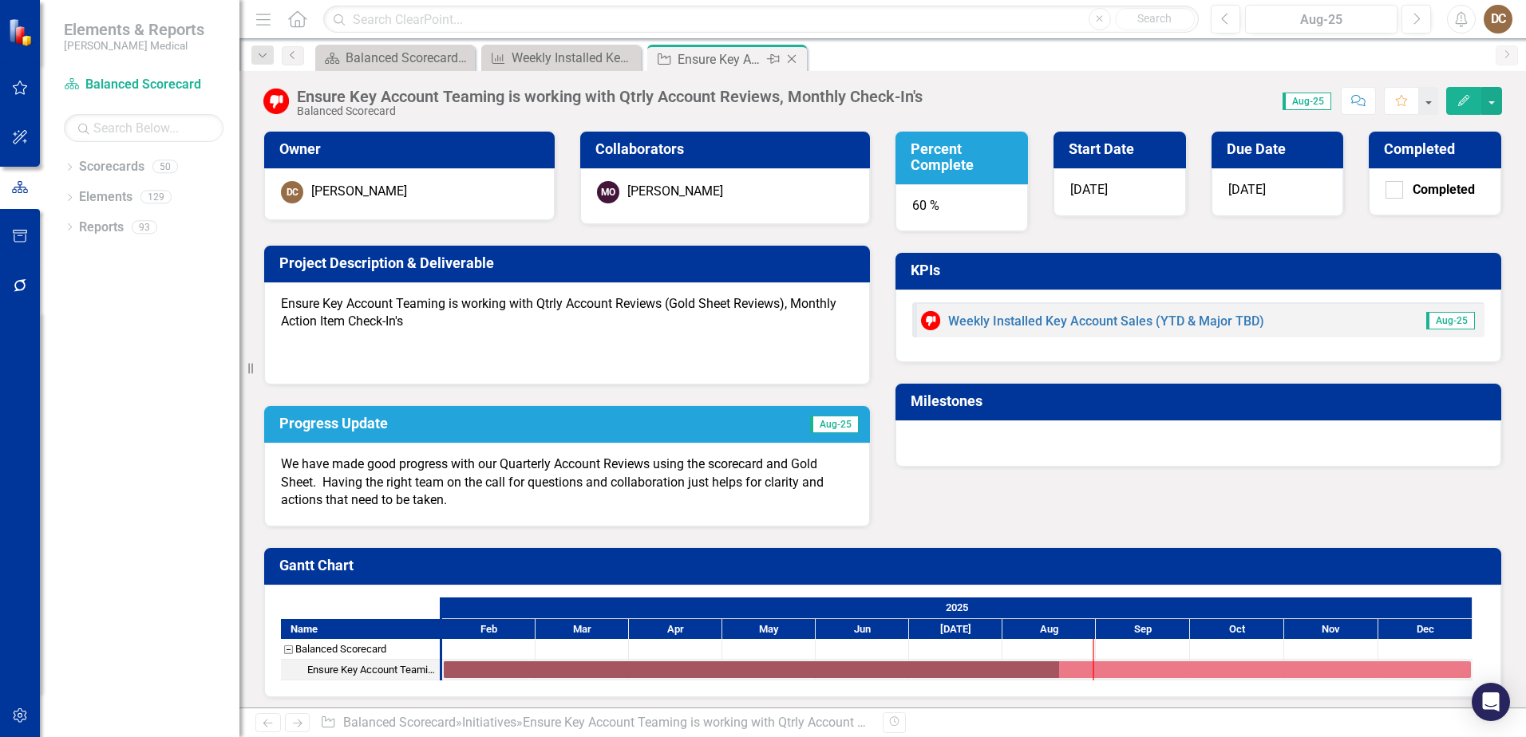
click at [791, 60] on icon at bounding box center [792, 59] width 9 height 9
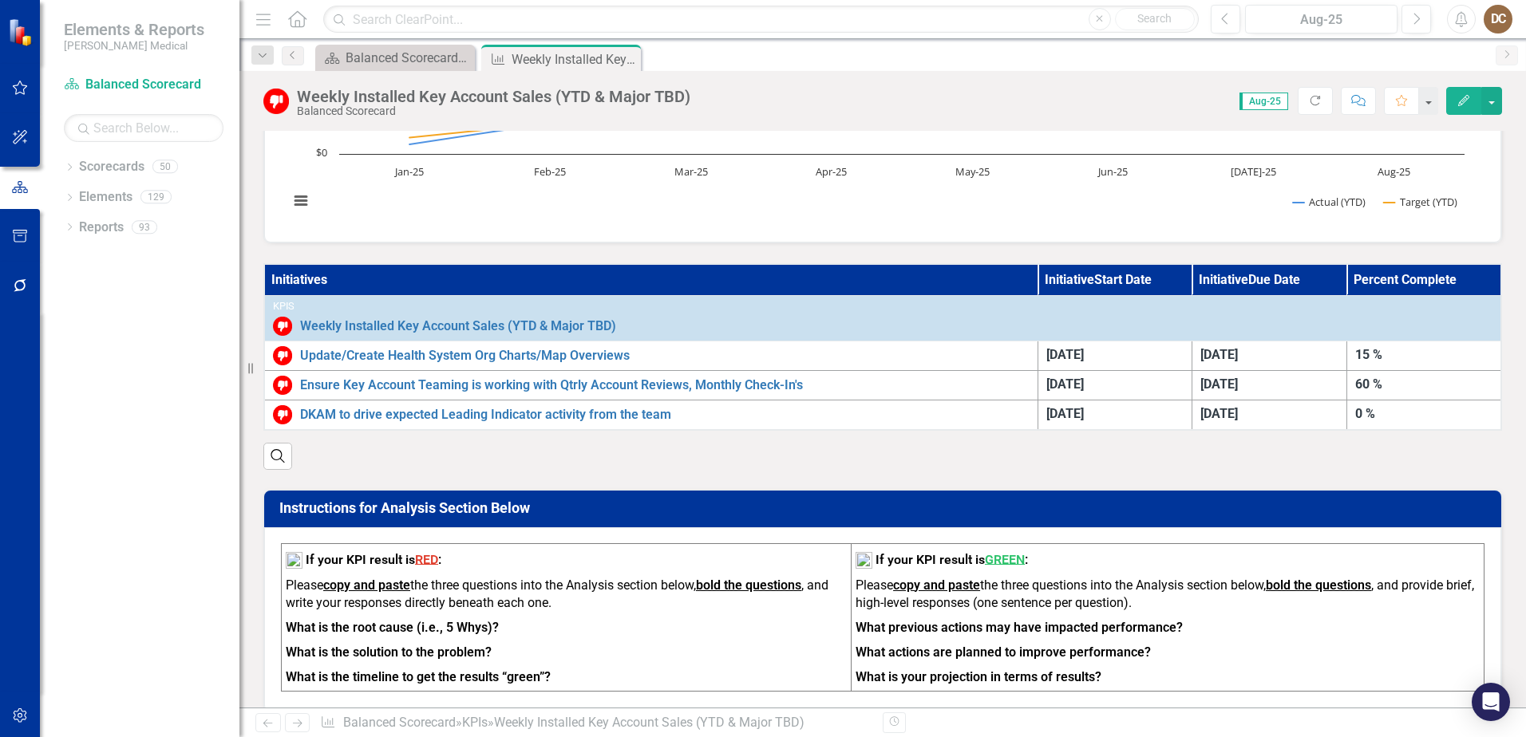
scroll to position [319, 0]
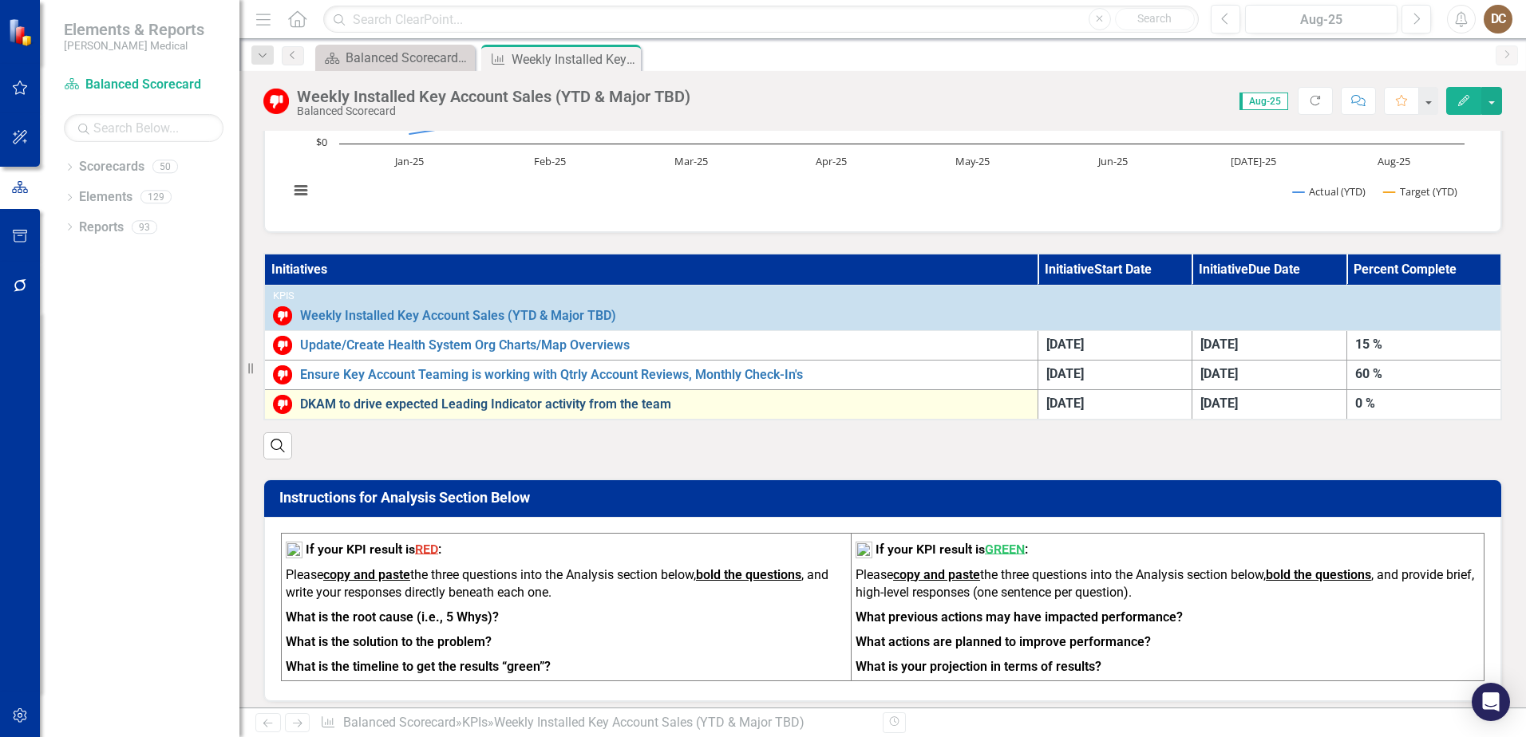
click at [458, 400] on link "DKAM to drive expected Leading Indicator activity from the team" at bounding box center [665, 404] width 730 height 14
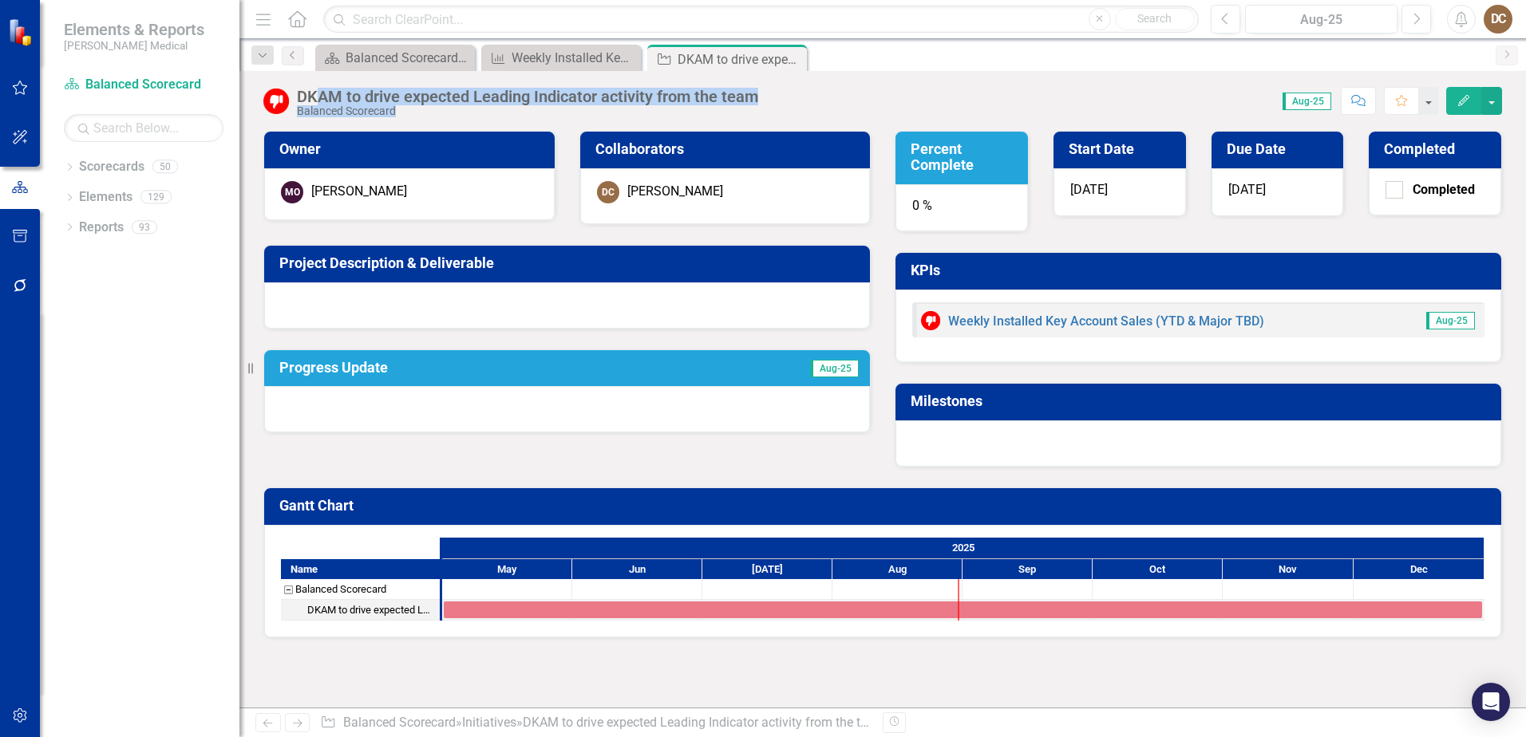
drag, startPoint x: 781, startPoint y: 93, endPoint x: 318, endPoint y: 91, distance: 462.9
click at [318, 91] on div "DKAM to drive expected Leading Indicator activity from the team Balanced Scorec…" at bounding box center [882, 95] width 1287 height 48
drag, startPoint x: 318, startPoint y: 91, endPoint x: 460, endPoint y: 105, distance: 142.7
click at [436, 108] on div "Balanced Scorecard" at bounding box center [527, 111] width 461 height 12
drag, startPoint x: 698, startPoint y: 93, endPoint x: 292, endPoint y: 96, distance: 405.5
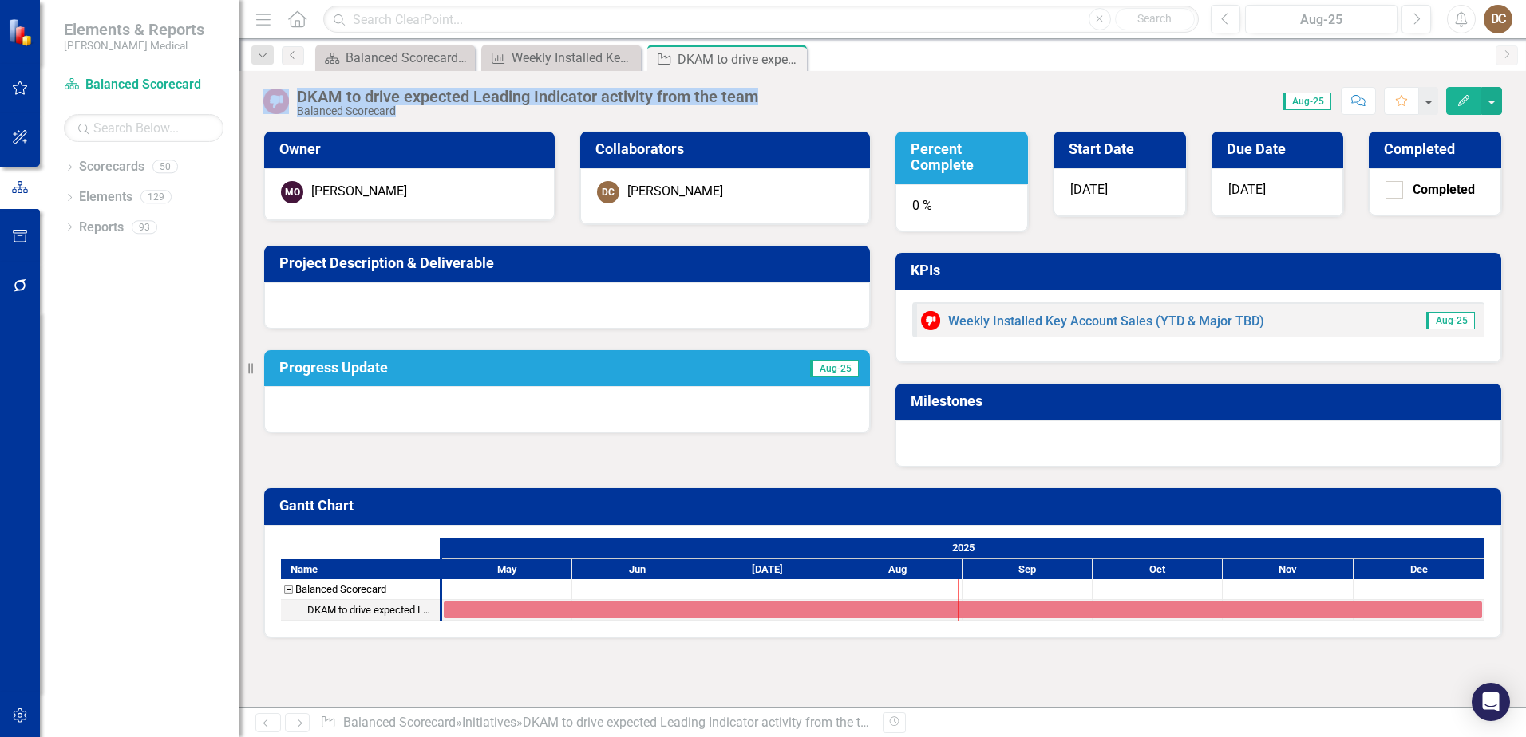
click at [292, 96] on div "DKAM to drive expected Leading Indicator activity from the team Balanced Scorec…" at bounding box center [882, 95] width 1287 height 48
drag, startPoint x: 292, startPoint y: 96, endPoint x: 478, endPoint y: 98, distance: 186.0
copy div "DKAM to drive expected Leading Indicator activity from the team Balanced Scorec…"
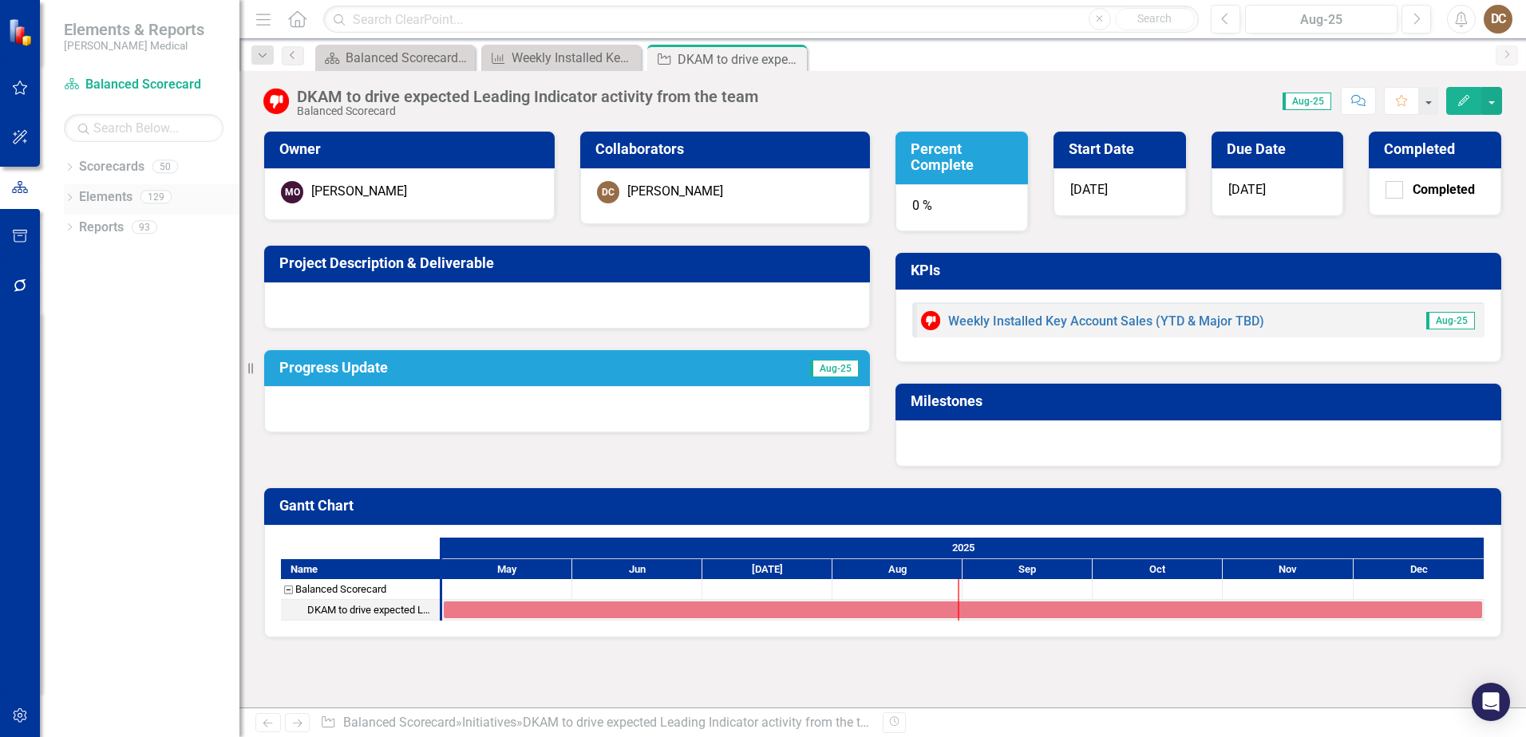
click at [69, 199] on icon "Dropdown" at bounding box center [69, 199] width 11 height 9
click at [115, 287] on link "Initiative Initiatives" at bounding box center [101, 288] width 77 height 18
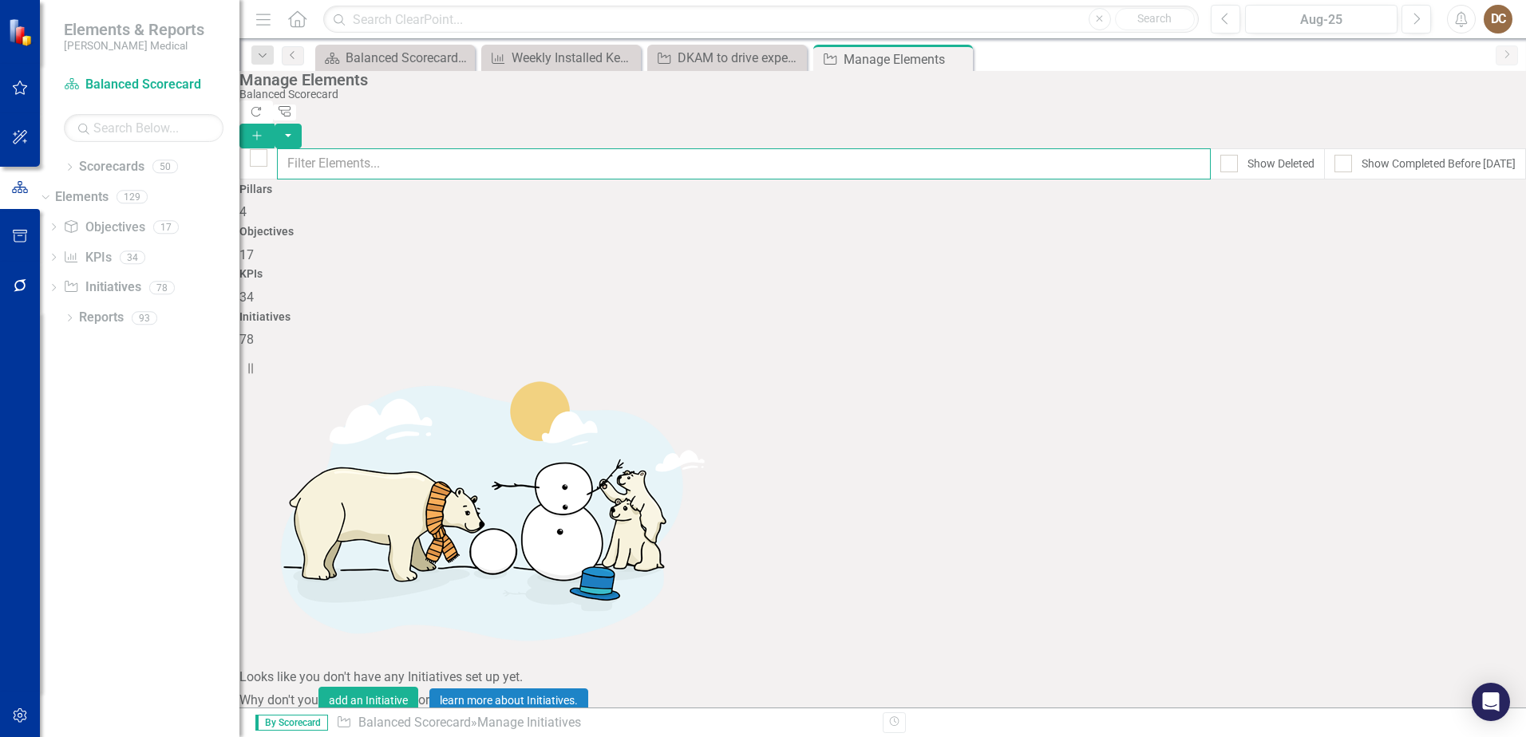
click at [495, 151] on input "text" at bounding box center [744, 163] width 934 height 31
paste input "DKAM to drive expected Leading Indicator activity from the team Balanced Scorec…"
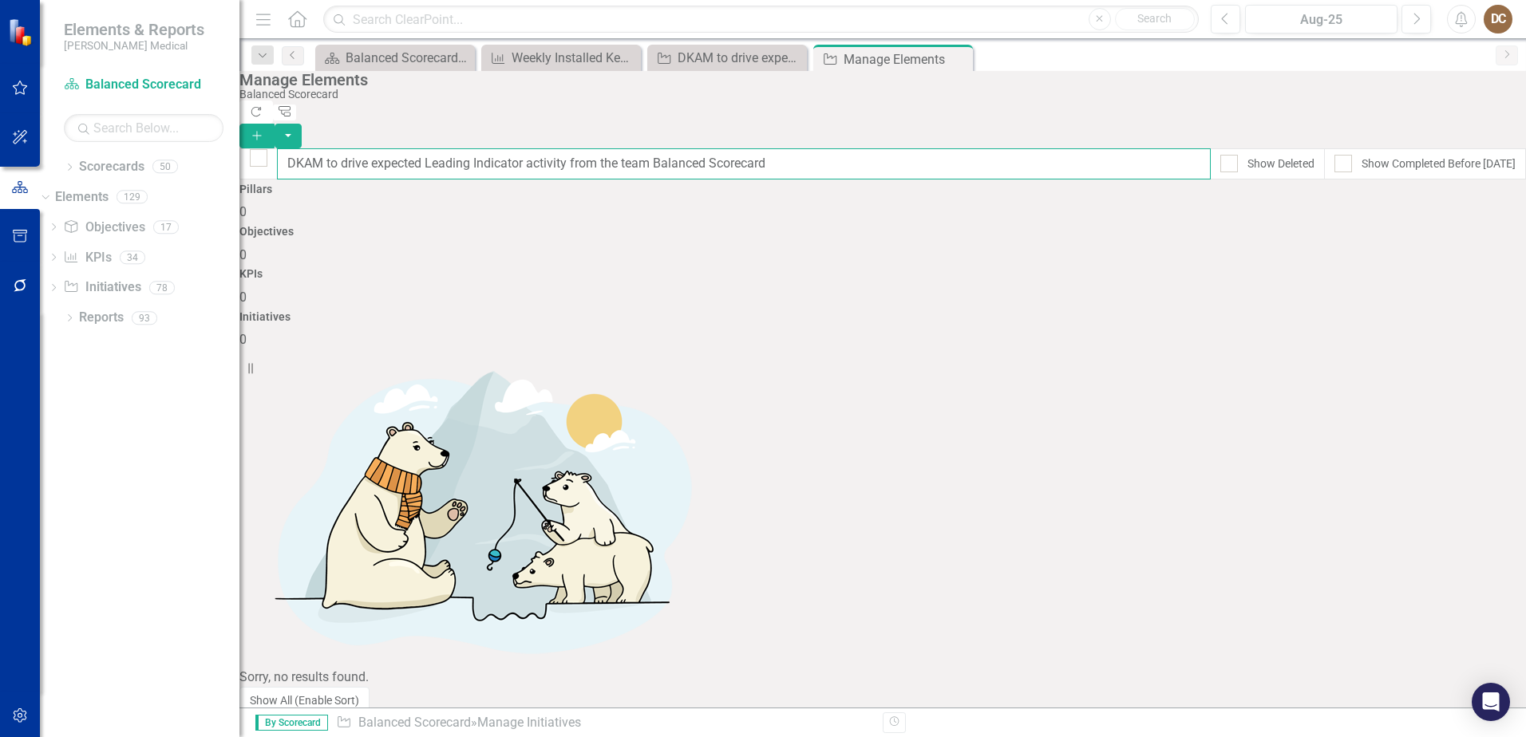
type input "DKAM to drive expected Leading Indicator activity from the team Balanced Scorec…"
drag, startPoint x: 326, startPoint y: 156, endPoint x: 342, endPoint y: 145, distance: 19.5
click at [327, 156] on input "DKAM to drive expected Leading Indicator activity from the team Balanced Scorec…" at bounding box center [744, 163] width 934 height 31
click at [454, 424] on div "Sorry, no results found." at bounding box center [882, 519] width 1287 height 338
click at [830, 148] on input "DKAM to drive expected Leading Indicator activity from the team Balanced Scorec…" at bounding box center [744, 163] width 934 height 31
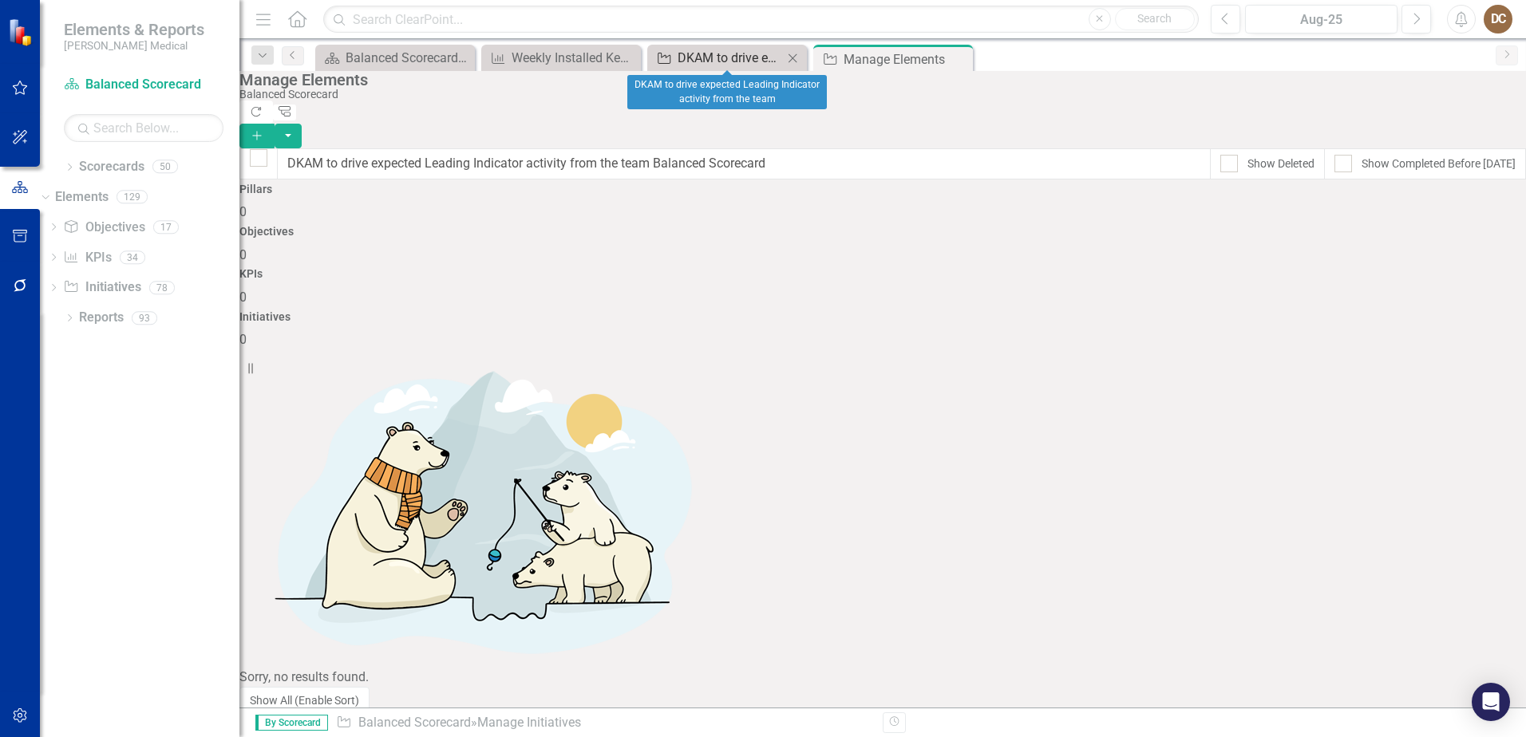
click at [736, 58] on div "DKAM to drive expected Leading Indicator activity from the team" at bounding box center [730, 58] width 105 height 20
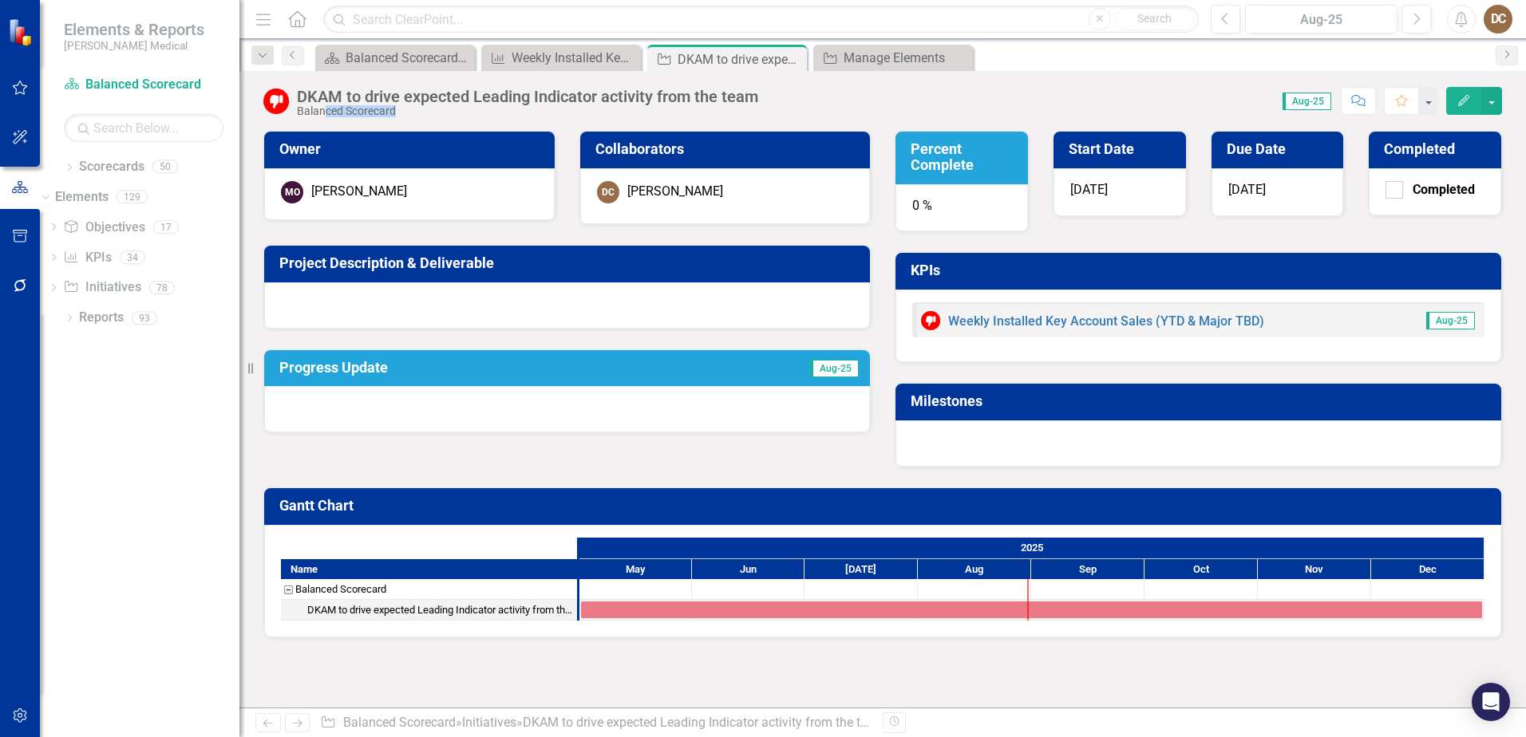
drag, startPoint x: 761, startPoint y: 97, endPoint x: 327, endPoint y: 105, distance: 433.5
click at [327, 105] on div "DKAM to drive expected Leading Indicator activity from the team Balanced Scorec…" at bounding box center [882, 95] width 1287 height 48
drag, startPoint x: 327, startPoint y: 105, endPoint x: 310, endPoint y: 106, distance: 16.8
click at [310, 106] on div "Balanced Scorecard" at bounding box center [527, 111] width 461 height 12
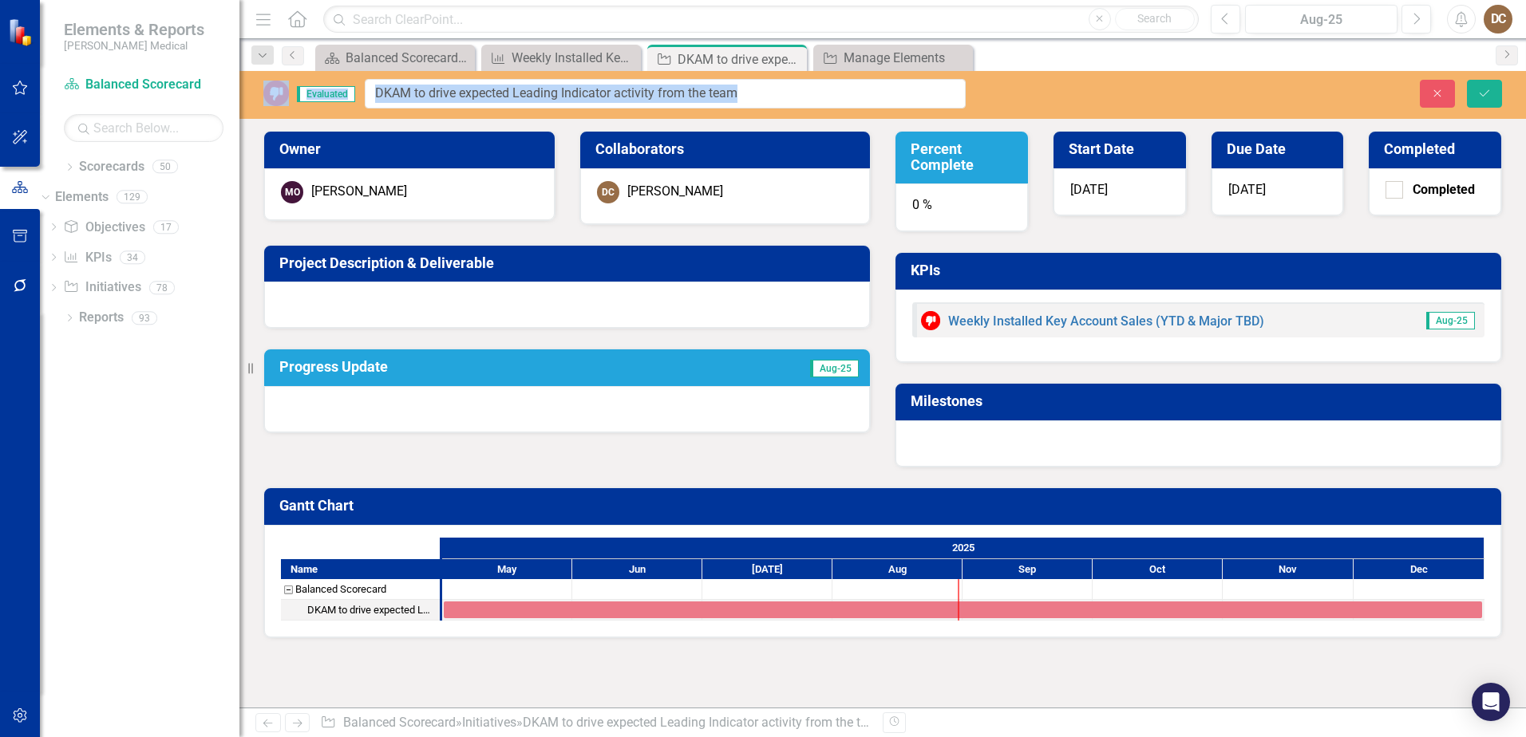
drag, startPoint x: 297, startPoint y: 97, endPoint x: 730, endPoint y: 96, distance: 432.6
click at [773, 100] on input "DKAM to drive expected Leading Indicator activity from the team" at bounding box center [665, 94] width 601 height 30
drag, startPoint x: 768, startPoint y: 96, endPoint x: 368, endPoint y: 109, distance: 400.1
click at [368, 109] on div "Evaluated DKAM to drive expected Leading Indicator activity from the team Close…" at bounding box center [882, 95] width 1287 height 48
click at [904, 57] on div "Manage Elements" at bounding box center [896, 58] width 105 height 20
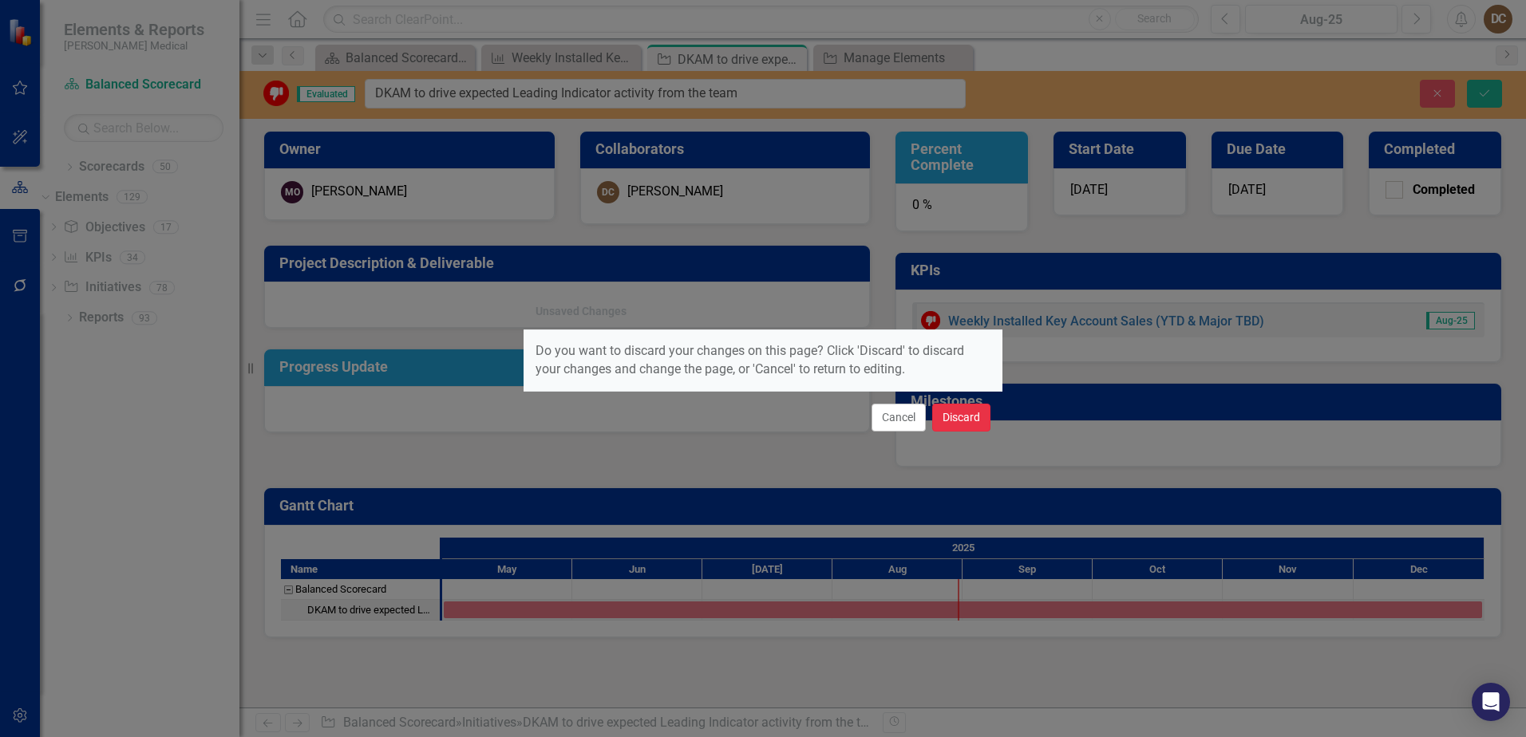
click at [965, 419] on button "Discard" at bounding box center [961, 418] width 58 height 28
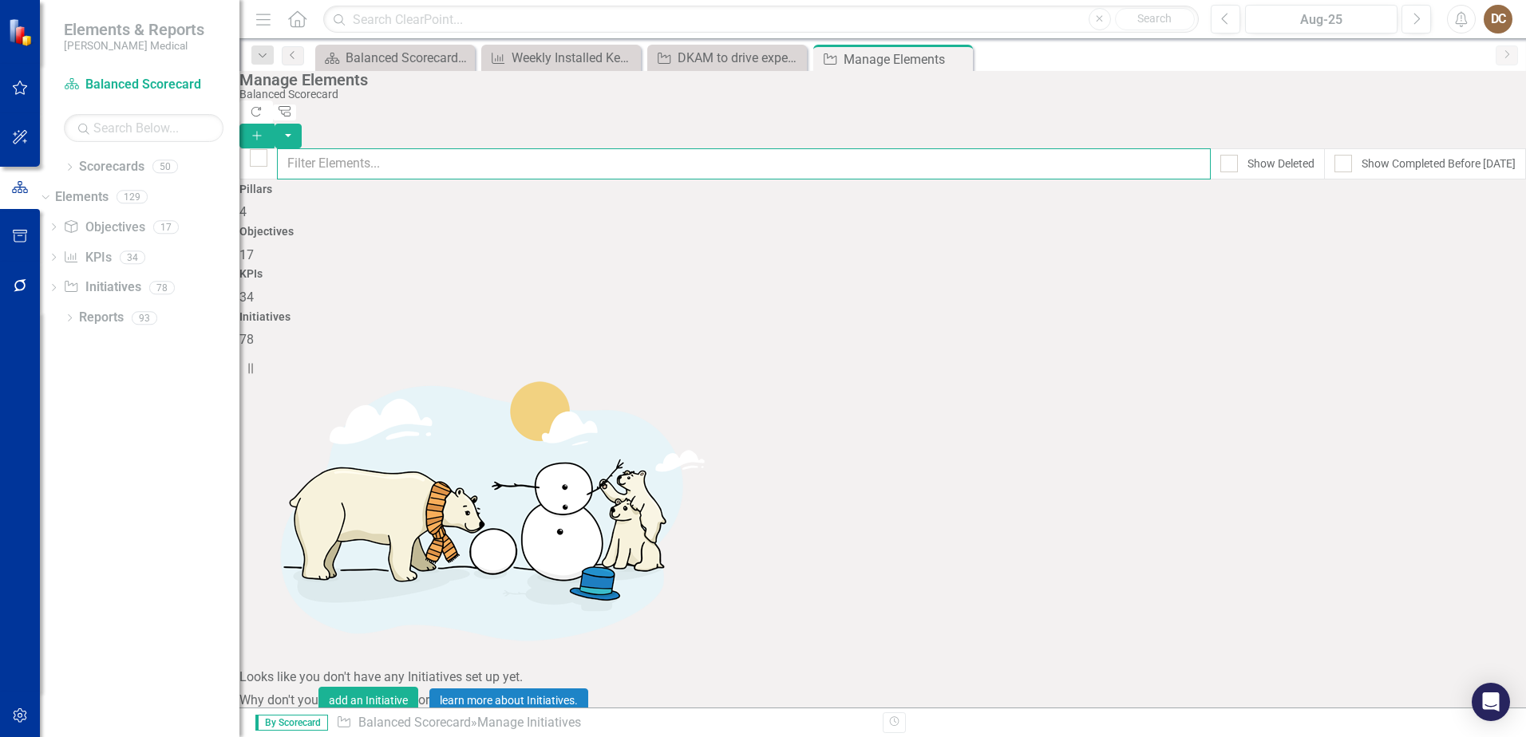
click at [385, 149] on input "text" at bounding box center [744, 163] width 934 height 31
type input "DK"
click at [1448, 423] on link "Trash Delete Initiative" at bounding box center [1417, 424] width 143 height 30
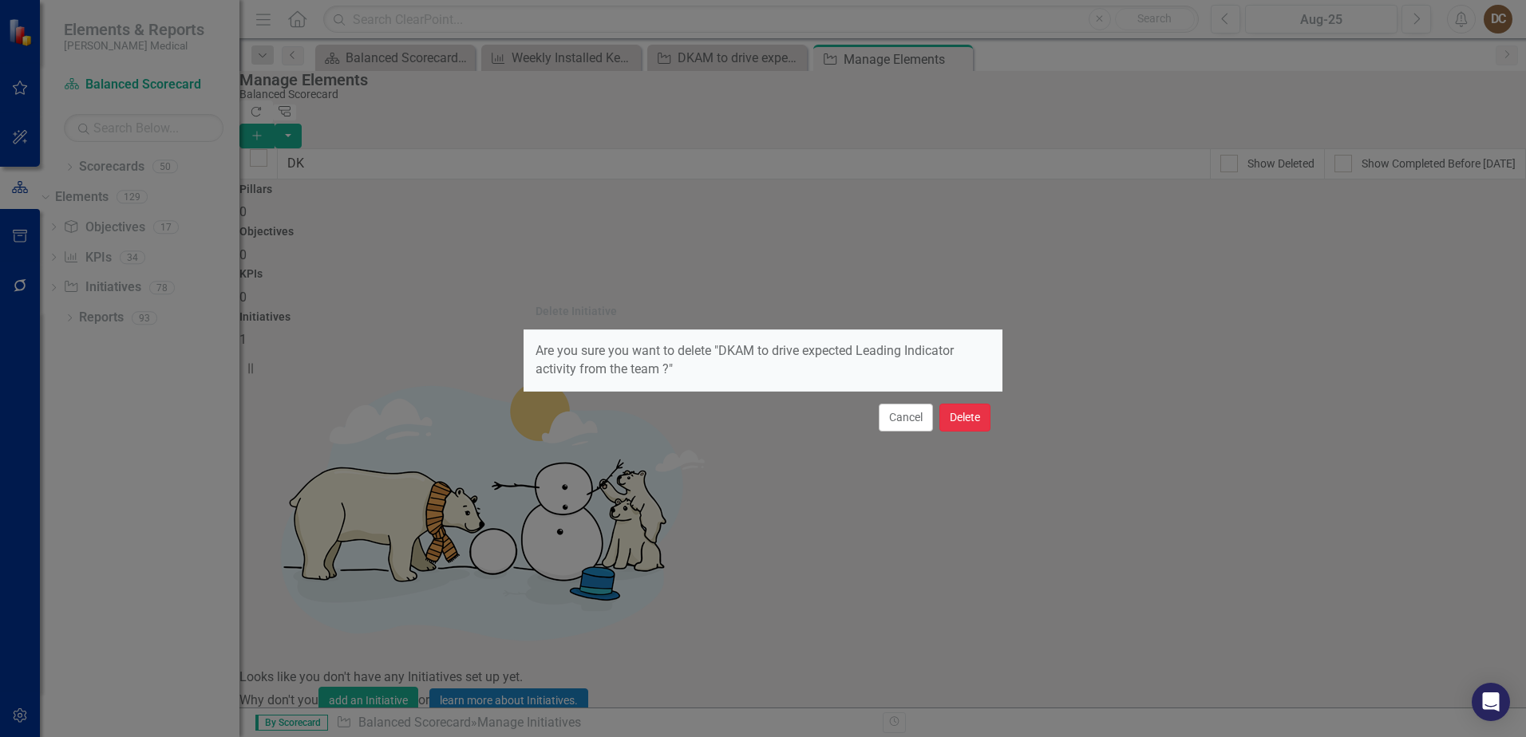
click at [966, 416] on button "Delete" at bounding box center [964, 418] width 51 height 28
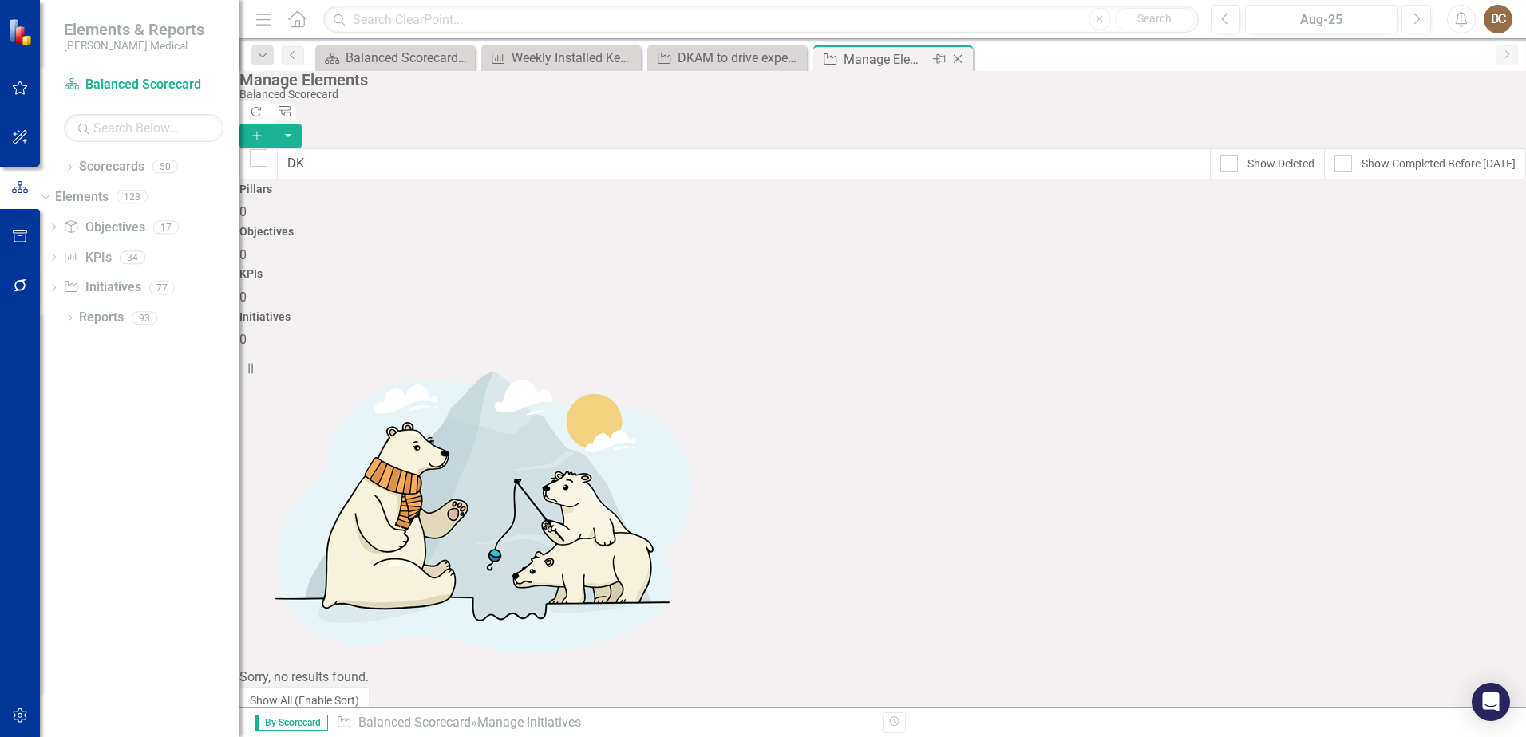
click at [959, 60] on icon "Close" at bounding box center [958, 59] width 16 height 13
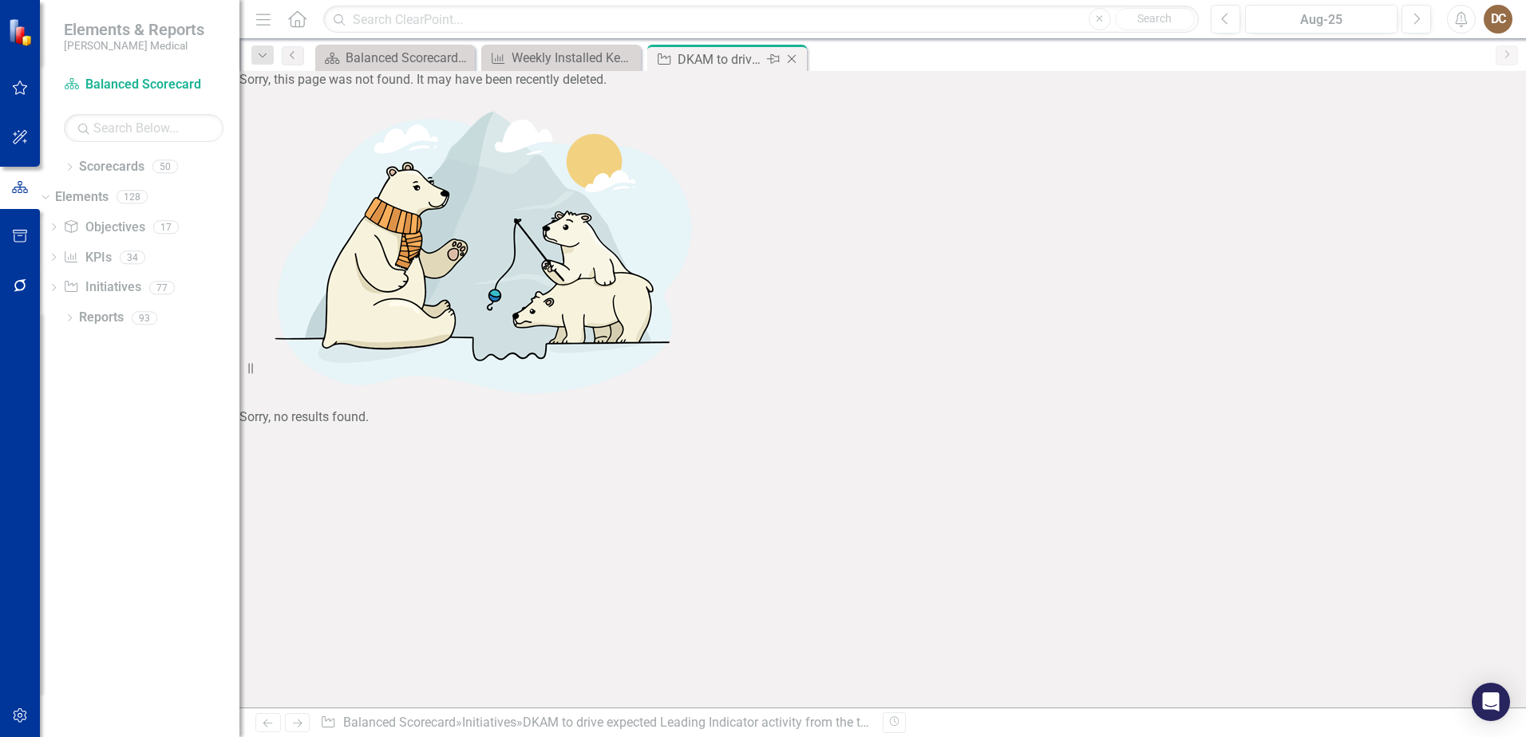
click at [793, 59] on icon "Close" at bounding box center [792, 59] width 16 height 13
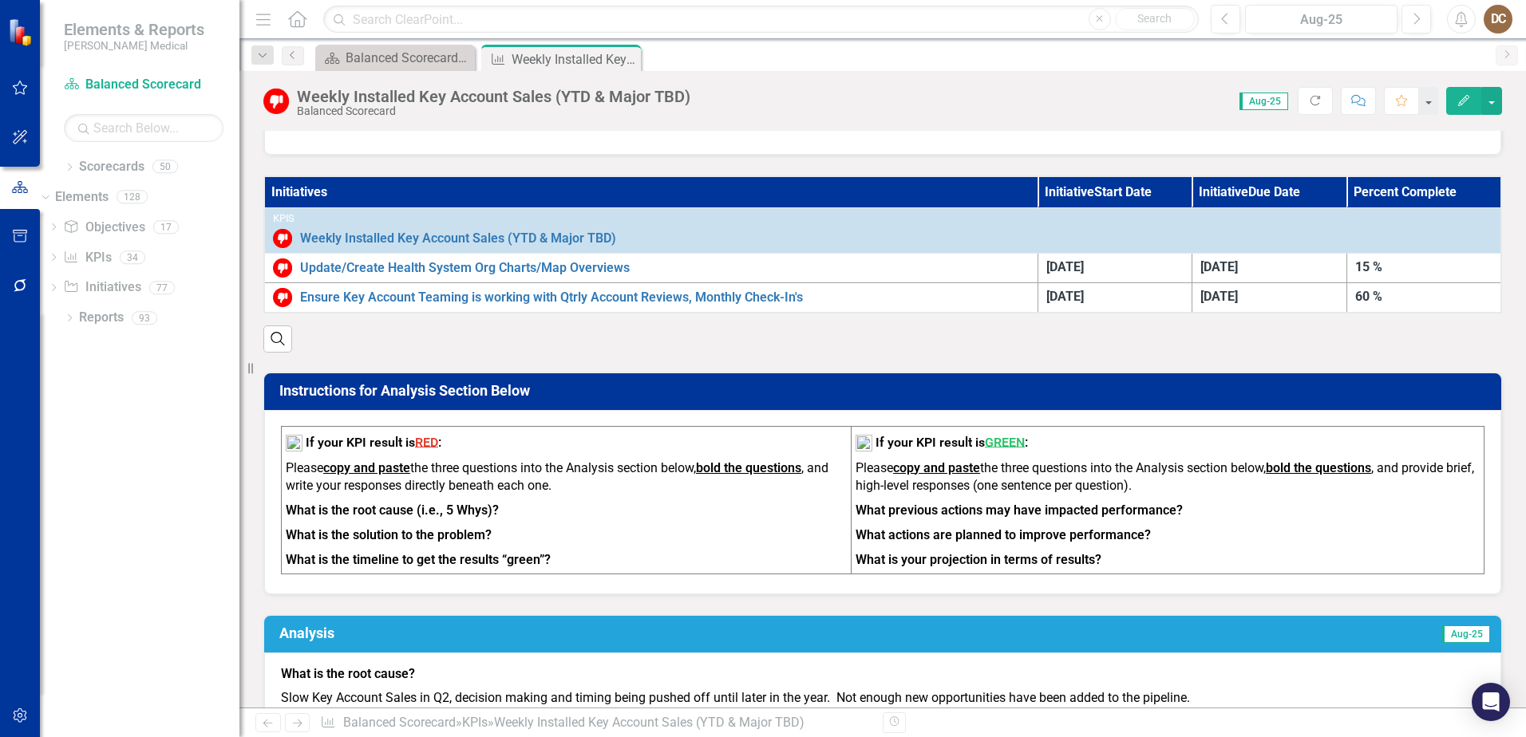
scroll to position [319, 0]
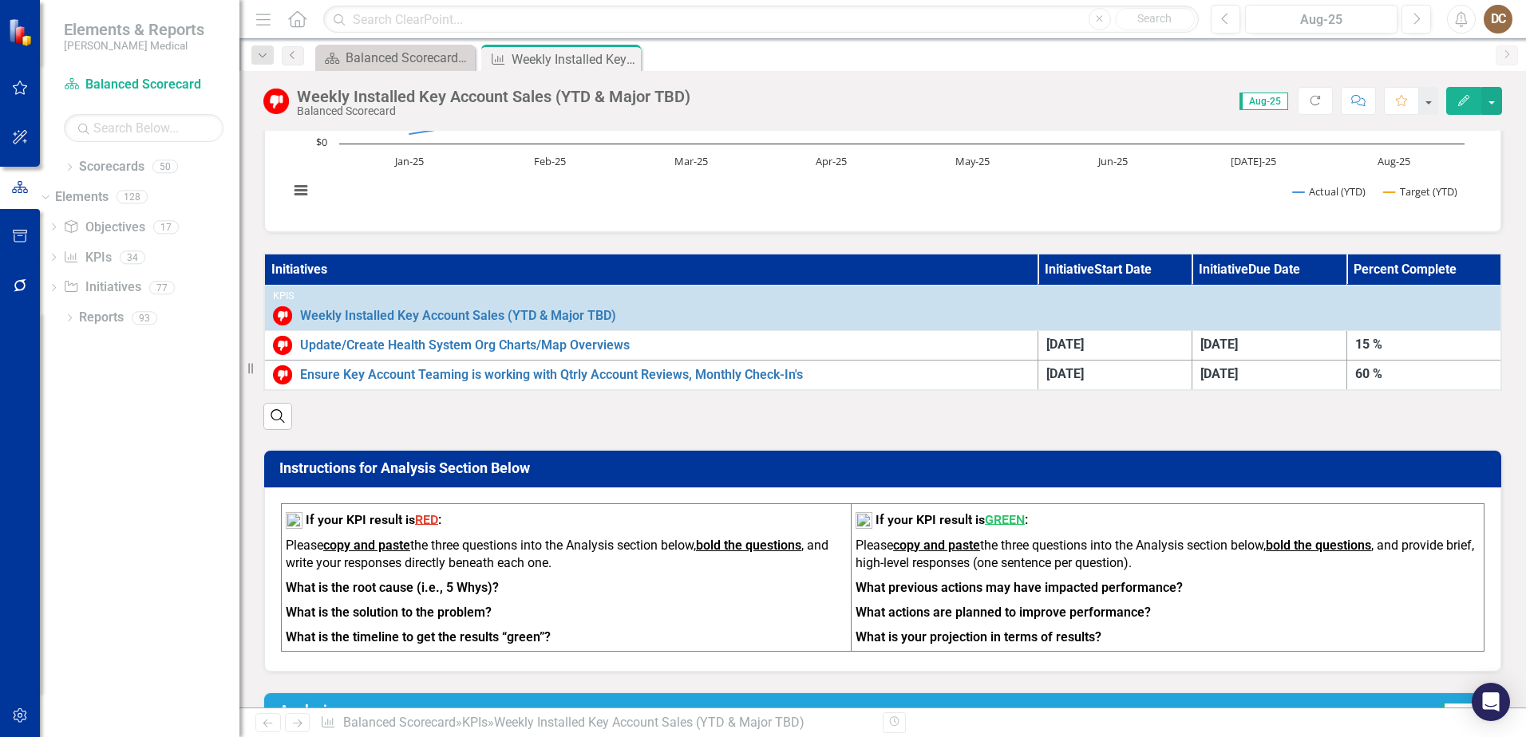
click at [850, 427] on div "Search" at bounding box center [882, 410] width 1239 height 39
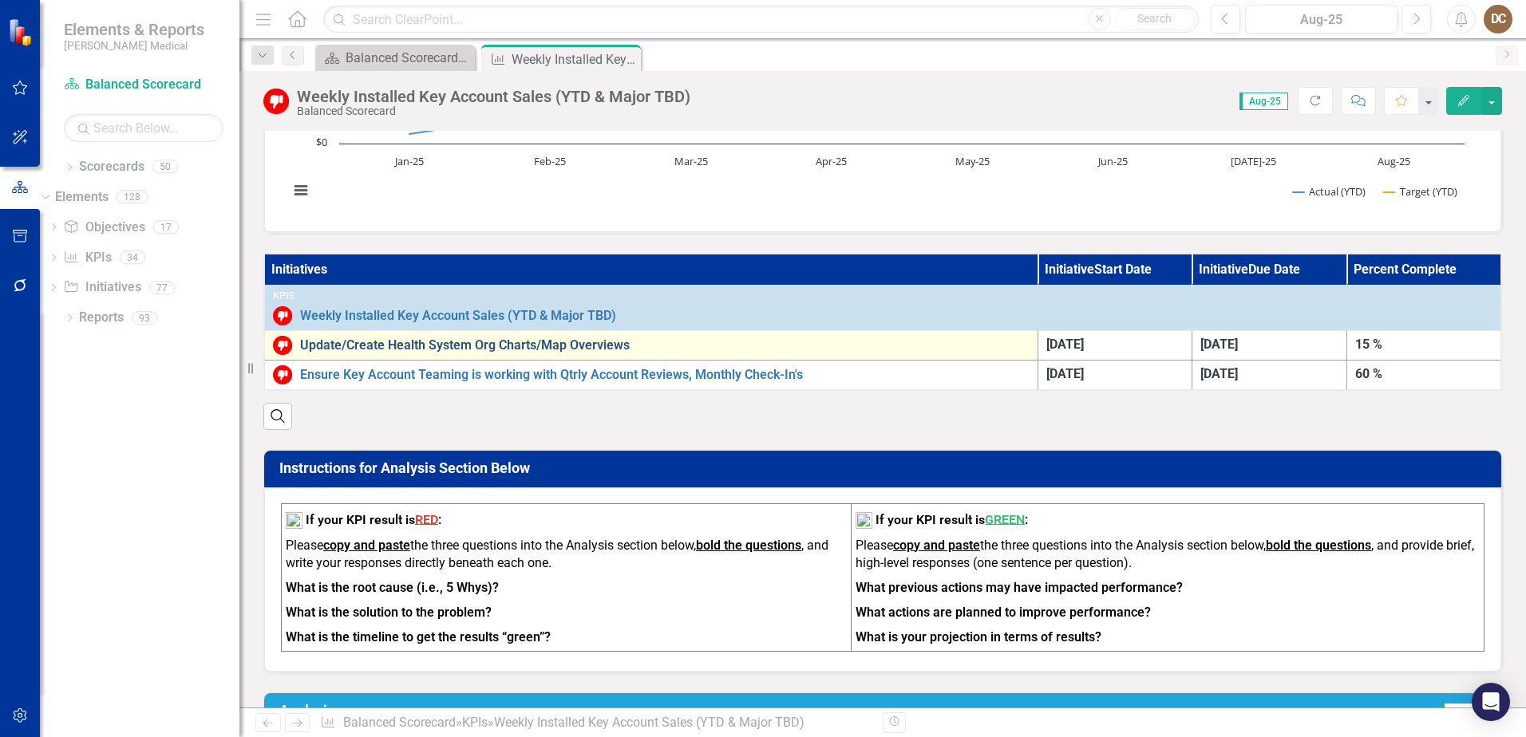
click at [515, 346] on link "Update/Create Health System Org Charts/Map Overviews" at bounding box center [665, 345] width 730 height 14
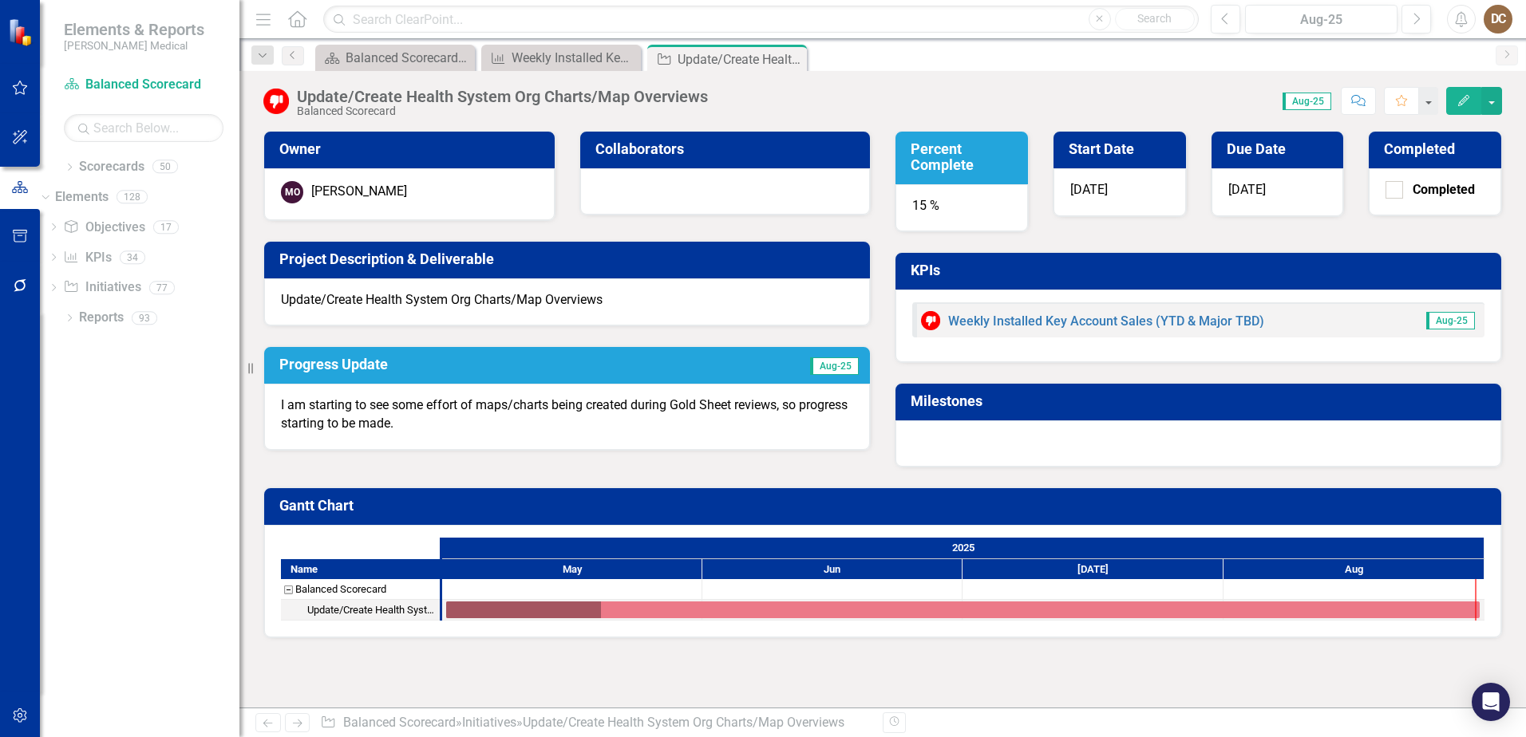
click at [717, 94] on div "Score: 0.00 Aug-25 Completed Comment Favorite Edit" at bounding box center [1109, 100] width 786 height 27
click at [706, 96] on div "Update/Create Health System Org Charts/Map Overviews" at bounding box center [502, 97] width 411 height 18
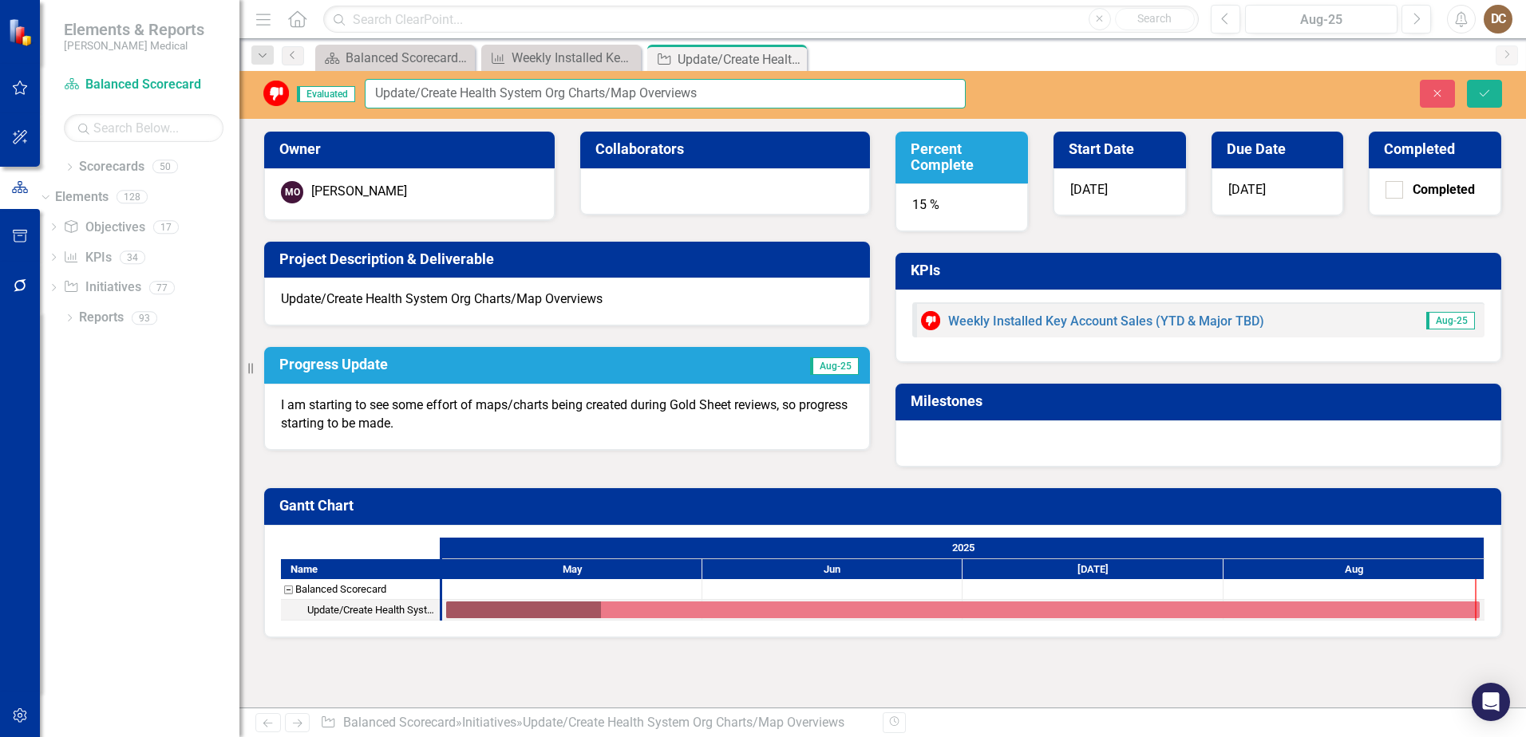
click at [753, 96] on input "Update/Create Health System Org Charts/Map Overviews" at bounding box center [665, 94] width 601 height 30
type input "Update/Create Health System Org Charts/Map Overviews for All Health Systems"
click at [1488, 91] on icon "submit" at bounding box center [1485, 92] width 10 height 6
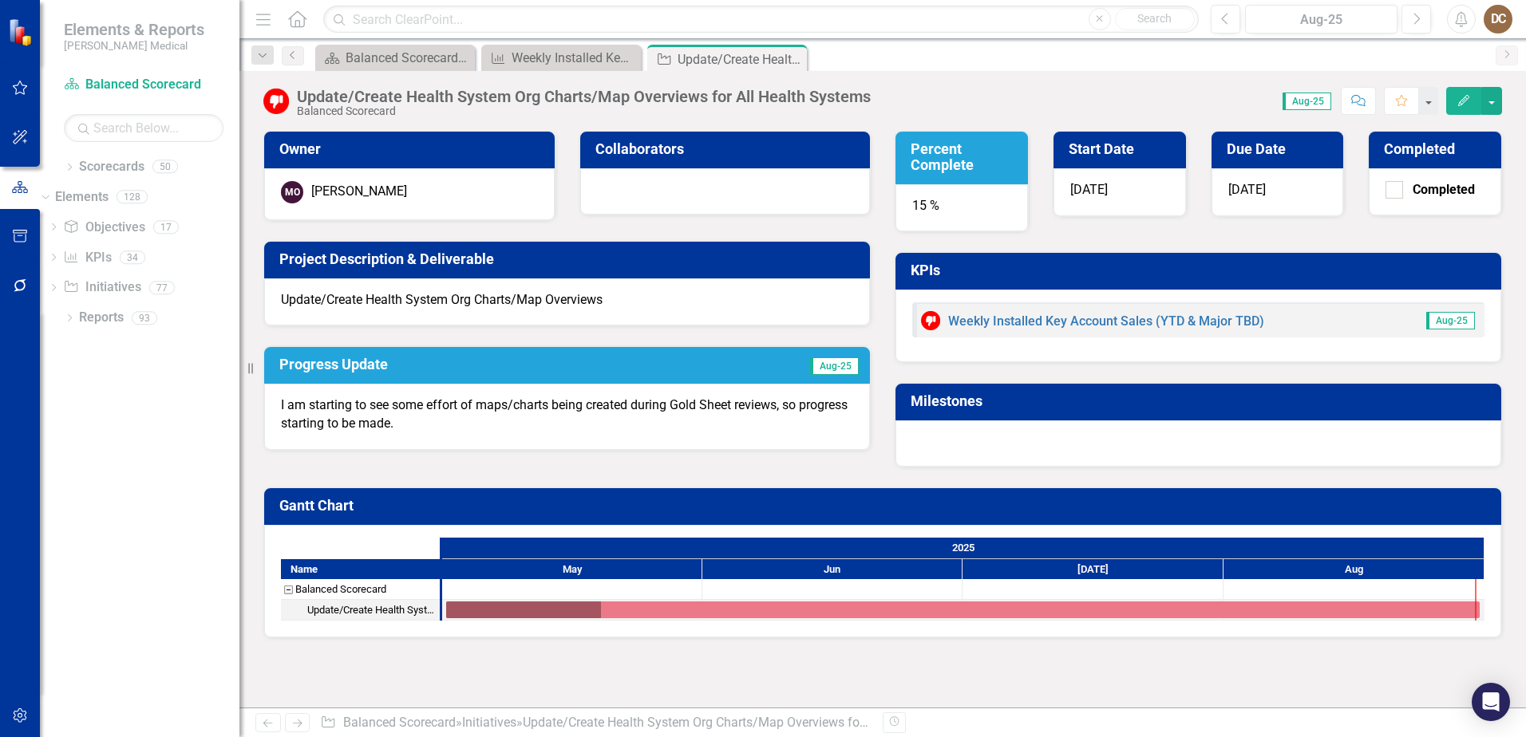
click at [1275, 196] on div "8/31/25" at bounding box center [1278, 192] width 132 height 48
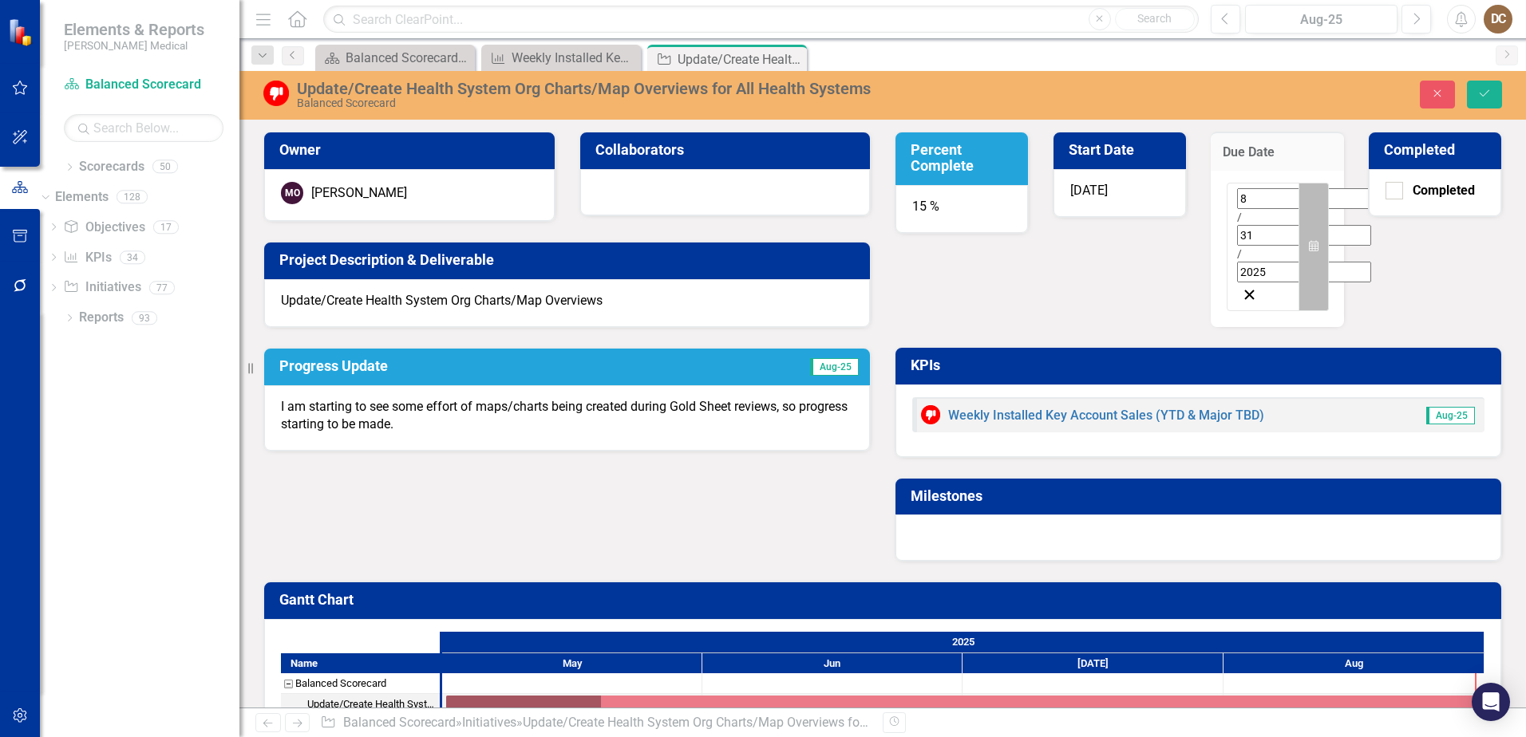
click at [1316, 241] on icon "Calendar" at bounding box center [1314, 246] width 10 height 11
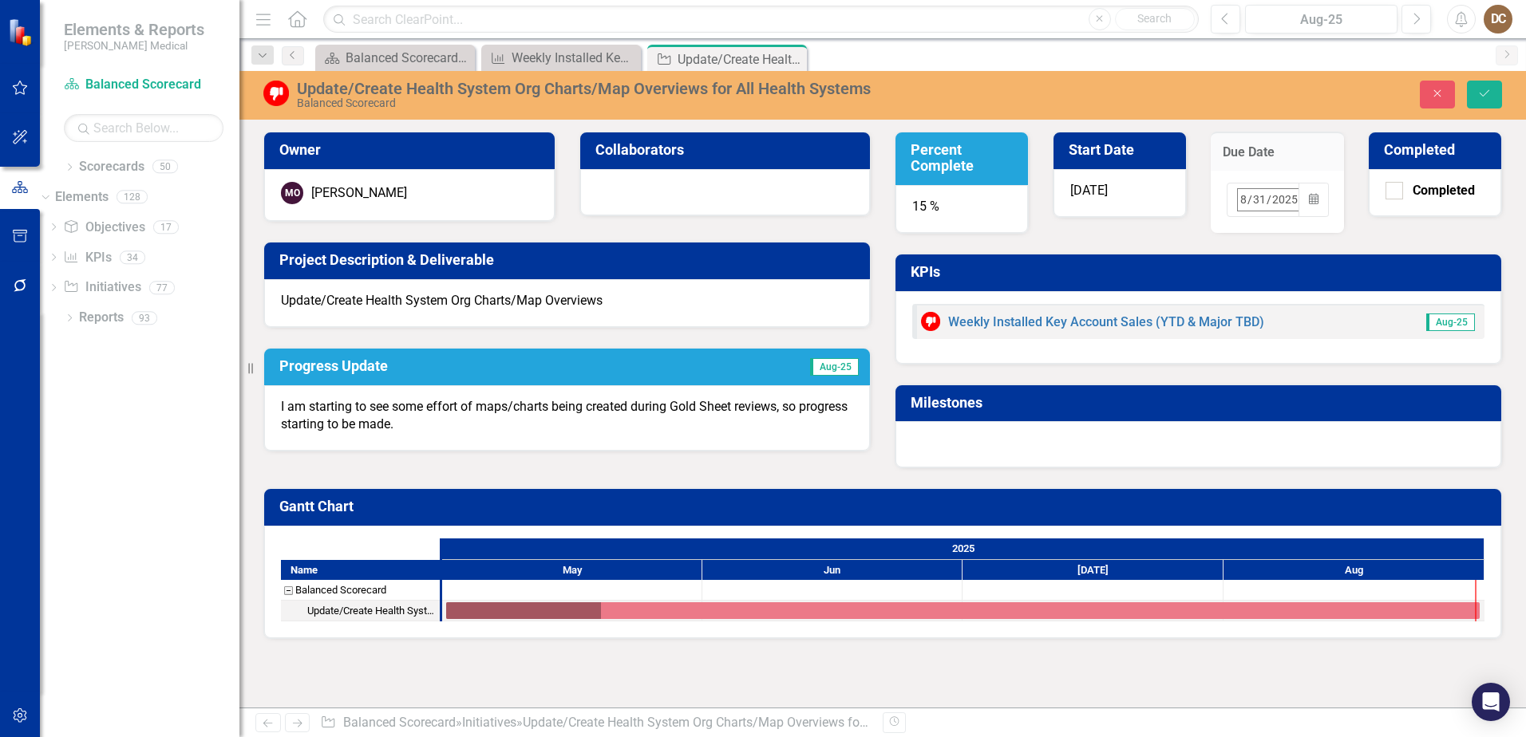
click at [1436, 237] on button "›" at bounding box center [1453, 234] width 35 height 35
click at [1347, 401] on button "31" at bounding box center [1367, 413] width 40 height 29
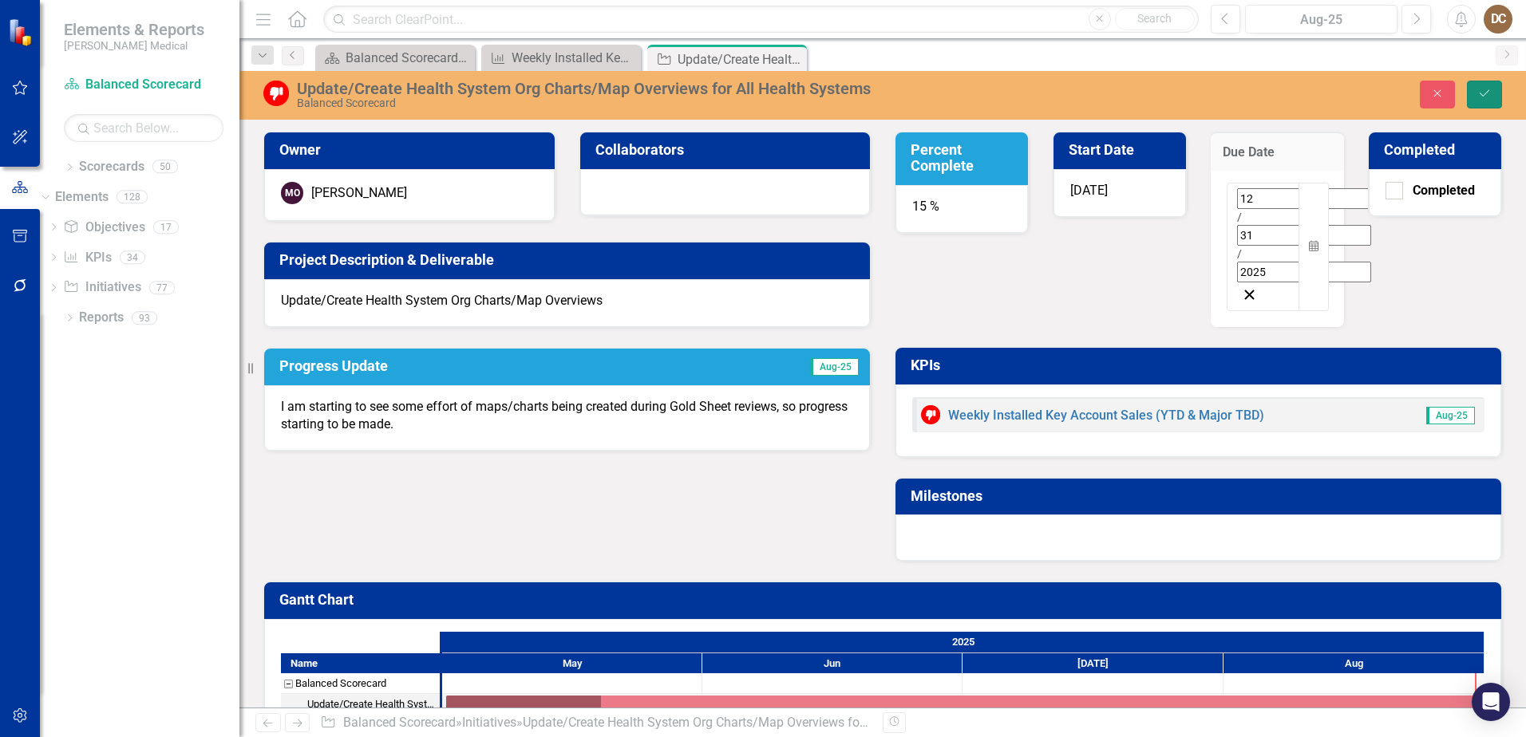
click at [1485, 87] on button "Save" at bounding box center [1484, 95] width 35 height 28
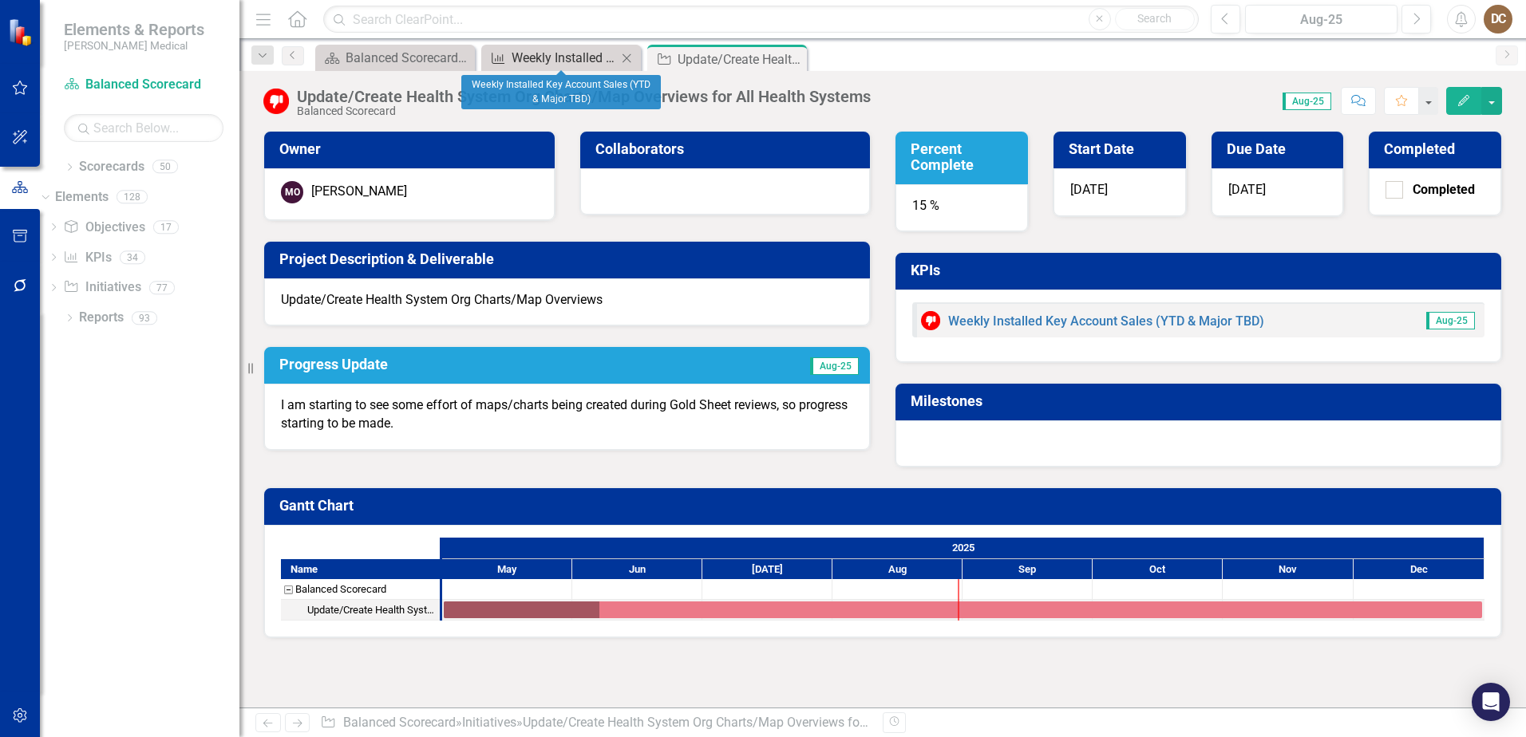
click at [575, 61] on div "Weekly Installed Key Account Sales (YTD & Major TBD)" at bounding box center [564, 58] width 105 height 20
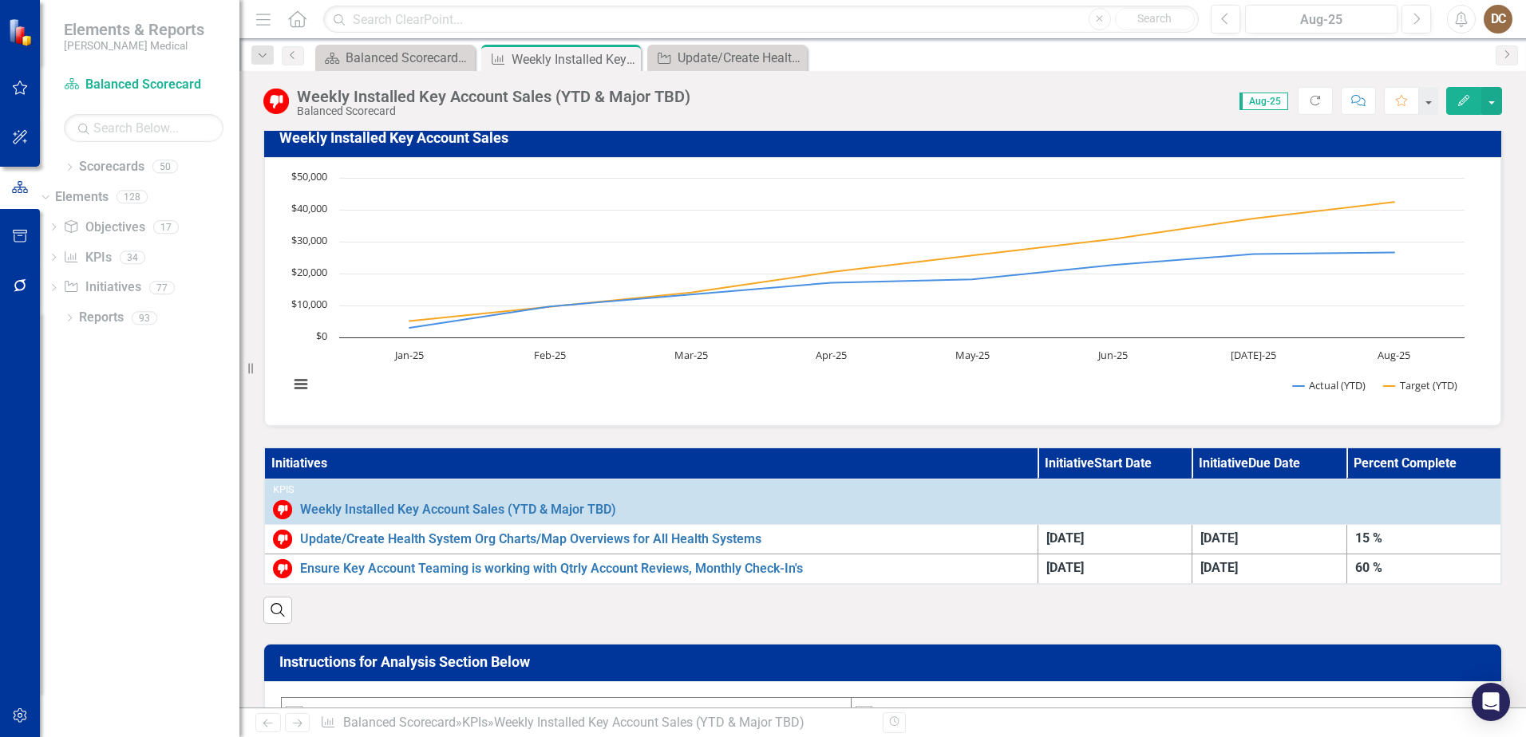
scroll to position [319, 0]
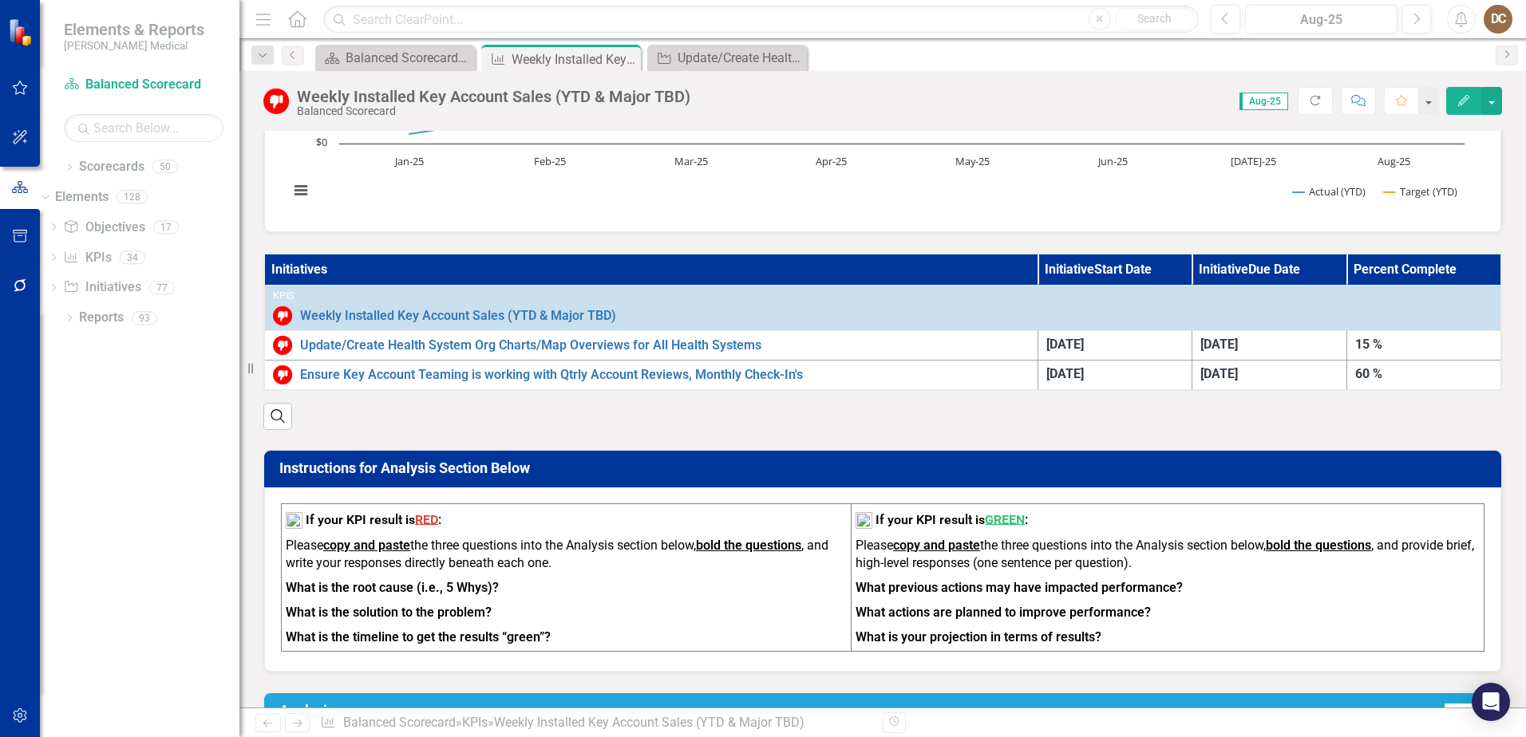
click at [665, 271] on th "Initiatives" at bounding box center [650, 270] width 773 height 32
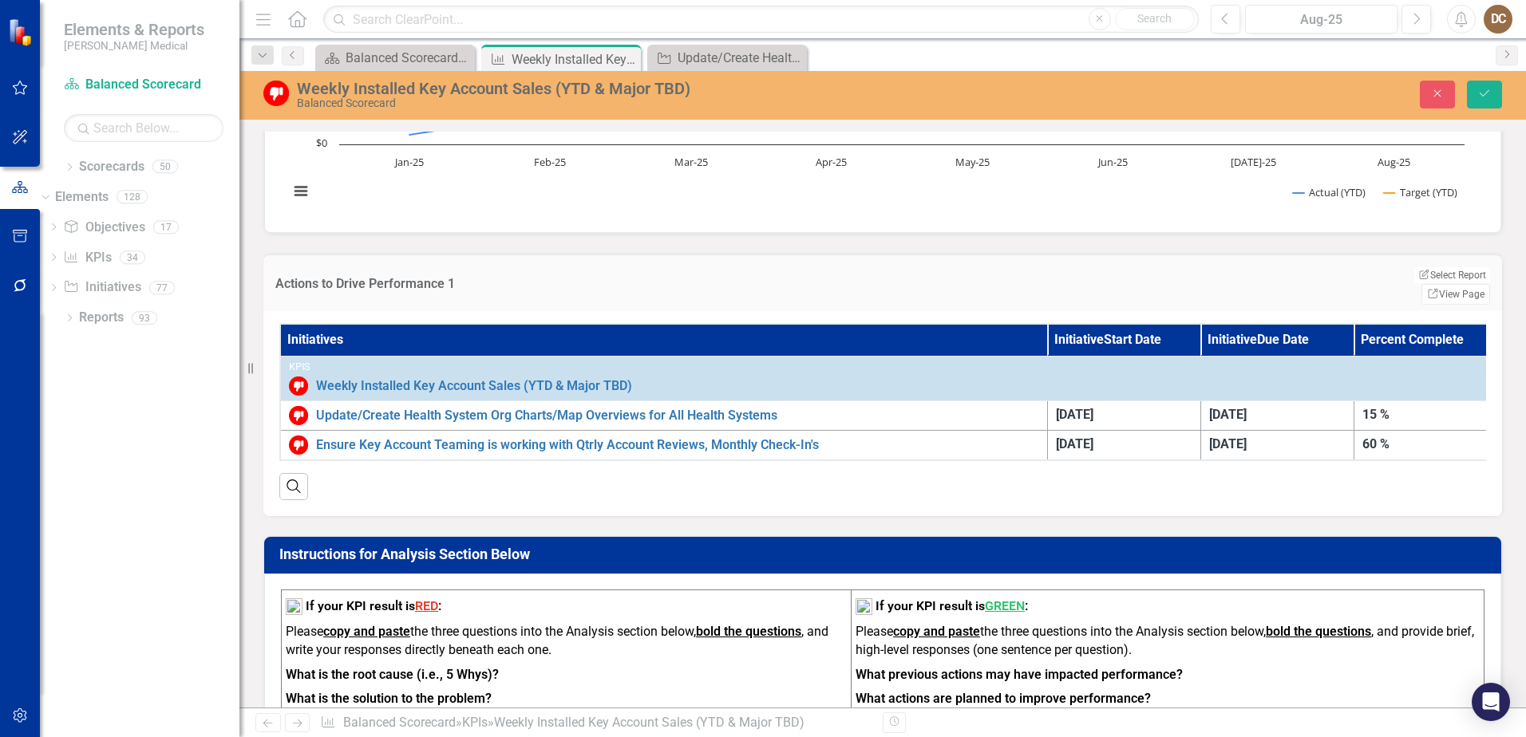
click at [678, 324] on th "Initiatives" at bounding box center [663, 340] width 767 height 32
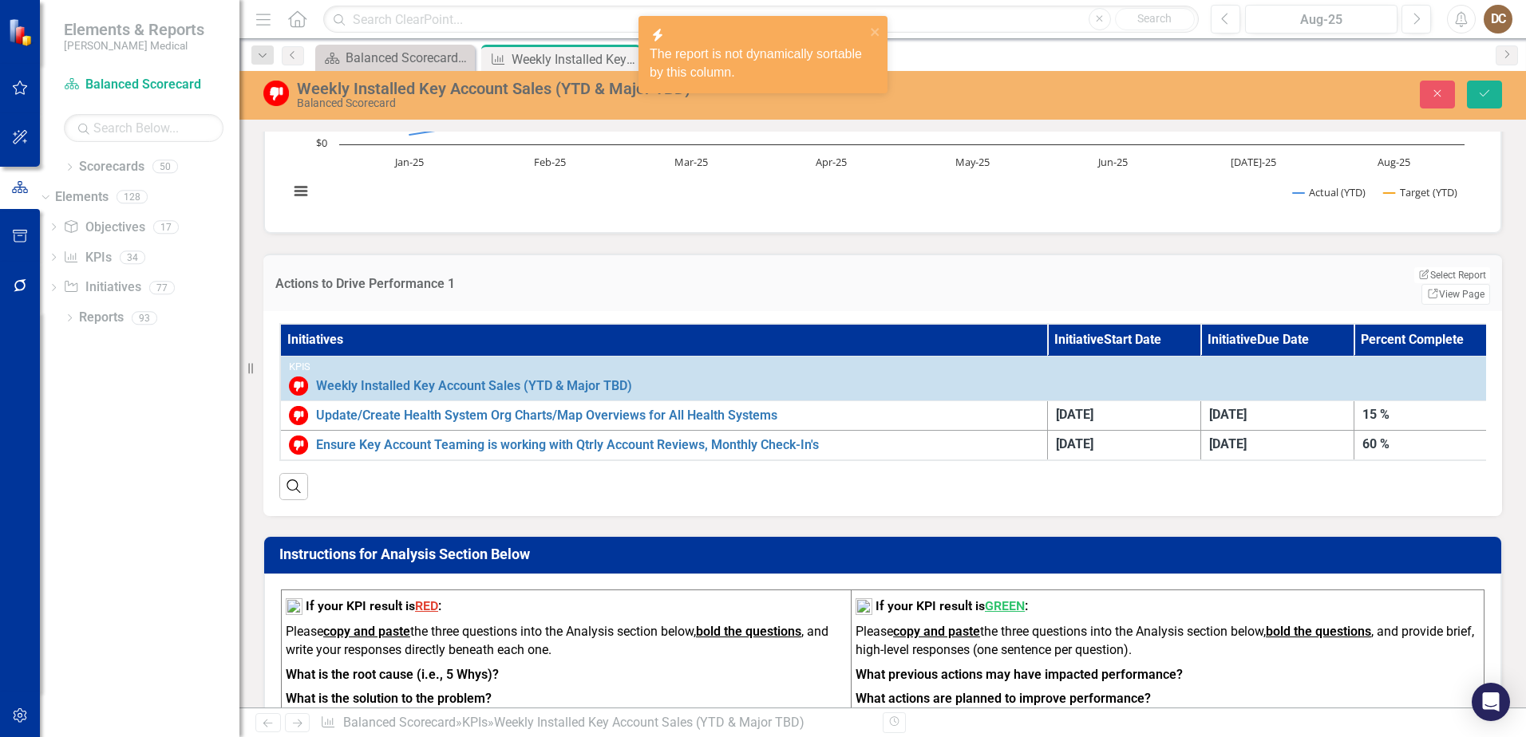
click at [678, 324] on th "Initiatives" at bounding box center [663, 340] width 767 height 32
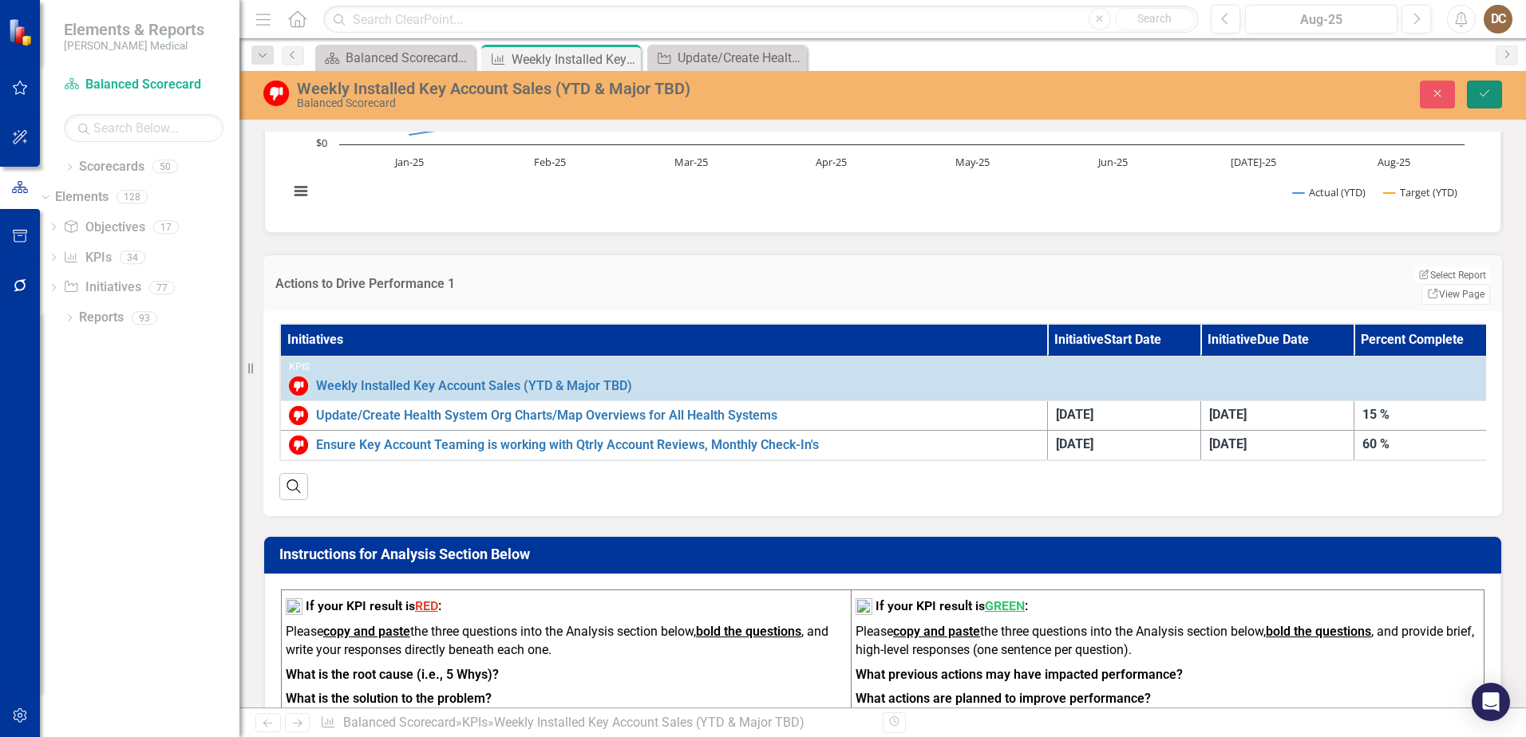
click at [1487, 92] on icon "Save" at bounding box center [1484, 93] width 14 height 11
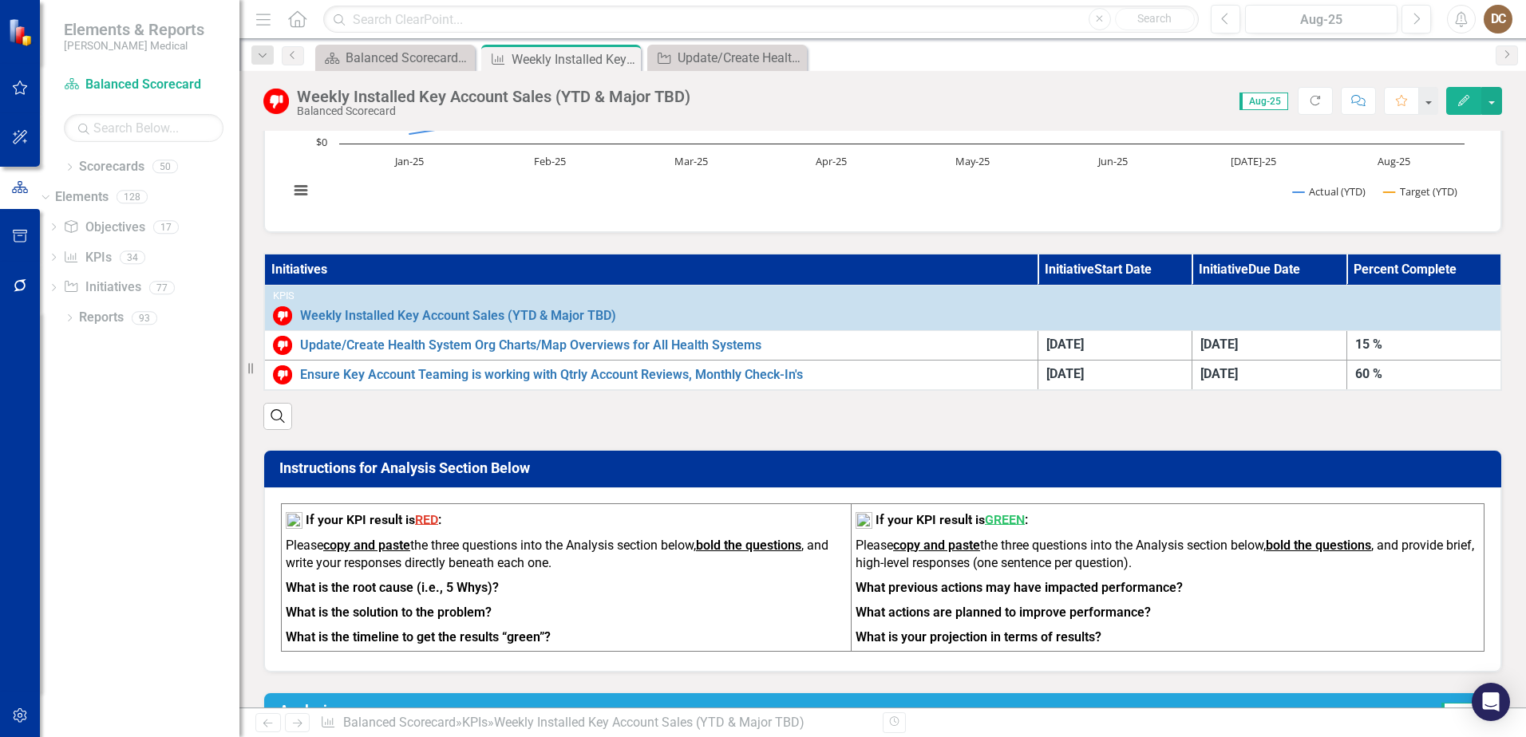
click at [906, 272] on th "Initiatives" at bounding box center [650, 270] width 773 height 32
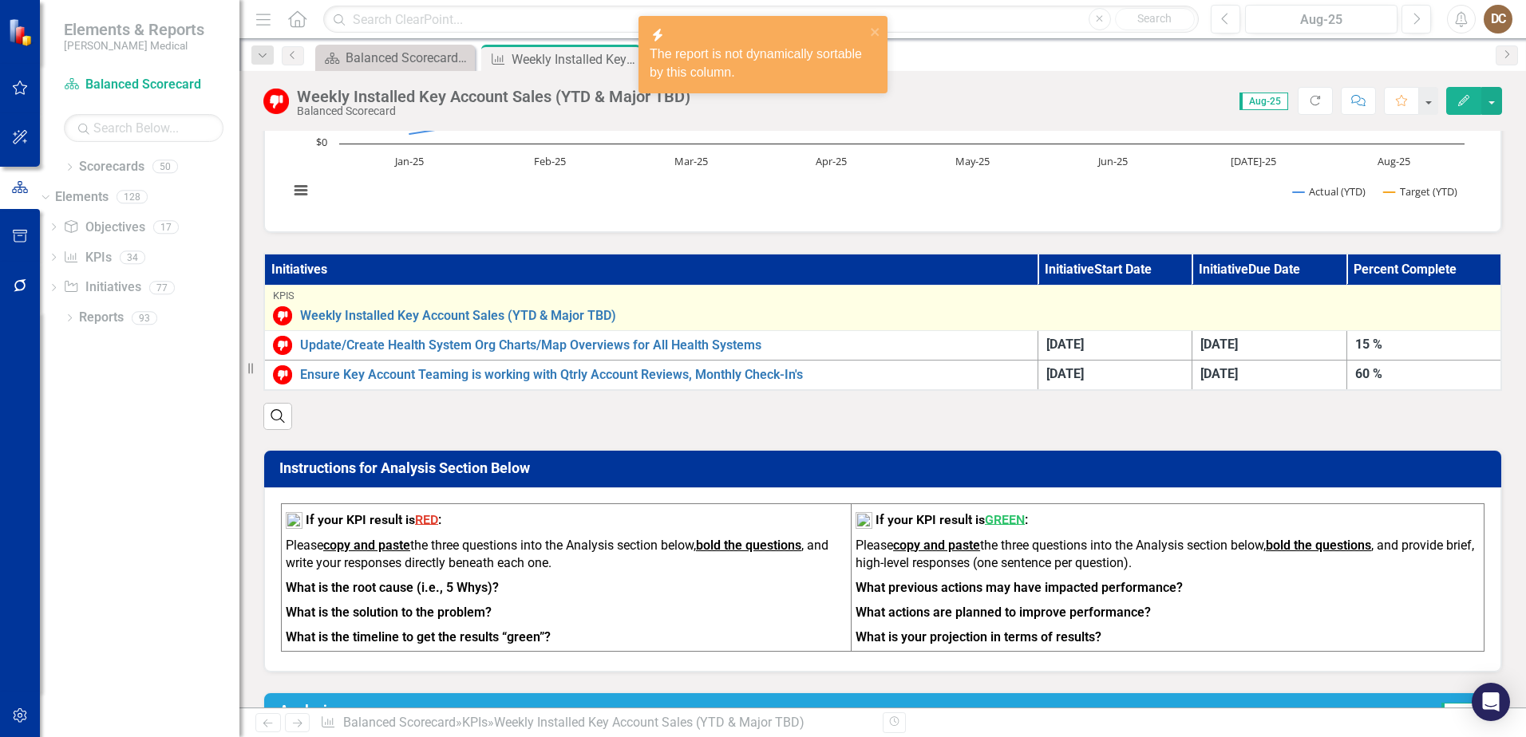
click at [882, 306] on div "Weekly Installed Key Account Sales (YTD & Major TBD)" at bounding box center [883, 315] width 1220 height 19
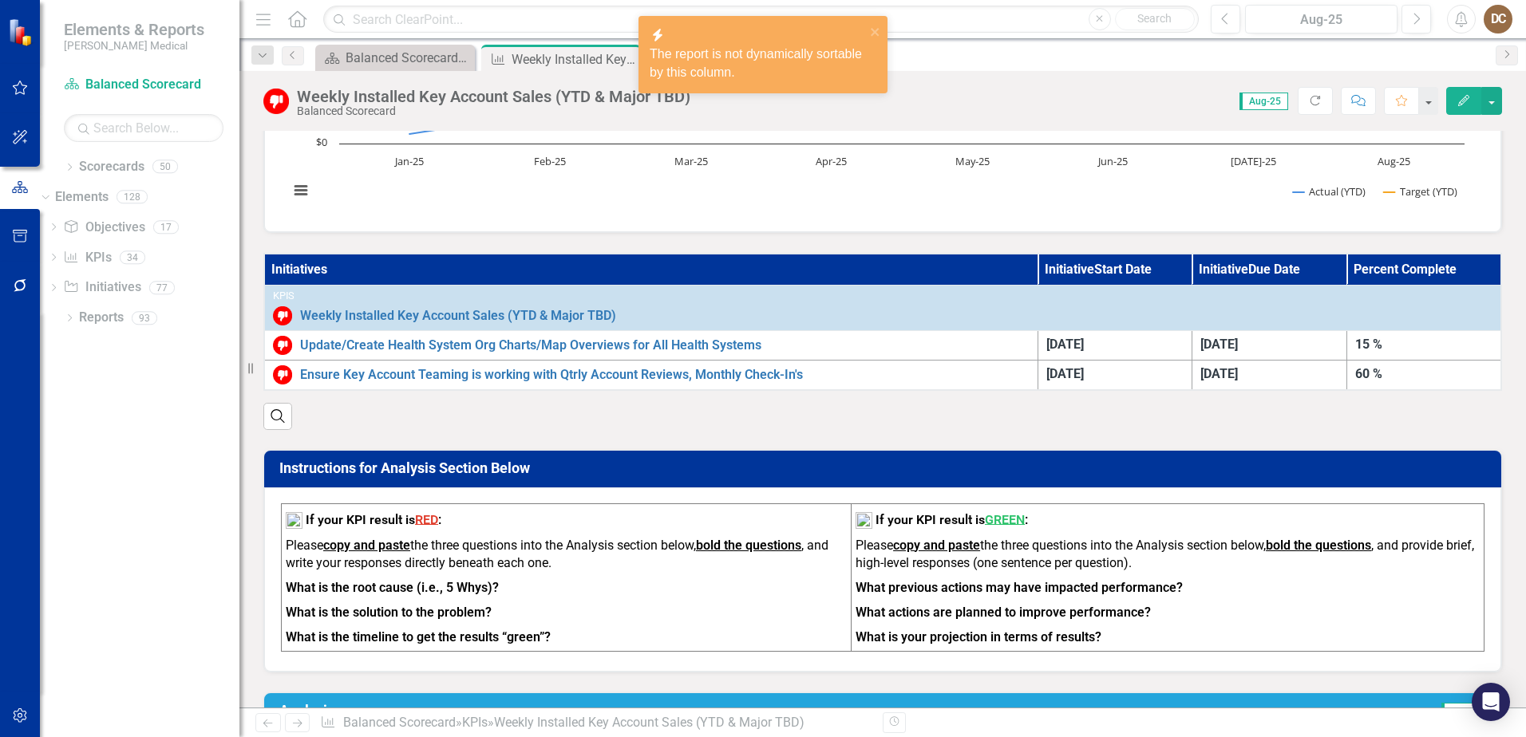
click at [875, 270] on th "Initiatives" at bounding box center [650, 270] width 773 height 32
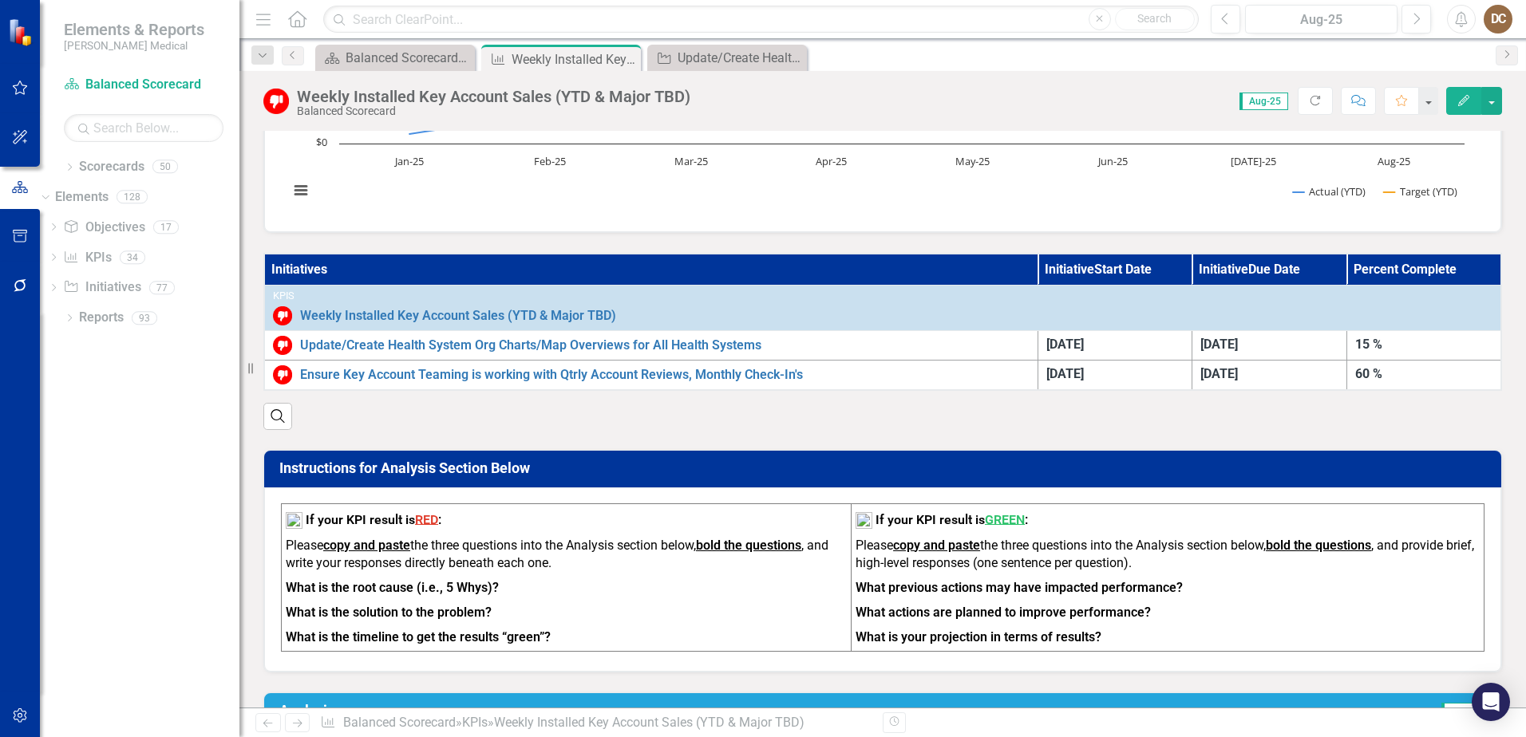
click at [785, 263] on th "Initiatives" at bounding box center [650, 270] width 773 height 32
click at [1492, 98] on button "button" at bounding box center [1491, 101] width 21 height 28
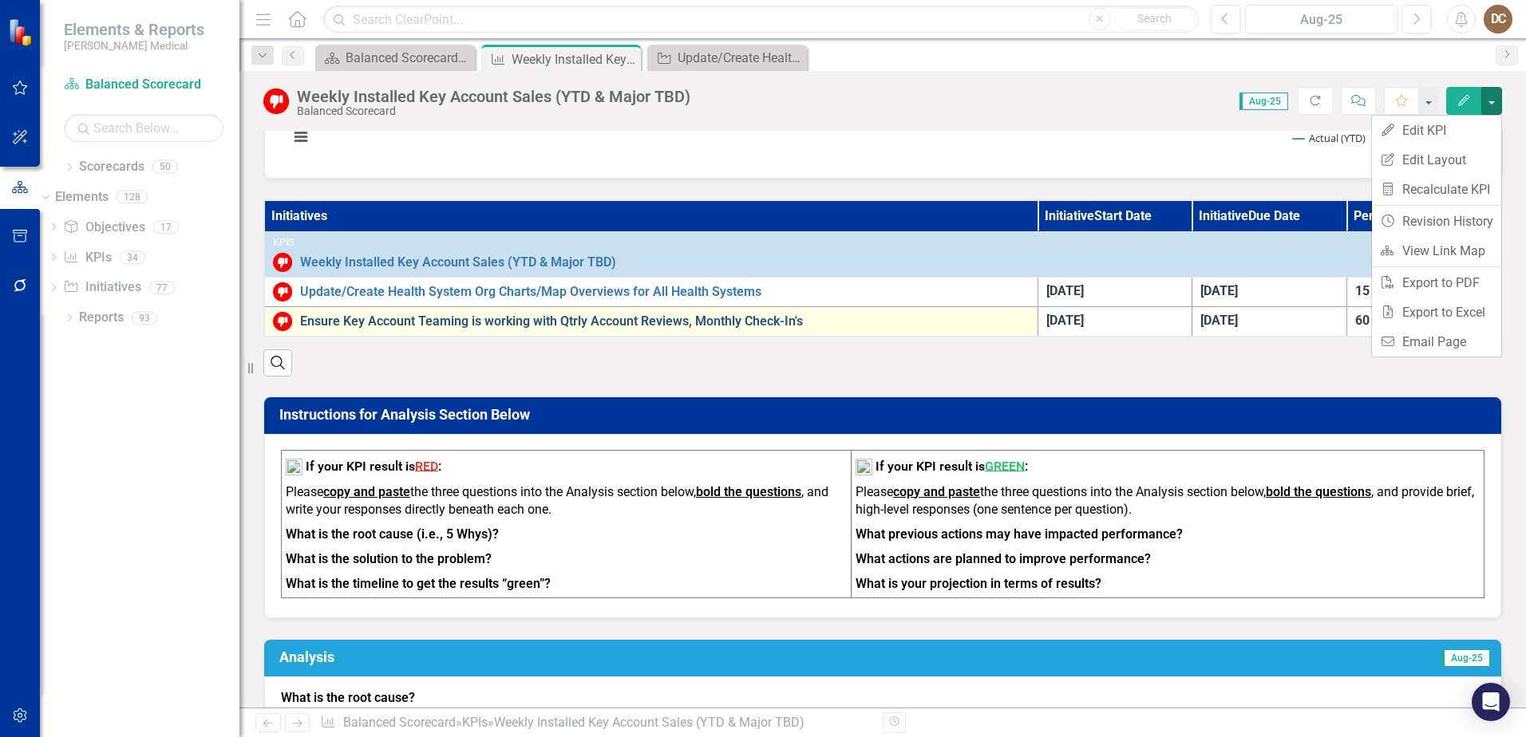
scroll to position [399, 0]
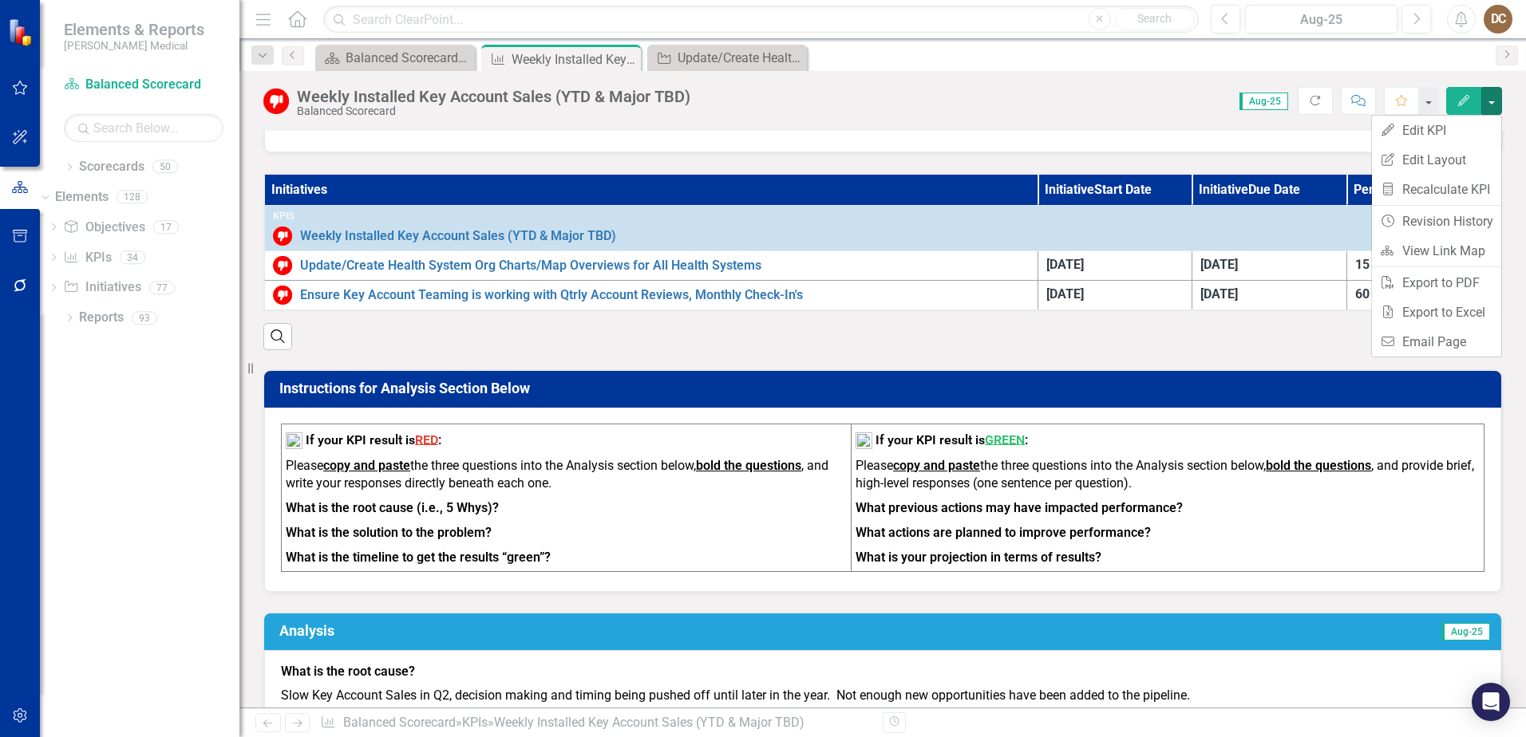
click at [819, 350] on div "Search" at bounding box center [882, 330] width 1239 height 39
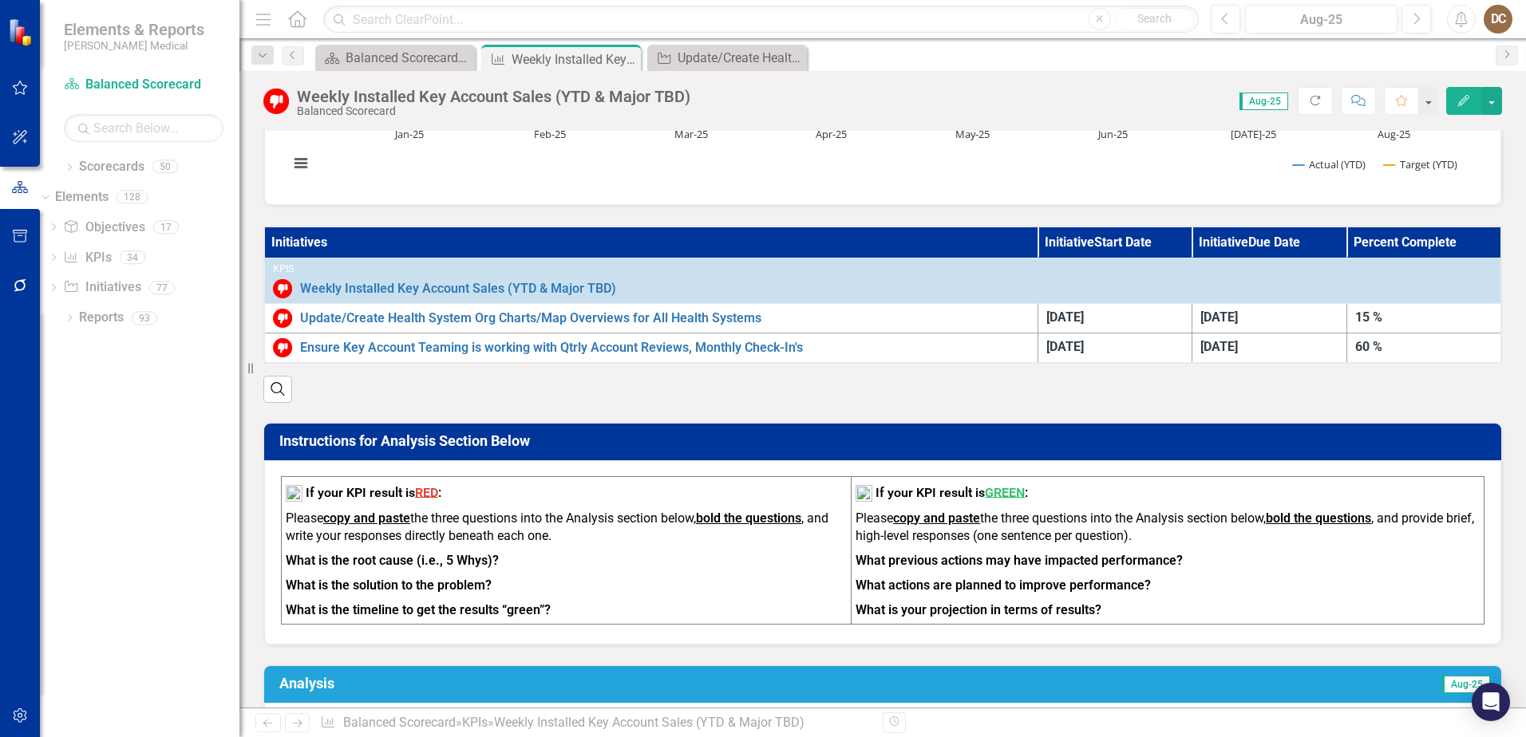
scroll to position [319, 0]
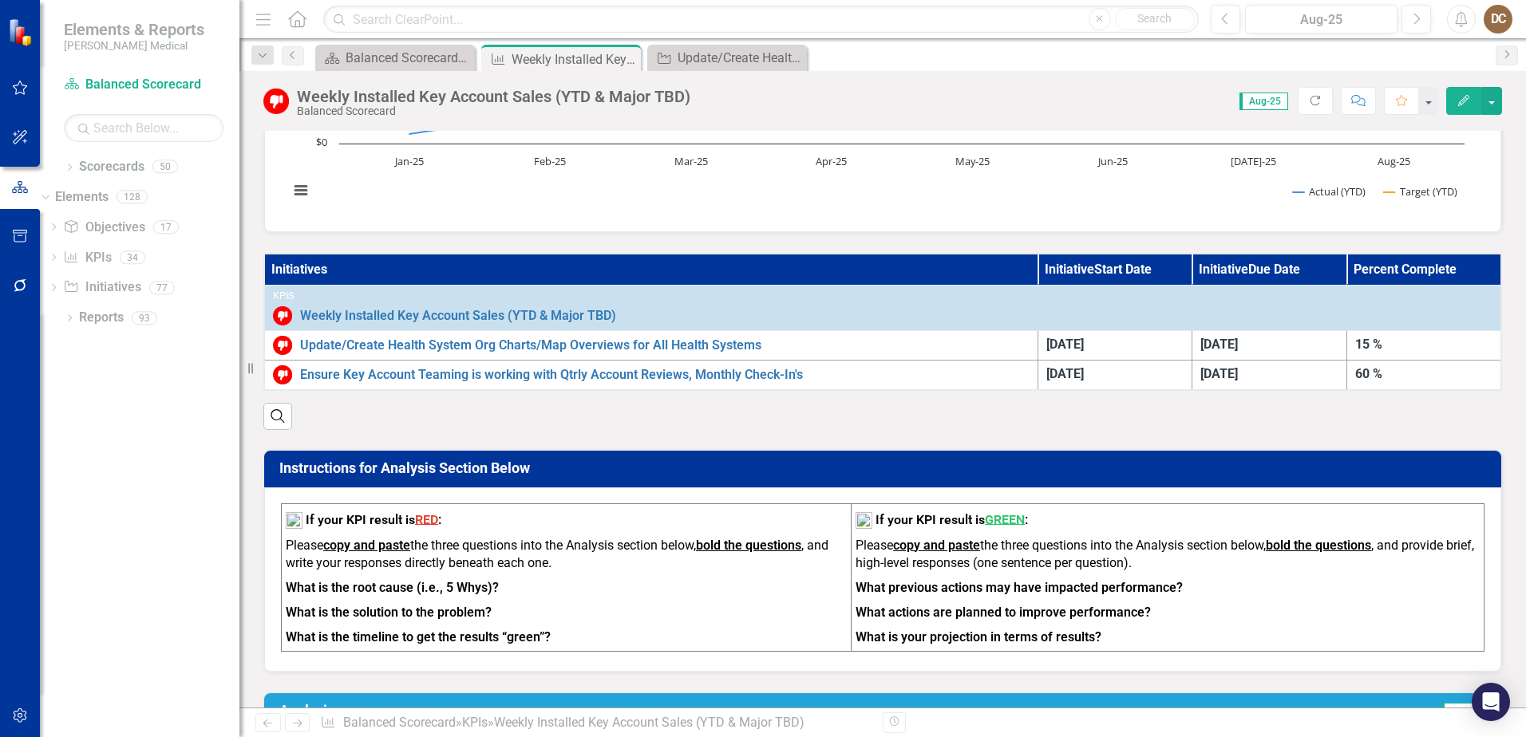
click at [295, 267] on th "Initiatives" at bounding box center [650, 270] width 773 height 32
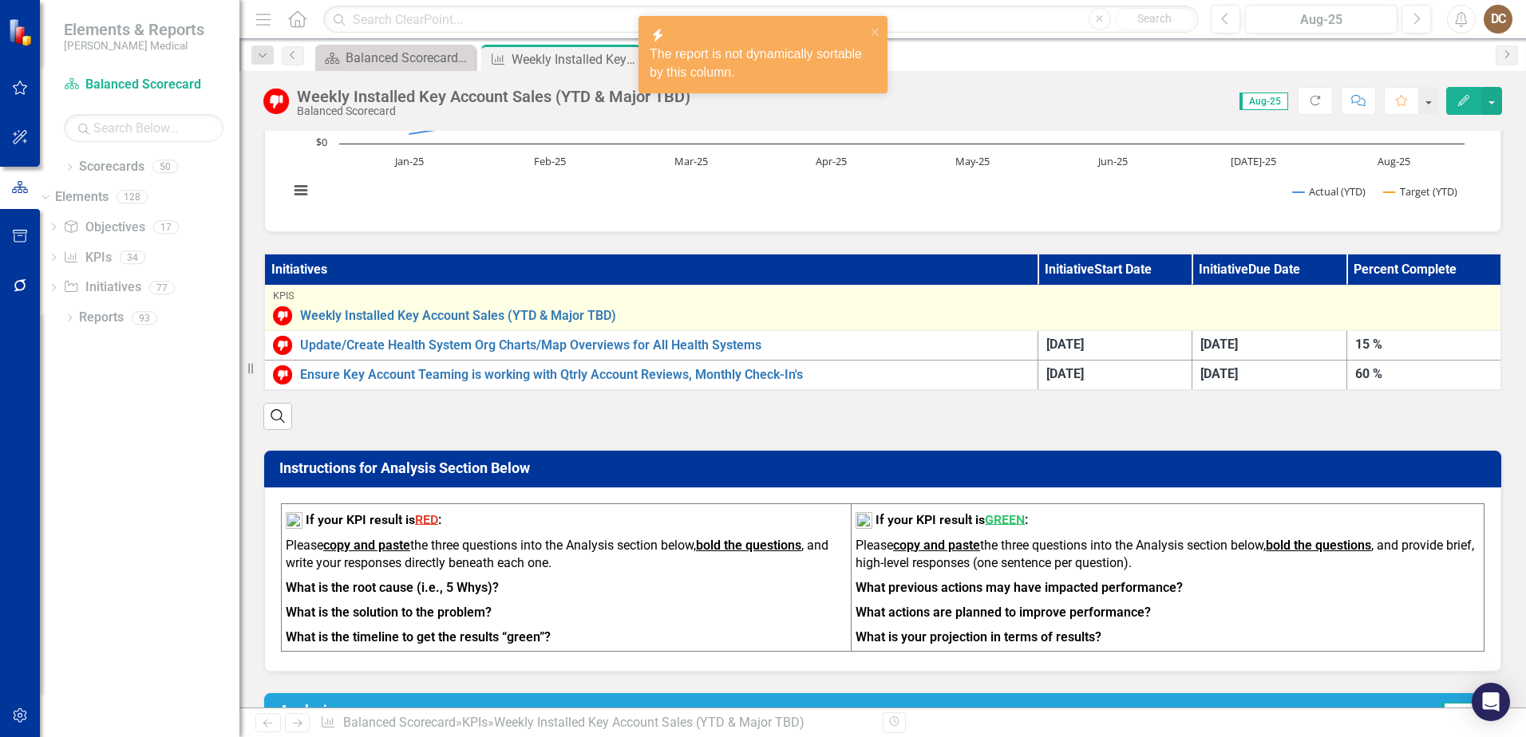
click at [287, 297] on div "KPIs" at bounding box center [883, 296] width 1220 height 11
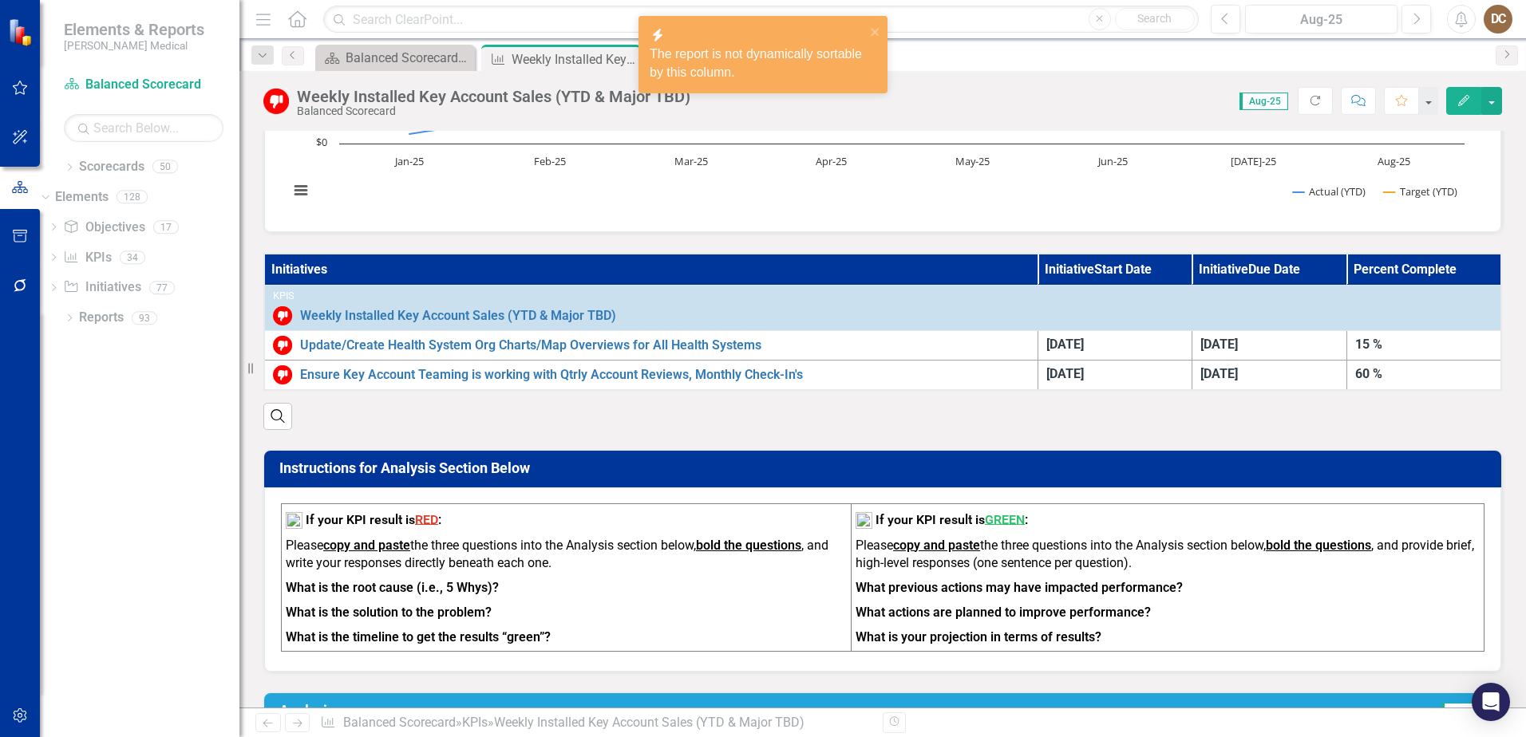
click at [397, 271] on th "Initiatives" at bounding box center [650, 270] width 773 height 32
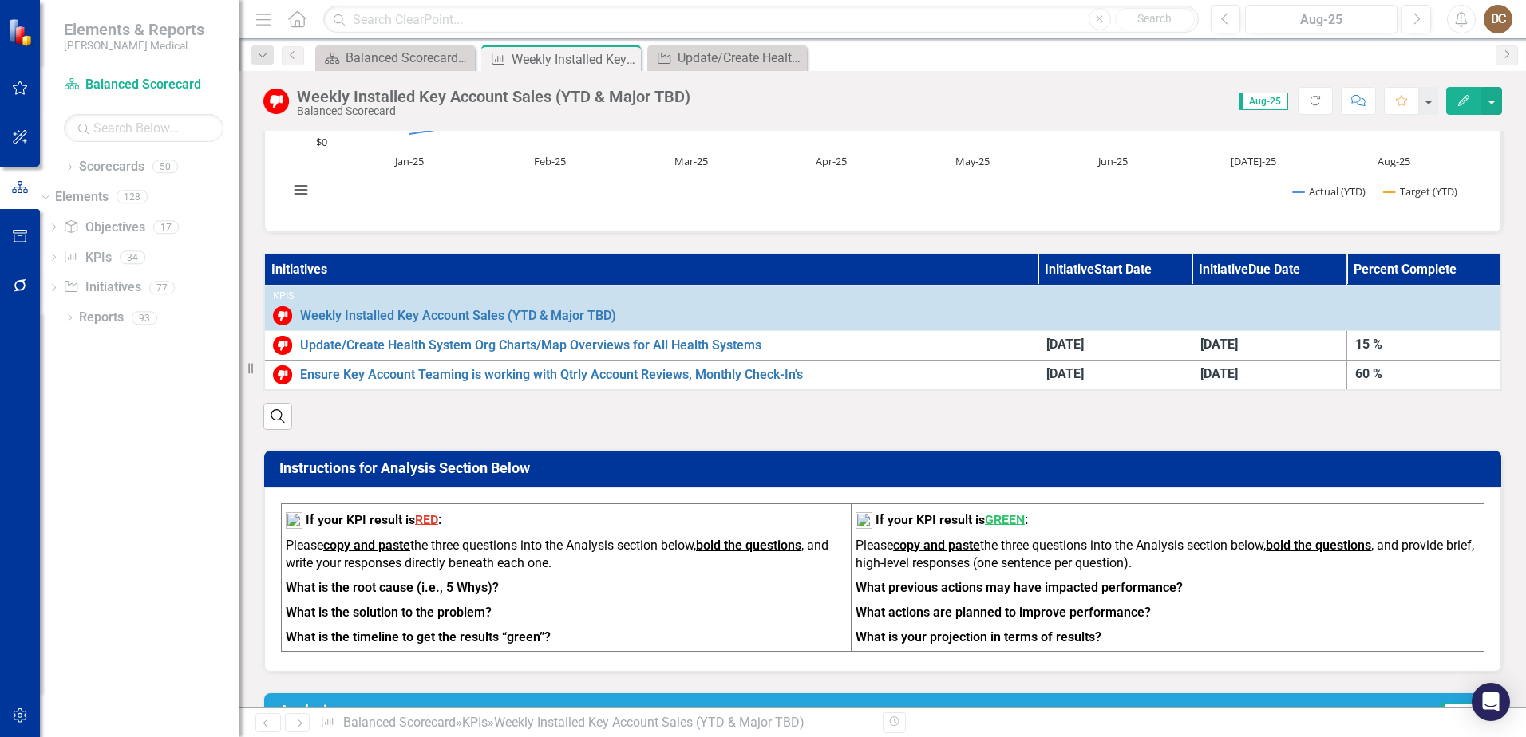
click at [298, 268] on th "Initiatives" at bounding box center [650, 270] width 773 height 32
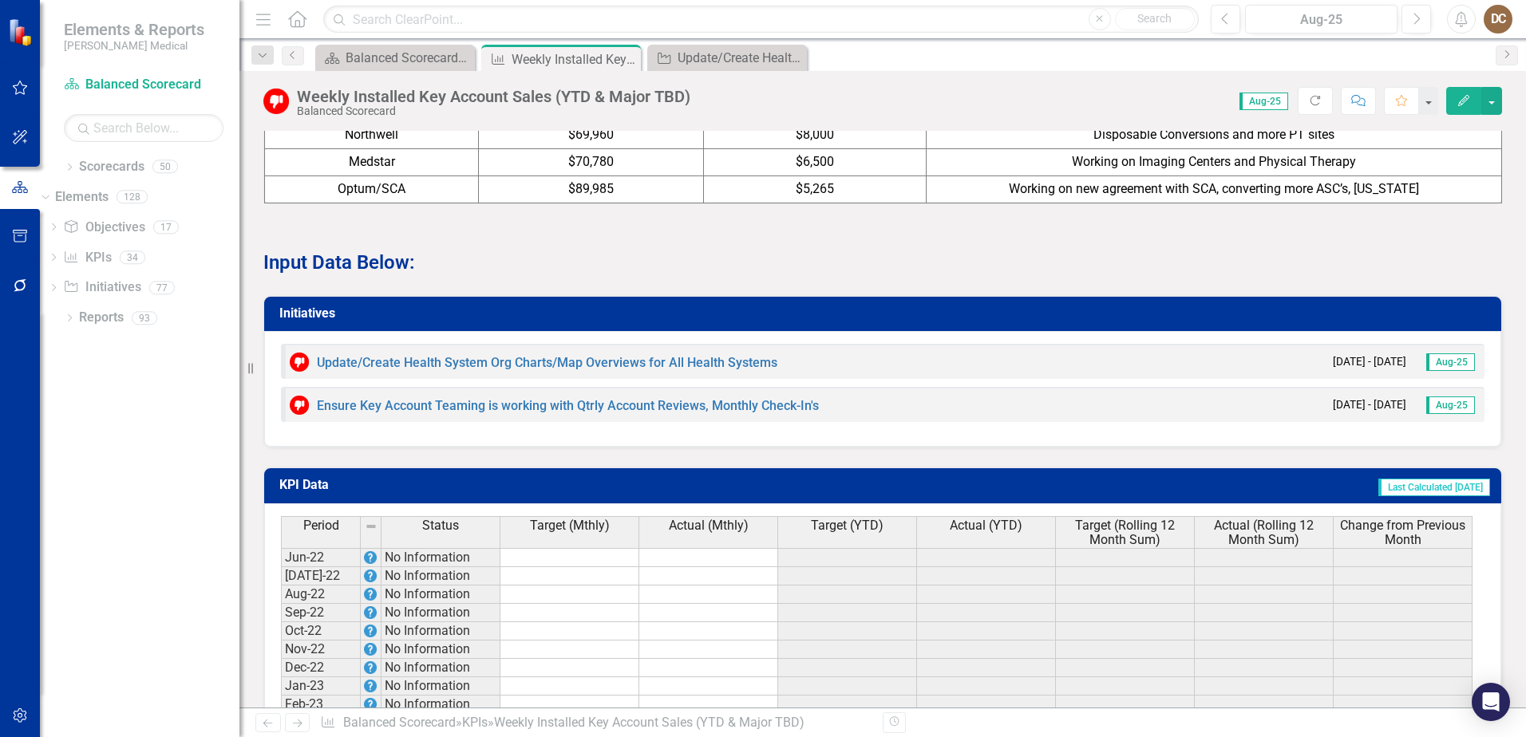
scroll to position [1437, 0]
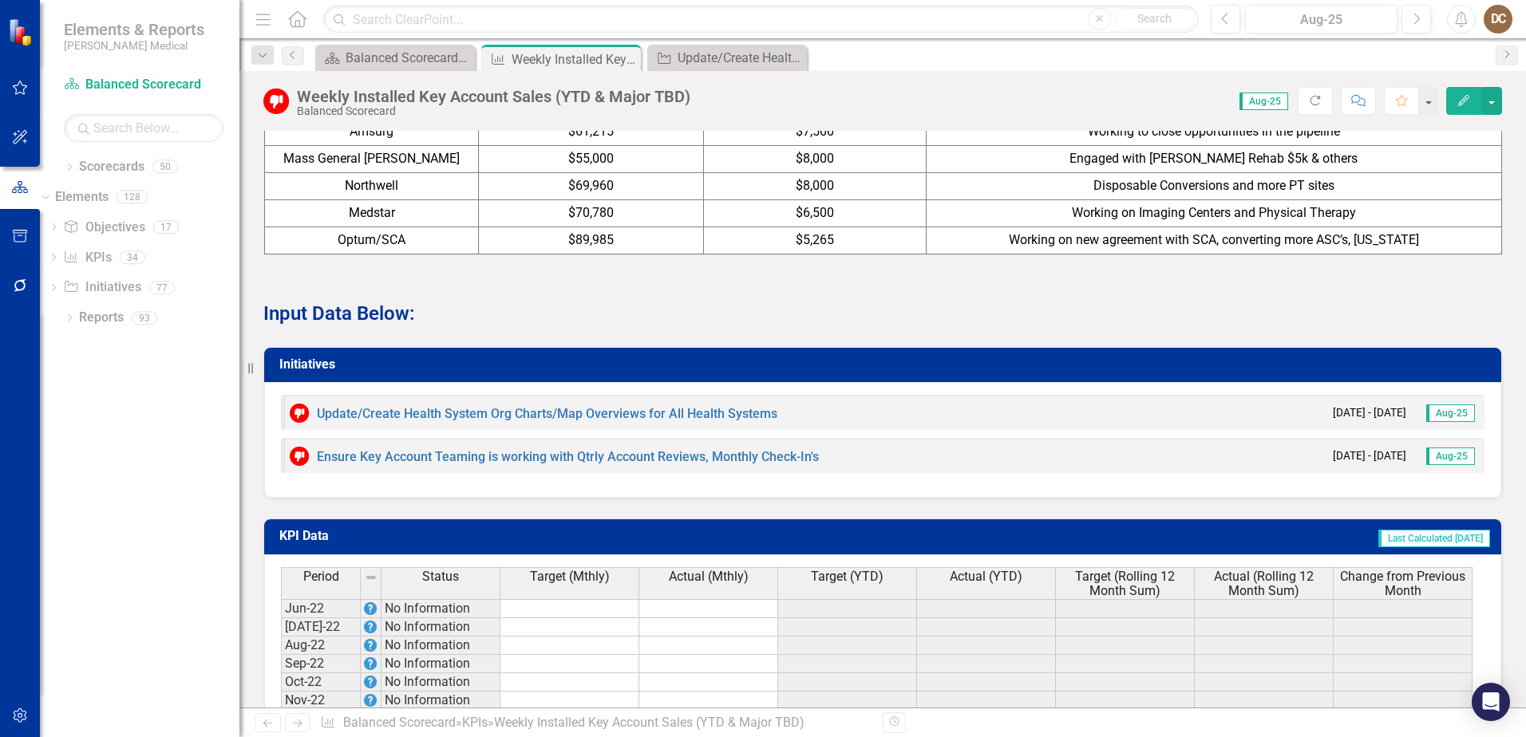
click at [805, 372] on h3 "Initiatives" at bounding box center [885, 365] width 1212 height 14
click at [1182, 359] on div "Initiatives" at bounding box center [882, 365] width 1237 height 35
click at [1148, 372] on h3 "Initiatives" at bounding box center [885, 365] width 1212 height 14
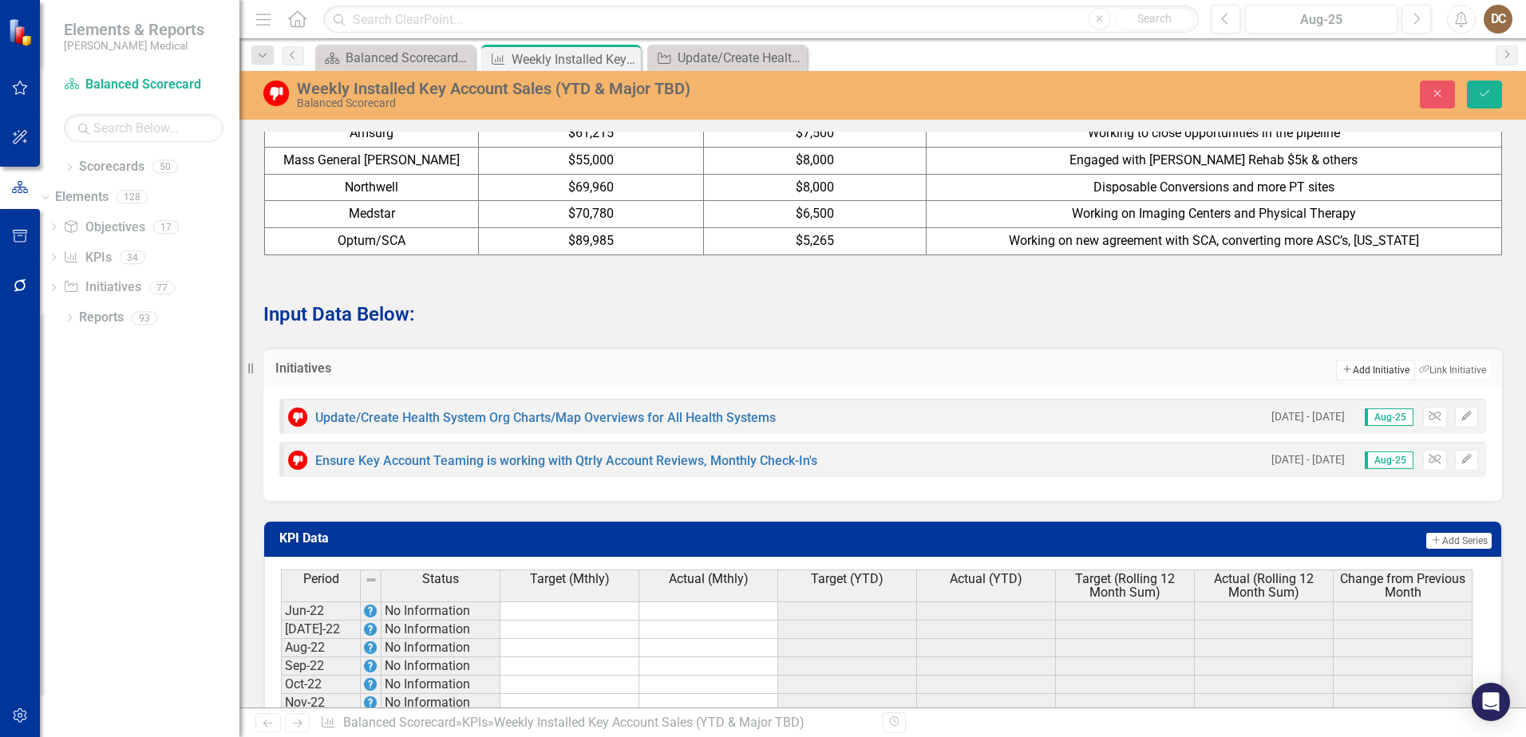
click at [1358, 381] on button "Add Add Initiative" at bounding box center [1375, 370] width 78 height 21
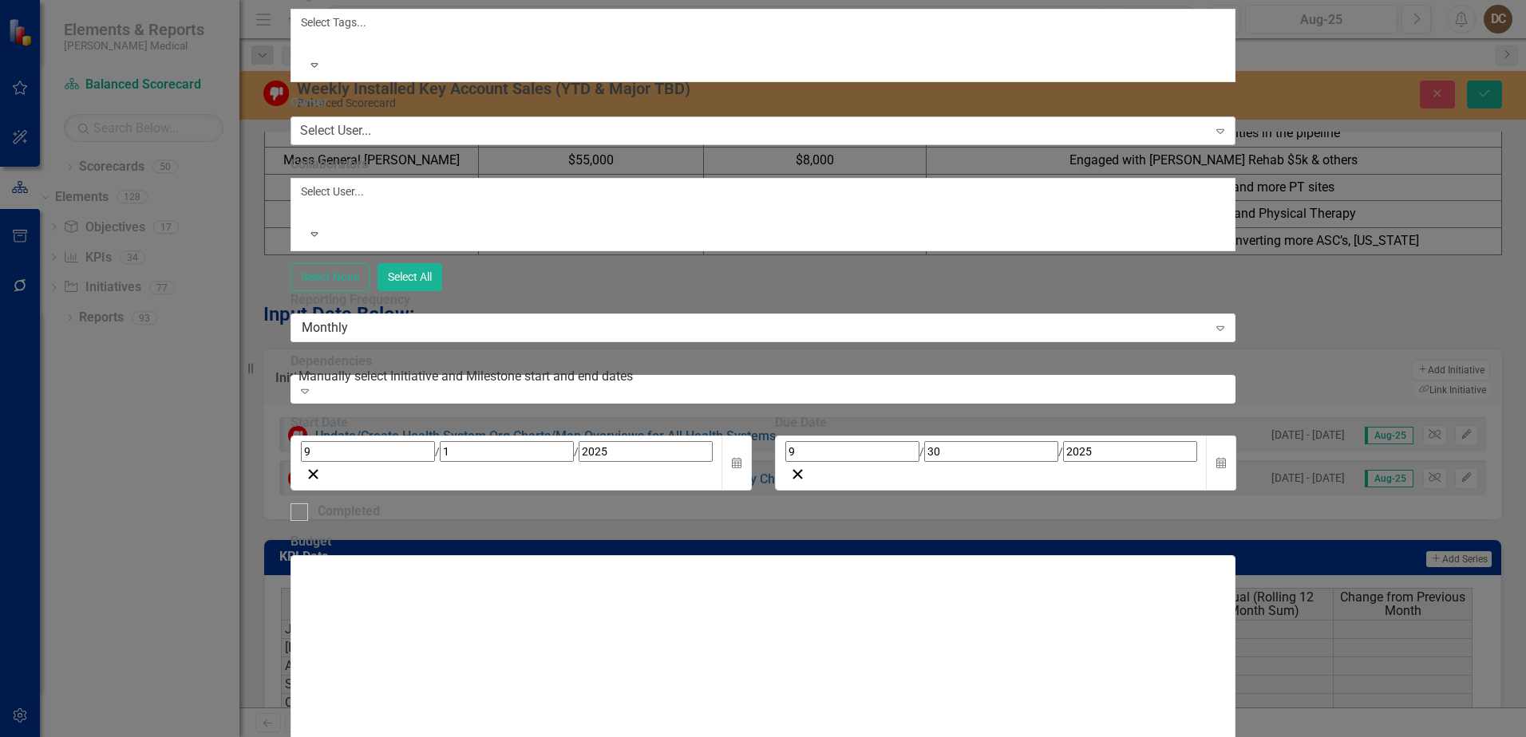
type input "All revenue generating Key Accounts have a future QBR/PBR scheduled"
click at [371, 140] on div "Select User..." at bounding box center [335, 131] width 71 height 18
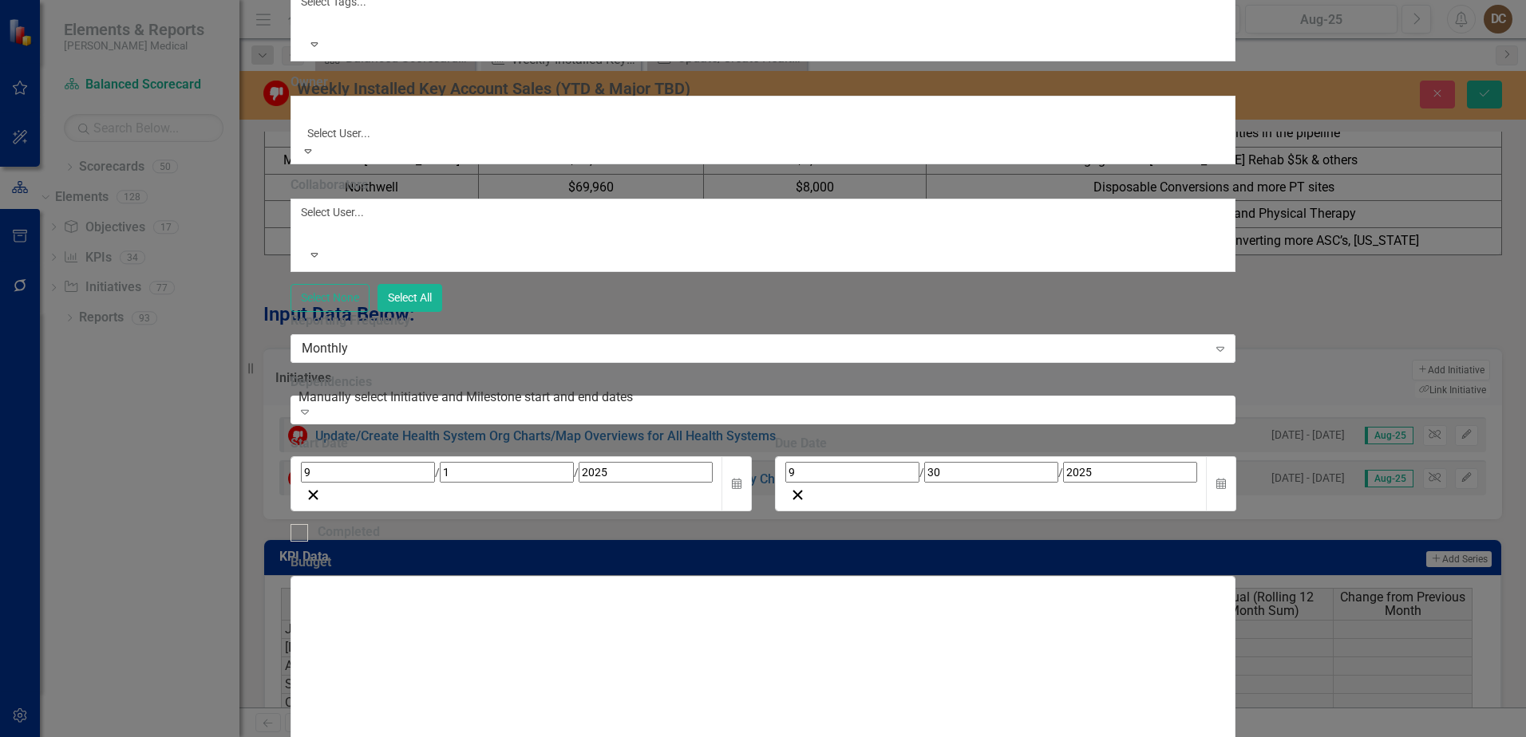
scroll to position [559, 0]
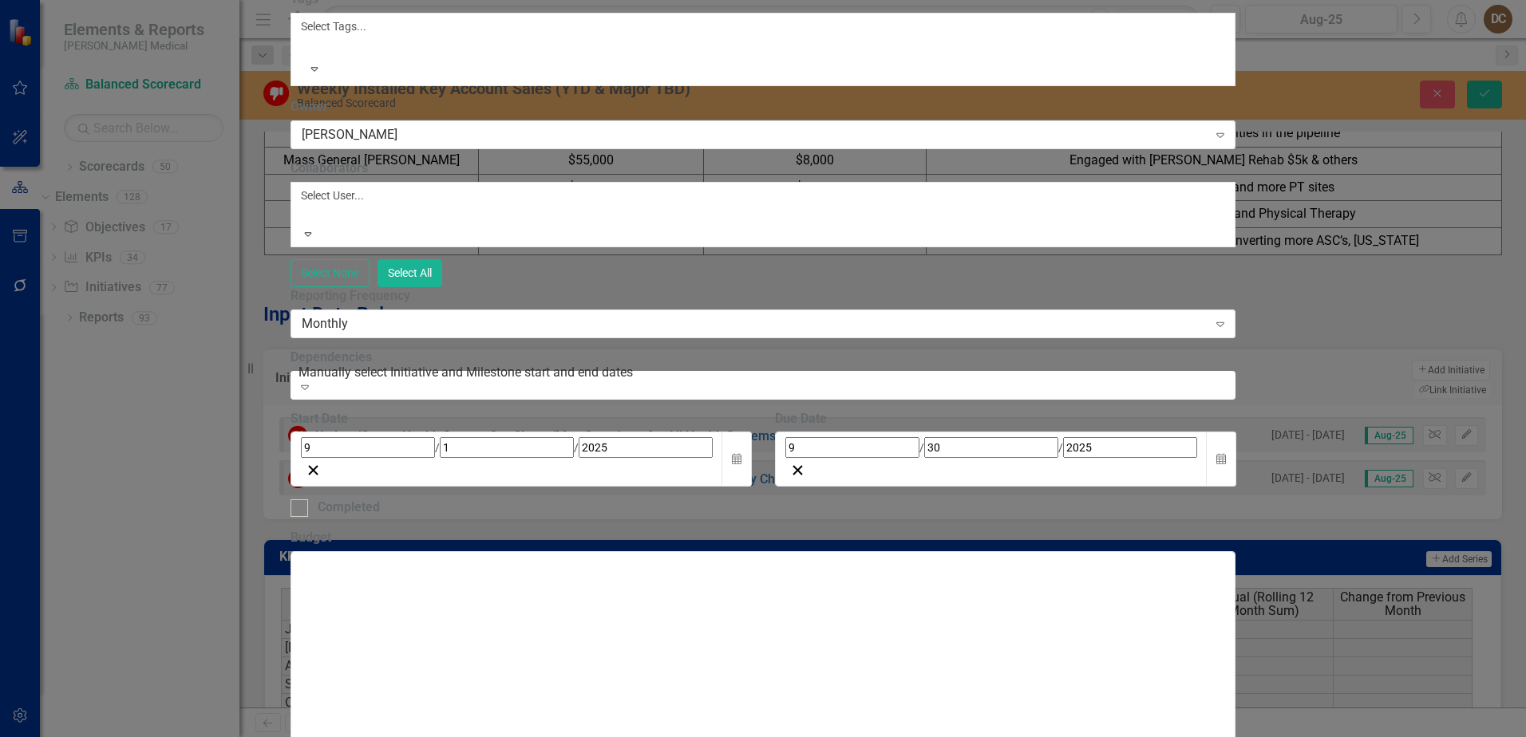
click at [305, 224] on div at bounding box center [303, 214] width 2 height 19
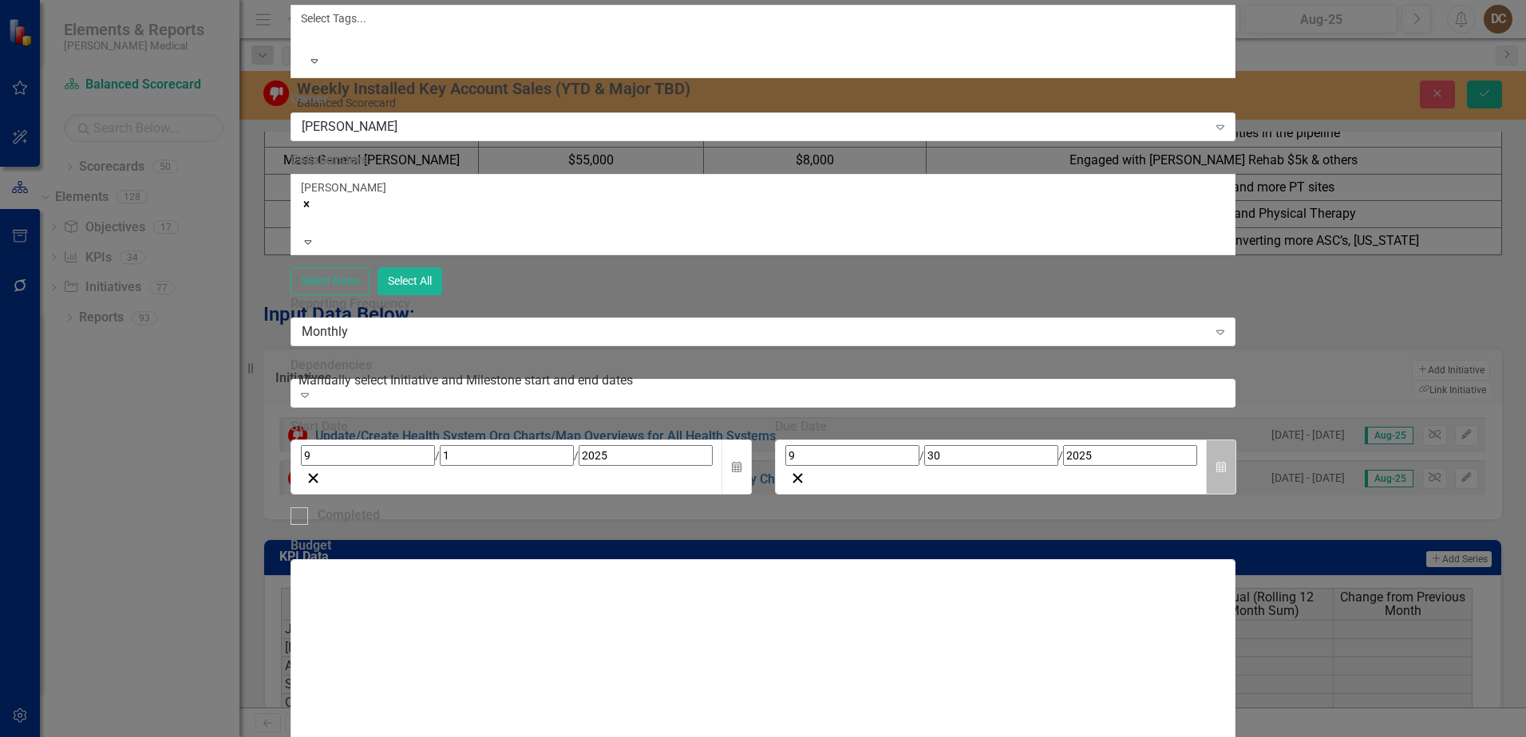
click at [1226, 473] on icon "button" at bounding box center [1221, 466] width 10 height 11
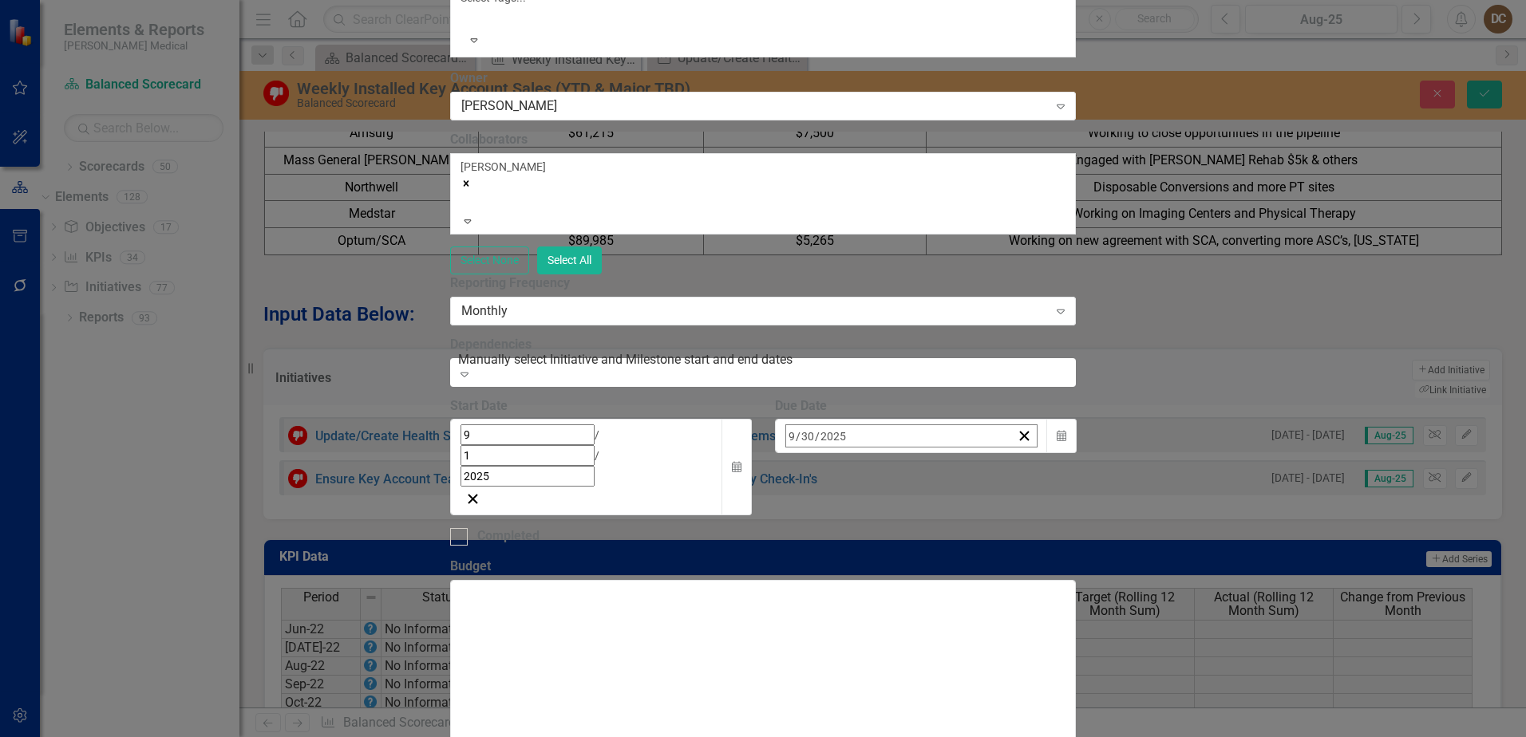
click at [1019, 453] on button "›" at bounding box center [1001, 470] width 35 height 35
click at [817, 665] on button "30" at bounding box center [797, 679] width 40 height 29
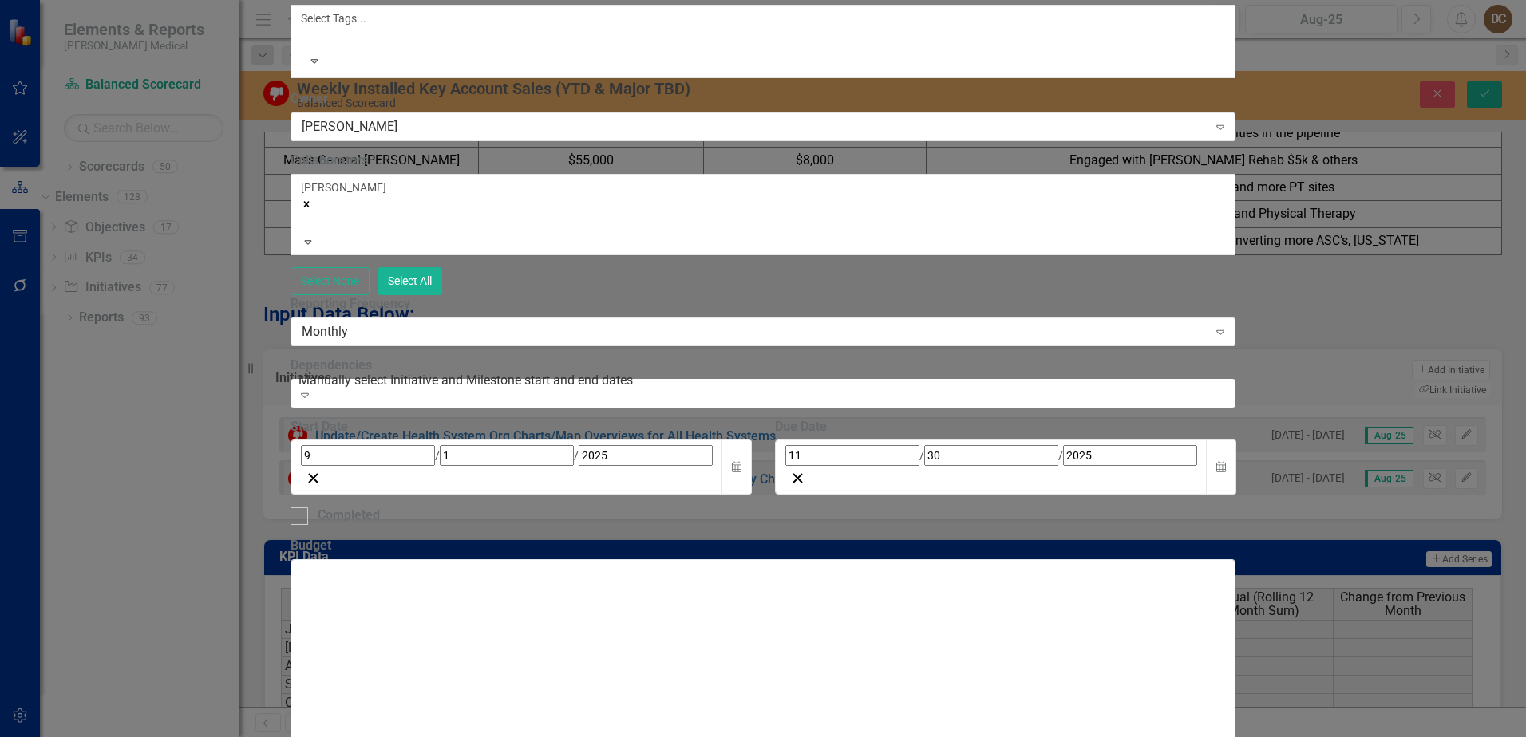
scroll to position [567, 0]
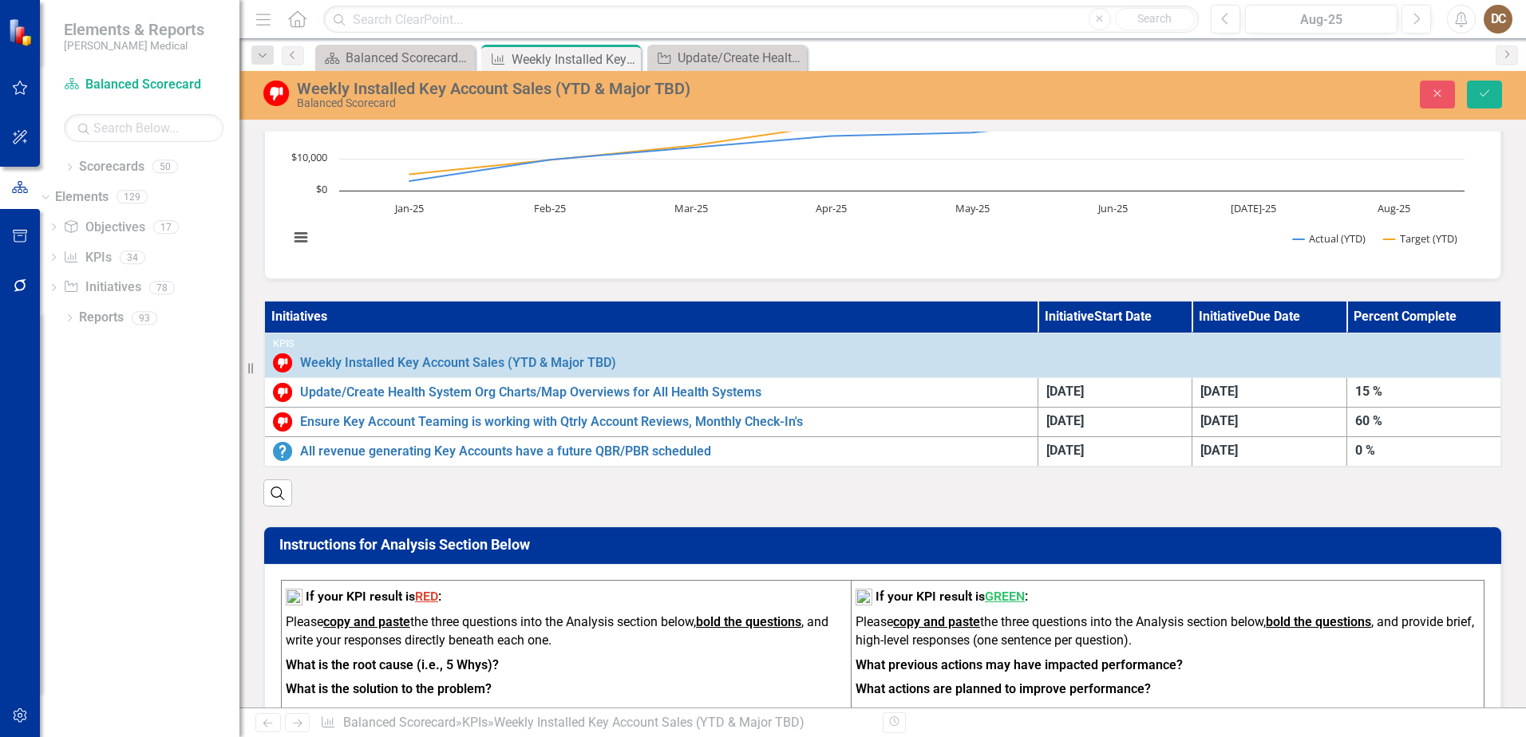
scroll to position [269, 0]
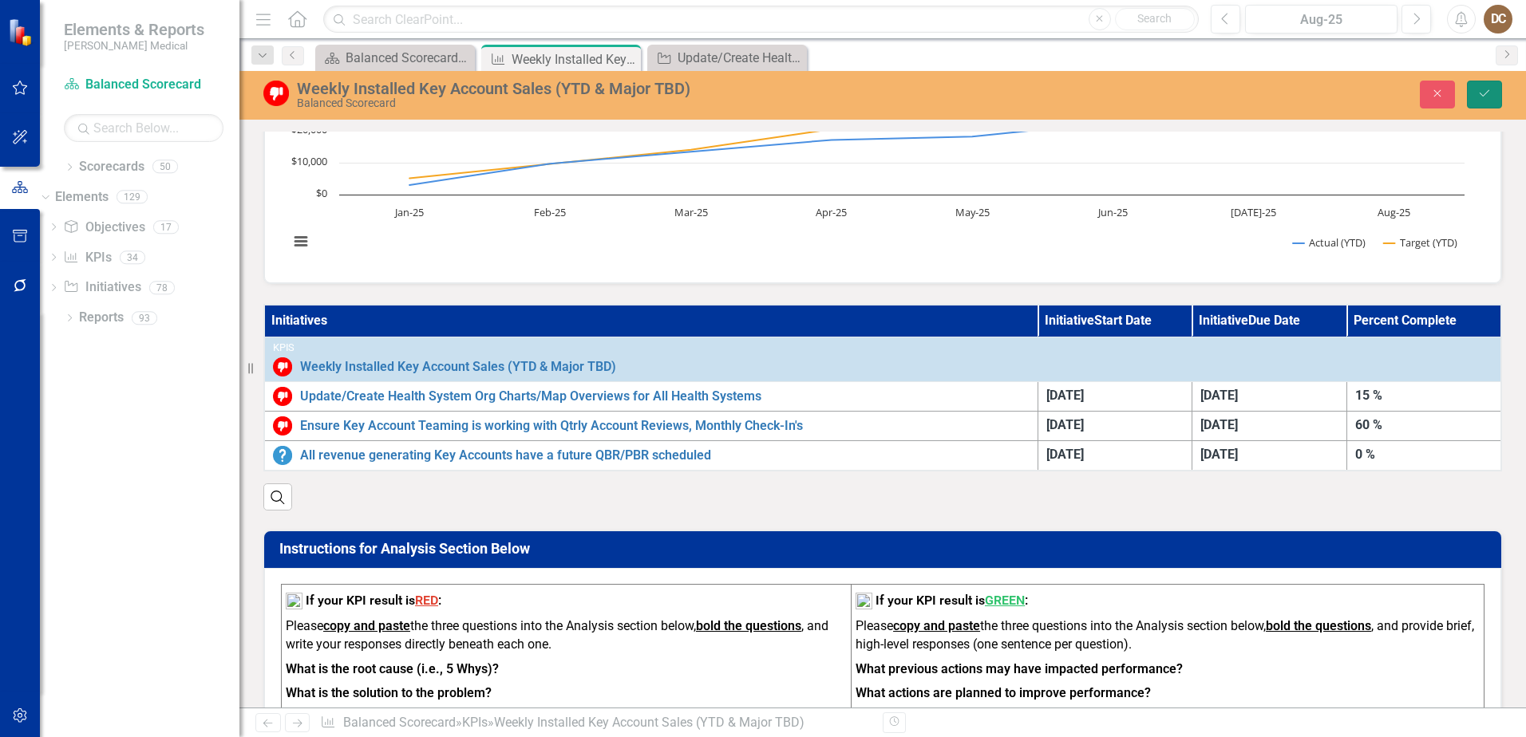
click at [1484, 96] on icon "submit" at bounding box center [1485, 93] width 10 height 6
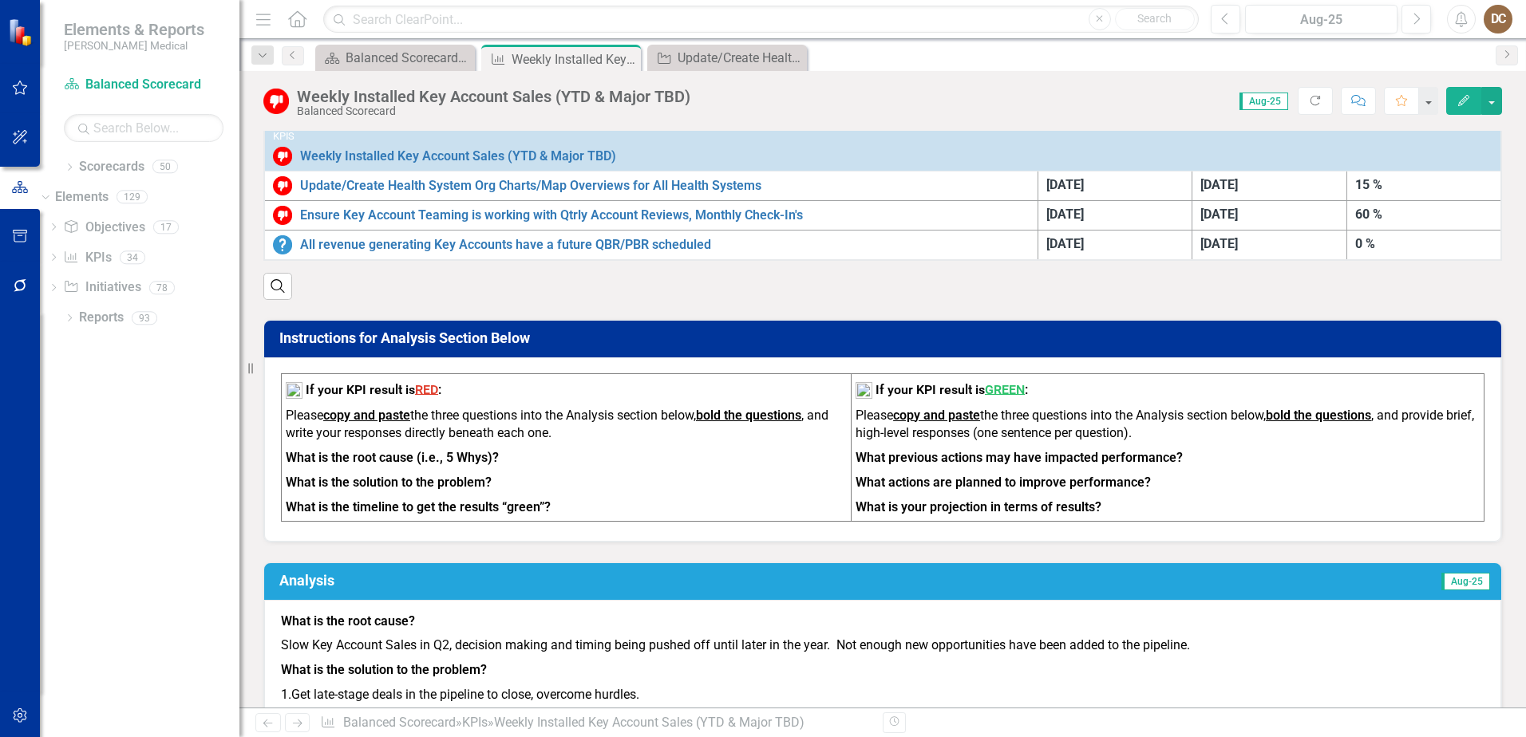
scroll to position [399, 0]
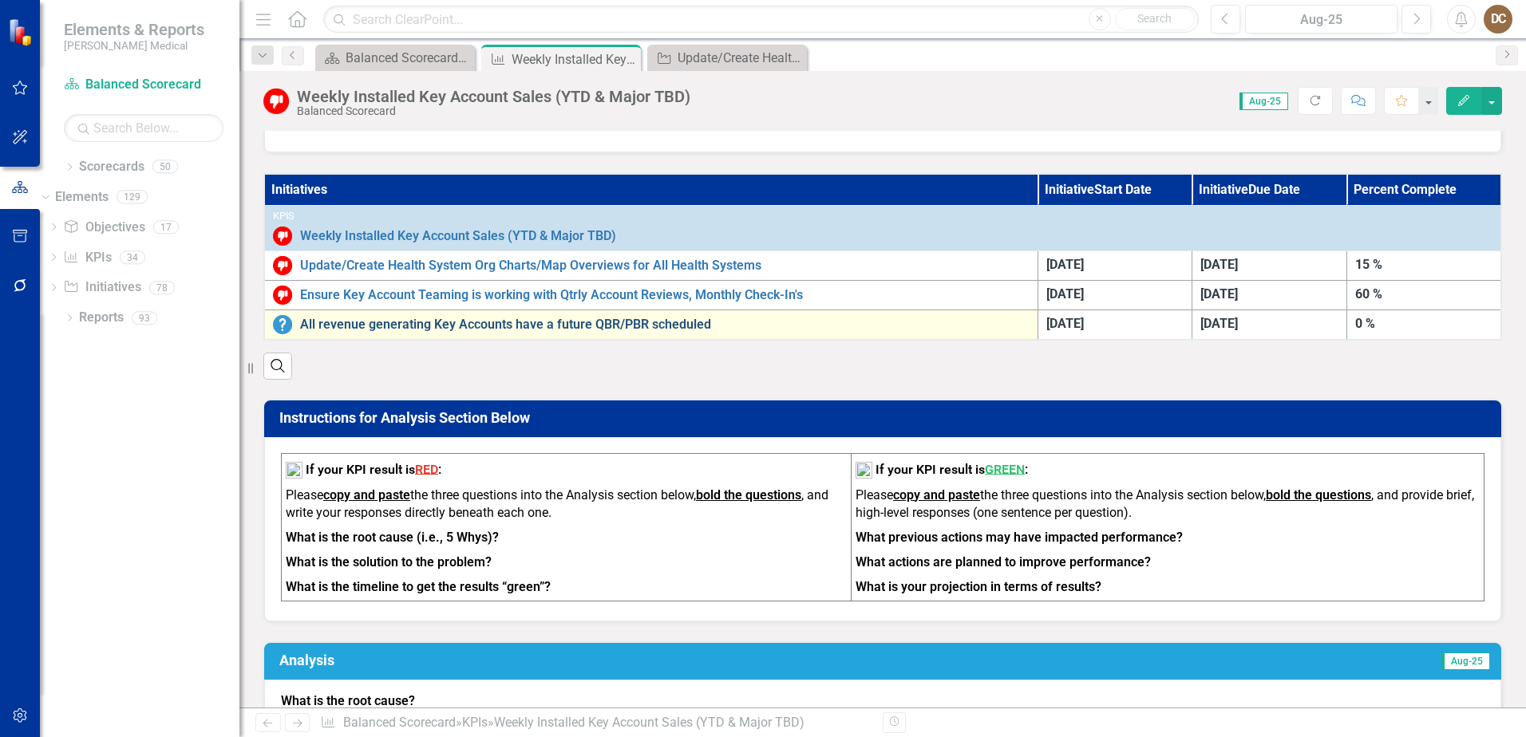
click at [467, 326] on link "All revenue generating Key Accounts have a future QBR/PBR scheduled" at bounding box center [665, 325] width 730 height 14
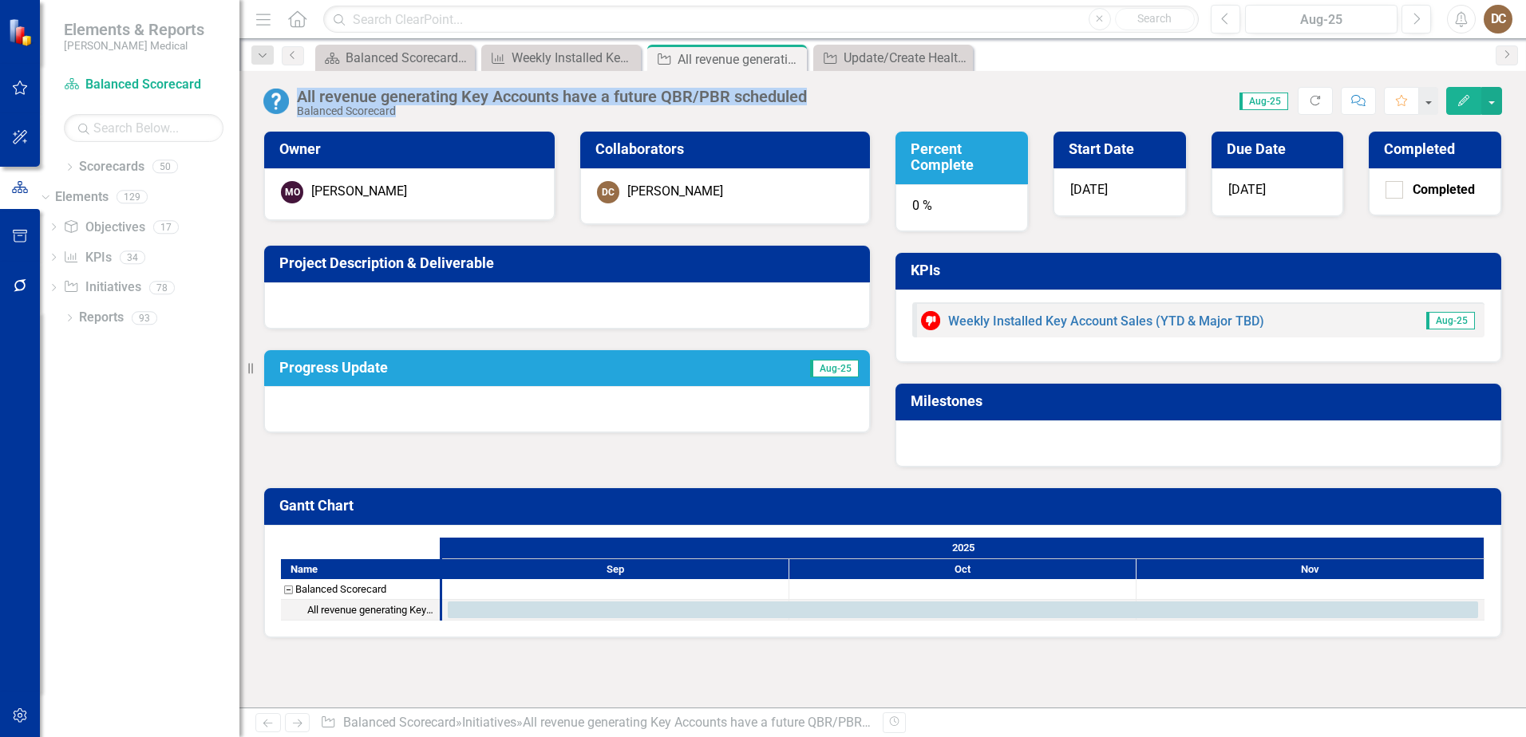
drag, startPoint x: 822, startPoint y: 97, endPoint x: 299, endPoint y: 85, distance: 522.9
click at [299, 85] on div "All revenue generating Key Accounts have a future QBR/PBR scheduled Balanced Sc…" at bounding box center [882, 95] width 1287 height 48
drag, startPoint x: 299, startPoint y: 85, endPoint x: 438, endPoint y: 90, distance: 139.0
copy div "All revenue generating Key Accounts have a future QBR/PBR scheduled Balanced Sc…"
click at [480, 267] on h3 "Project Description & Deliverable" at bounding box center [569, 263] width 581 height 16
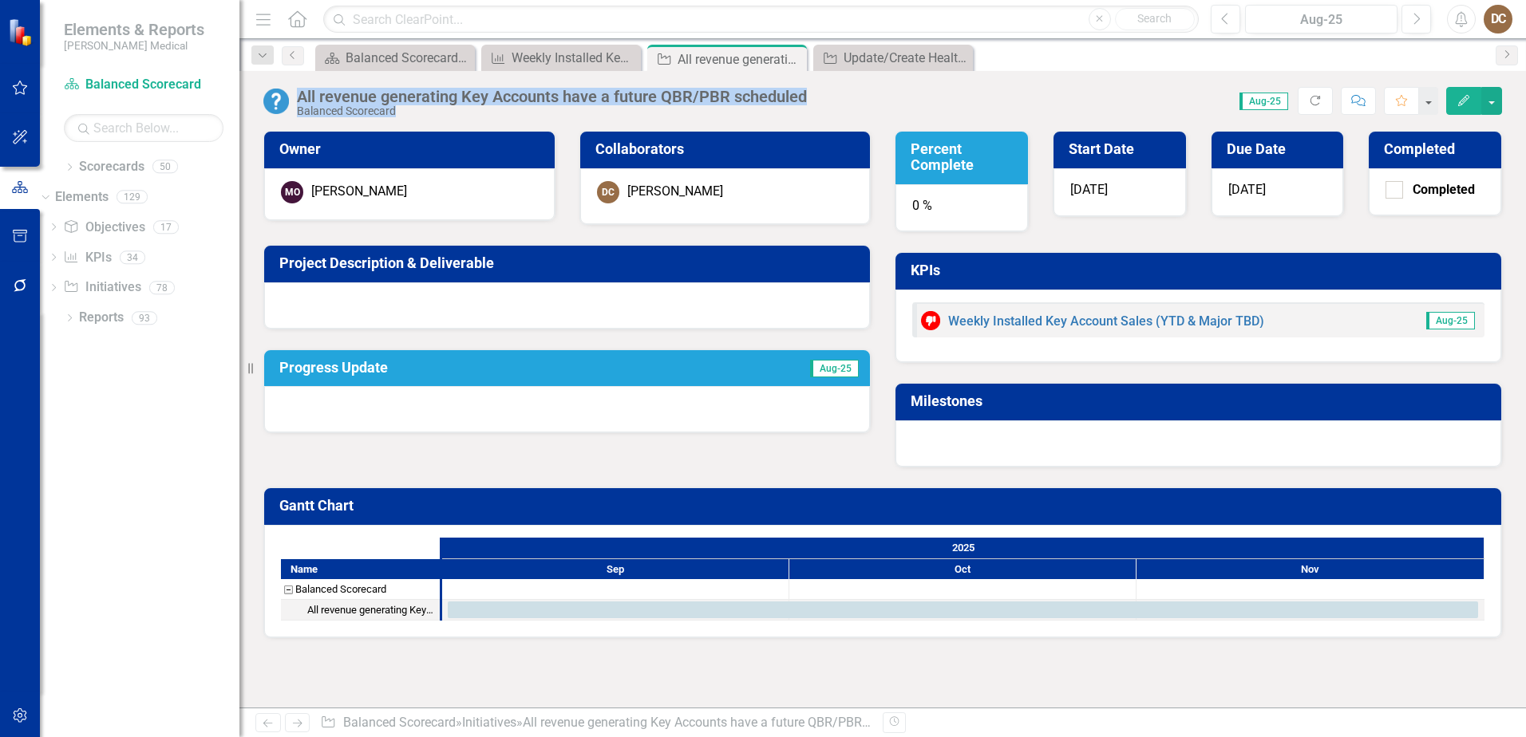
click at [480, 267] on h3 "Project Description & Deliverable" at bounding box center [569, 263] width 581 height 16
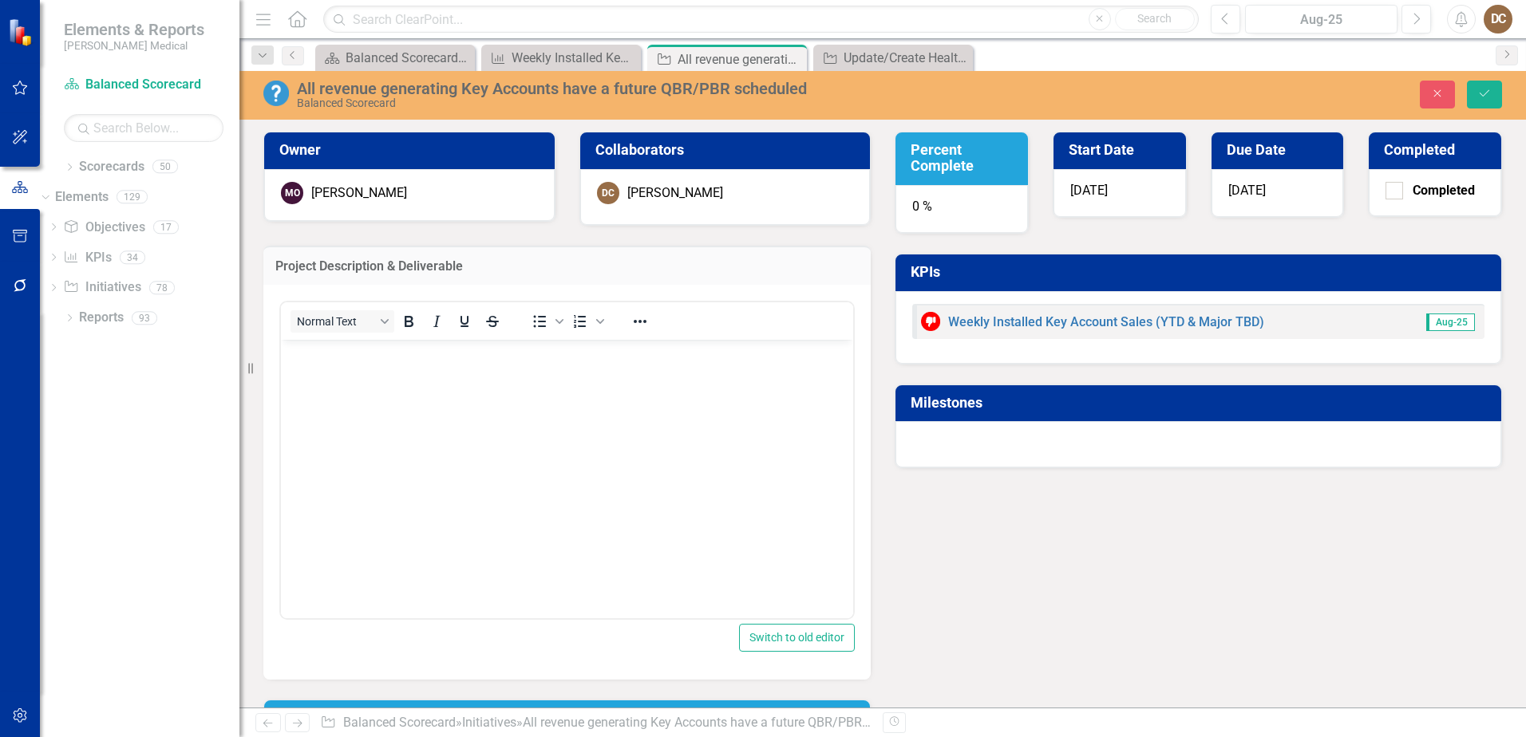
click at [403, 363] on body "Rich Text Area. Press ALT-0 for help." at bounding box center [567, 458] width 572 height 239
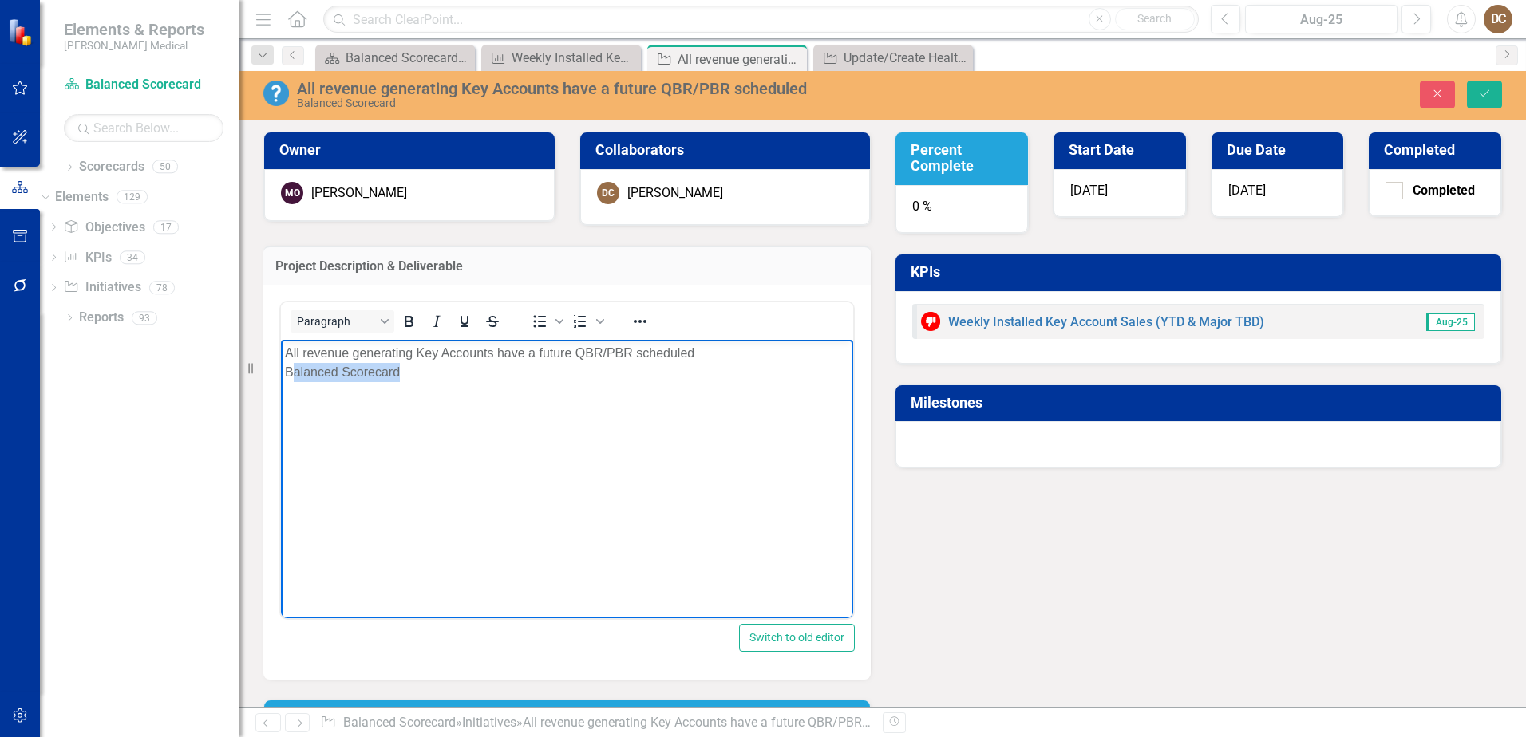
drag, startPoint x: 425, startPoint y: 373, endPoint x: 295, endPoint y: 371, distance: 130.1
click at [295, 371] on div "Balanced Scorecard" at bounding box center [567, 371] width 564 height 19
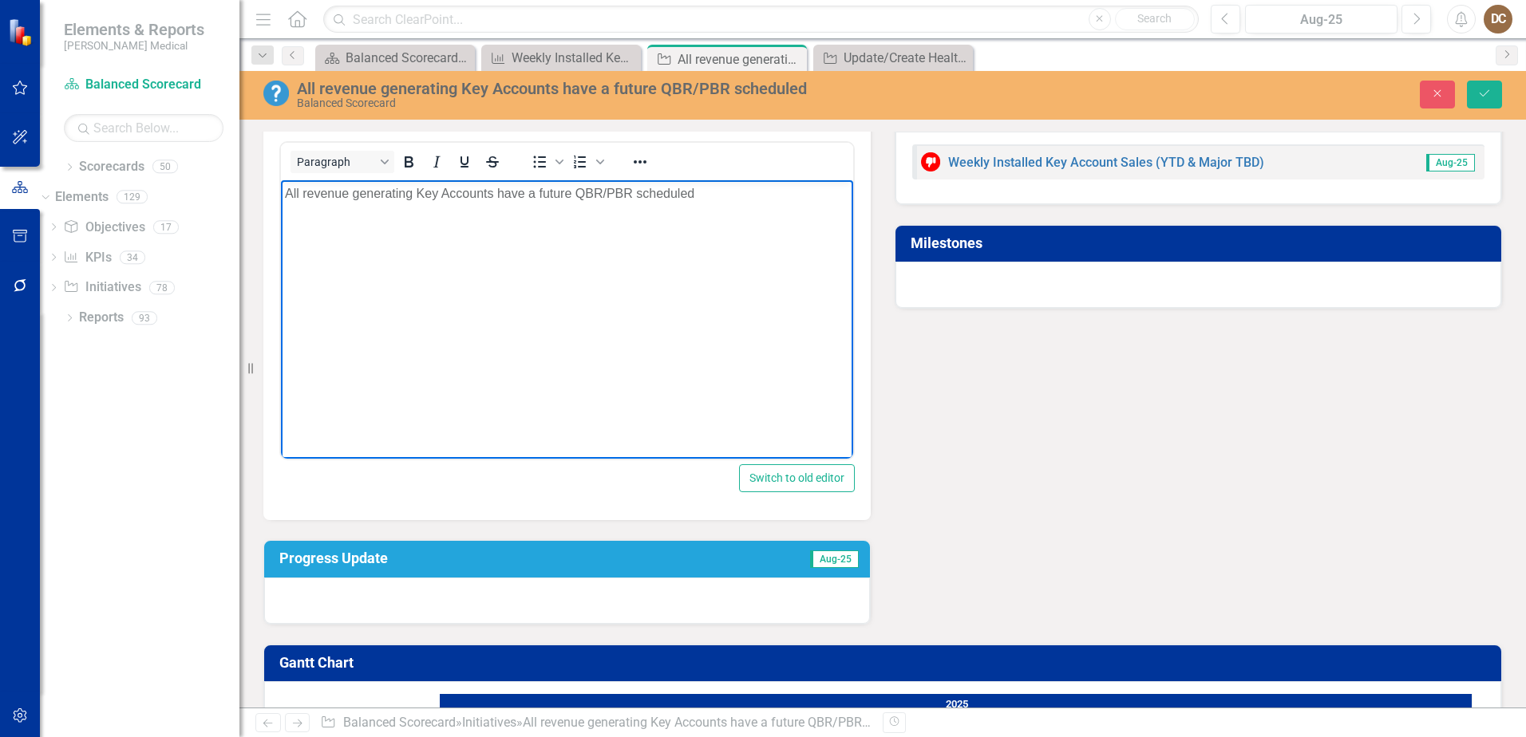
scroll to position [239, 0]
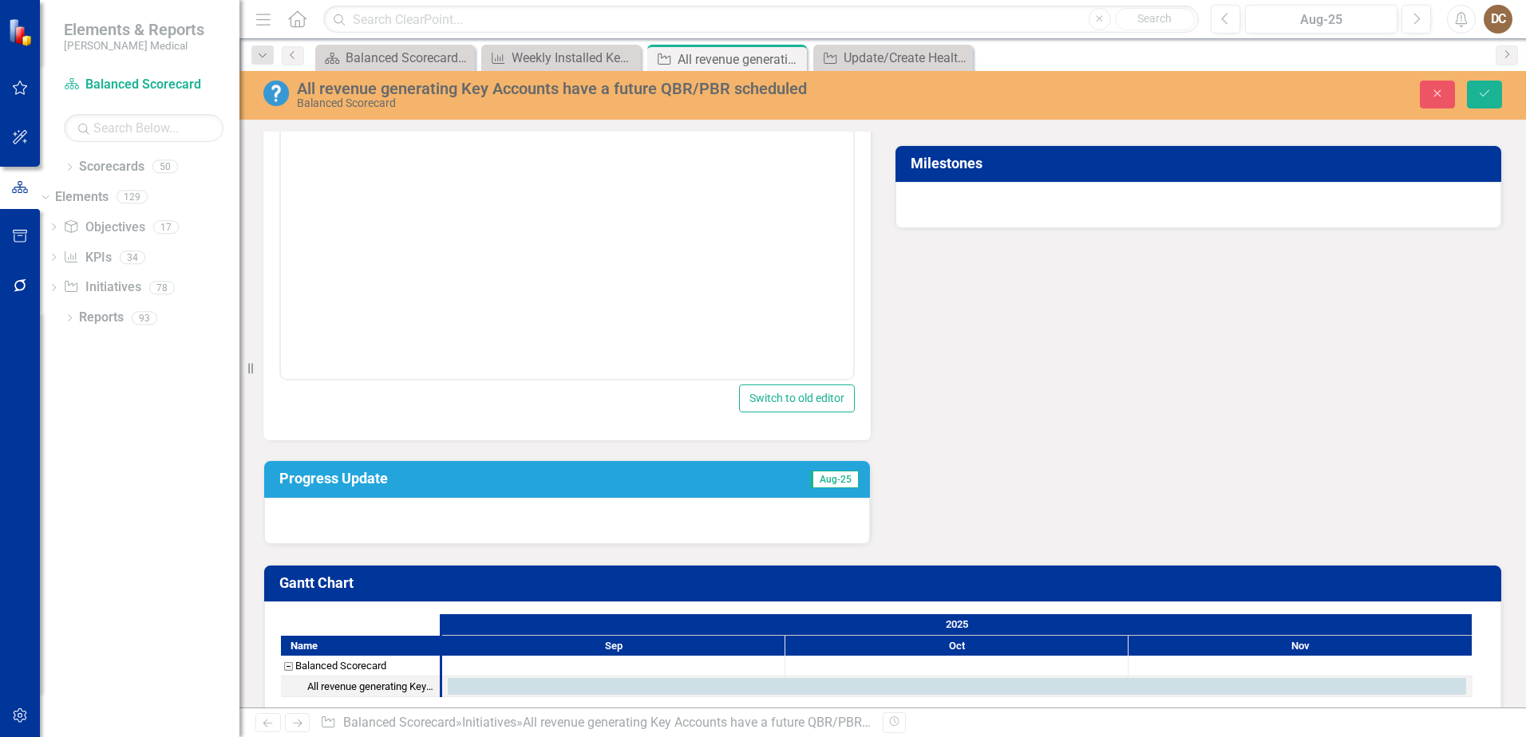
click at [504, 516] on div at bounding box center [567, 521] width 606 height 46
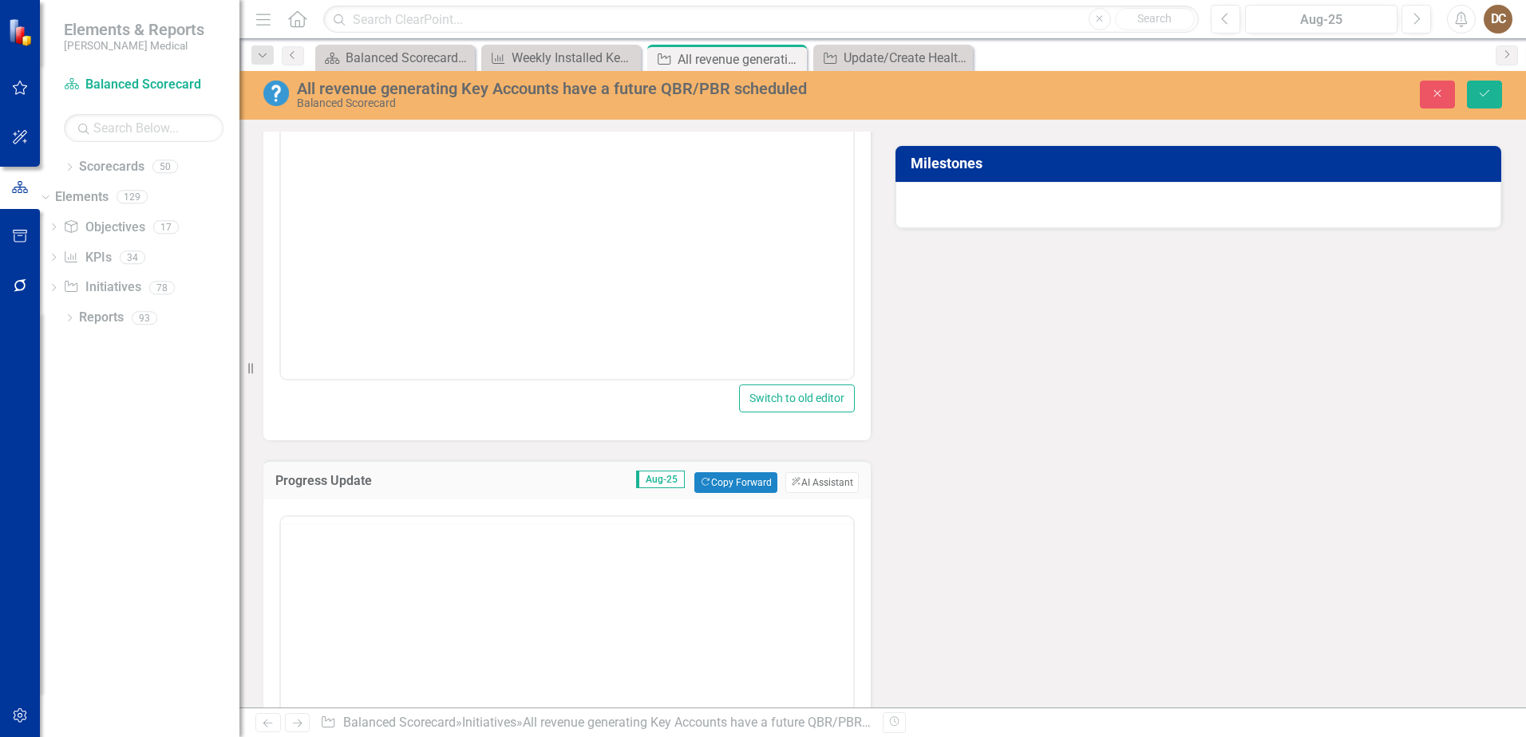
scroll to position [0, 0]
click at [476, 599] on body "Rich Text Area. Press ALT-0 for help." at bounding box center [567, 673] width 572 height 239
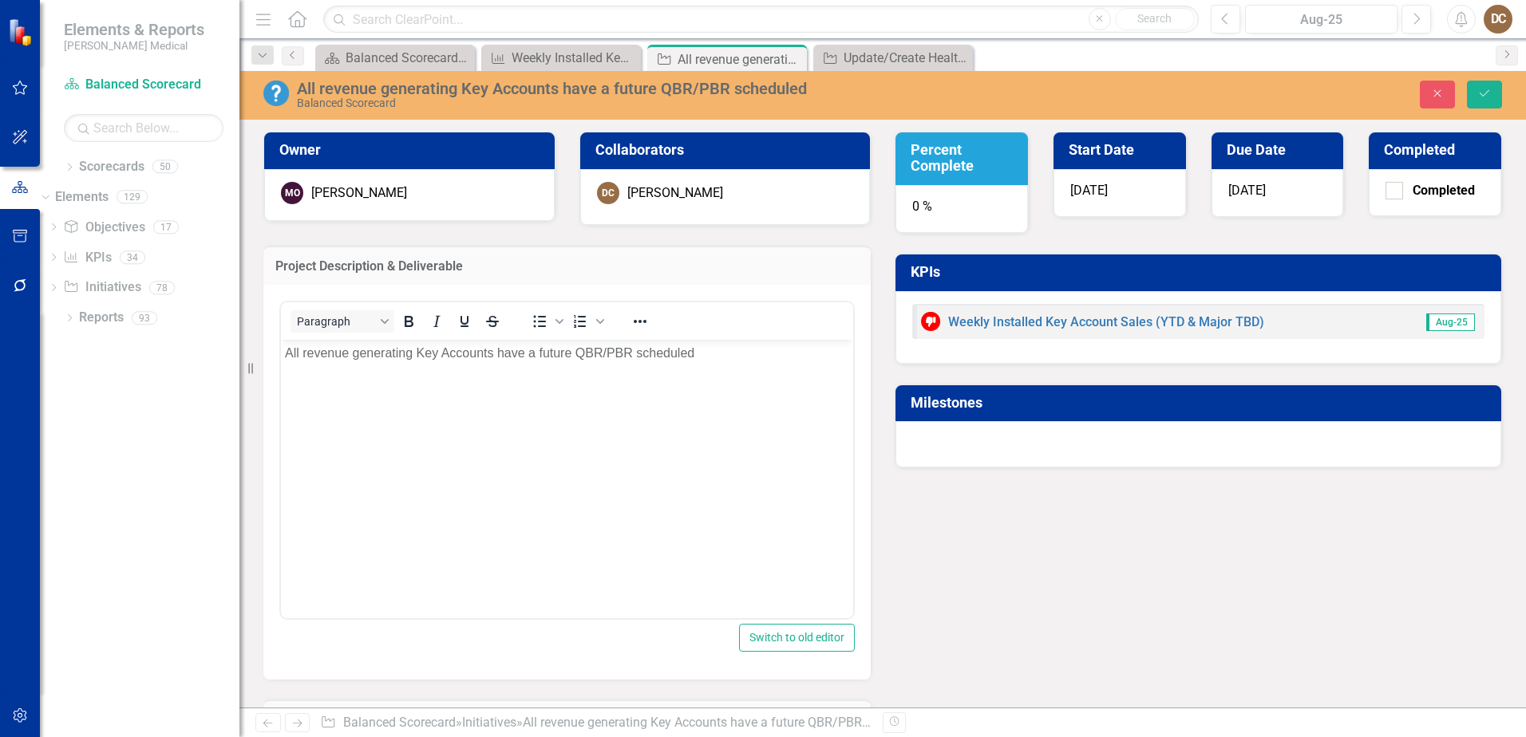
click at [803, 87] on div "All revenue generating Key Accounts have a future QBR/PBR scheduled" at bounding box center [627, 89] width 661 height 18
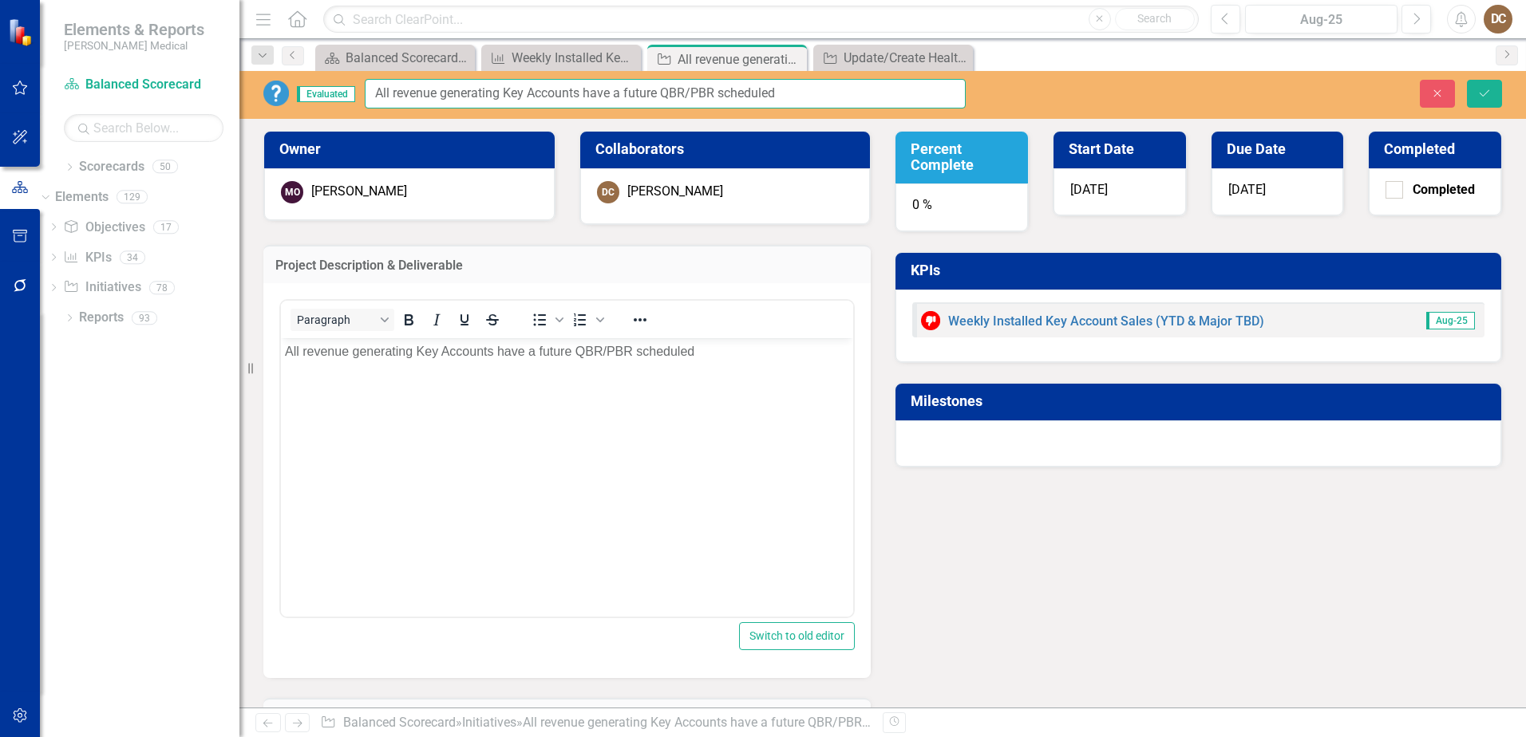
drag, startPoint x: 389, startPoint y: 91, endPoint x: 341, endPoint y: 93, distance: 47.9
click at [341, 93] on div "Evaluated All revenue generating Key Accounts have a future QBR/PBR scheduled" at bounding box center [614, 94] width 702 height 30
type input "80% of our revenue generating Key Accounts have a future QBR/PBR scheduled"
click at [299, 353] on div "All revenue generating Key Accounts have a future QBR/PBR scheduled" at bounding box center [567, 351] width 564 height 19
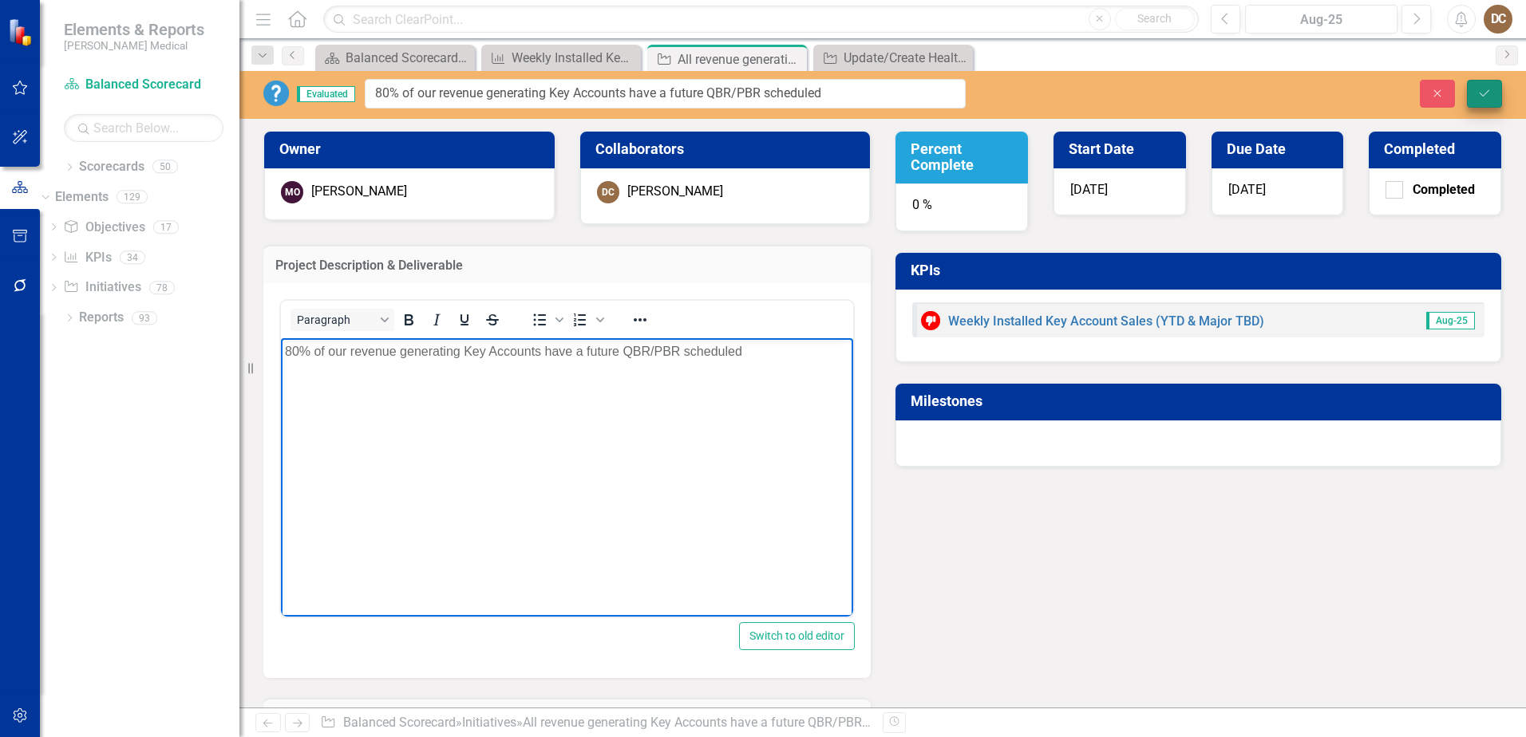
click at [1489, 95] on icon "Save" at bounding box center [1484, 93] width 14 height 11
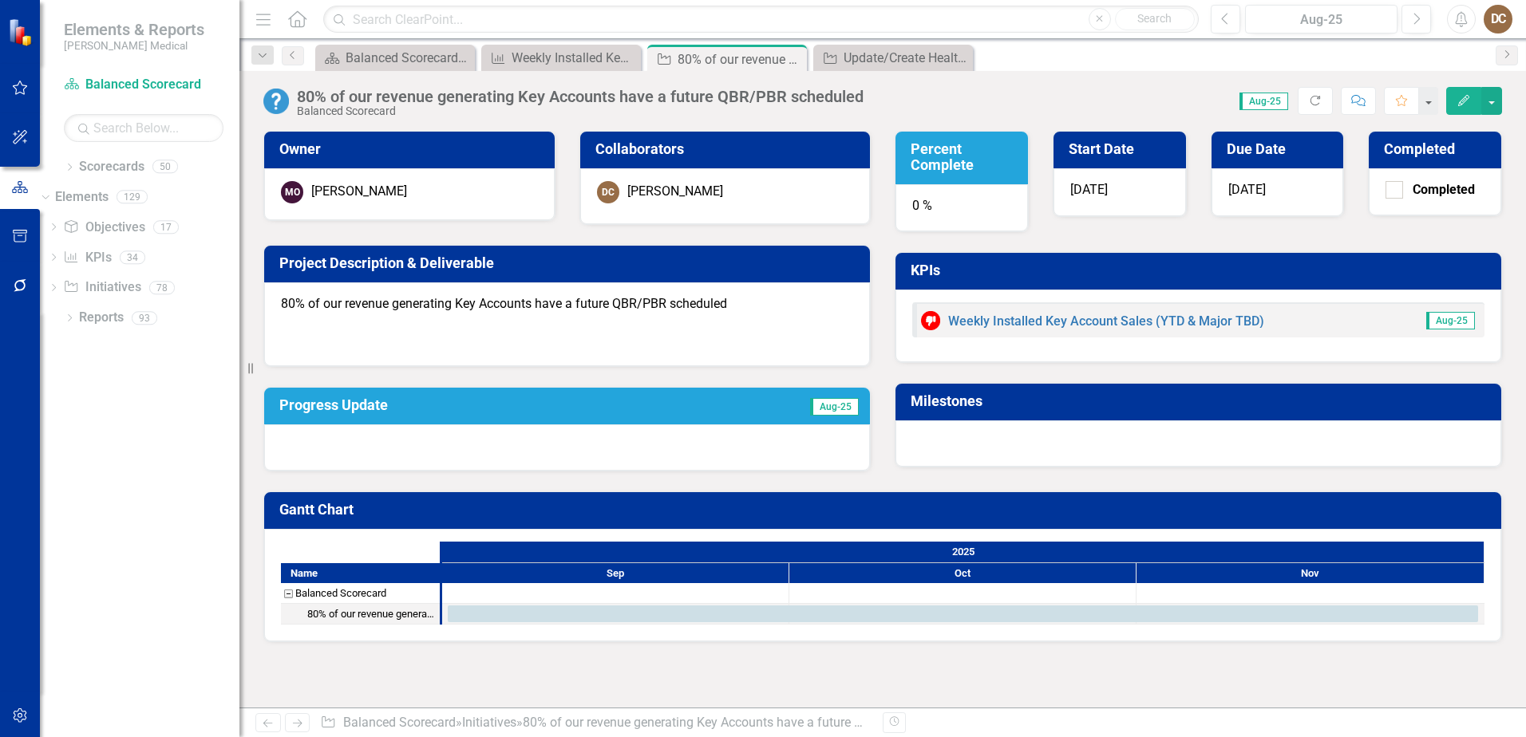
click at [926, 206] on div "0 %" at bounding box center [962, 208] width 132 height 48
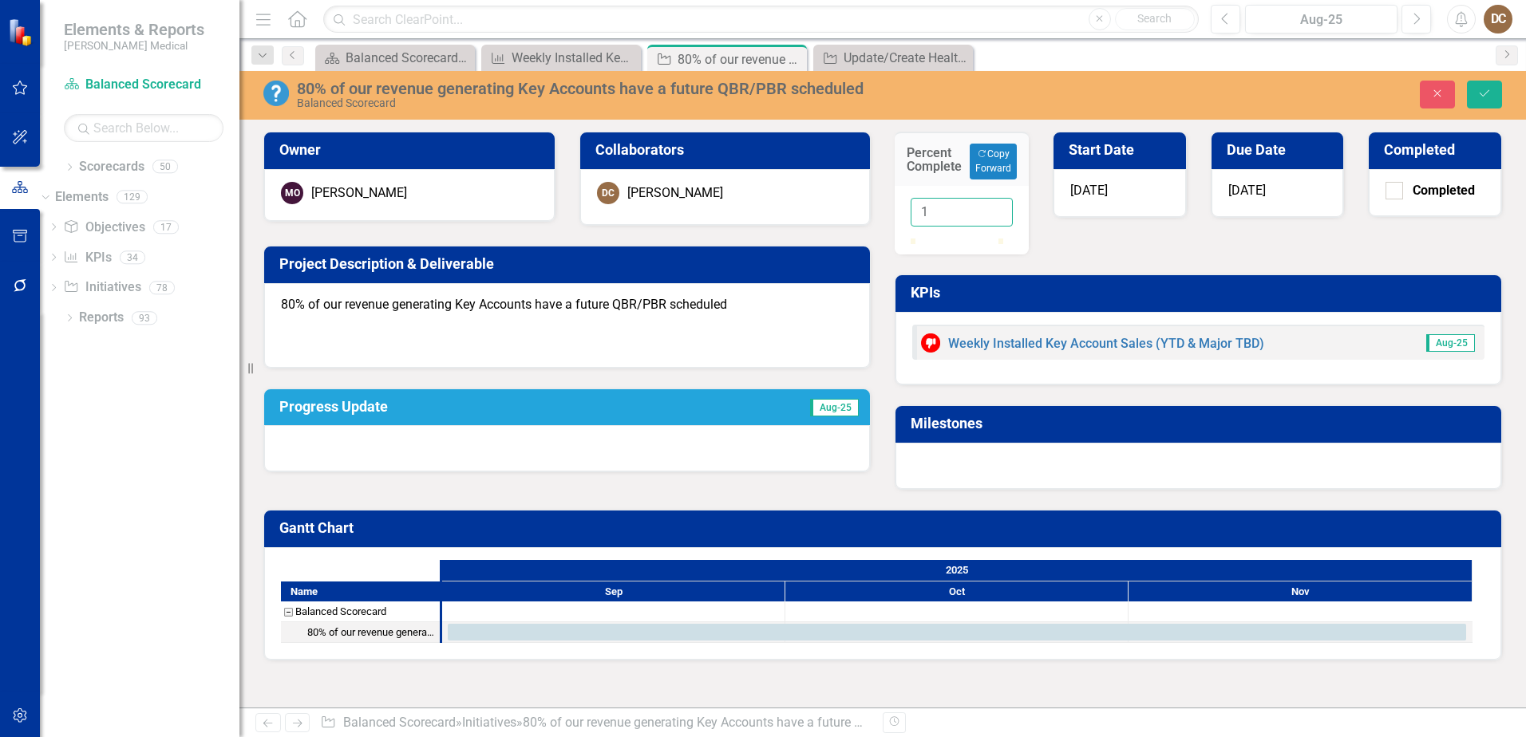
click at [989, 205] on input "1" at bounding box center [962, 213] width 102 height 30
click at [989, 205] on input "2" at bounding box center [962, 213] width 102 height 30
click at [989, 205] on input "3" at bounding box center [962, 213] width 102 height 30
click at [989, 205] on input "4" at bounding box center [962, 213] width 102 height 30
click at [989, 205] on input "5" at bounding box center [962, 213] width 102 height 30
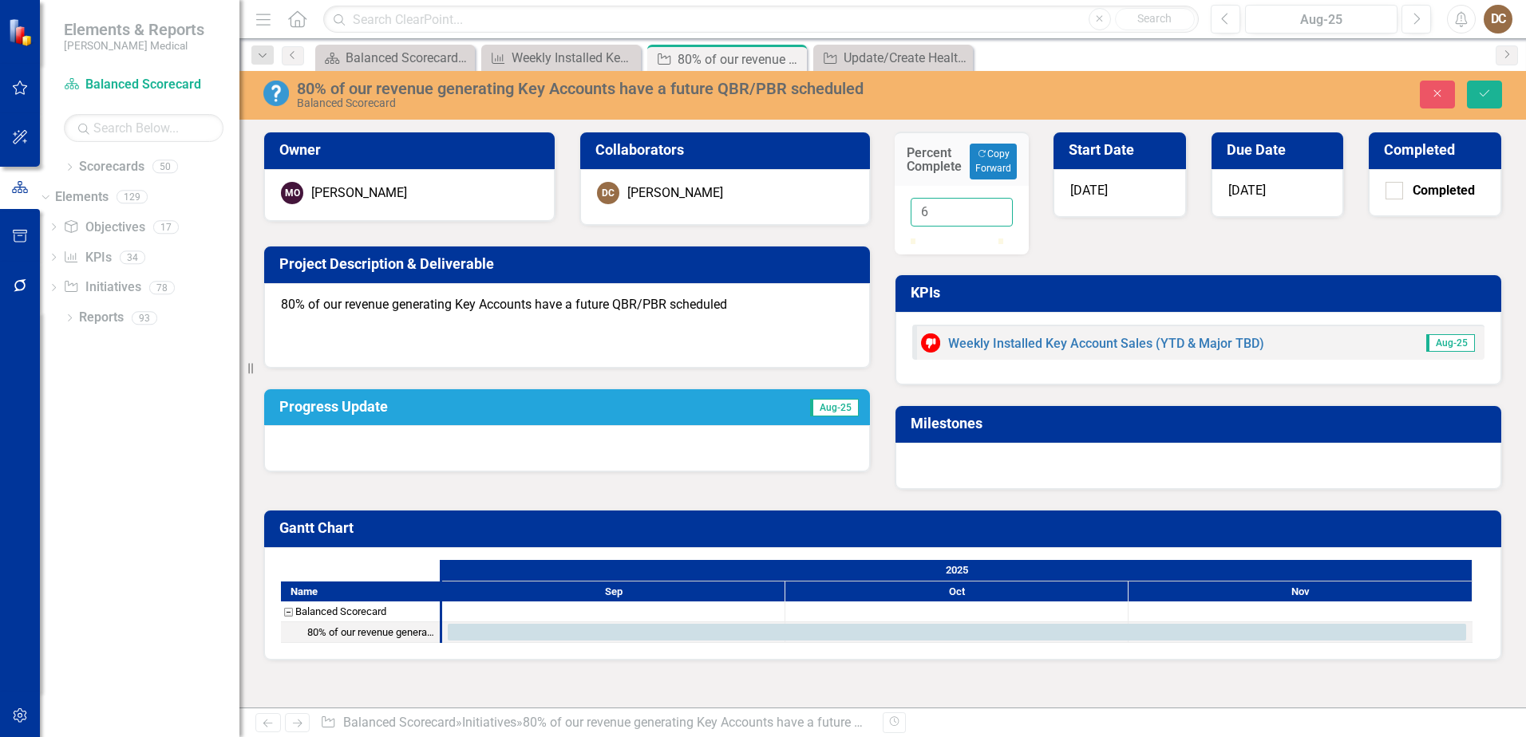
click at [989, 205] on input "6" at bounding box center [962, 213] width 102 height 30
click at [989, 205] on input "7" at bounding box center [962, 213] width 102 height 30
click at [989, 205] on input "8" at bounding box center [962, 213] width 102 height 30
click at [989, 205] on input "9" at bounding box center [962, 213] width 102 height 30
click at [989, 205] on input "10" at bounding box center [962, 213] width 102 height 30
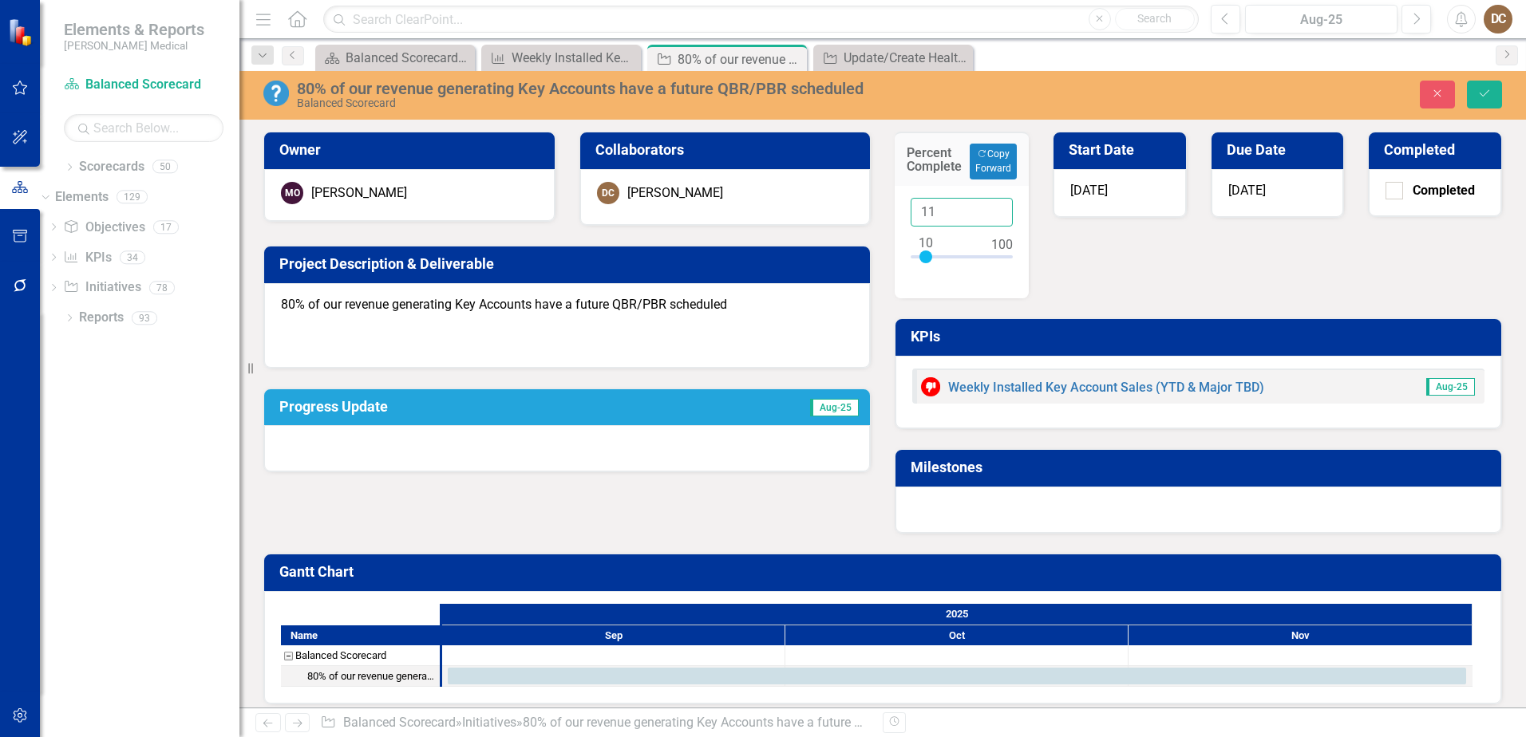
click at [989, 205] on input "11" at bounding box center [962, 213] width 102 height 30
click at [989, 205] on input "12" at bounding box center [962, 213] width 102 height 30
click at [989, 205] on input "13" at bounding box center [962, 213] width 102 height 30
click at [987, 211] on input "14" at bounding box center [962, 213] width 102 height 30
click at [987, 211] on input "15" at bounding box center [962, 213] width 102 height 30
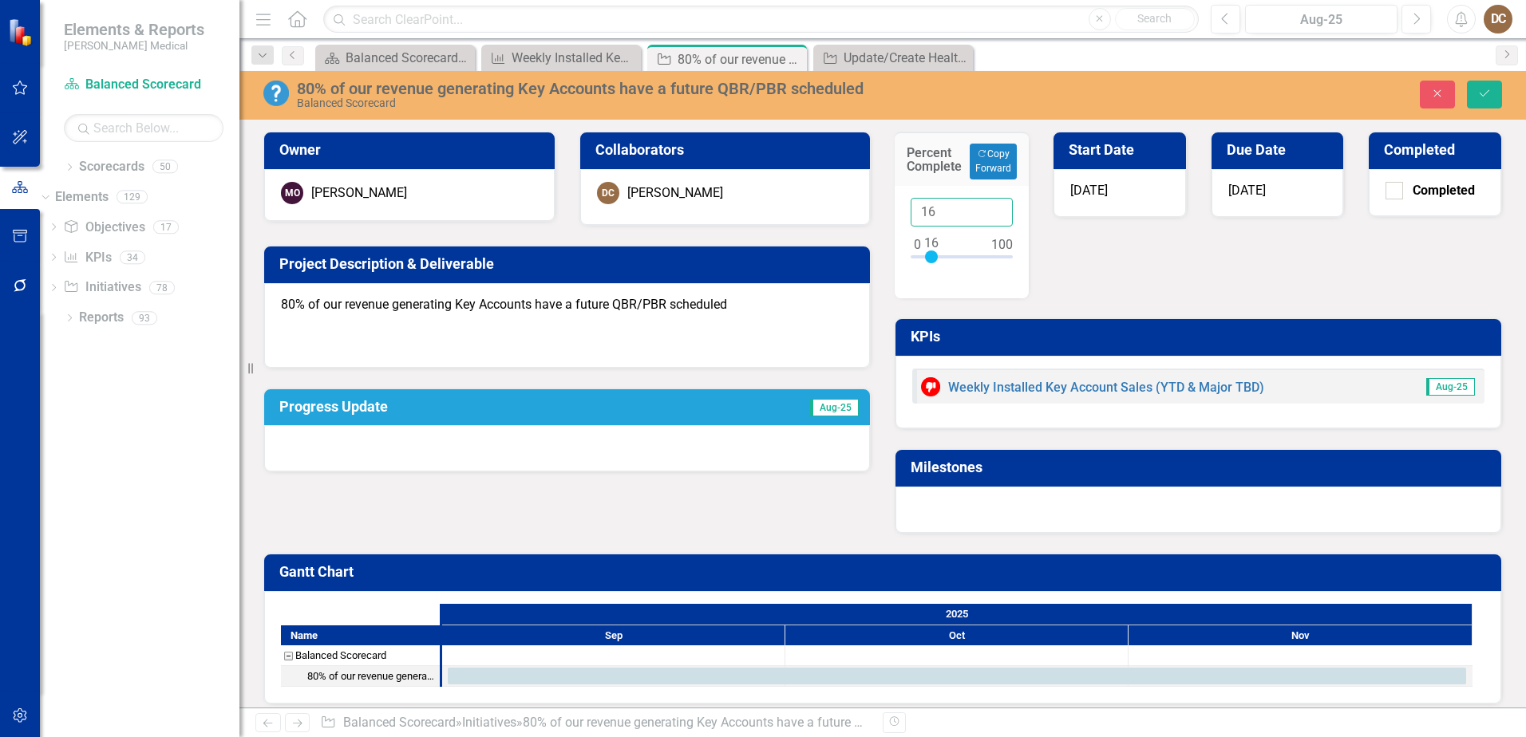
click at [986, 208] on input "16" at bounding box center [962, 213] width 102 height 30
click at [986, 208] on input "17" at bounding box center [962, 213] width 102 height 30
click at [990, 209] on input "18" at bounding box center [962, 213] width 102 height 30
click at [990, 209] on input "19" at bounding box center [962, 213] width 102 height 30
click at [990, 209] on input "20" at bounding box center [962, 213] width 102 height 30
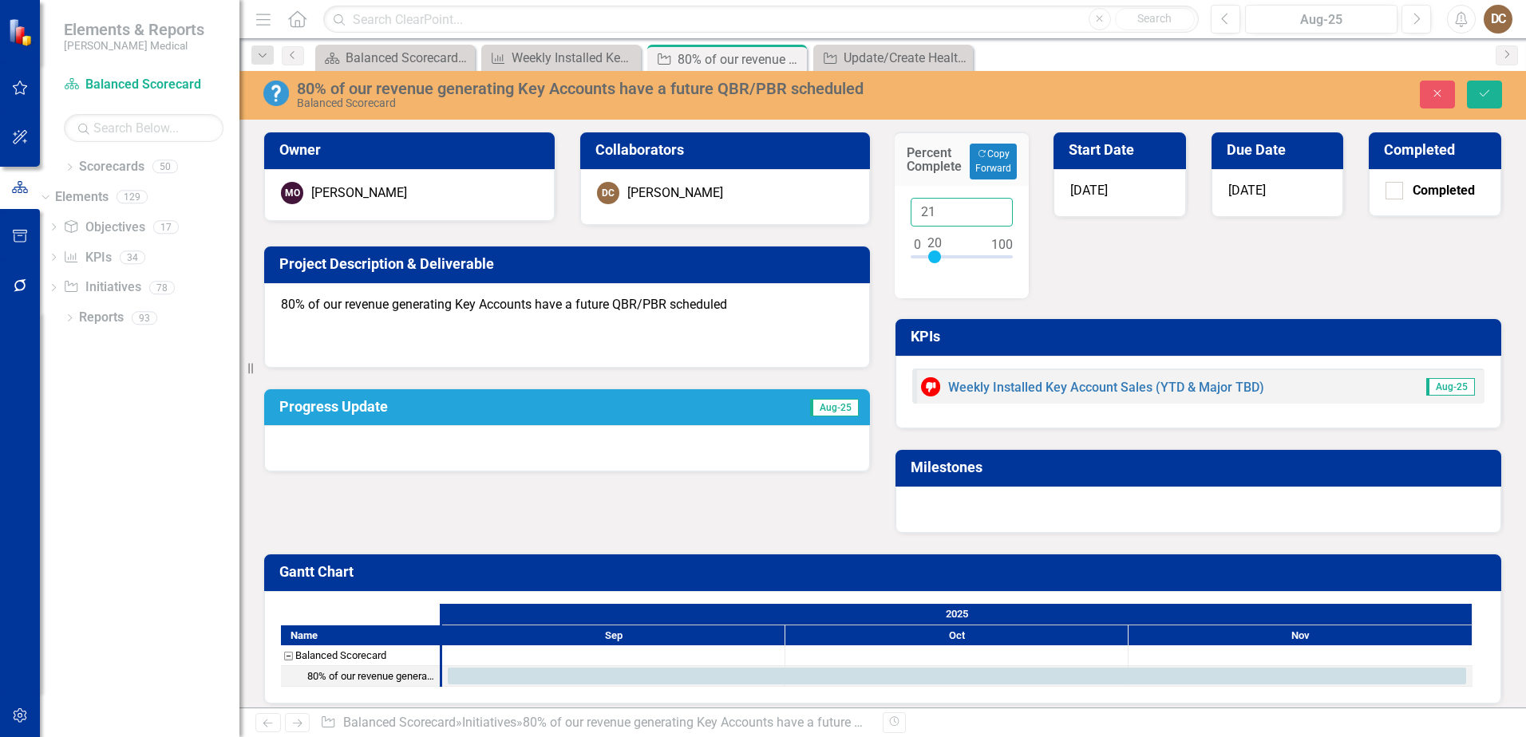
click at [990, 209] on input "21" at bounding box center [962, 213] width 102 height 30
type input "22"
click at [990, 209] on input "22" at bounding box center [962, 213] width 102 height 30
click at [1477, 89] on button "Save" at bounding box center [1484, 95] width 35 height 28
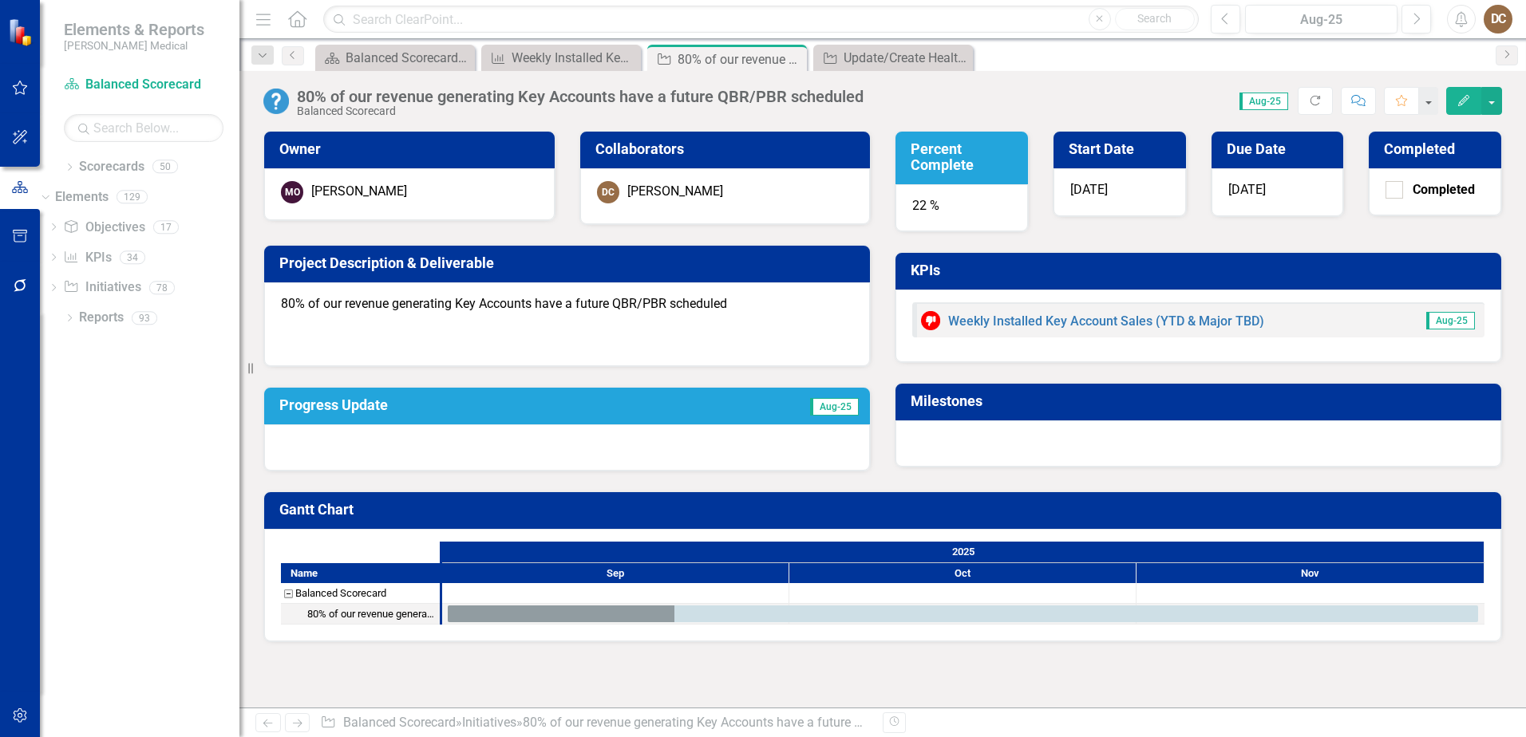
click at [429, 448] on div at bounding box center [567, 448] width 606 height 46
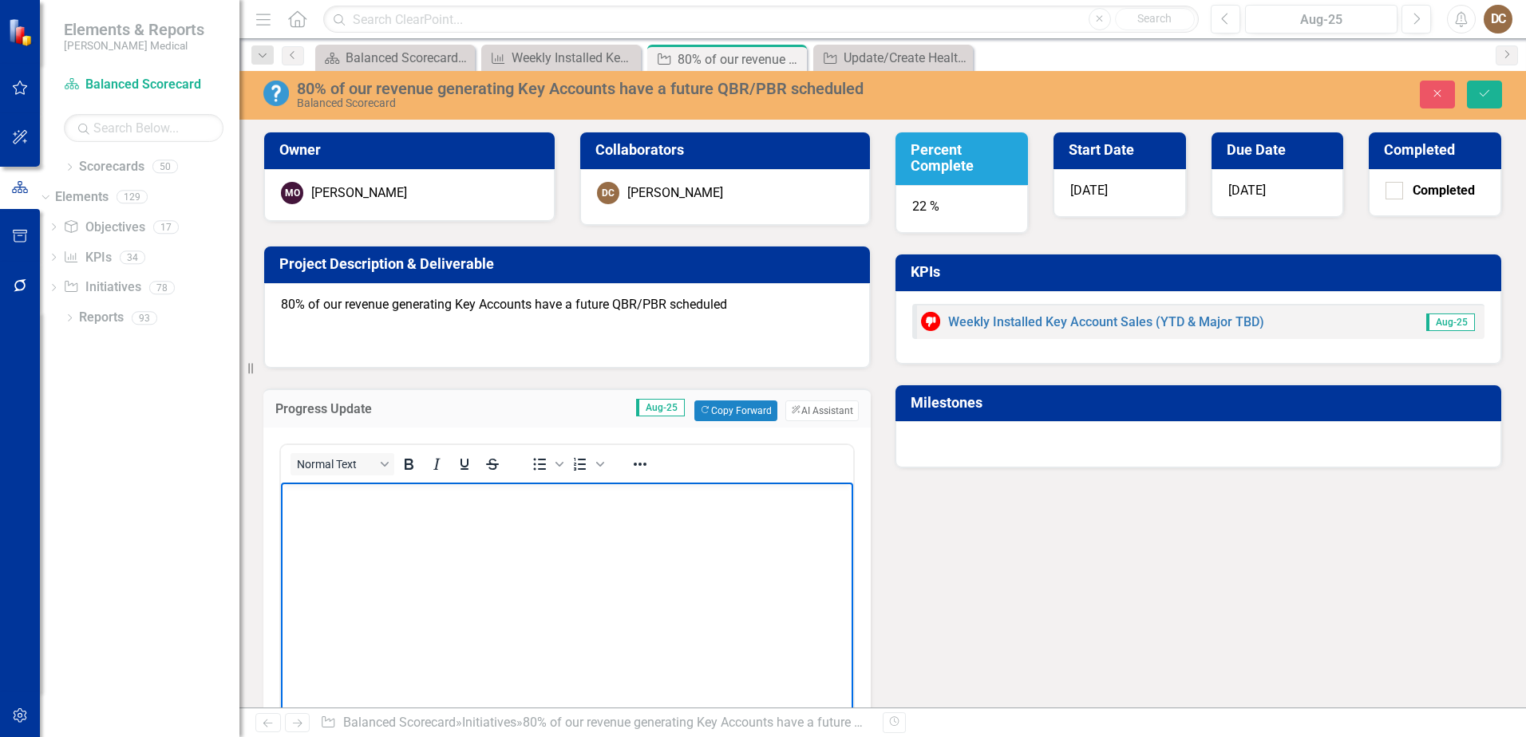
click at [416, 512] on body "Rich Text Area. Press ALT-0 for help." at bounding box center [567, 601] width 572 height 239
click at [567, 497] on p "Mike is doing a good job of tracking this, but we" at bounding box center [567, 495] width 564 height 19
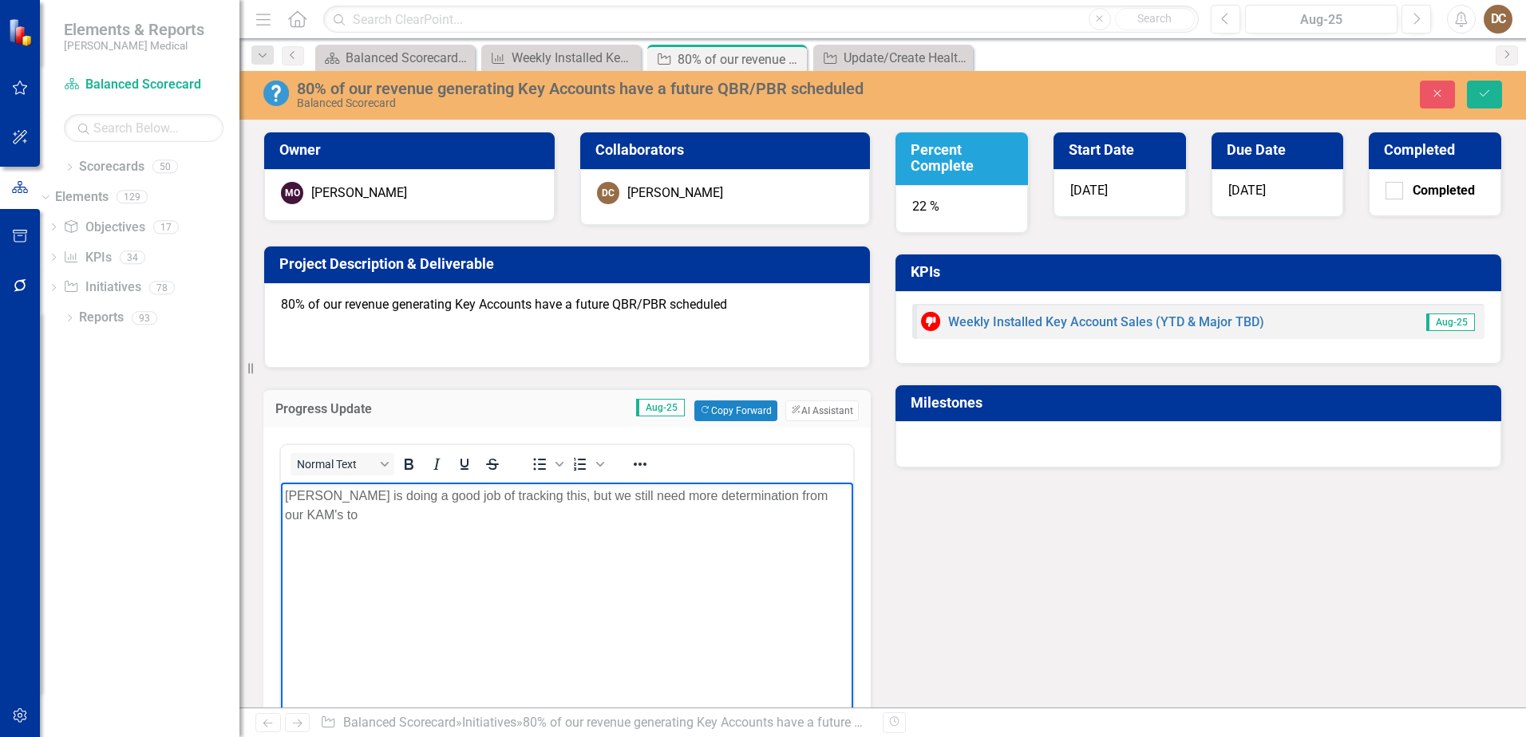
click at [724, 494] on p "Mike is doing a good job of tracking this, but we still need more determination…" at bounding box center [567, 505] width 564 height 38
click at [494, 523] on p "Mike is doing a good job of tracking this, but we still need more determination…" at bounding box center [567, 505] width 564 height 38
click at [1486, 92] on icon "Save" at bounding box center [1484, 93] width 14 height 11
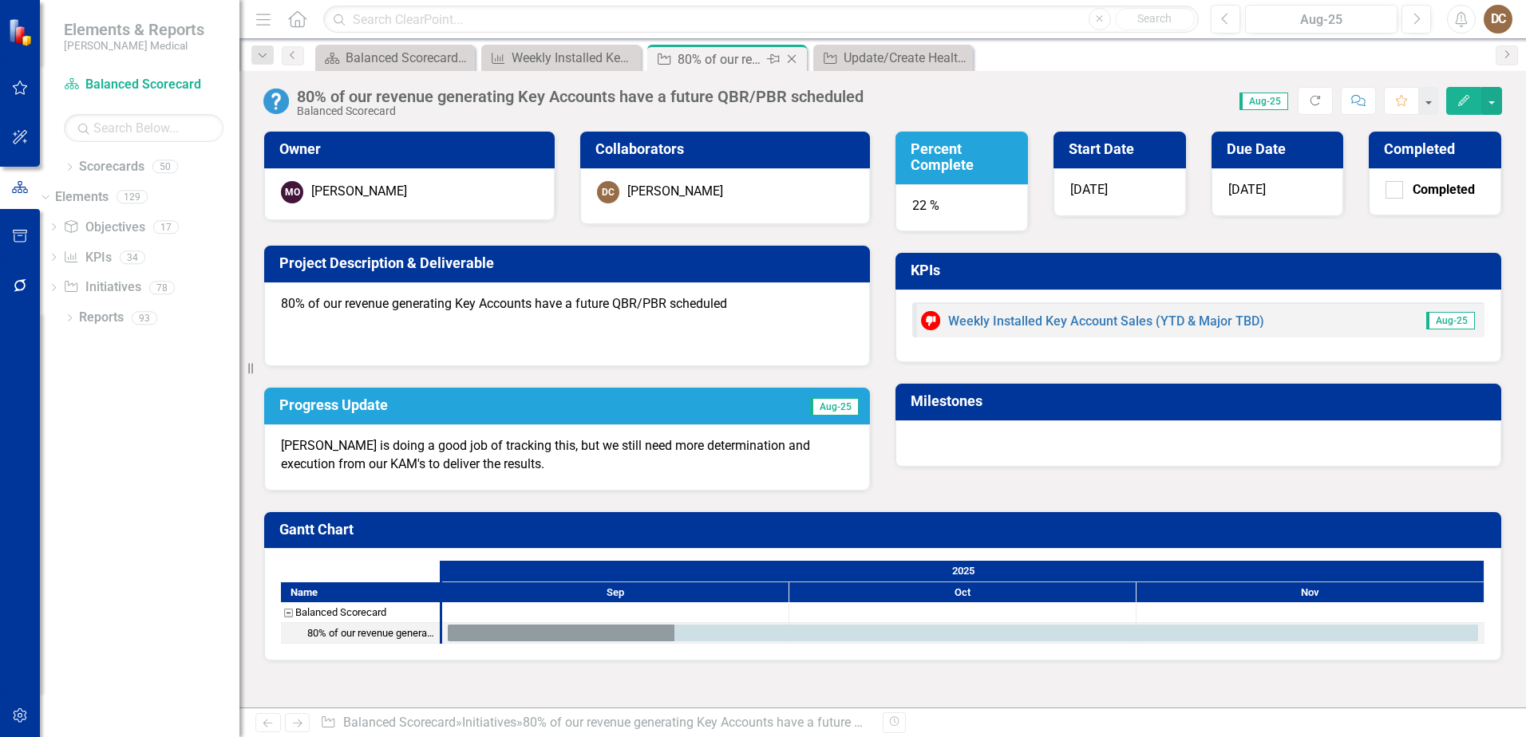
click at [793, 60] on icon "Close" at bounding box center [792, 59] width 16 height 13
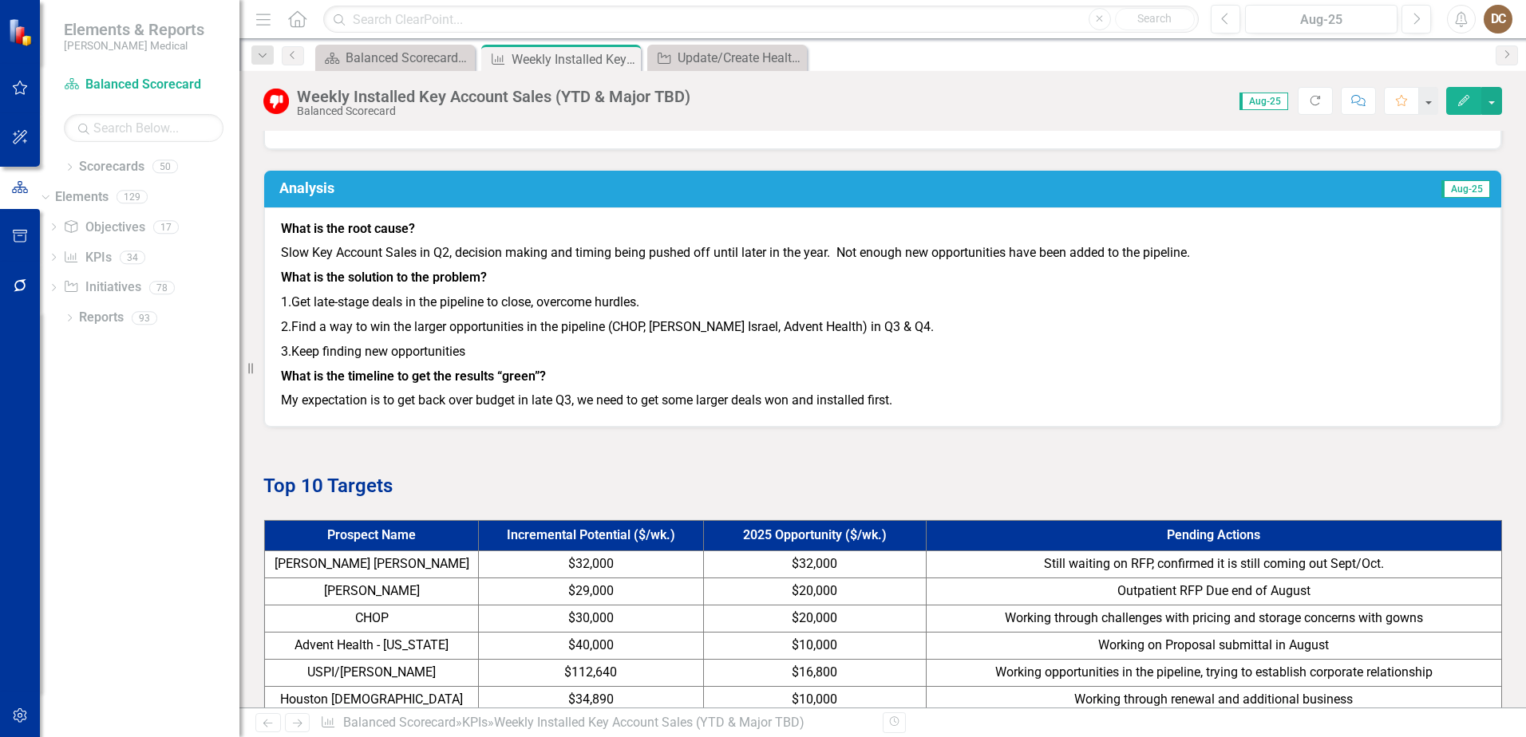
scroll to position [878, 0]
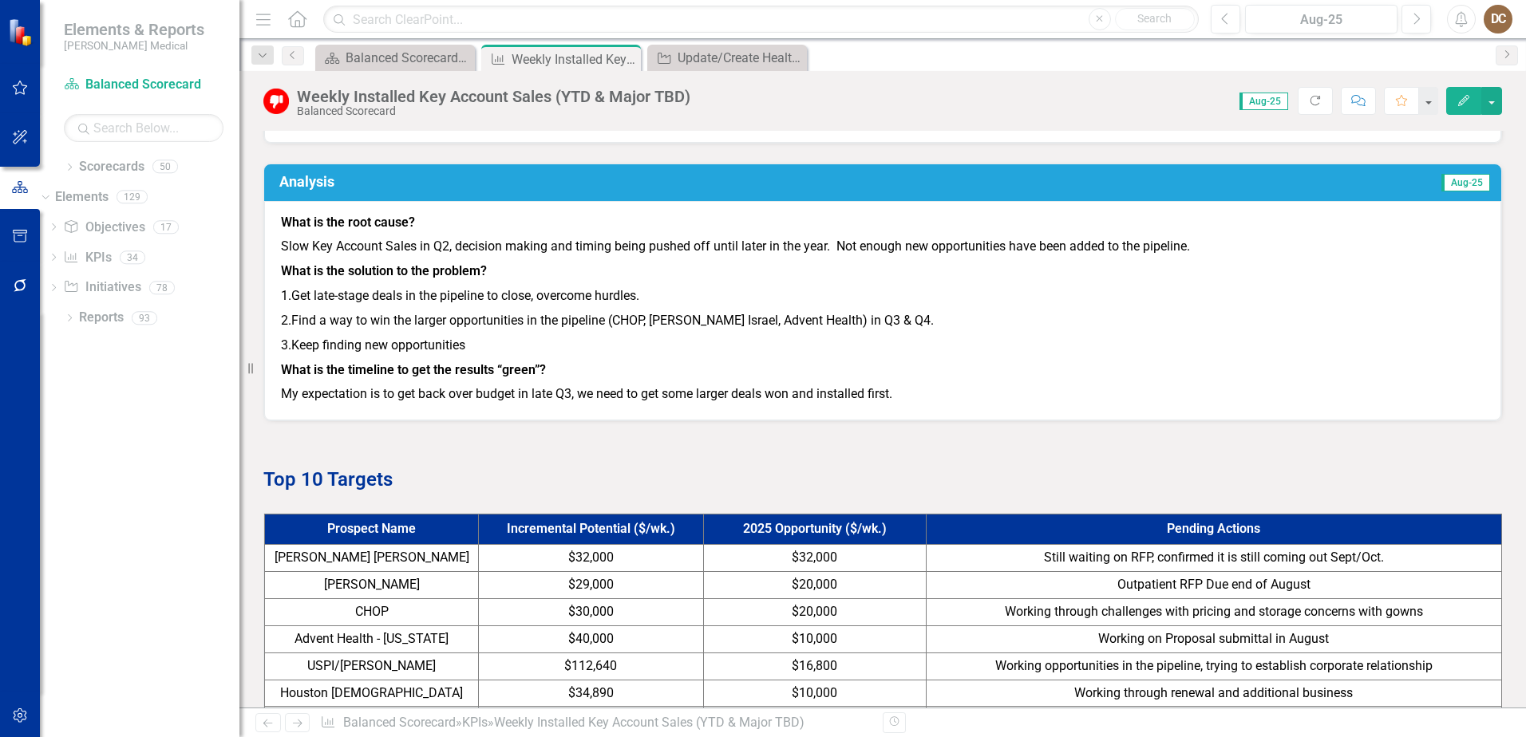
click at [1200, 259] on p "Slow Key Account Sales in Q2, decision making and timing being pushed off until…" at bounding box center [883, 247] width 1204 height 25
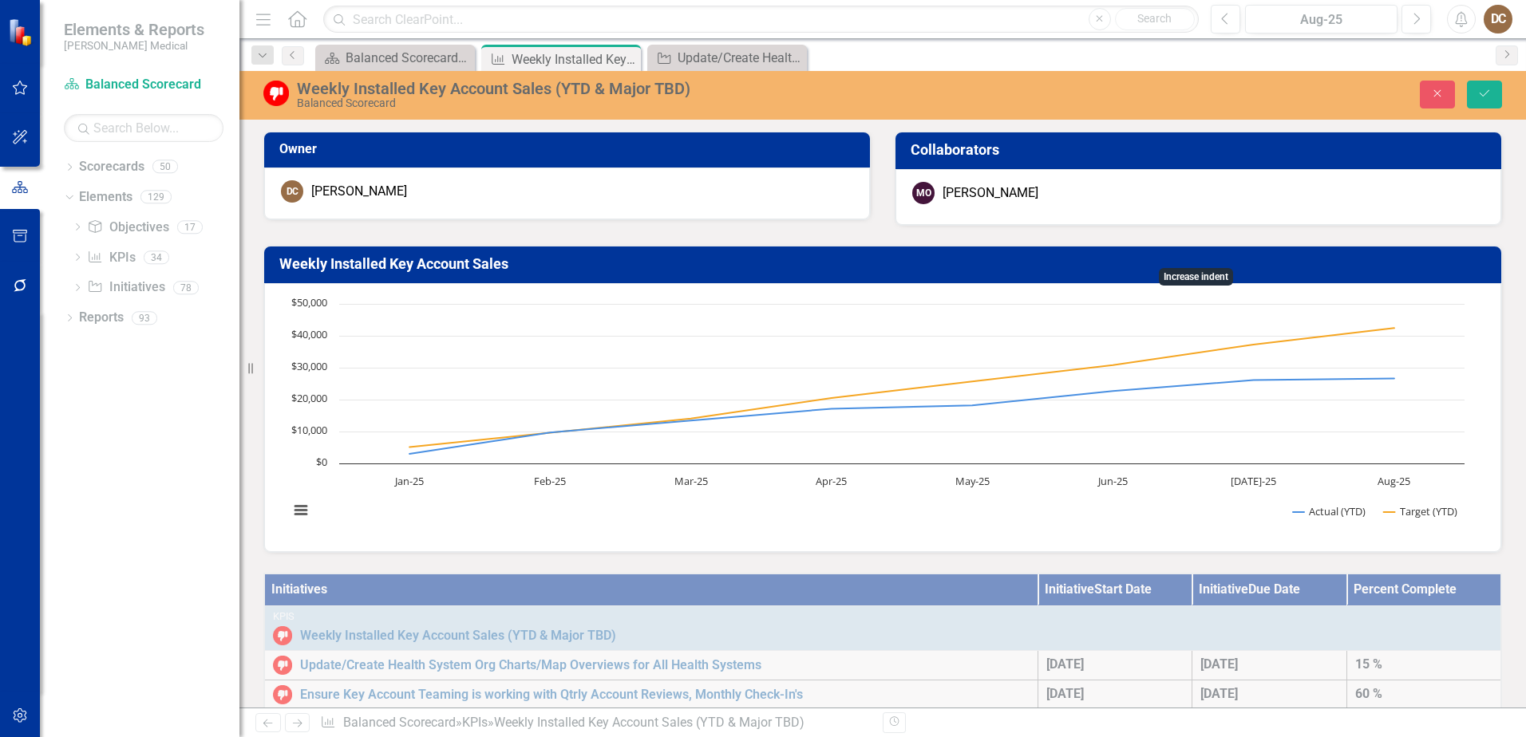
scroll to position [878, 0]
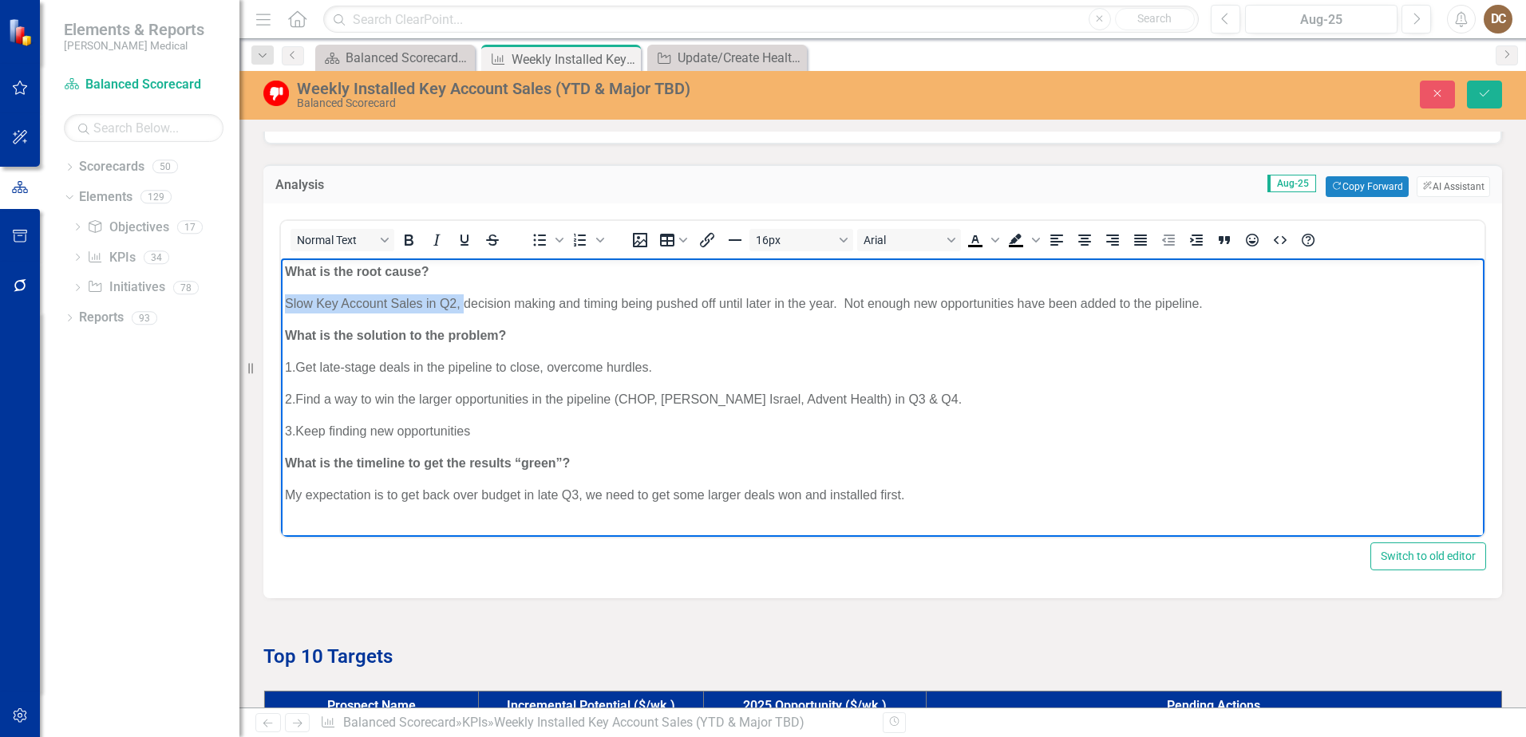
drag, startPoint x: 463, startPoint y: 302, endPoint x: 557, endPoint y: 575, distance: 288.0
click at [281, 302] on html "What is the root cause? Slow Key Account Sales in Q2, decision making and timin…" at bounding box center [883, 390] width 1204 height 263
